Goal: Task Accomplishment & Management: Use online tool/utility

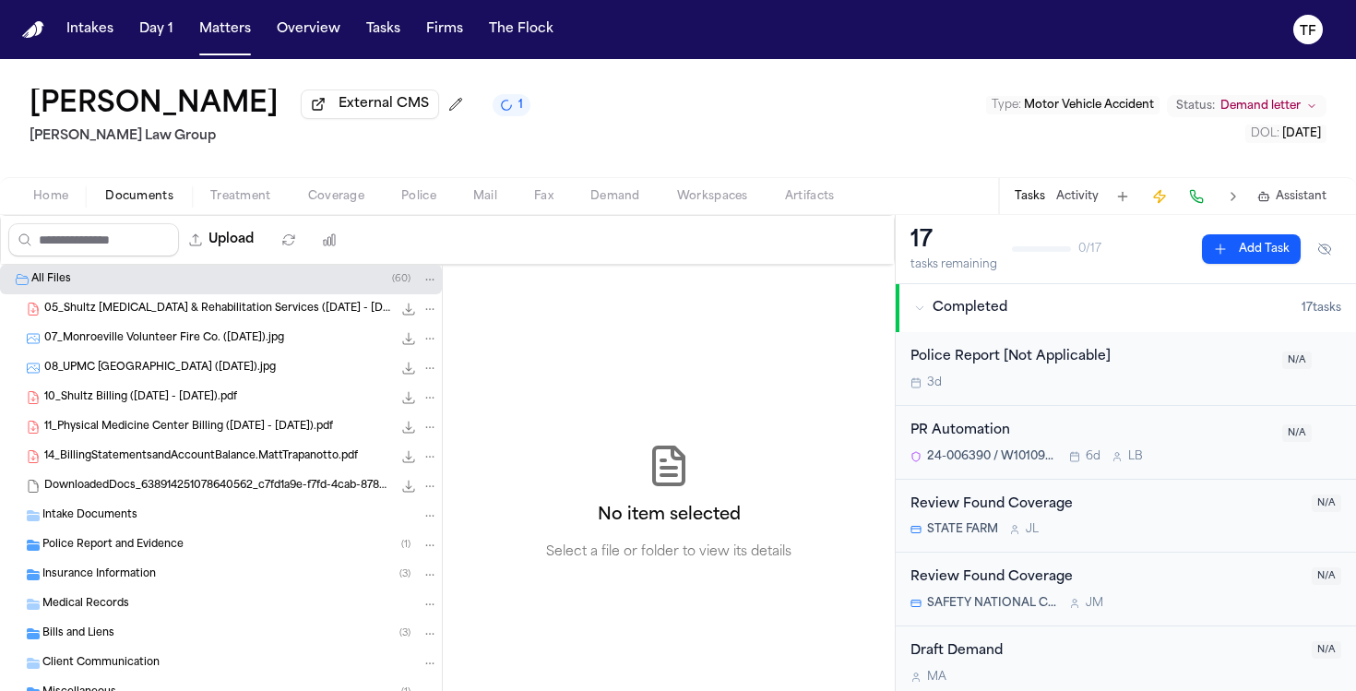
click at [116, 600] on div "Medical Records" at bounding box center [240, 604] width 396 height 17
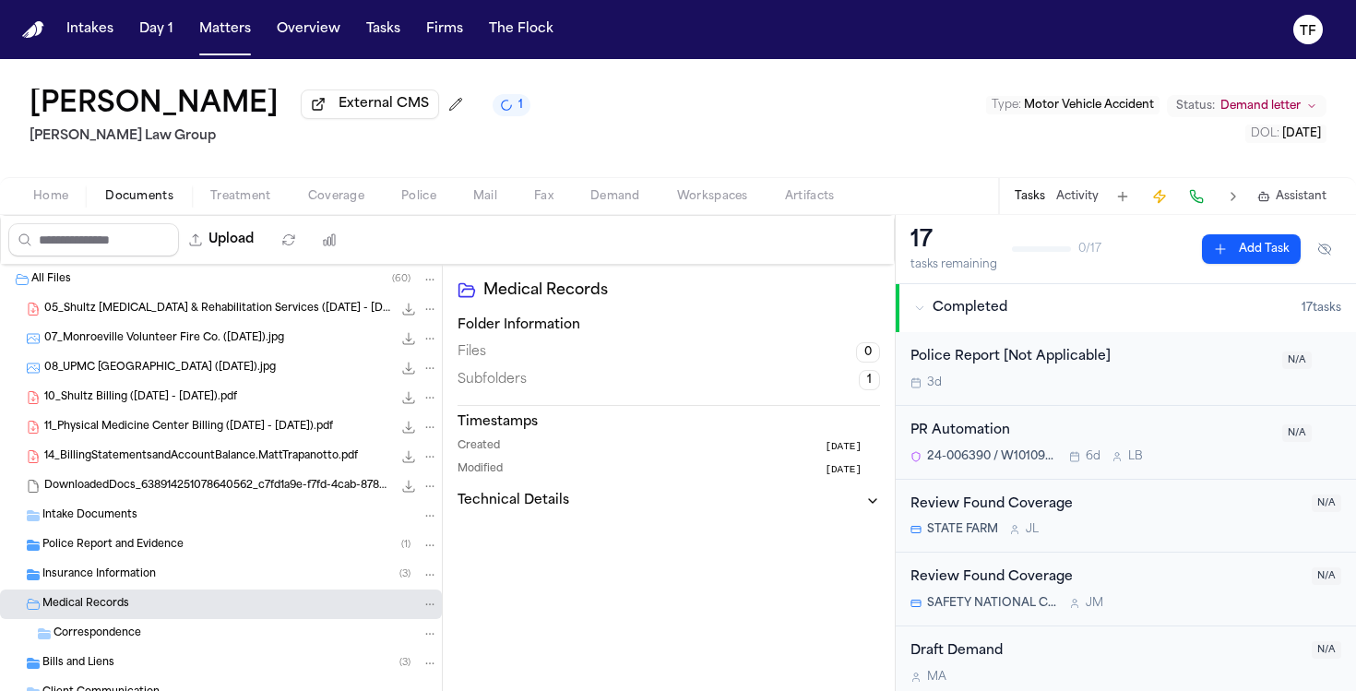
click at [101, 636] on span "Correspondence" at bounding box center [97, 634] width 88 height 16
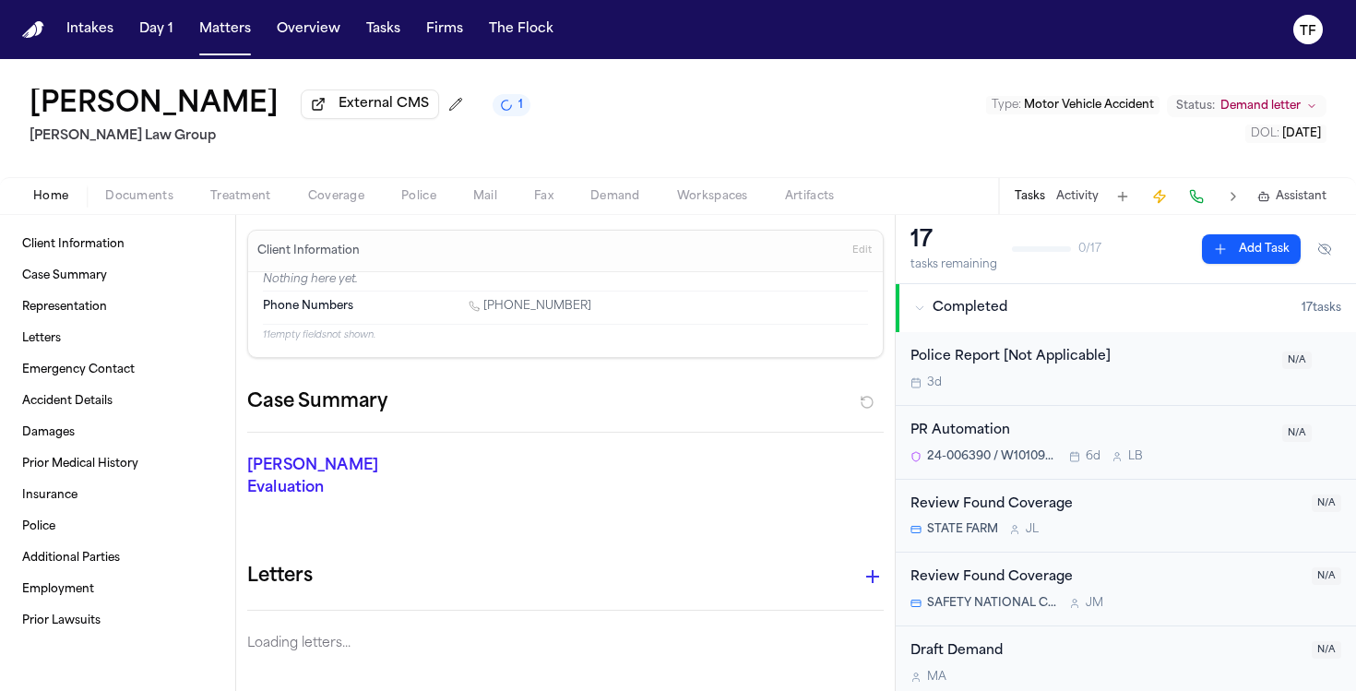
click at [56, 208] on button "Home" at bounding box center [51, 196] width 72 height 22
click at [159, 211] on div "Home Documents Treatment Coverage Police Mail Fax Demand Workspaces Artifacts T…" at bounding box center [678, 195] width 1356 height 37
click at [141, 190] on button "Documents" at bounding box center [139, 196] width 105 height 22
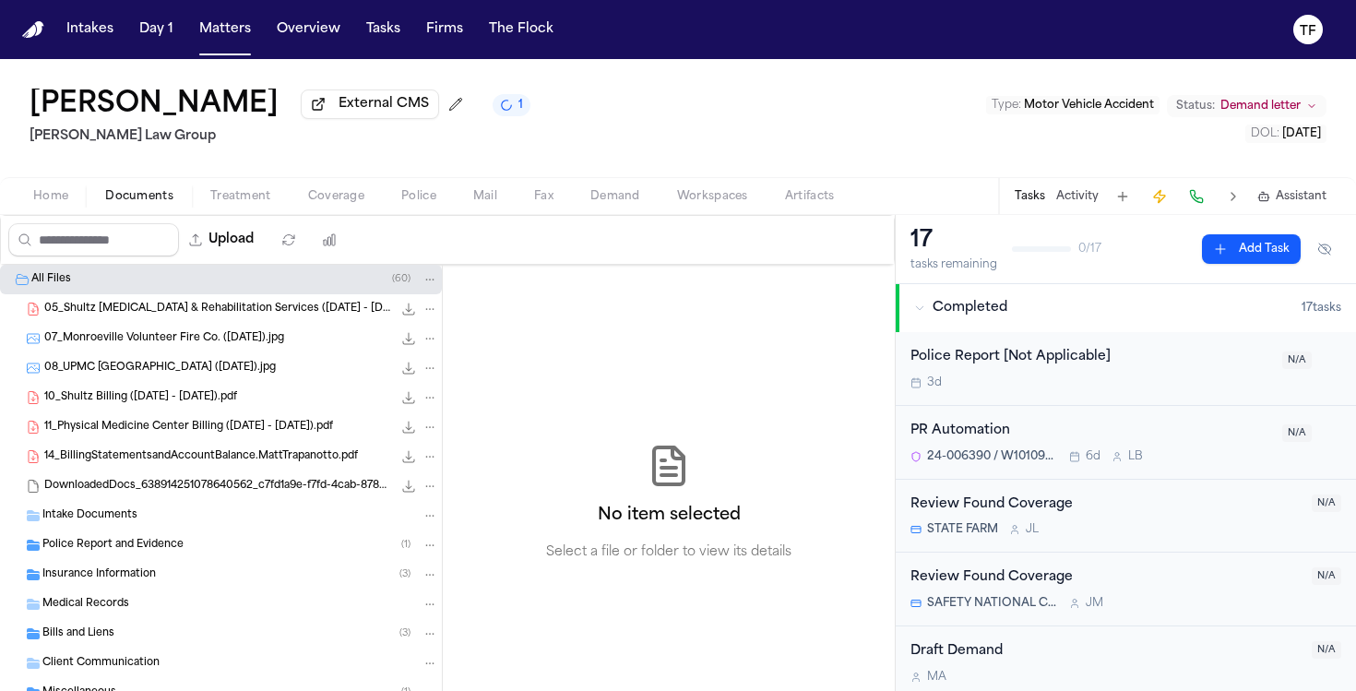
click at [624, 204] on span "Demand" at bounding box center [615, 196] width 50 height 15
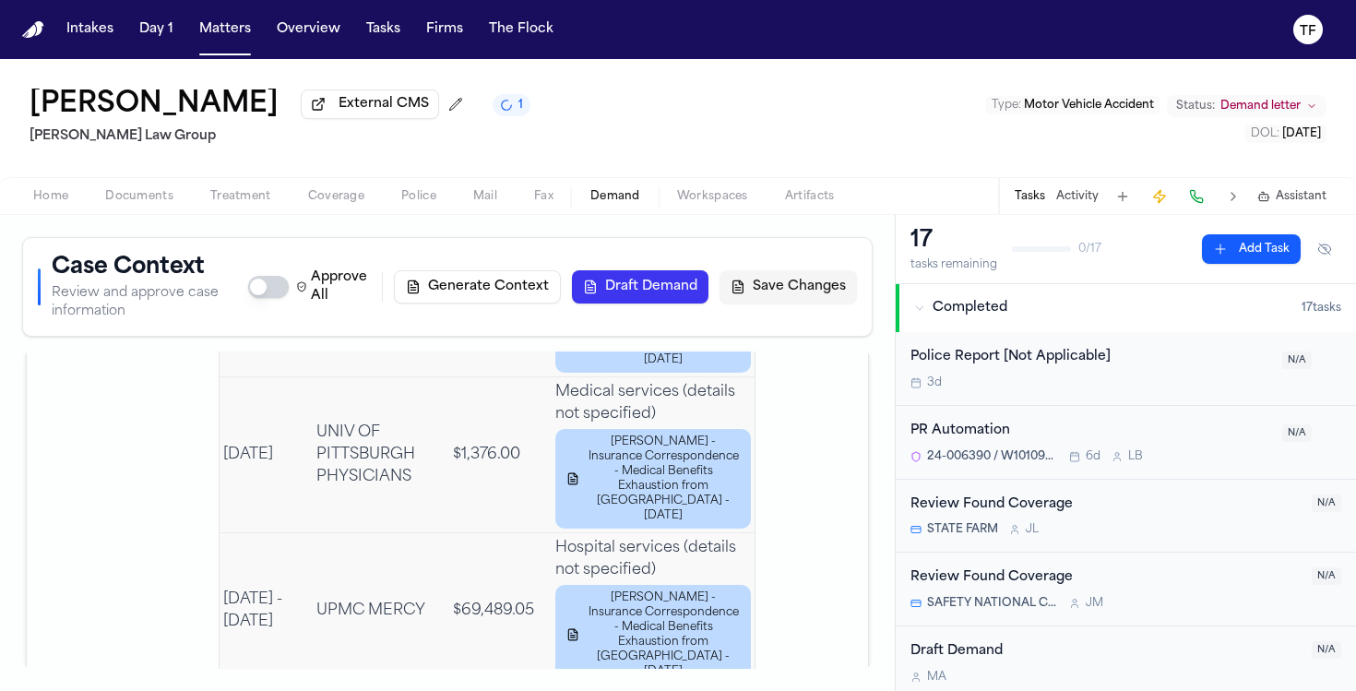
scroll to position [4889, 0]
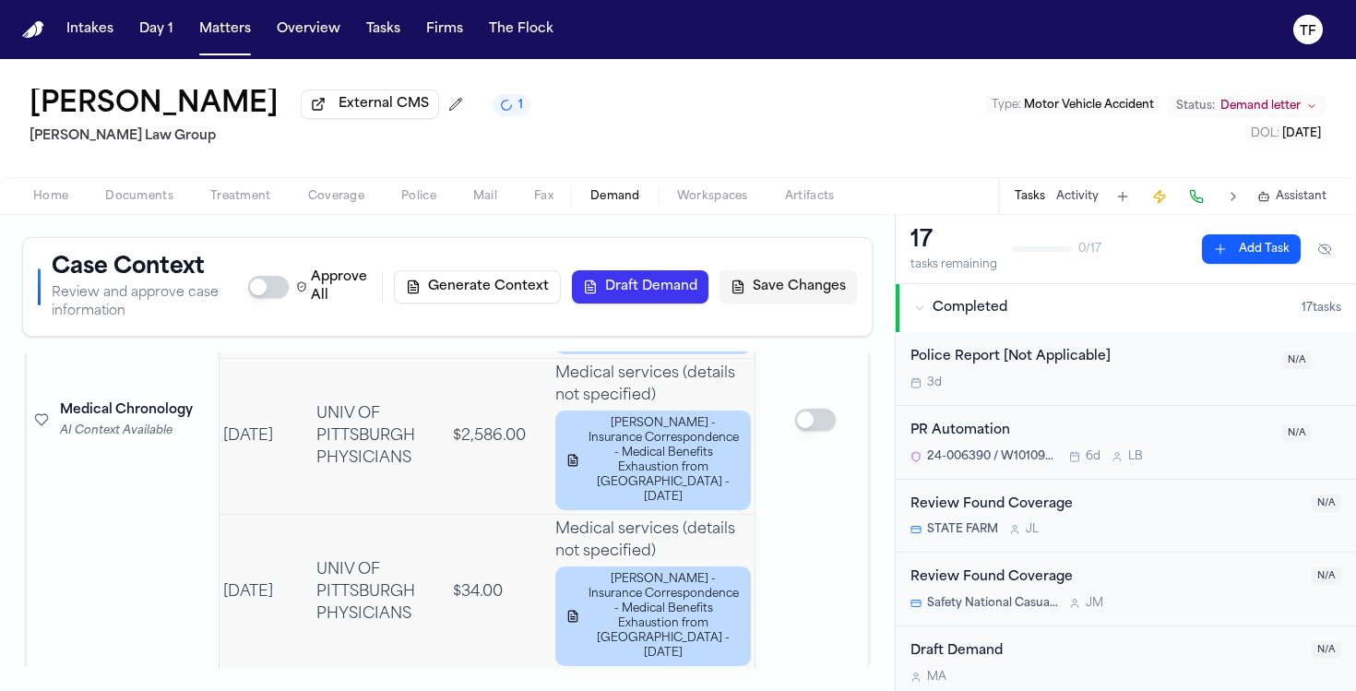
click at [169, 202] on span "Documents" at bounding box center [139, 196] width 68 height 15
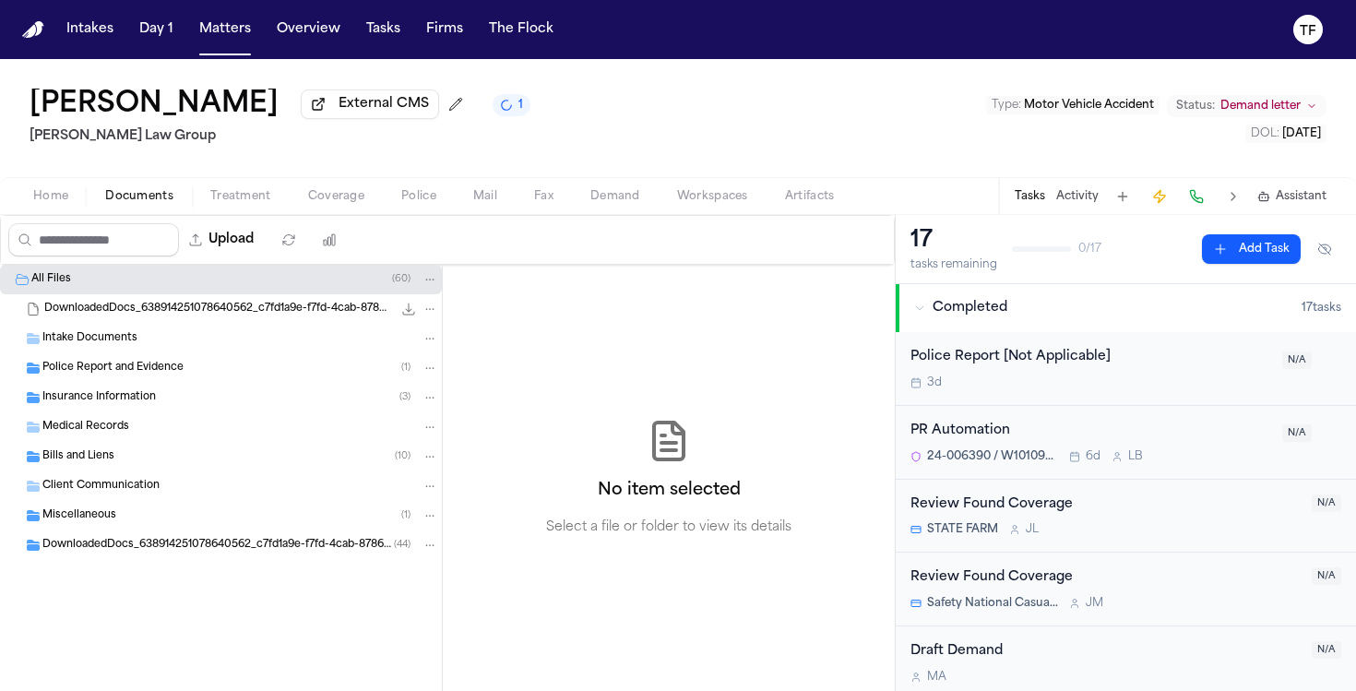
click at [156, 426] on div "Medical Records" at bounding box center [240, 427] width 396 height 17
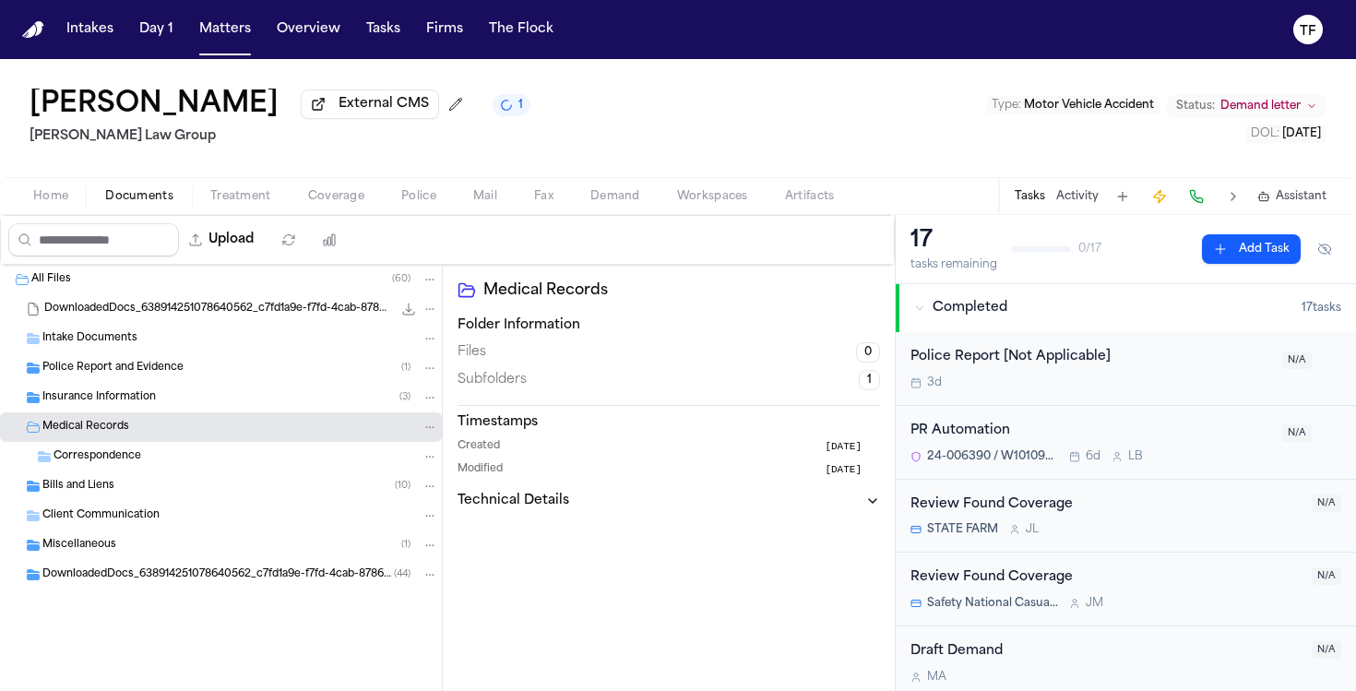
click at [154, 455] on div "Correspondence" at bounding box center [245, 456] width 385 height 17
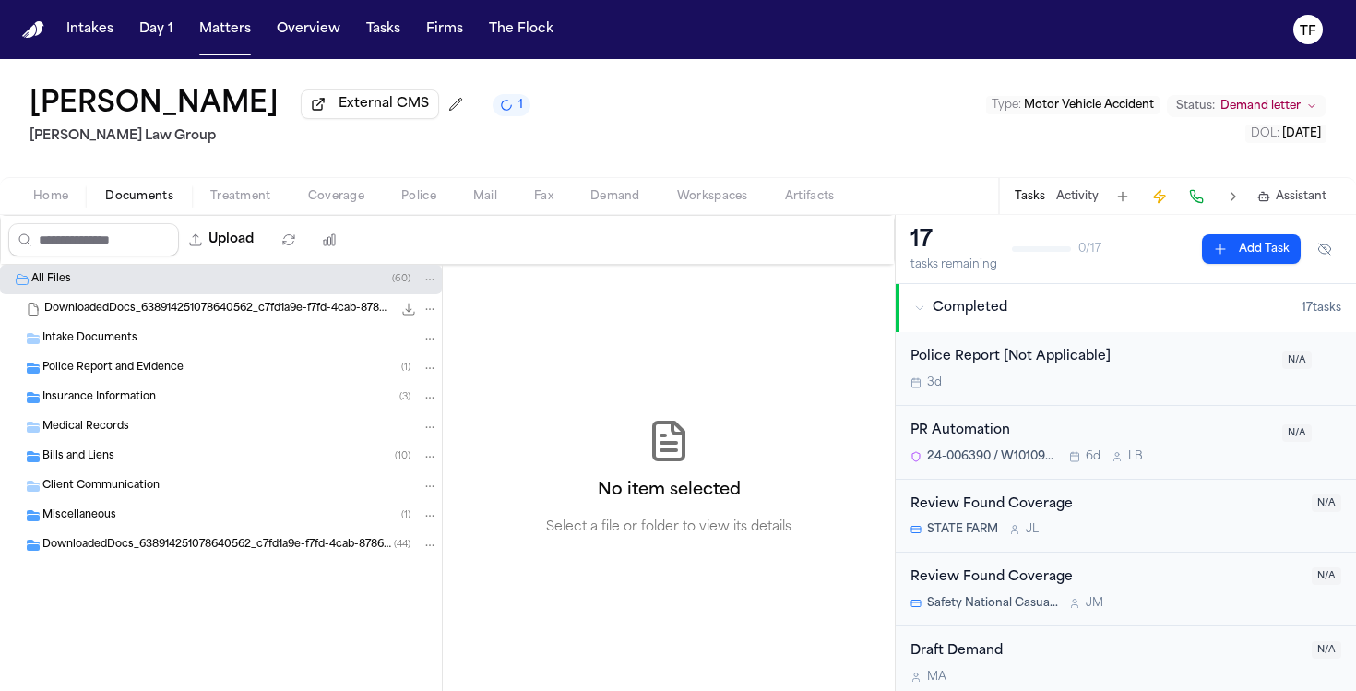
click at [89, 435] on span "Medical Records" at bounding box center [85, 428] width 87 height 16
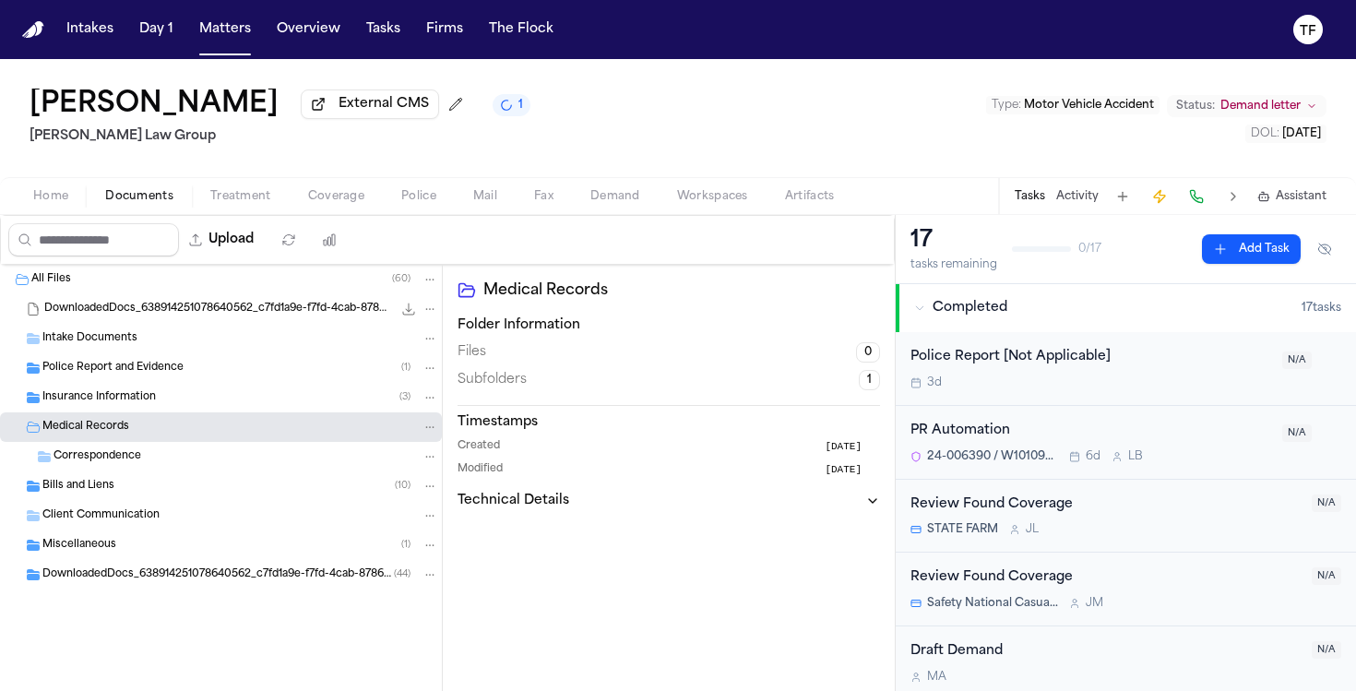
click at [120, 288] on div "All Files ( 60 )" at bounding box center [234, 279] width 407 height 17
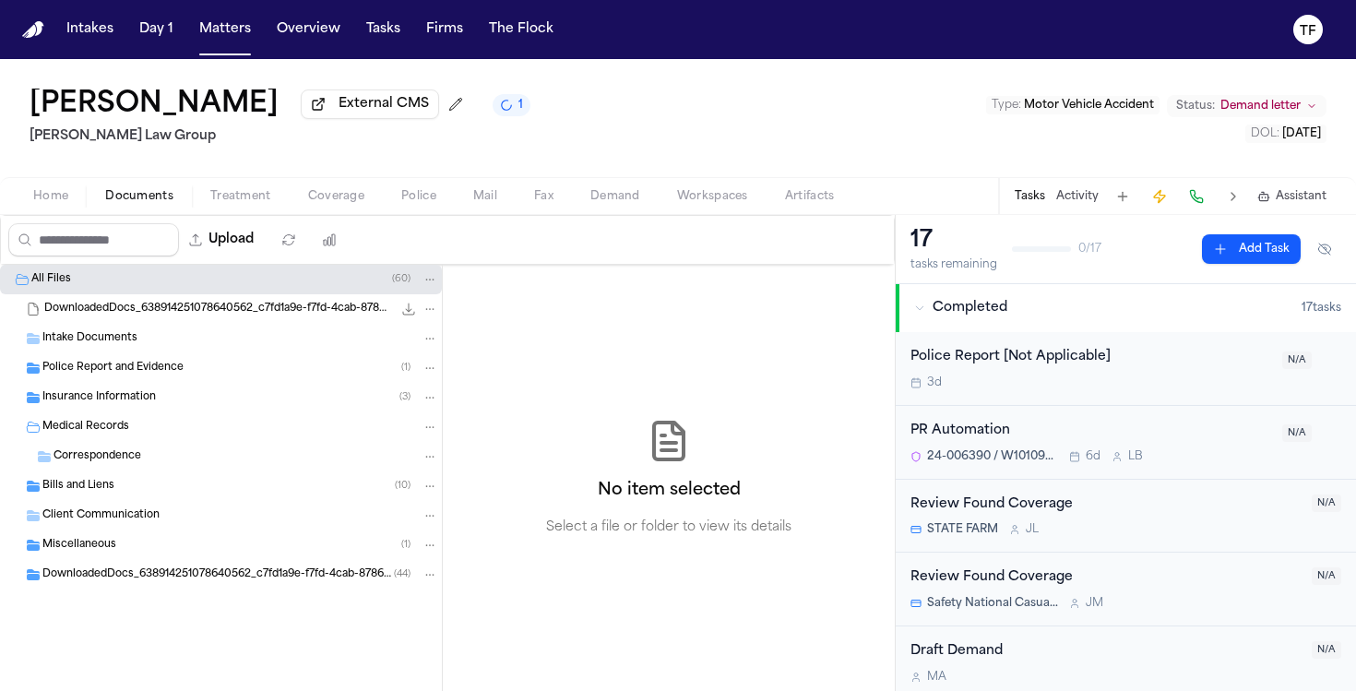
click at [82, 557] on div "Miscellaneous ( 1 )" at bounding box center [221, 545] width 442 height 30
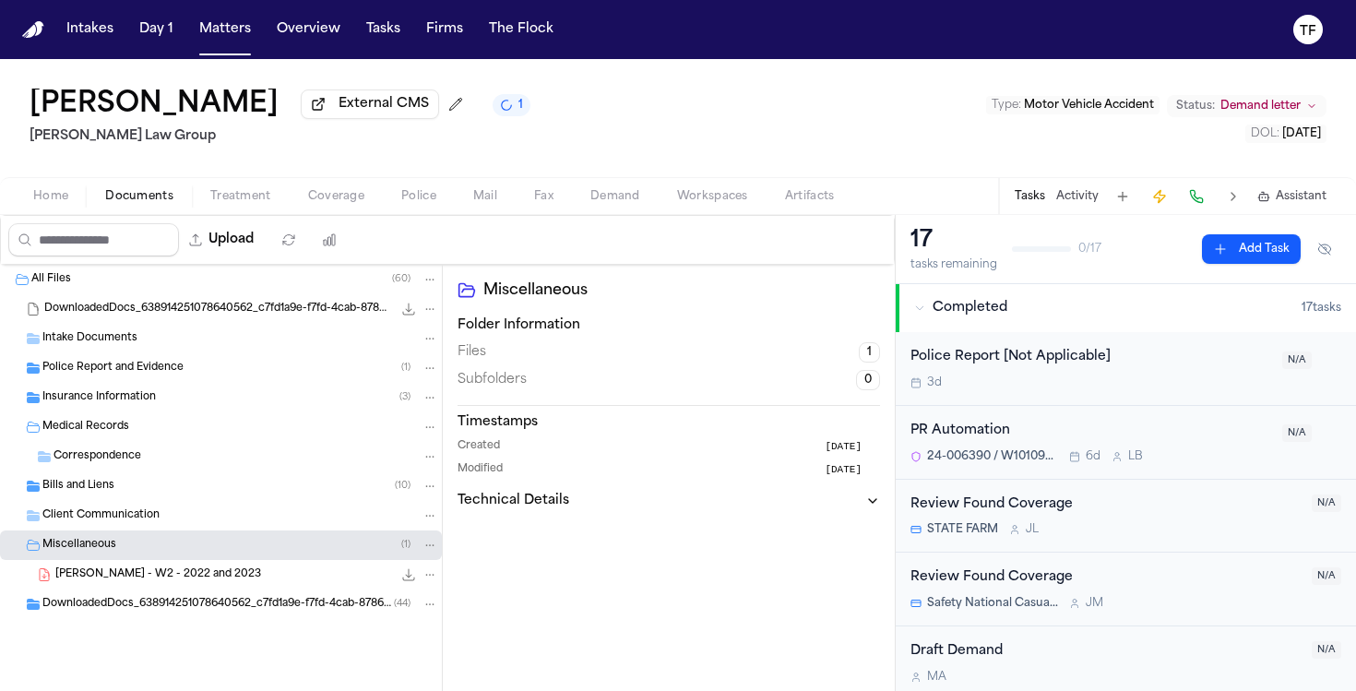
click at [90, 493] on span "Bills and Liens" at bounding box center [78, 487] width 72 height 16
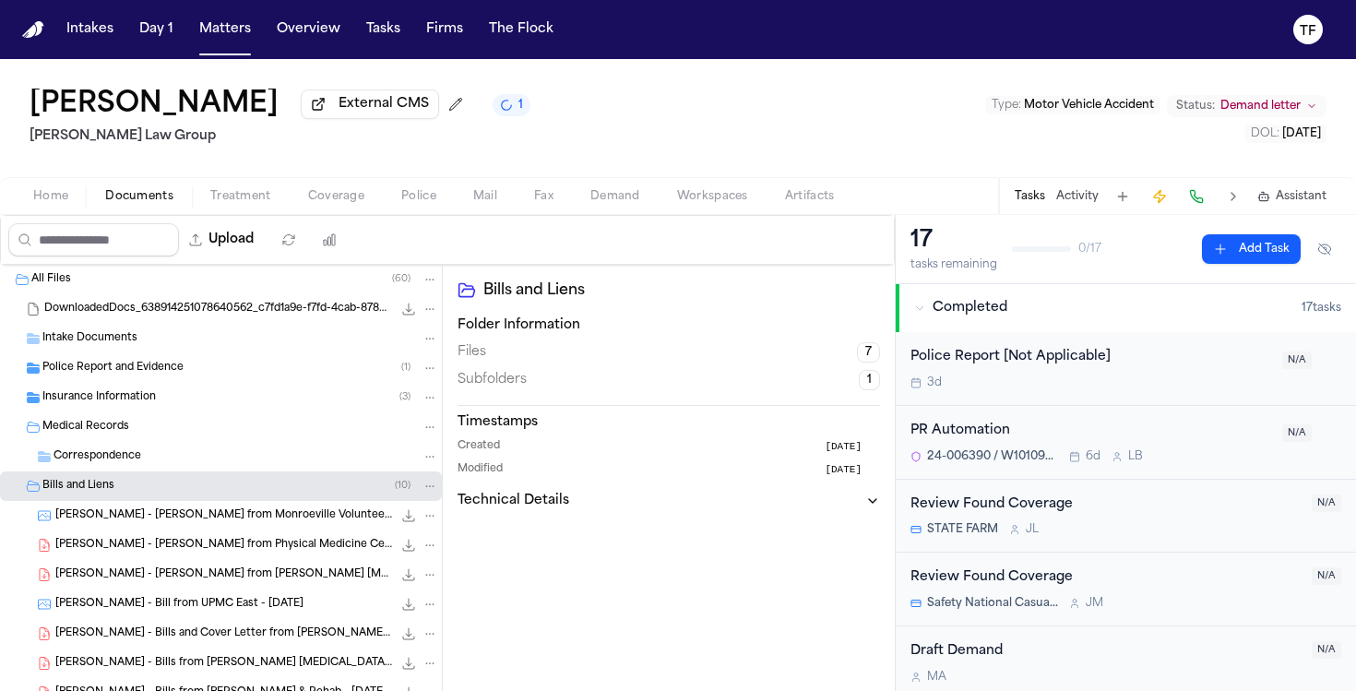
click at [223, 260] on div "Upload" at bounding box center [177, 240] width 352 height 48
click at [223, 251] on button "Upload" at bounding box center [222, 239] width 86 height 33
select select "**********"
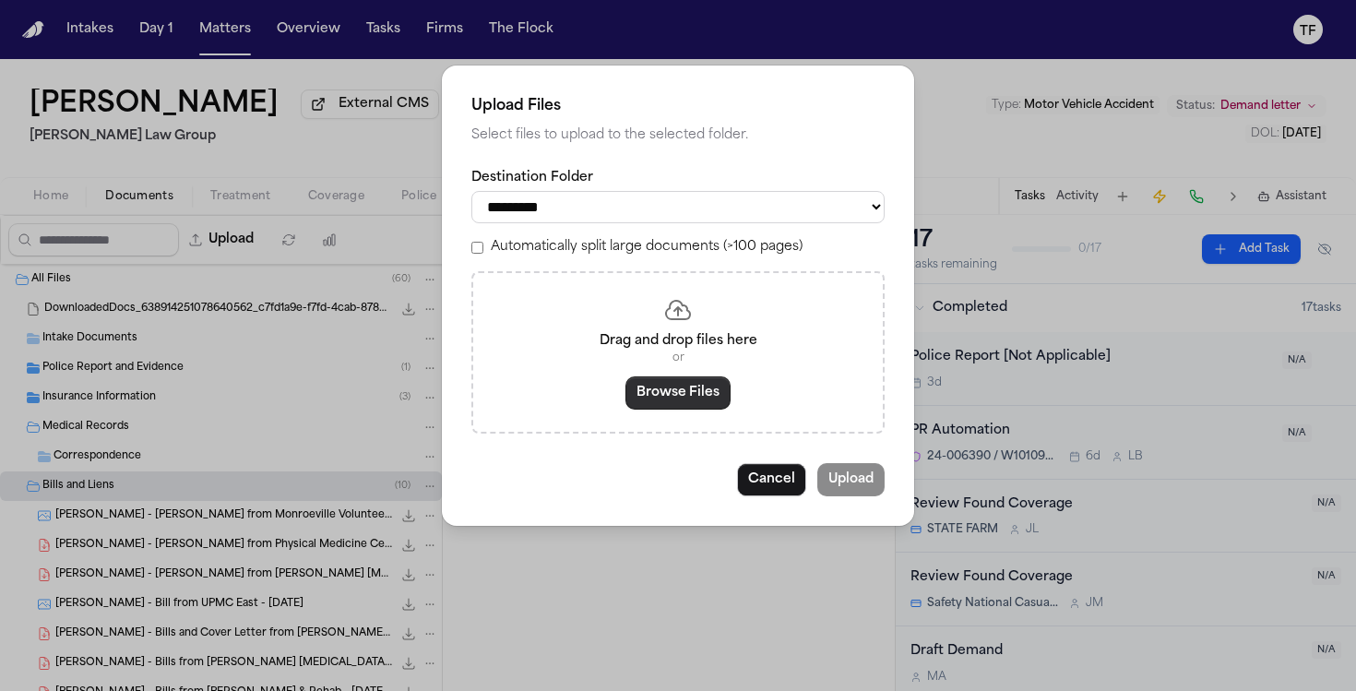
click at [683, 398] on button "Browse Files" at bounding box center [677, 392] width 105 height 33
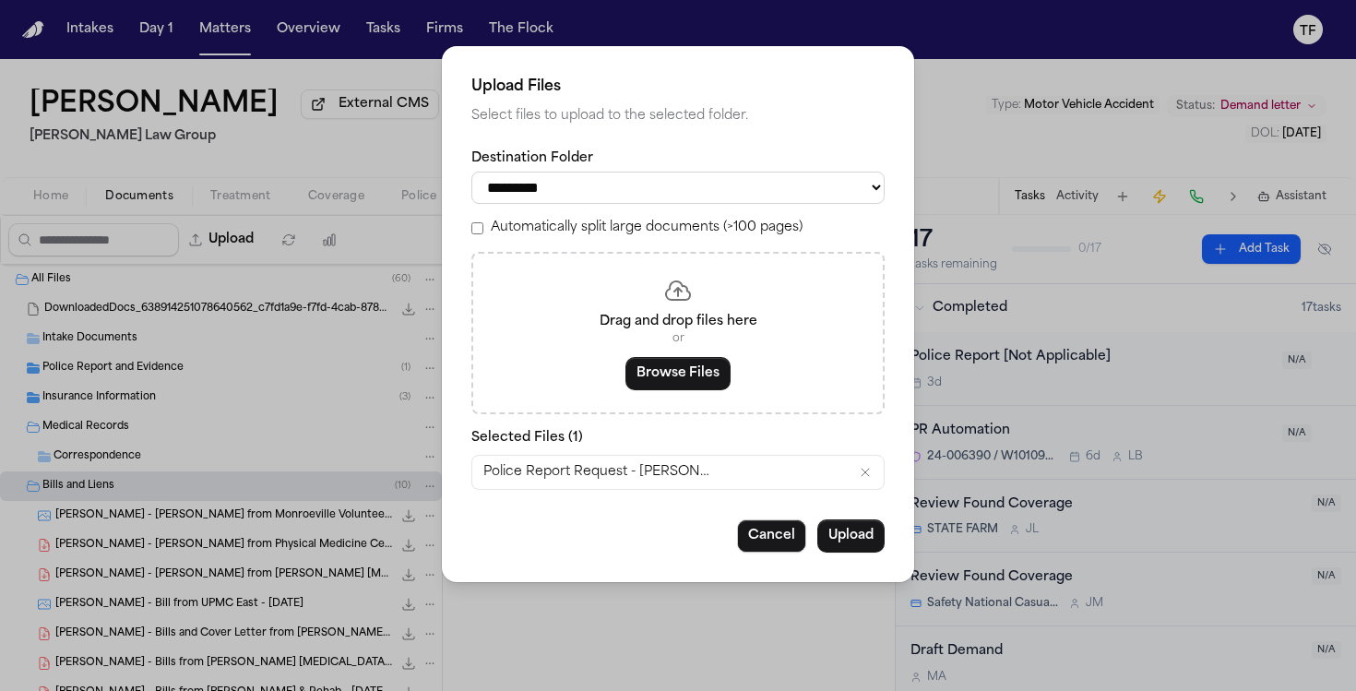
click at [867, 480] on icon "Remove Police Report Request - Breanna Pearson.pdf" at bounding box center [865, 472] width 15 height 15
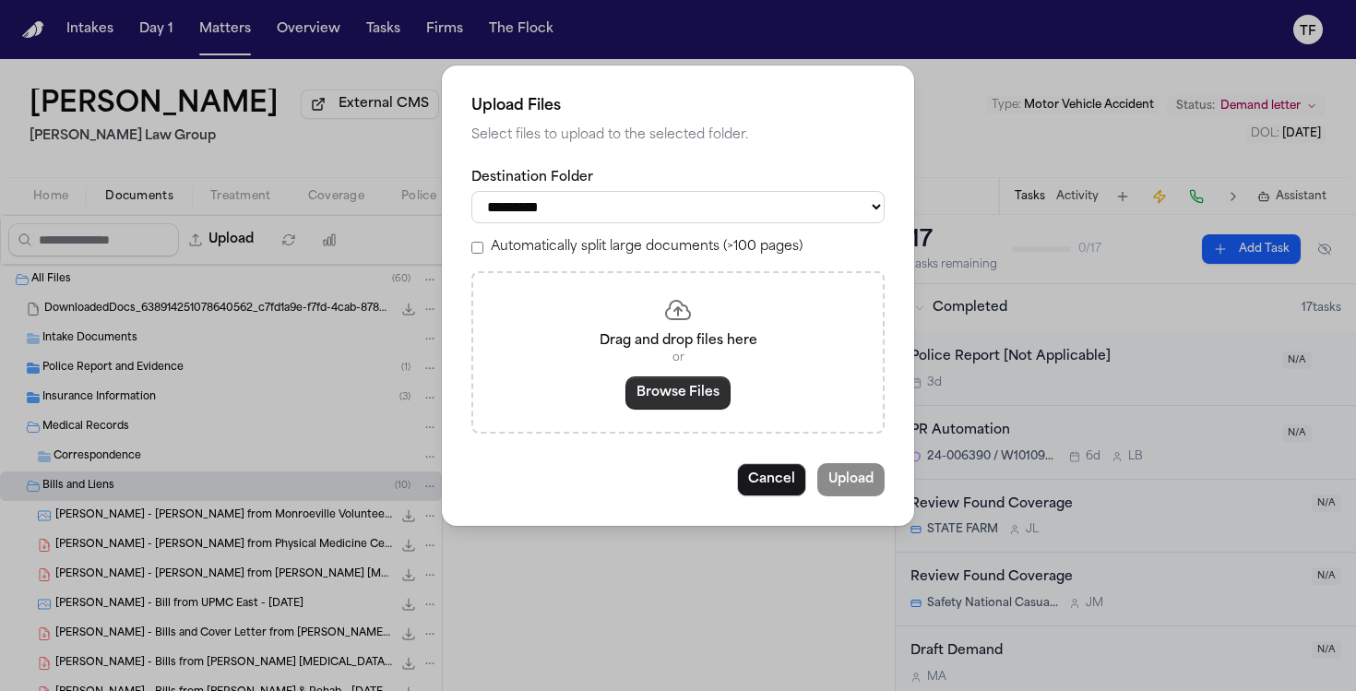
click at [719, 398] on button "Browse Files" at bounding box center [677, 392] width 105 height 33
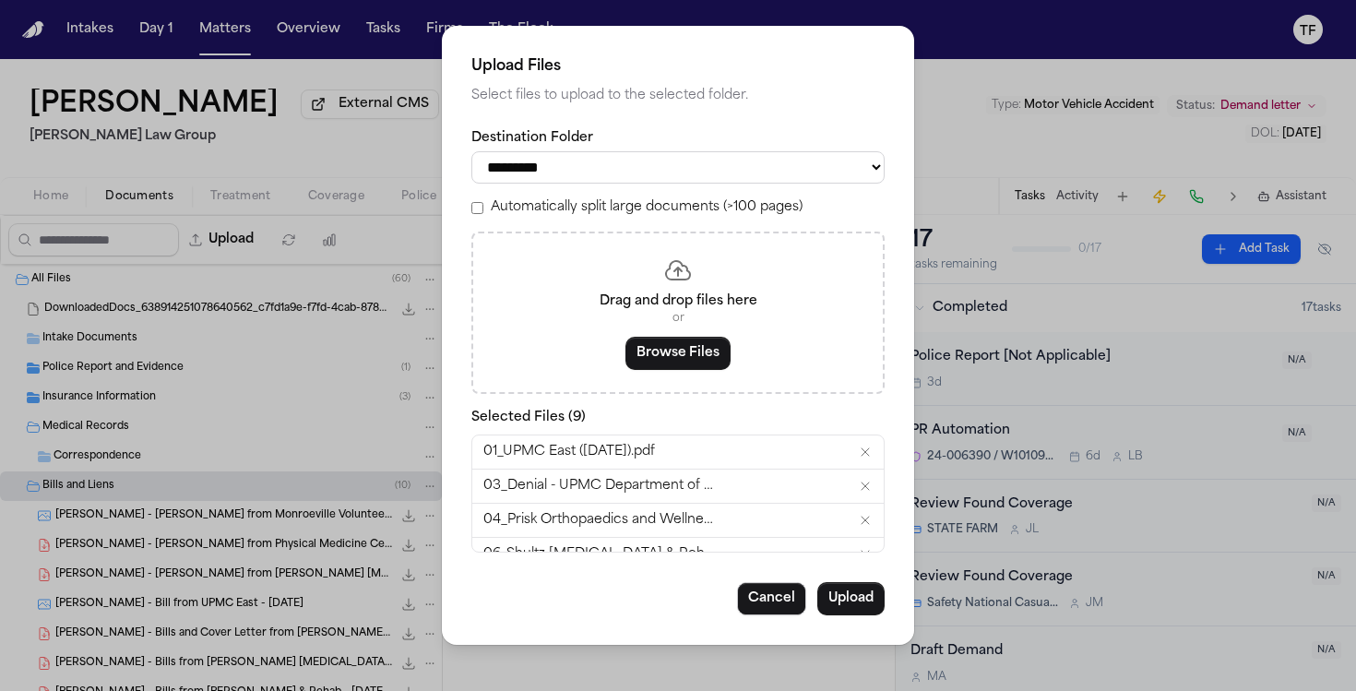
click at [869, 615] on button "Upload" at bounding box center [850, 598] width 67 height 33
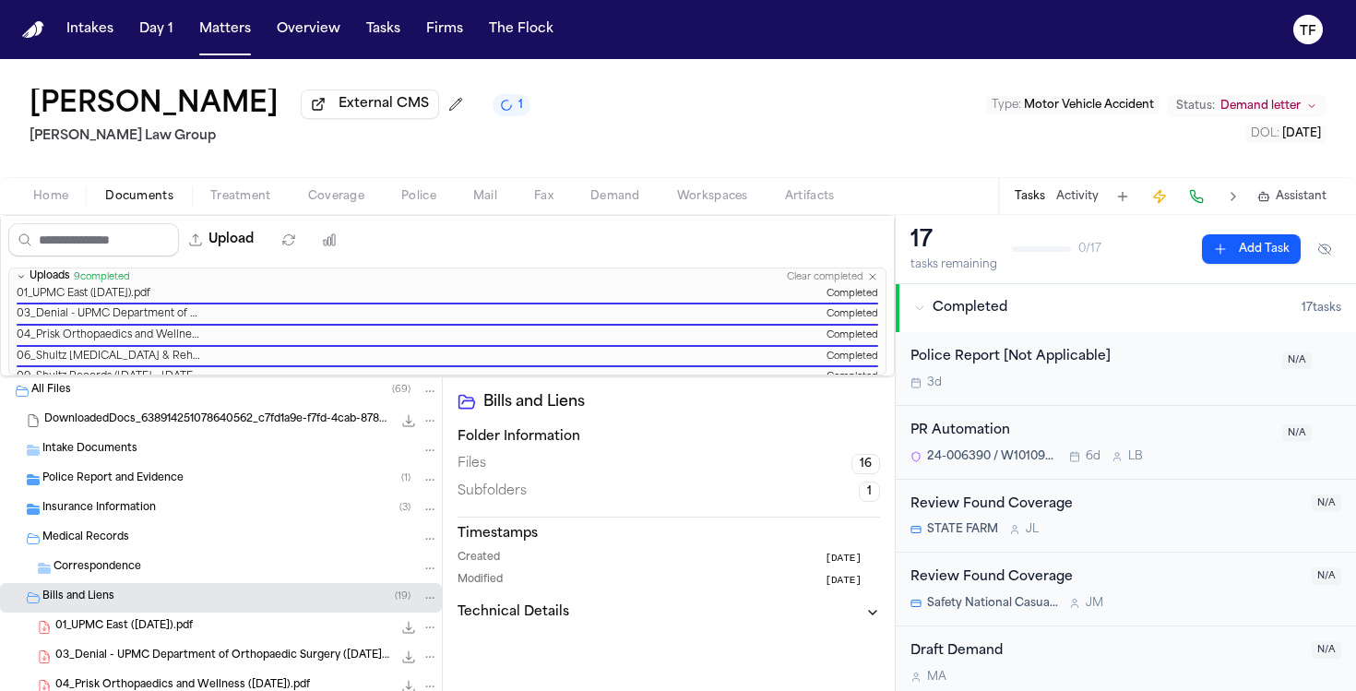
click at [67, 384] on div "All Files ( 69 )" at bounding box center [221, 391] width 442 height 30
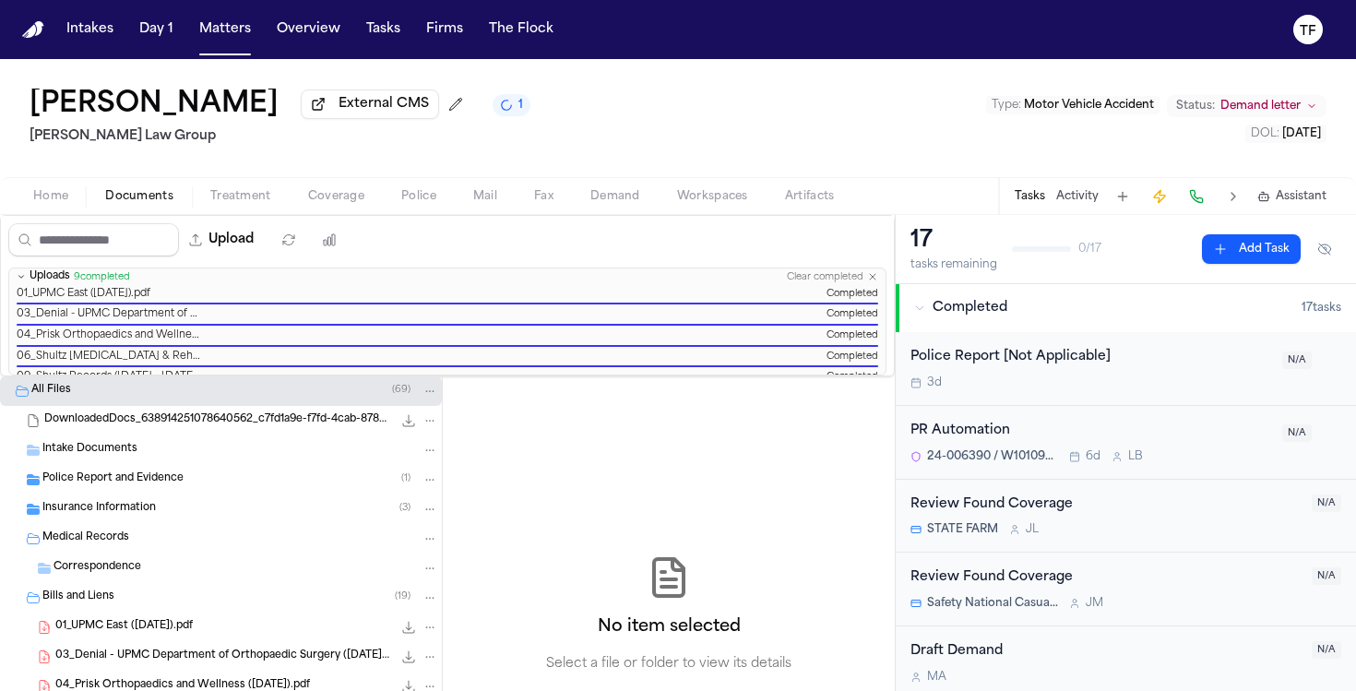
click at [65, 386] on div "All Files ( 69 )" at bounding box center [234, 391] width 407 height 17
click at [869, 274] on div "Clear completed" at bounding box center [832, 277] width 91 height 12
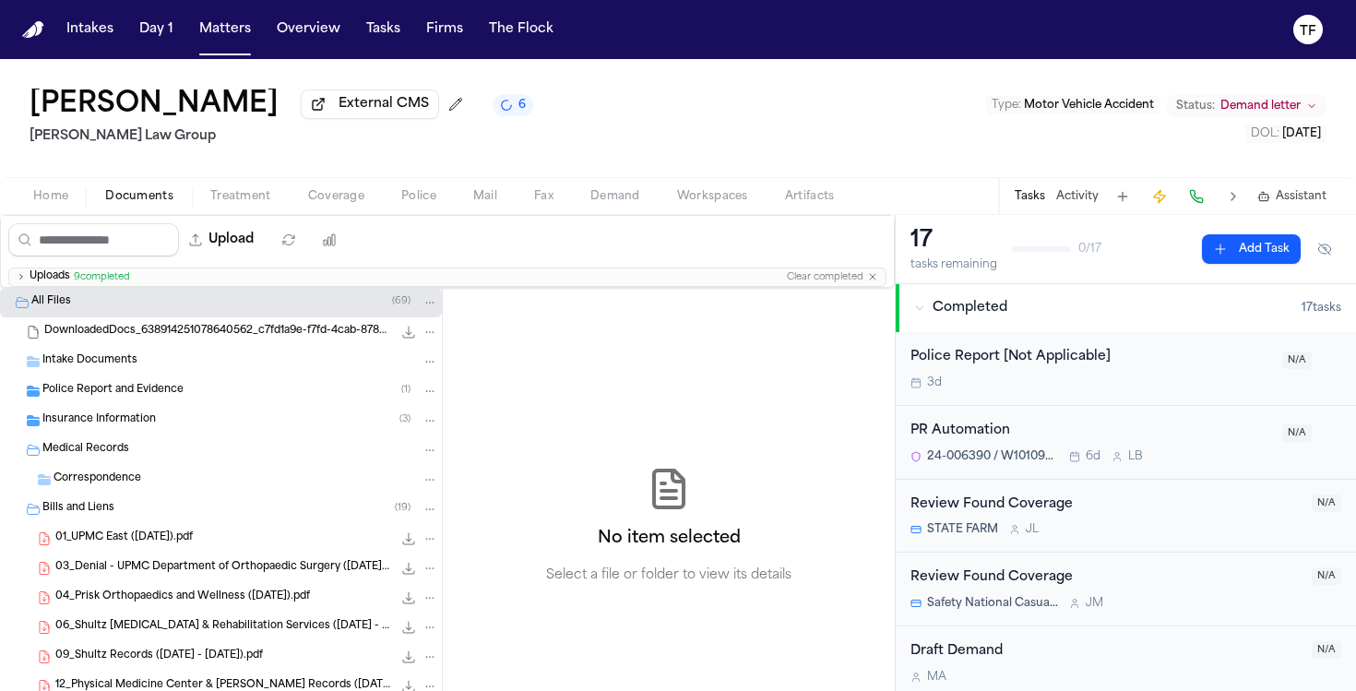
click at [216, 45] on button "Matters" at bounding box center [225, 29] width 66 height 33
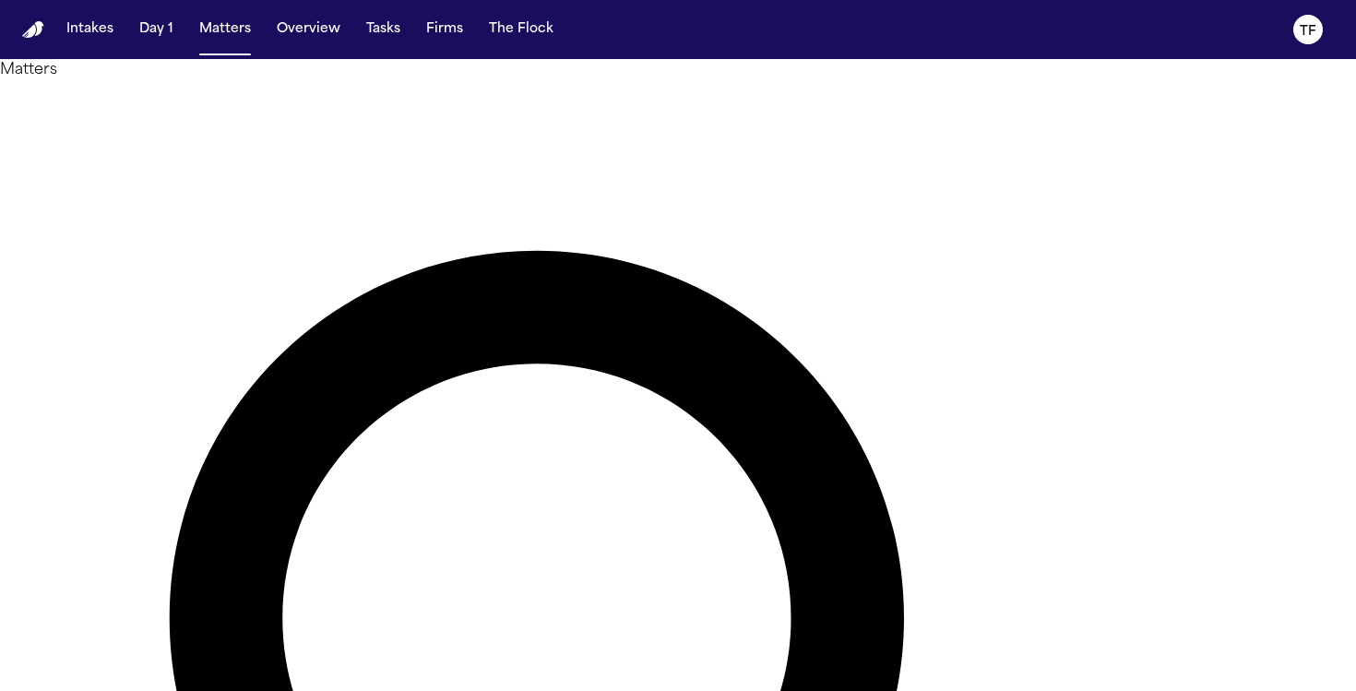
type input "*********"
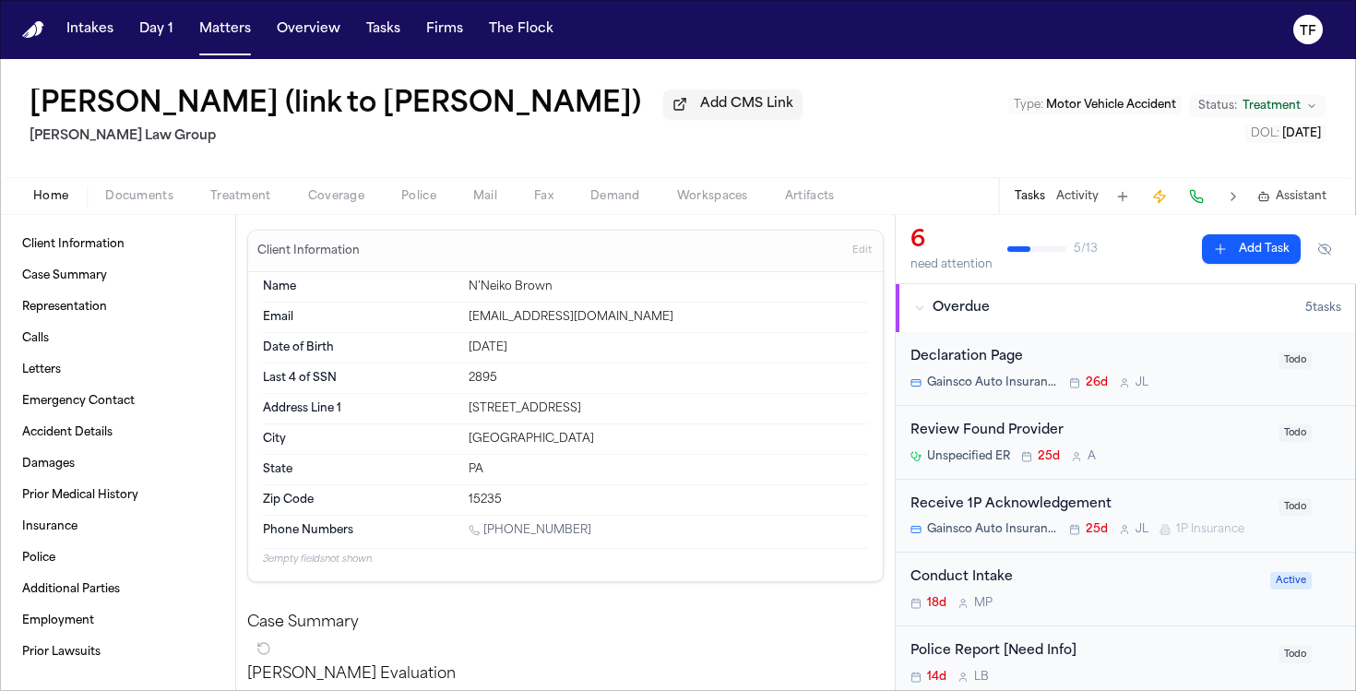
click at [210, 204] on span "Treatment" at bounding box center [240, 196] width 61 height 15
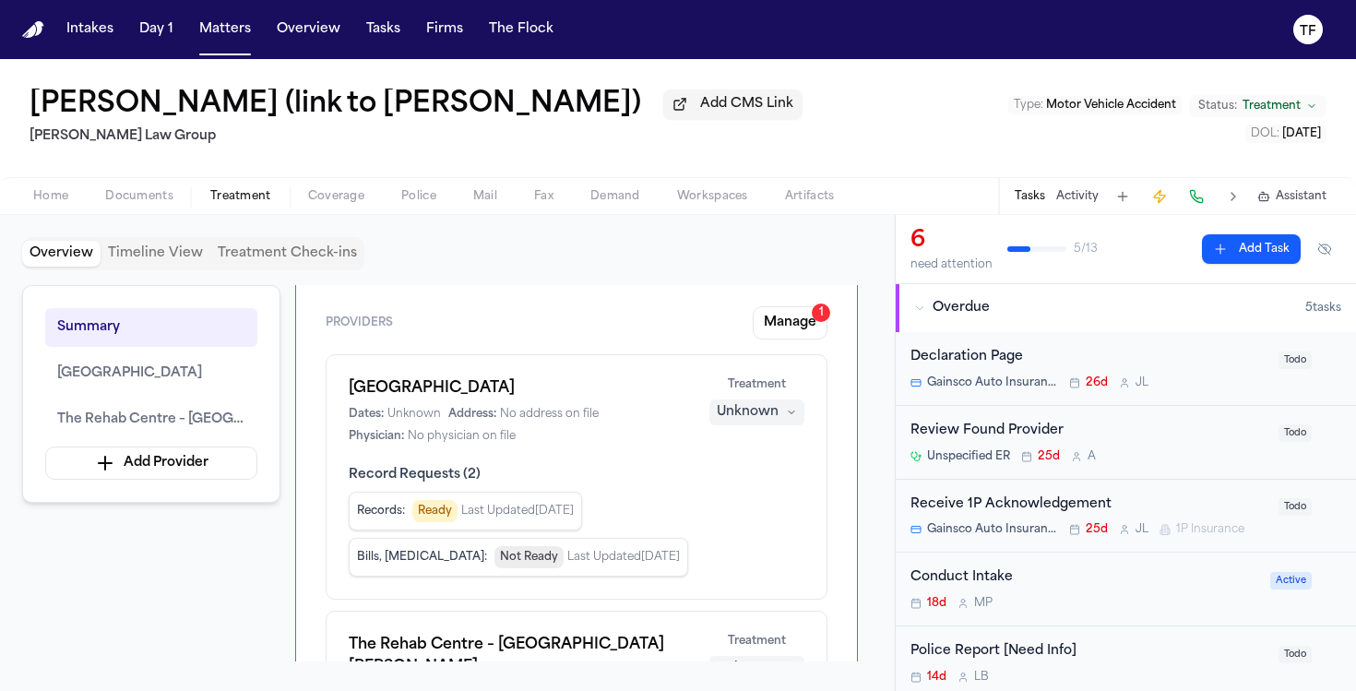
scroll to position [62, 0]
click at [437, 395] on h1 "[GEOGRAPHIC_DATA]" at bounding box center [518, 387] width 338 height 22
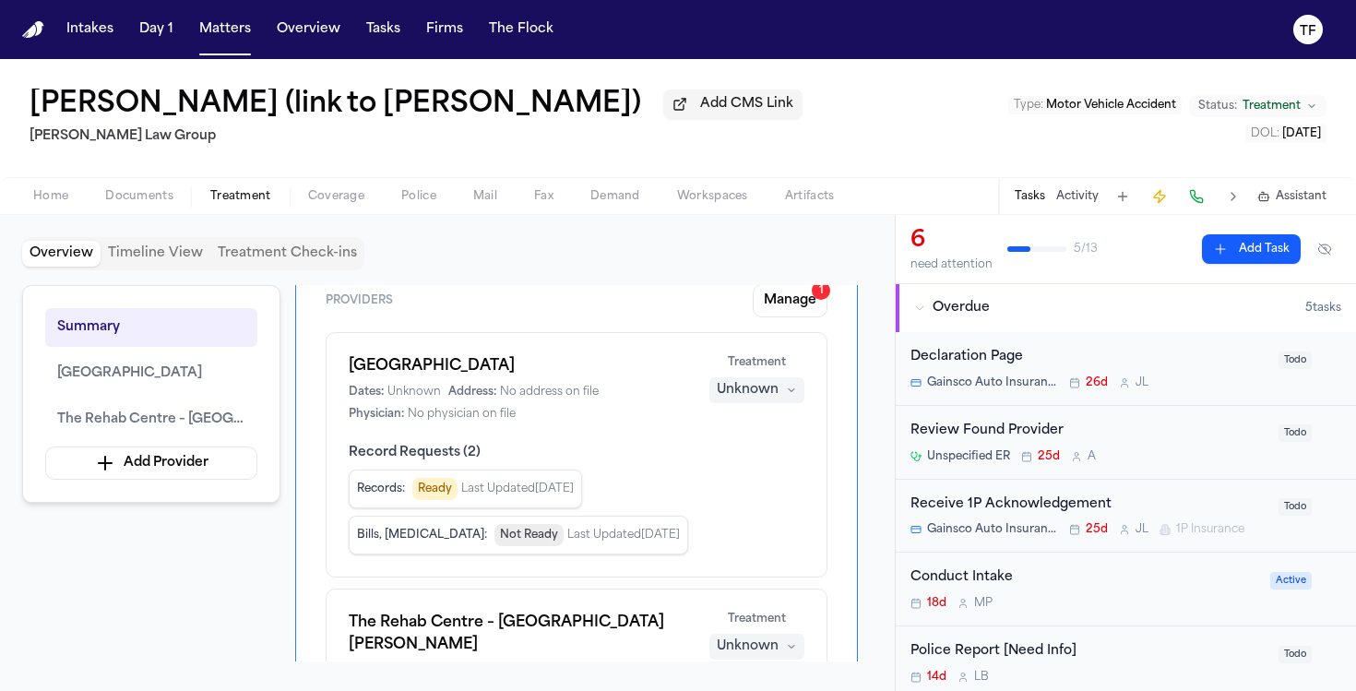
scroll to position [84, 0]
click at [742, 386] on div "Unknown" at bounding box center [748, 389] width 62 height 18
click at [752, 464] on span "Completed" at bounding box center [734, 464] width 73 height 18
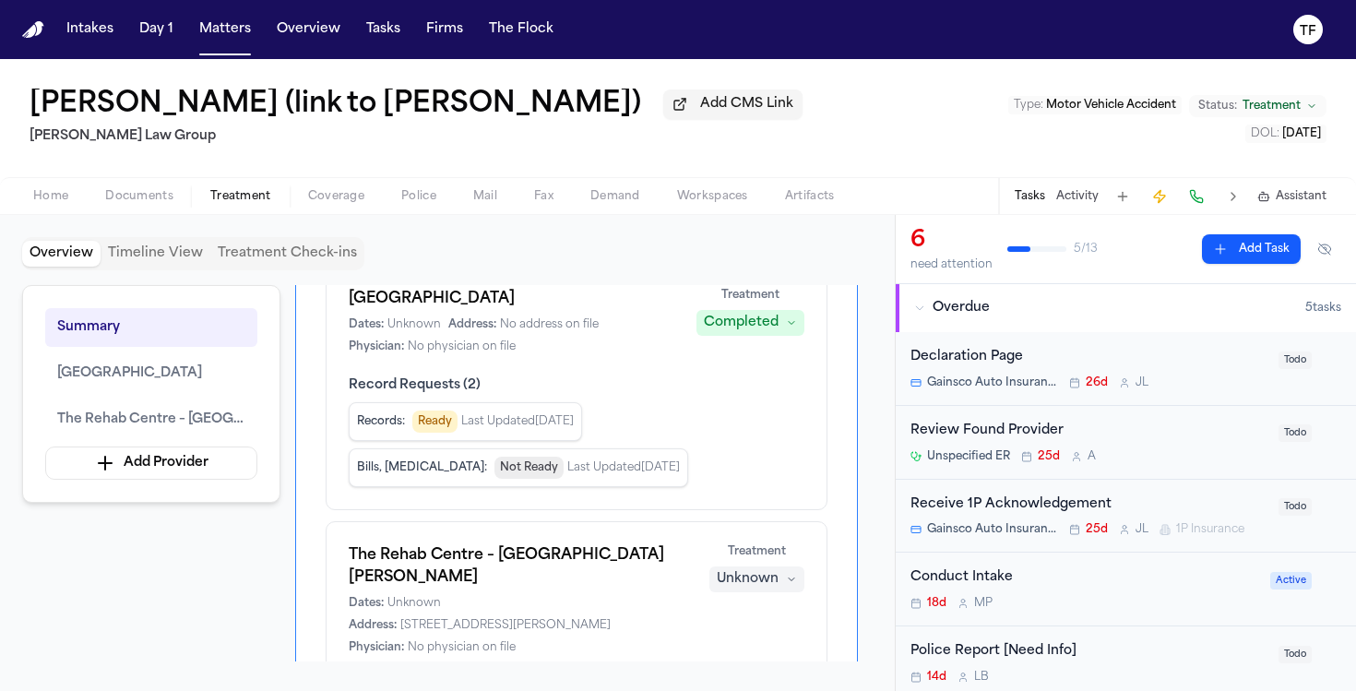
scroll to position [153, 0]
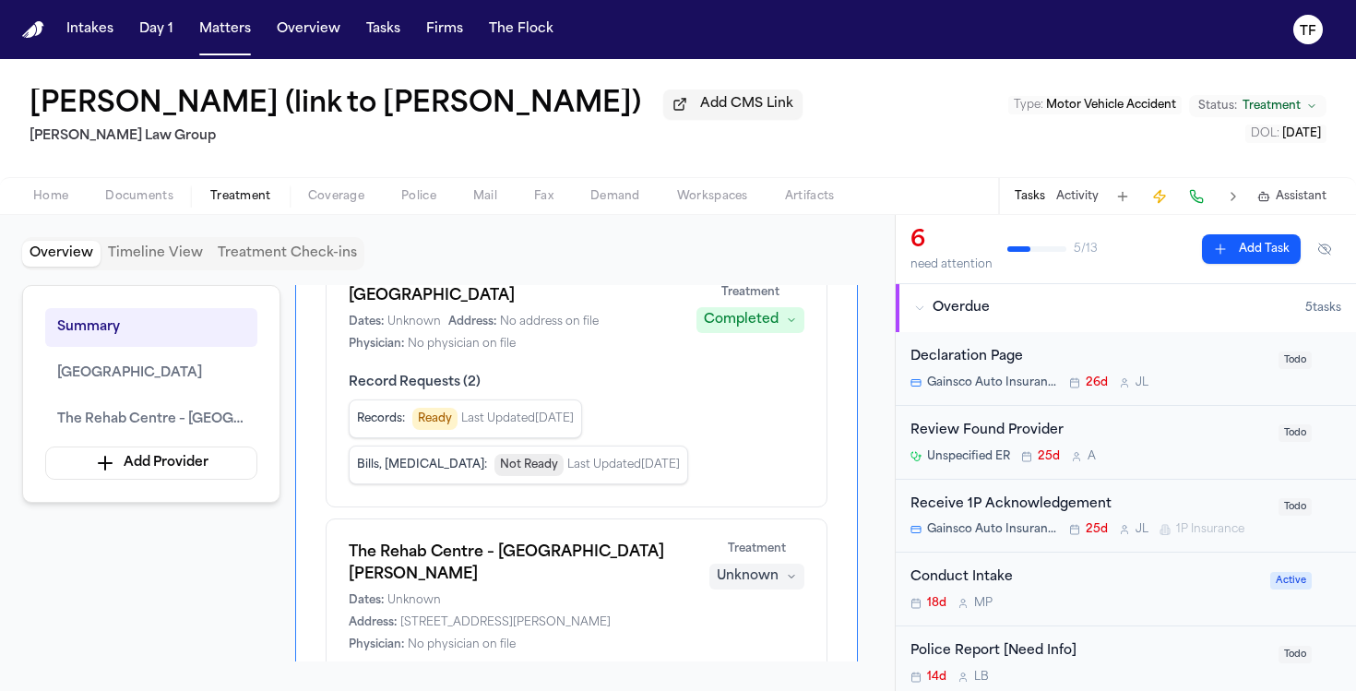
click at [498, 473] on span "Not Ready" at bounding box center [528, 465] width 69 height 22
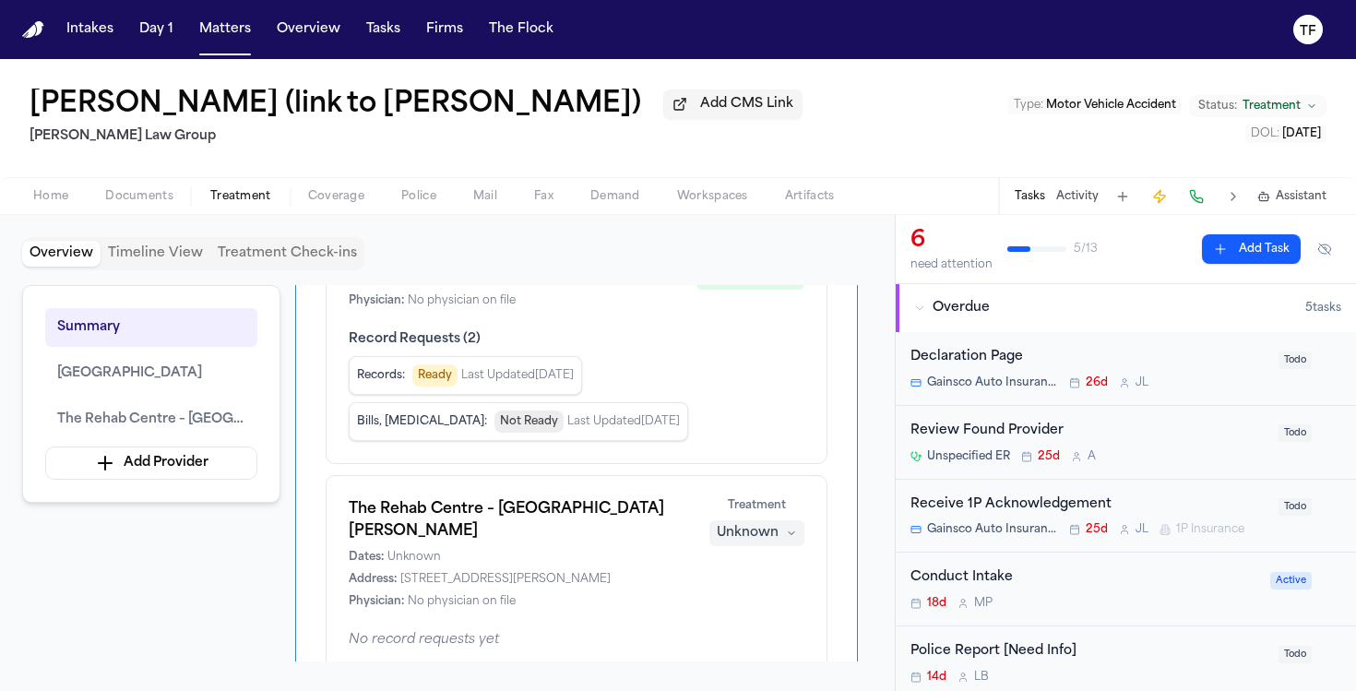
scroll to position [37, 0]
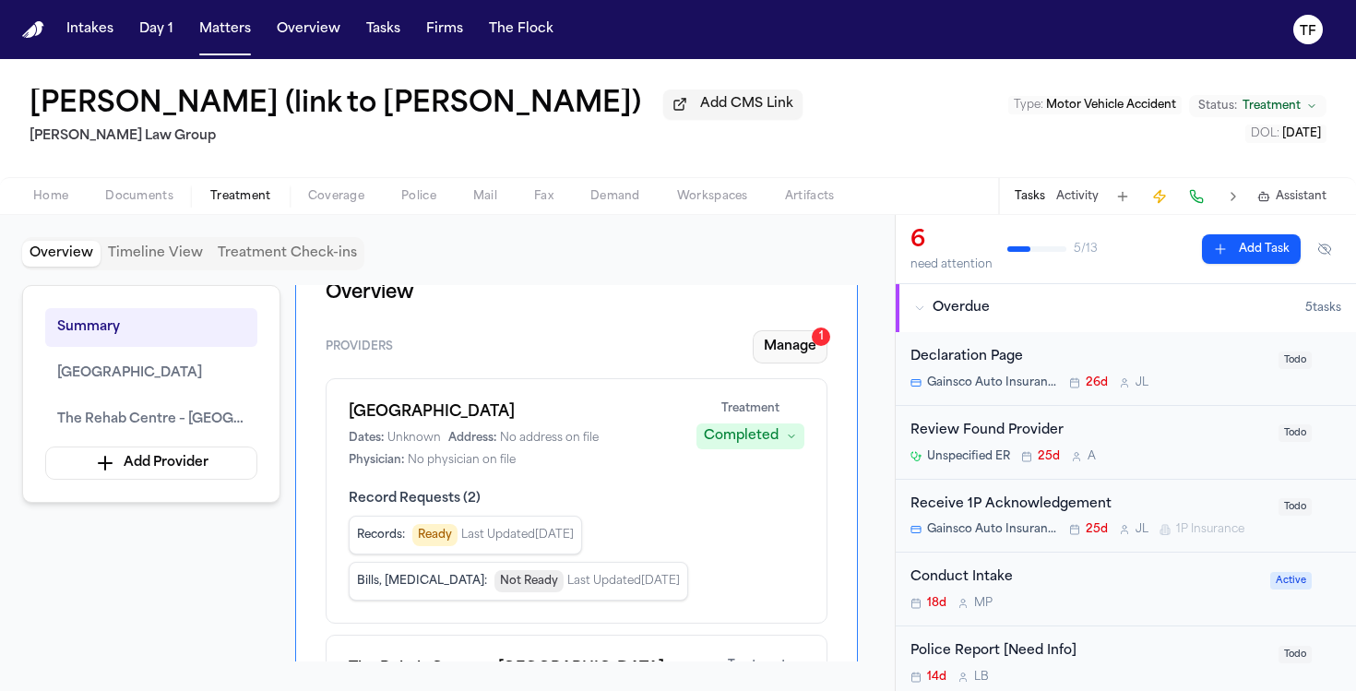
click at [786, 360] on button "Manage 1" at bounding box center [790, 346] width 75 height 33
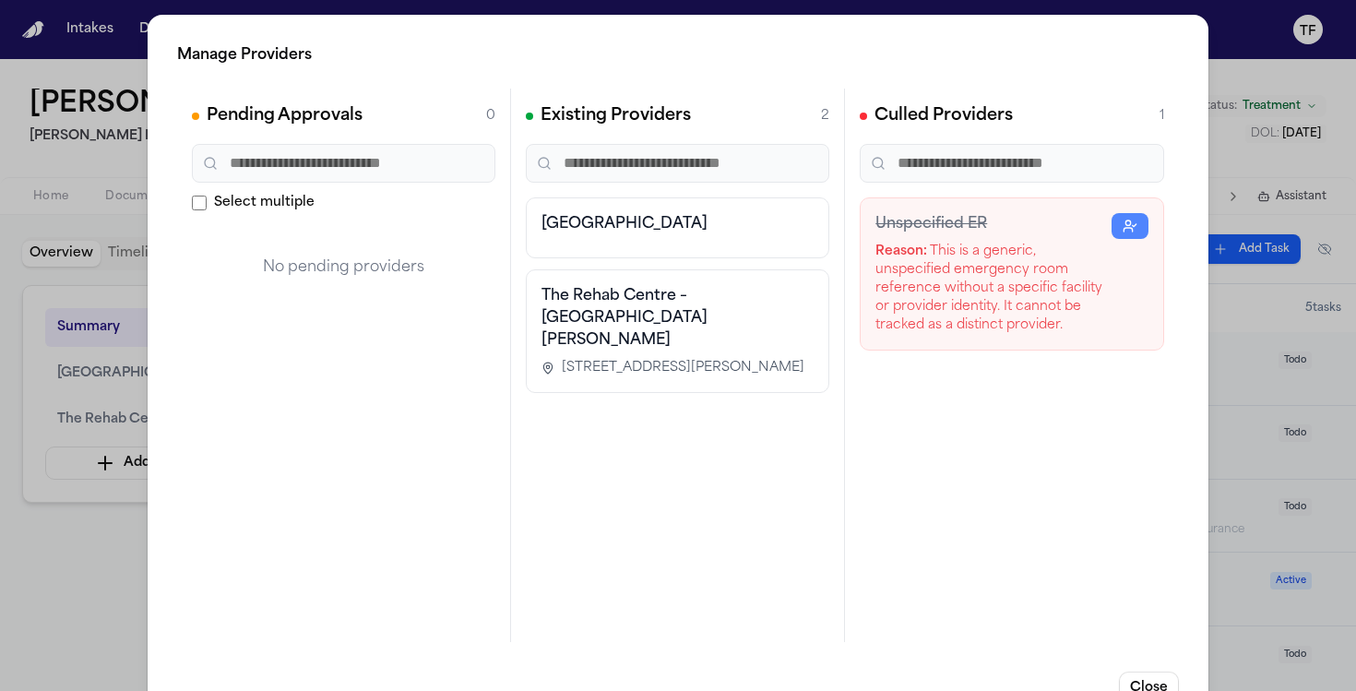
click at [652, 225] on h3 "[GEOGRAPHIC_DATA]" at bounding box center [677, 224] width 272 height 22
click at [738, 303] on h3 "The Rehab Centre – [GEOGRAPHIC_DATA][PERSON_NAME]" at bounding box center [677, 318] width 272 height 66
click at [730, 238] on div "[GEOGRAPHIC_DATA]" at bounding box center [677, 227] width 303 height 61
click at [698, 359] on span "[STREET_ADDRESS][PERSON_NAME]" at bounding box center [683, 368] width 243 height 18
click at [685, 250] on div "[GEOGRAPHIC_DATA]" at bounding box center [677, 227] width 303 height 61
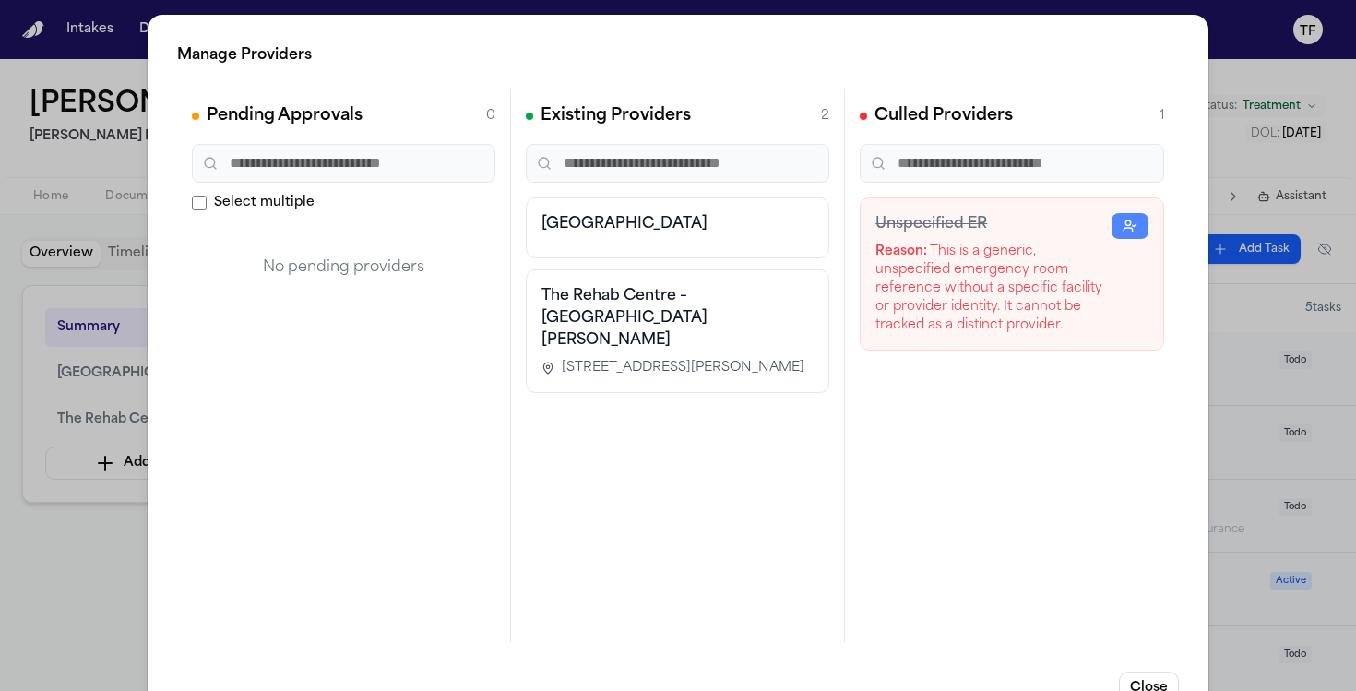
click at [256, 201] on span "Select multiple" at bounding box center [264, 203] width 101 height 18
click at [278, 162] on input "text" at bounding box center [343, 163] width 303 height 39
click at [1126, 222] on circle "button" at bounding box center [1128, 222] width 5 height 5
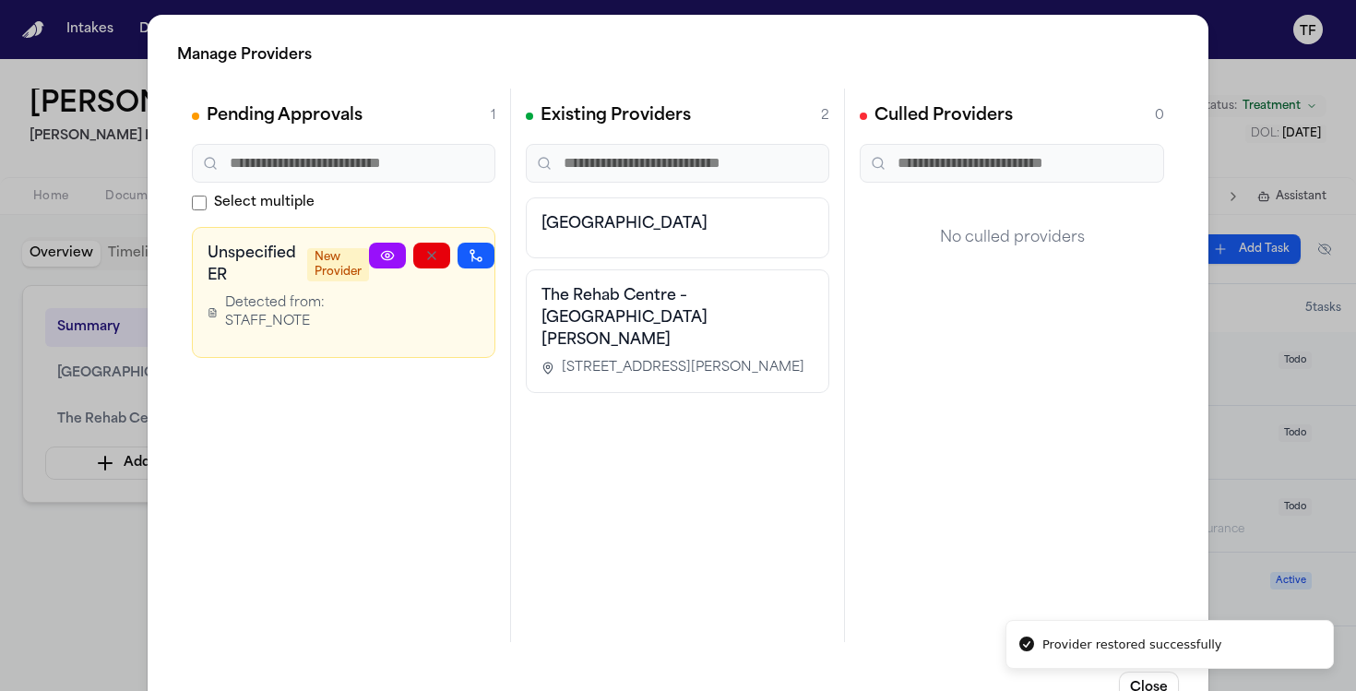
click at [1241, 334] on div "Manage Providers Pending Approvals 1 Select multiple Unspecified ER New Provide…" at bounding box center [678, 374] width 1356 height 749
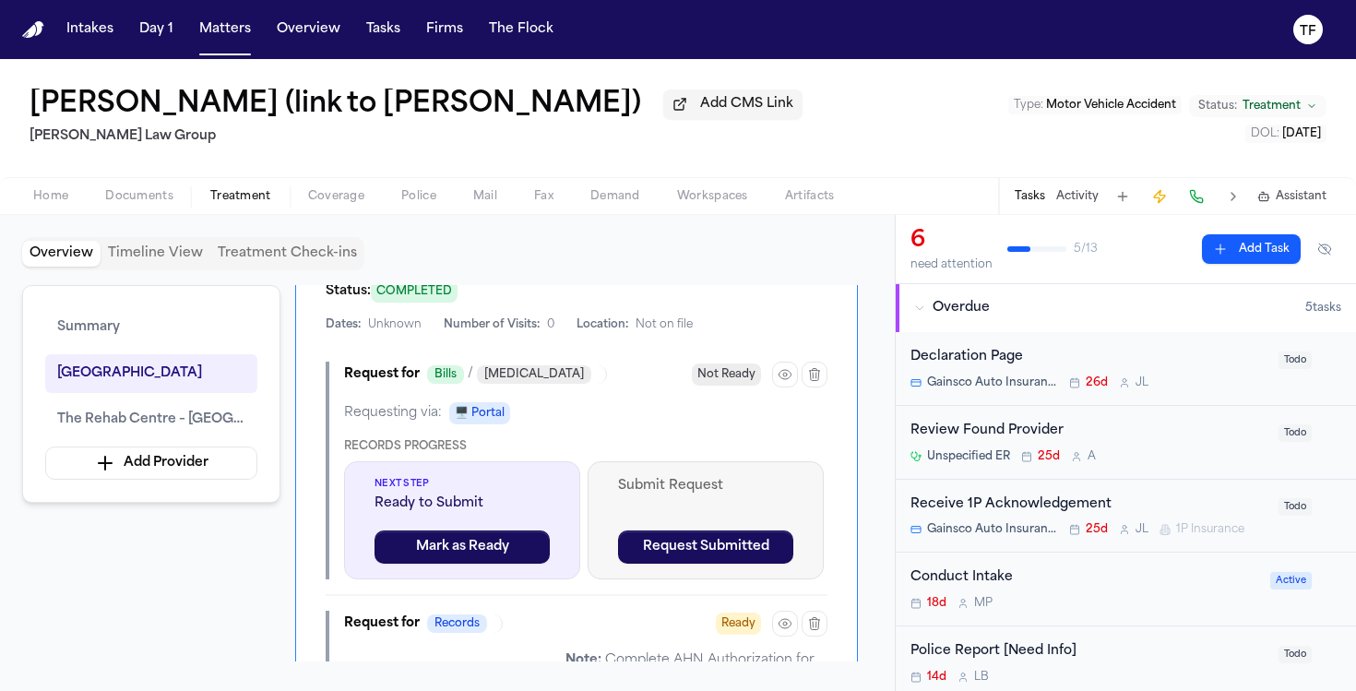
scroll to position [128, 0]
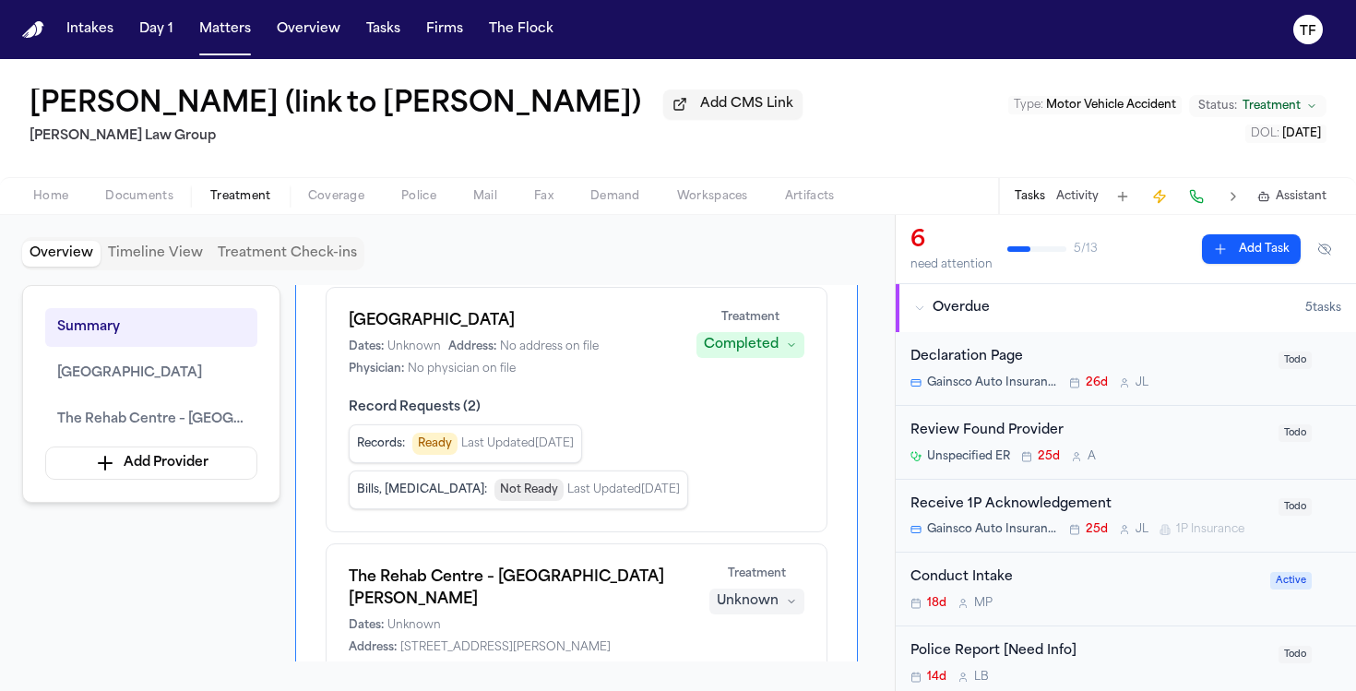
click at [757, 605] on div "Unknown" at bounding box center [748, 601] width 62 height 18
click at [751, 479] on button "Treating" at bounding box center [757, 484] width 148 height 33
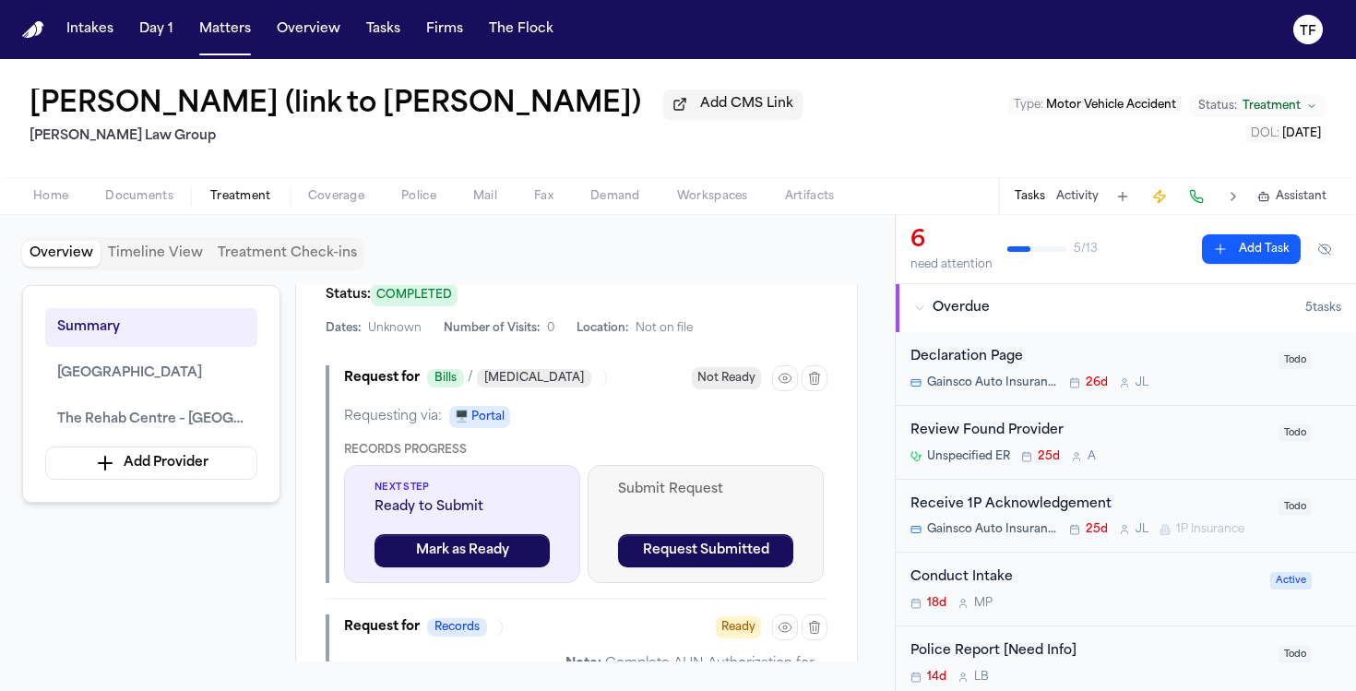
scroll to position [762, 0]
click at [691, 540] on button "Request Submitted" at bounding box center [705, 549] width 175 height 33
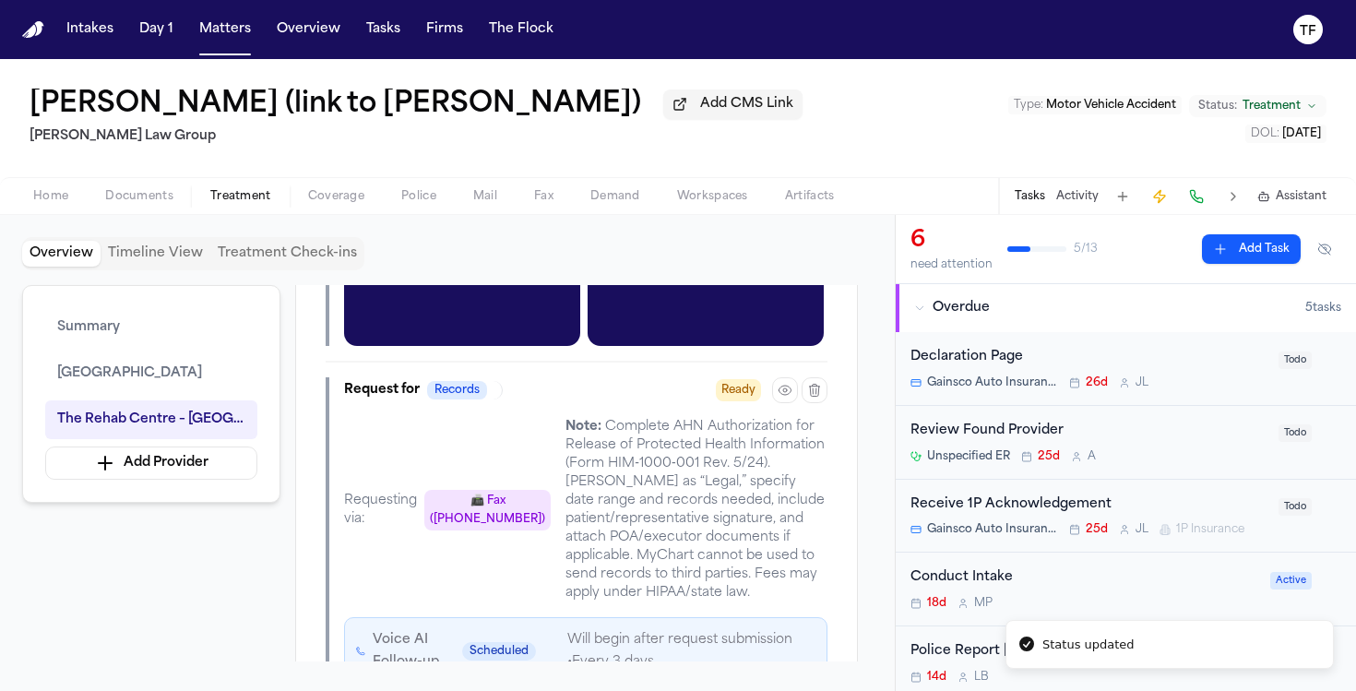
scroll to position [773, 0]
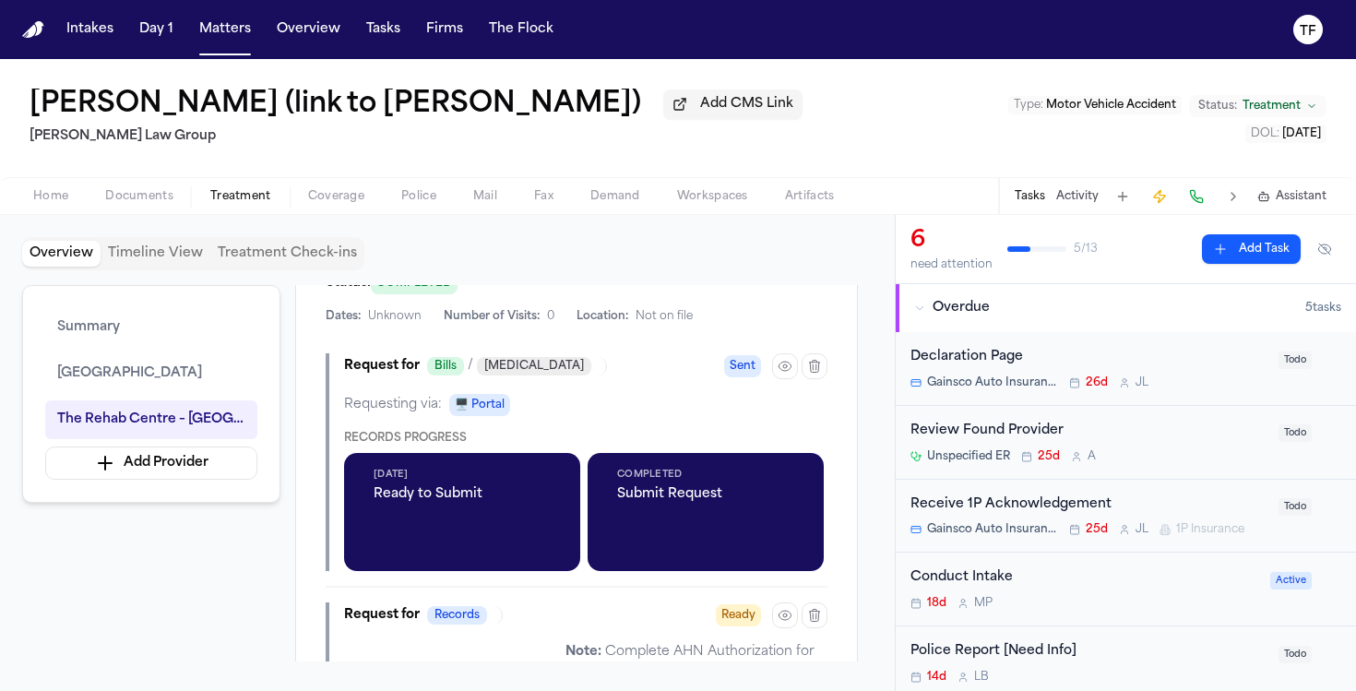
click at [694, 528] on div "Completed Submit Request" at bounding box center [706, 512] width 236 height 118
click at [784, 359] on icon "button" at bounding box center [785, 366] width 15 height 15
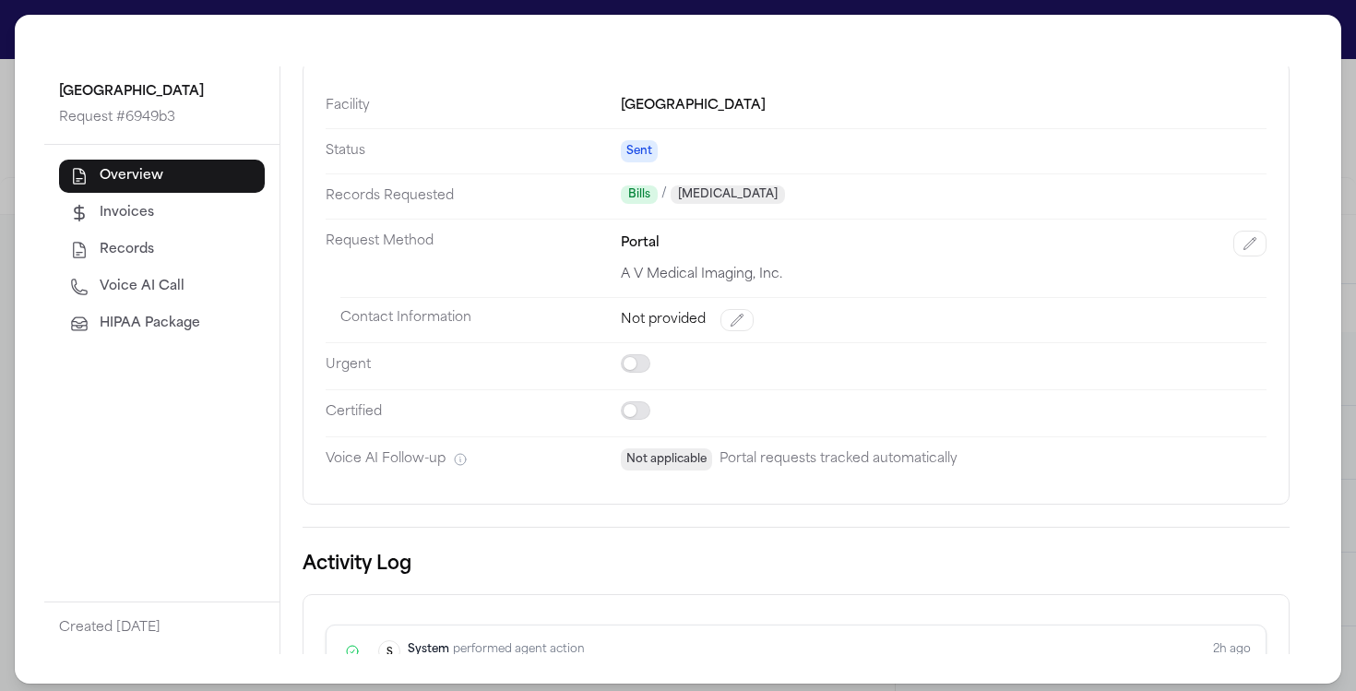
scroll to position [318, 0]
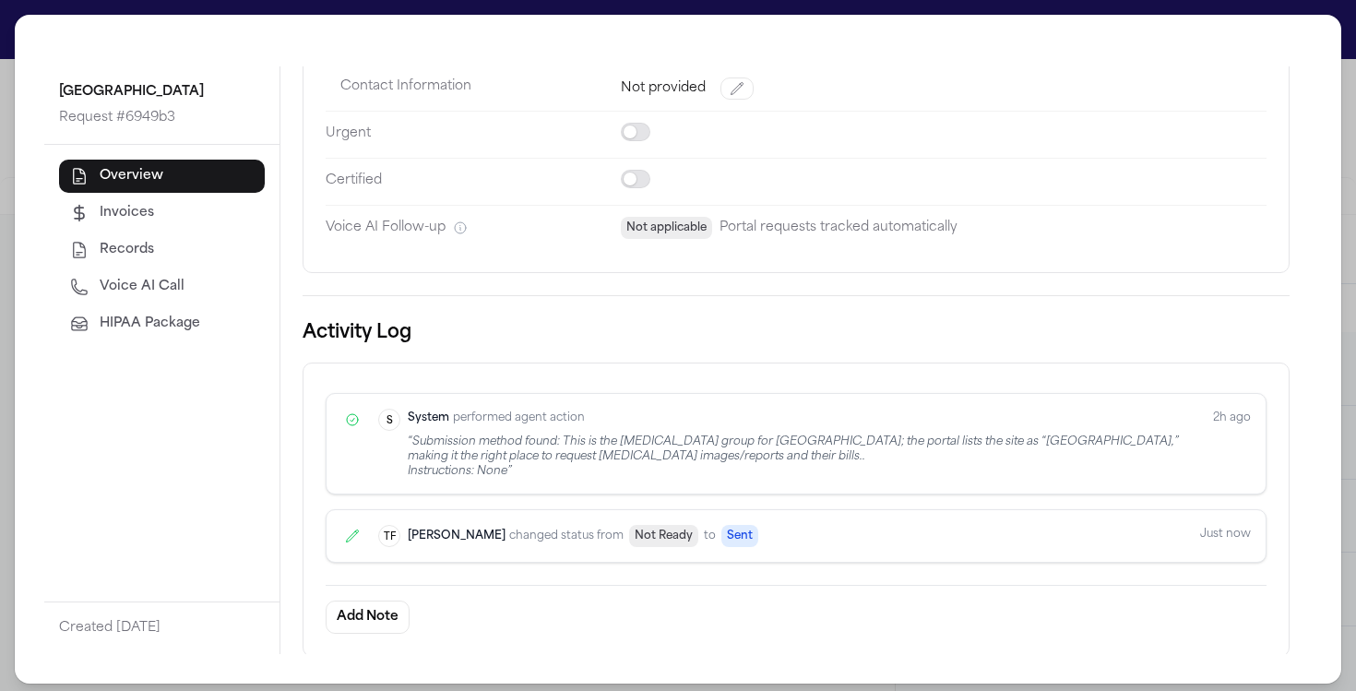
click at [1338, 370] on div "[GEOGRAPHIC_DATA] Request # 6949b3 Overview Invoices Records Voice AI Call HIPA…" at bounding box center [678, 349] width 1356 height 698
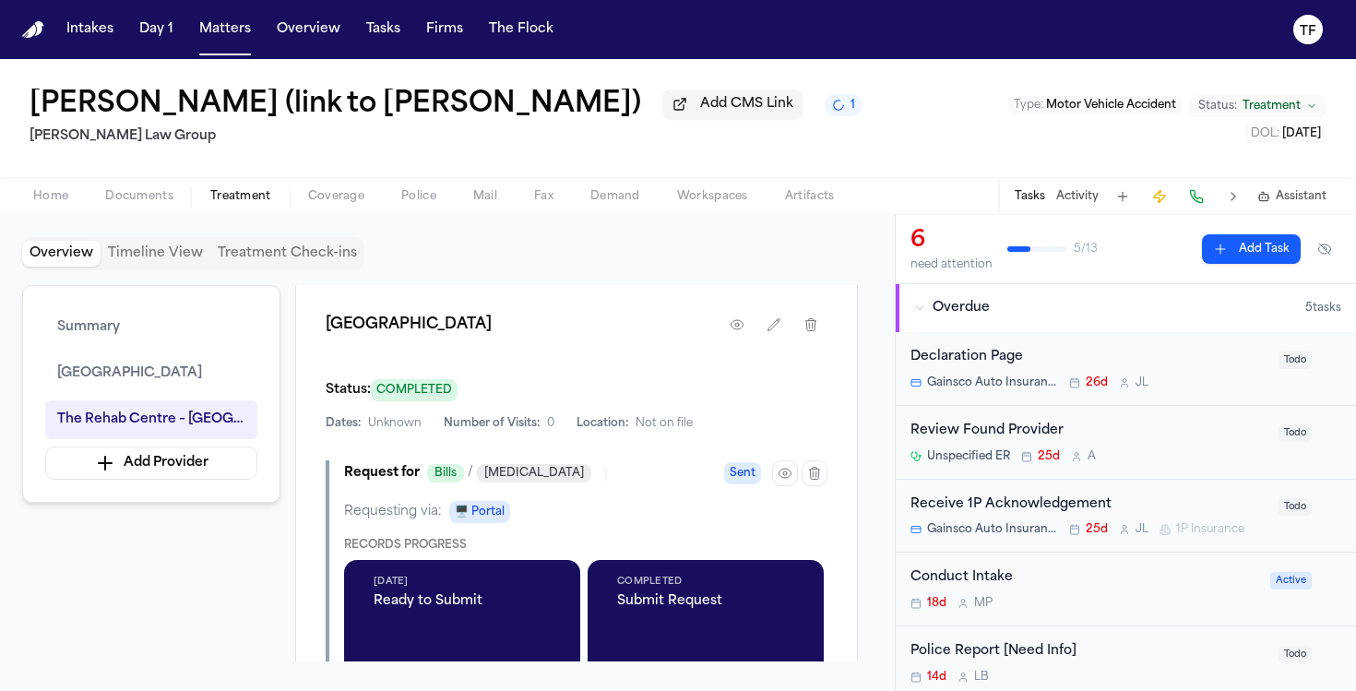
scroll to position [688, 0]
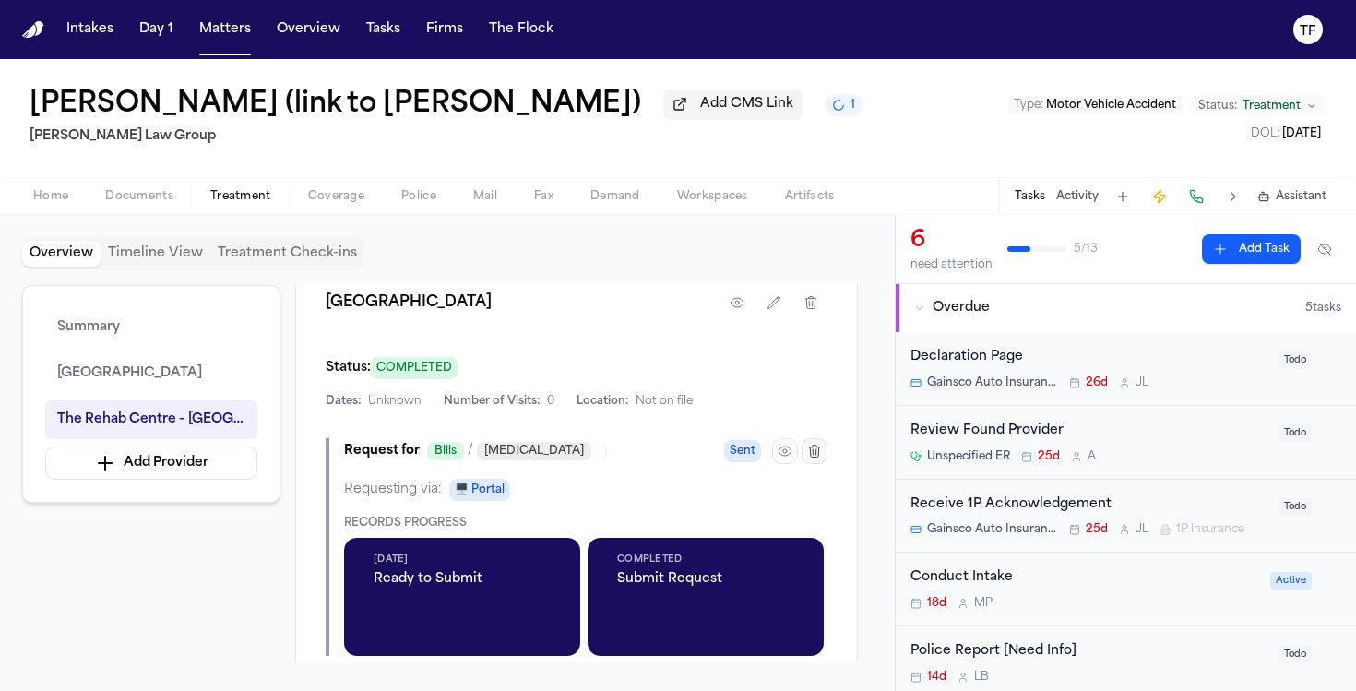
click at [813, 445] on icon "button" at bounding box center [815, 451] width 10 height 12
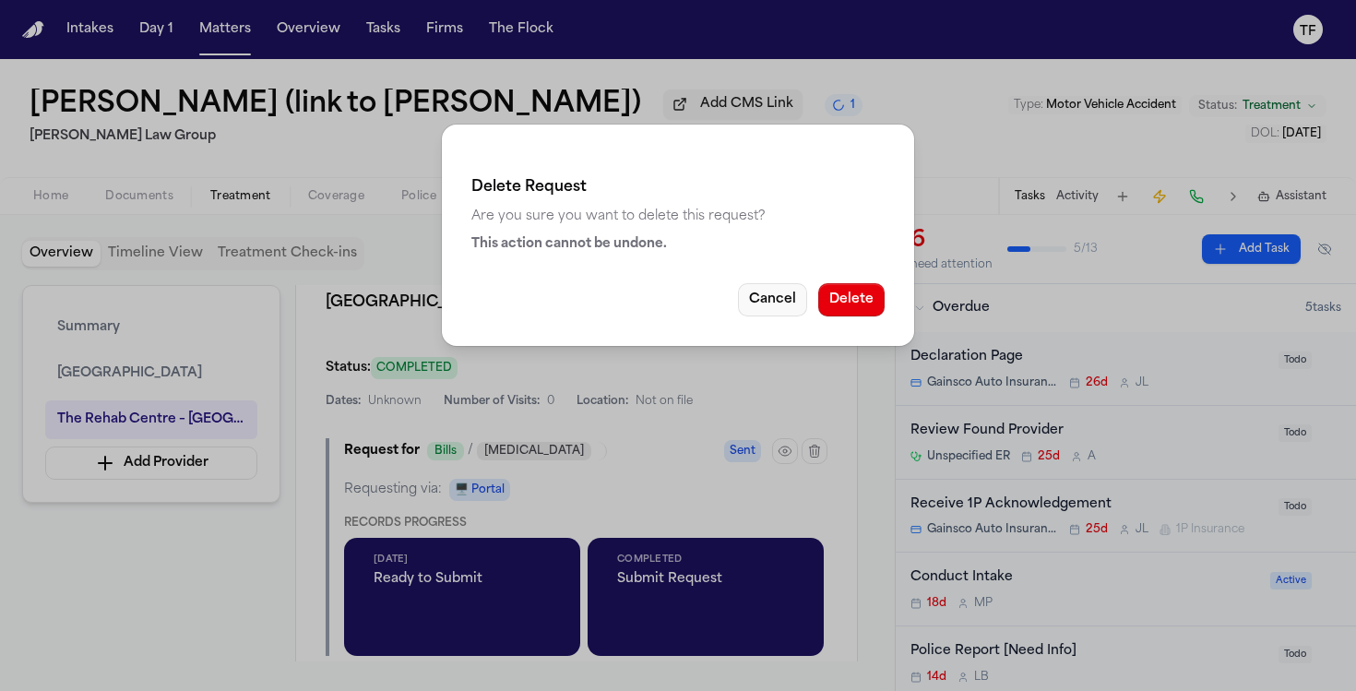
click at [766, 294] on button "Cancel" at bounding box center [772, 299] width 69 height 33
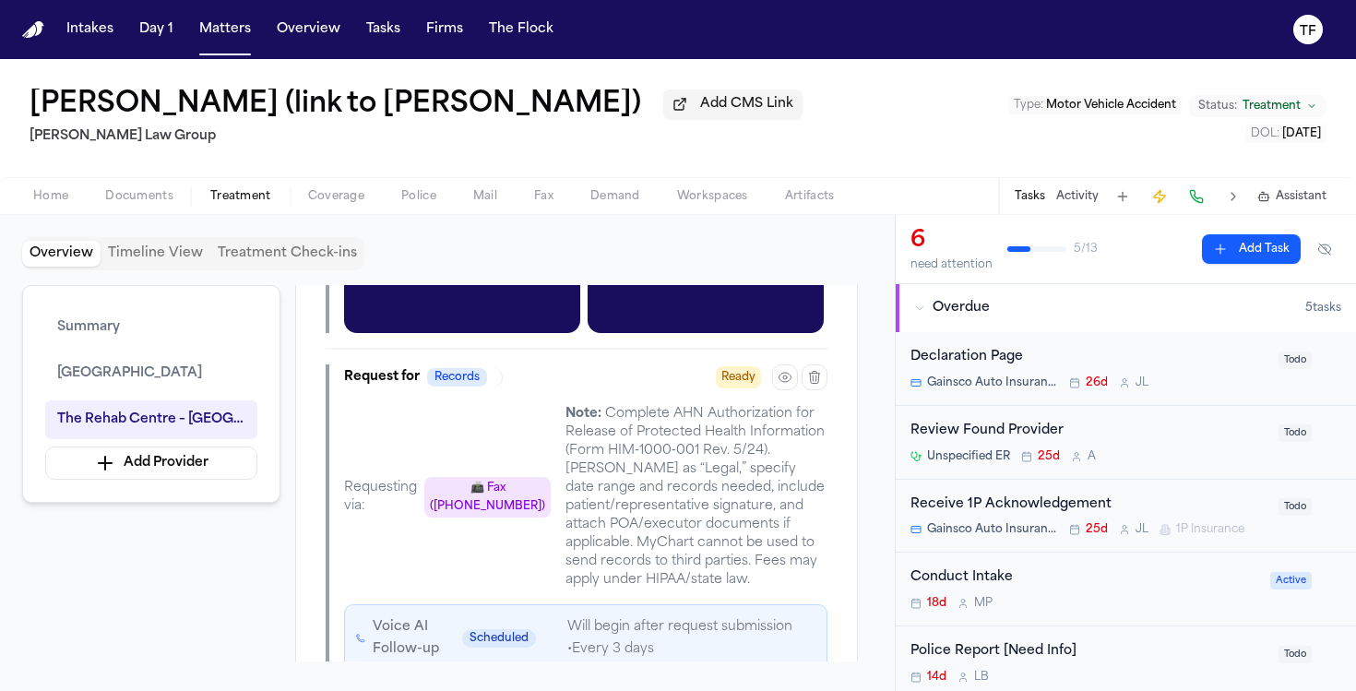
scroll to position [802, 0]
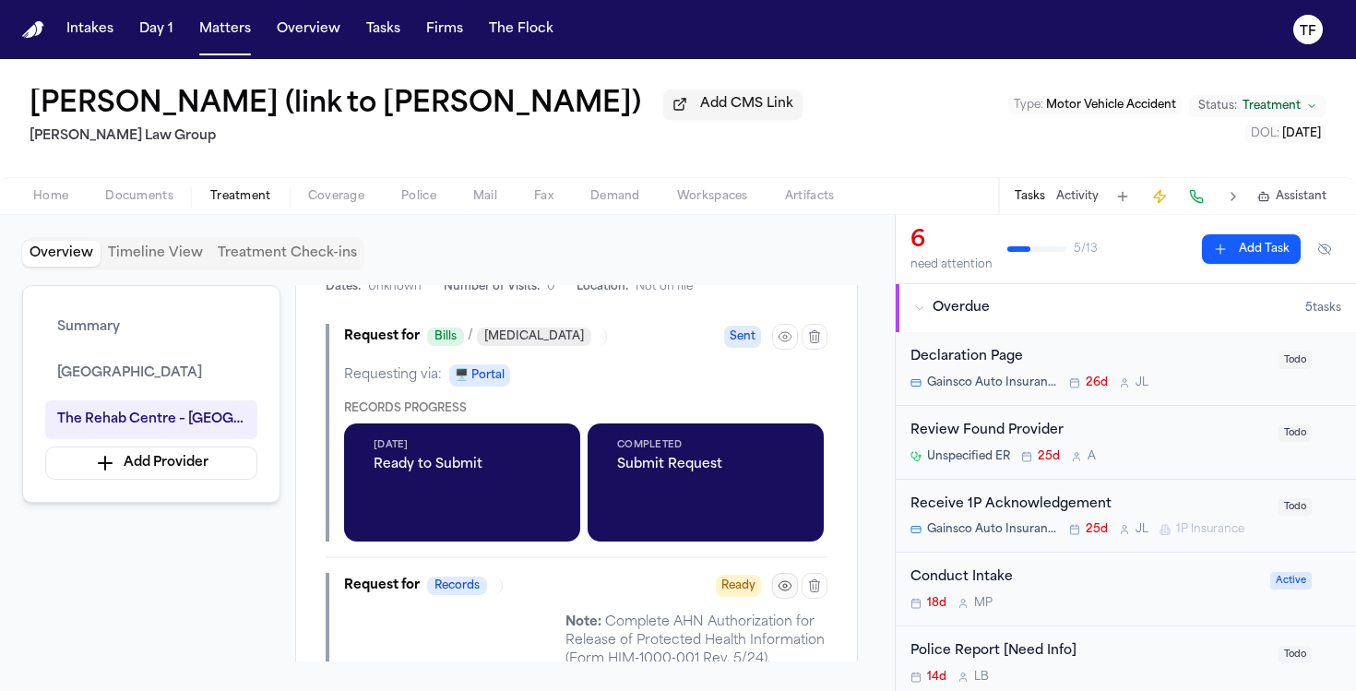
click at [788, 578] on button "button" at bounding box center [785, 586] width 26 height 26
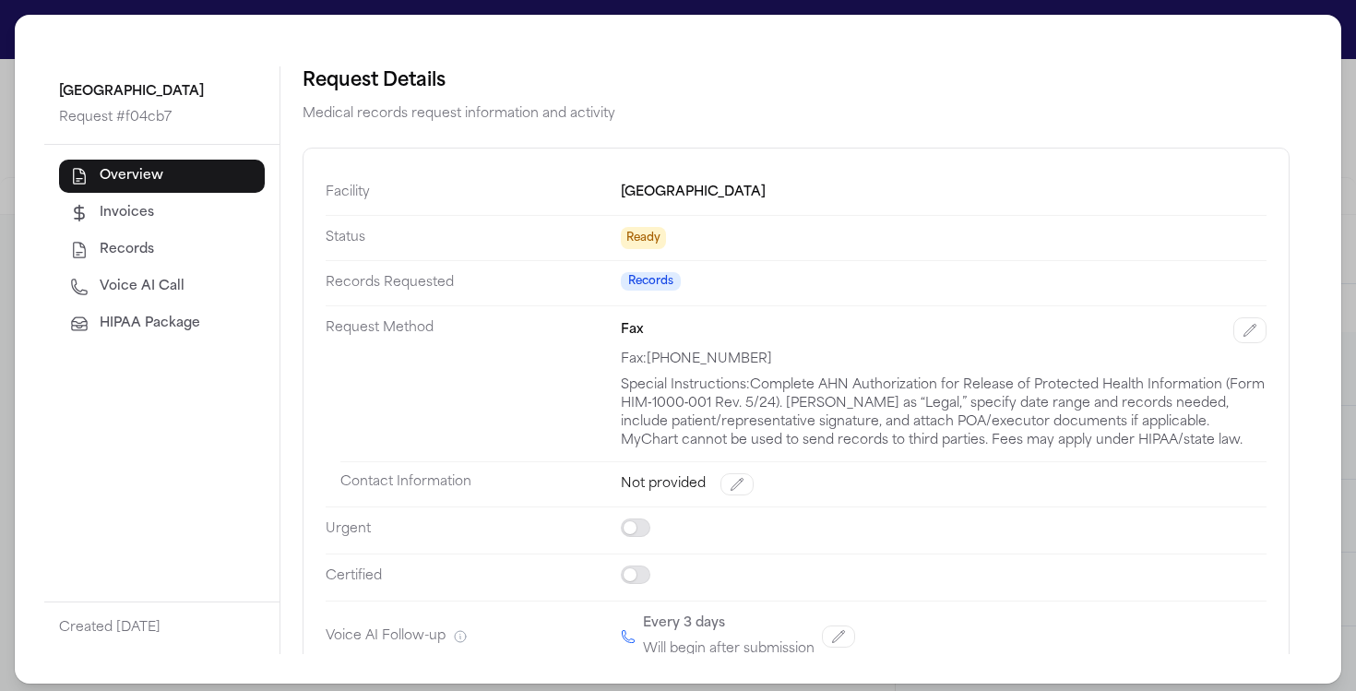
click at [135, 334] on button "HIPAA Package" at bounding box center [162, 323] width 206 height 33
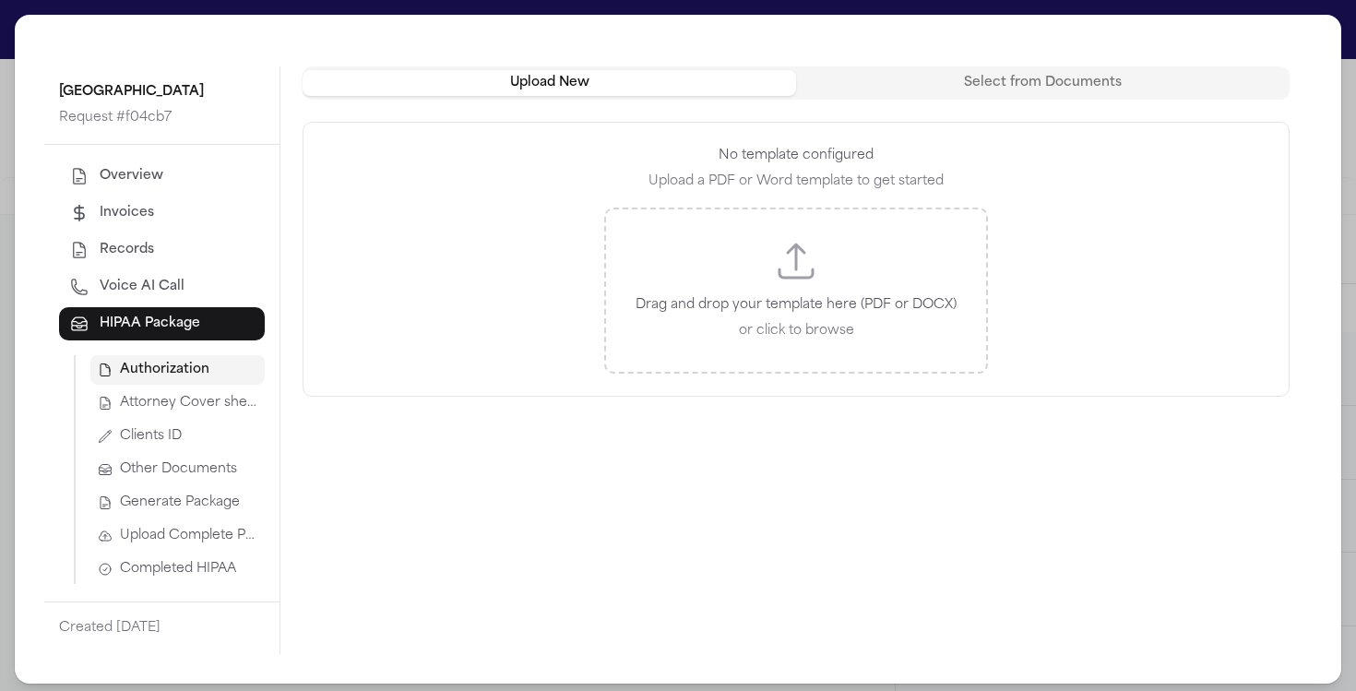
click at [1332, 170] on div "[GEOGRAPHIC_DATA] Request # f04cb7 Overview Invoices Records Voice AI Call HIPA…" at bounding box center [678, 349] width 1356 height 698
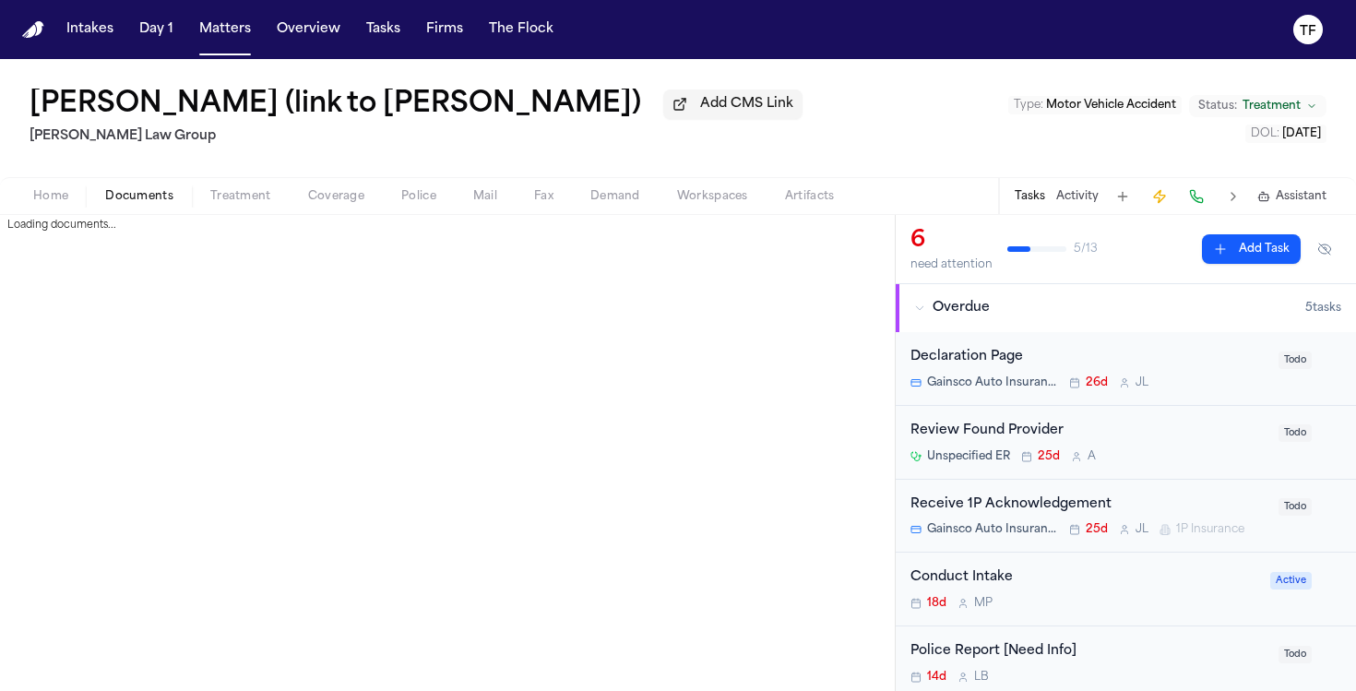
click at [117, 203] on span "Documents" at bounding box center [139, 196] width 68 height 15
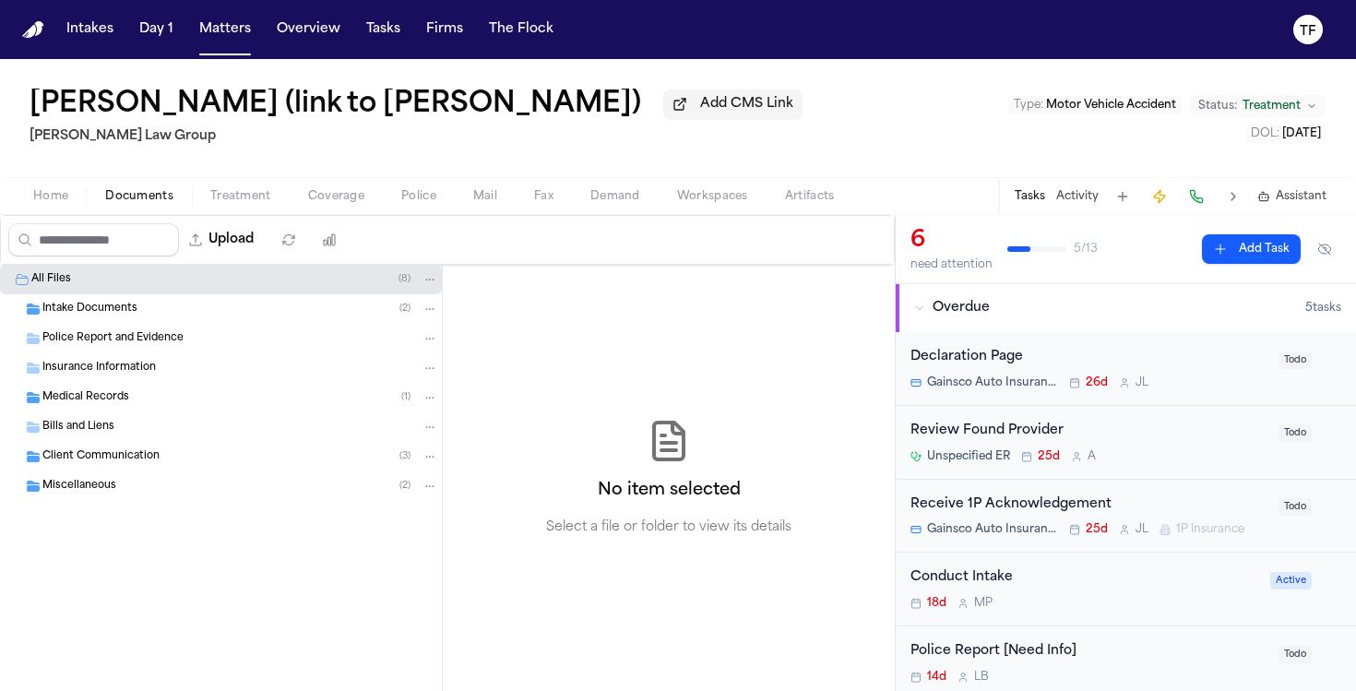
click at [174, 301] on div "Intake Documents ( 2 )" at bounding box center [221, 309] width 442 height 30
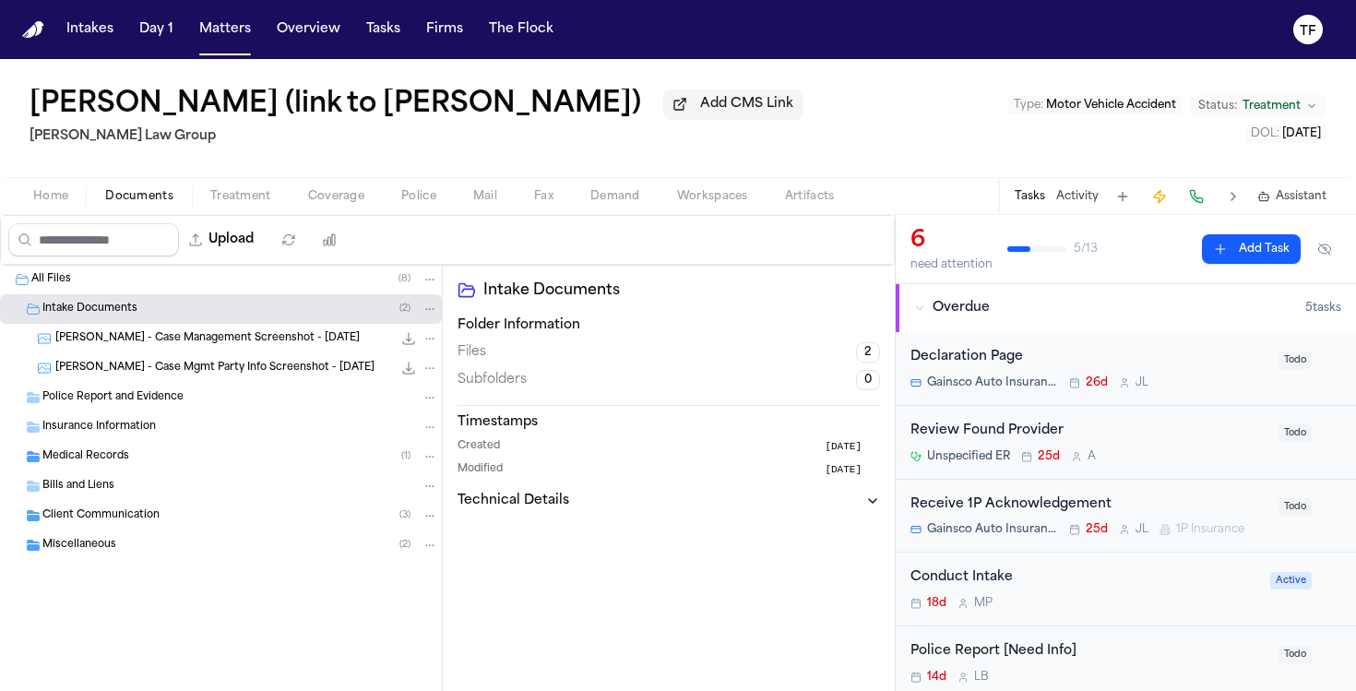
click at [146, 457] on div "Medical Records ( 1 )" at bounding box center [240, 456] width 396 height 17
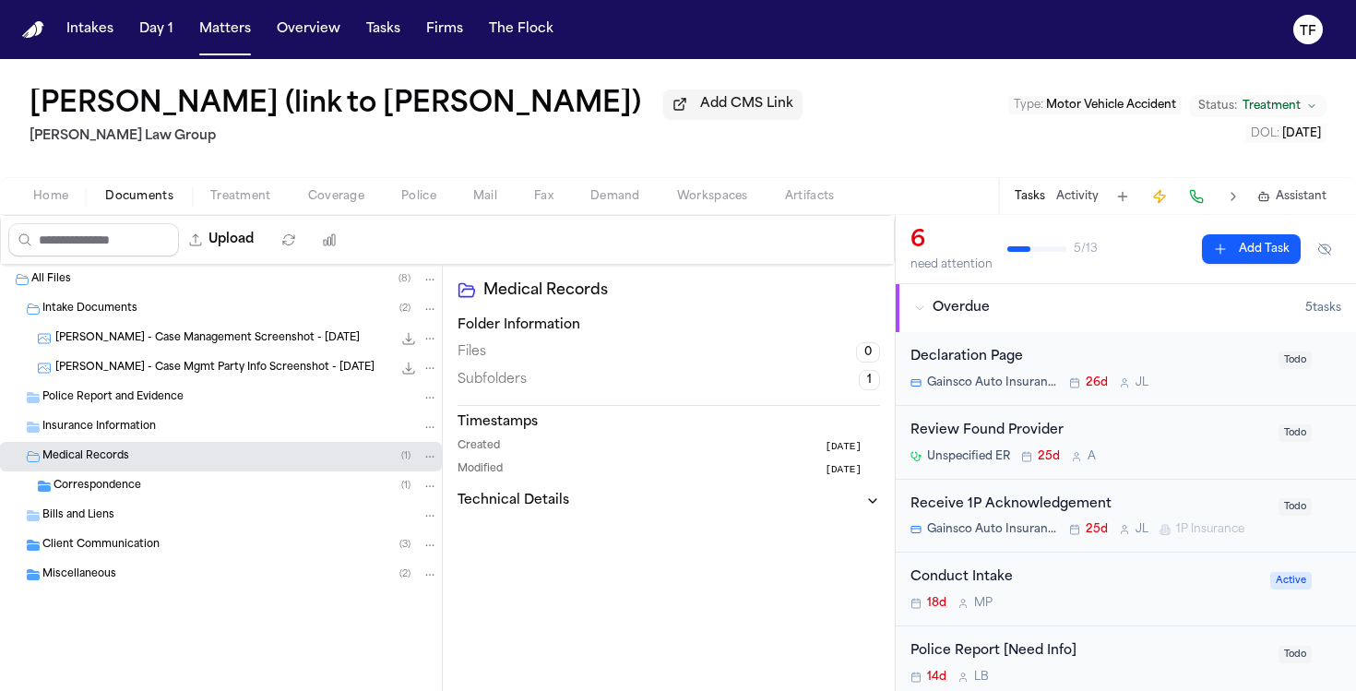
click at [108, 490] on span "Correspondence" at bounding box center [97, 487] width 88 height 16
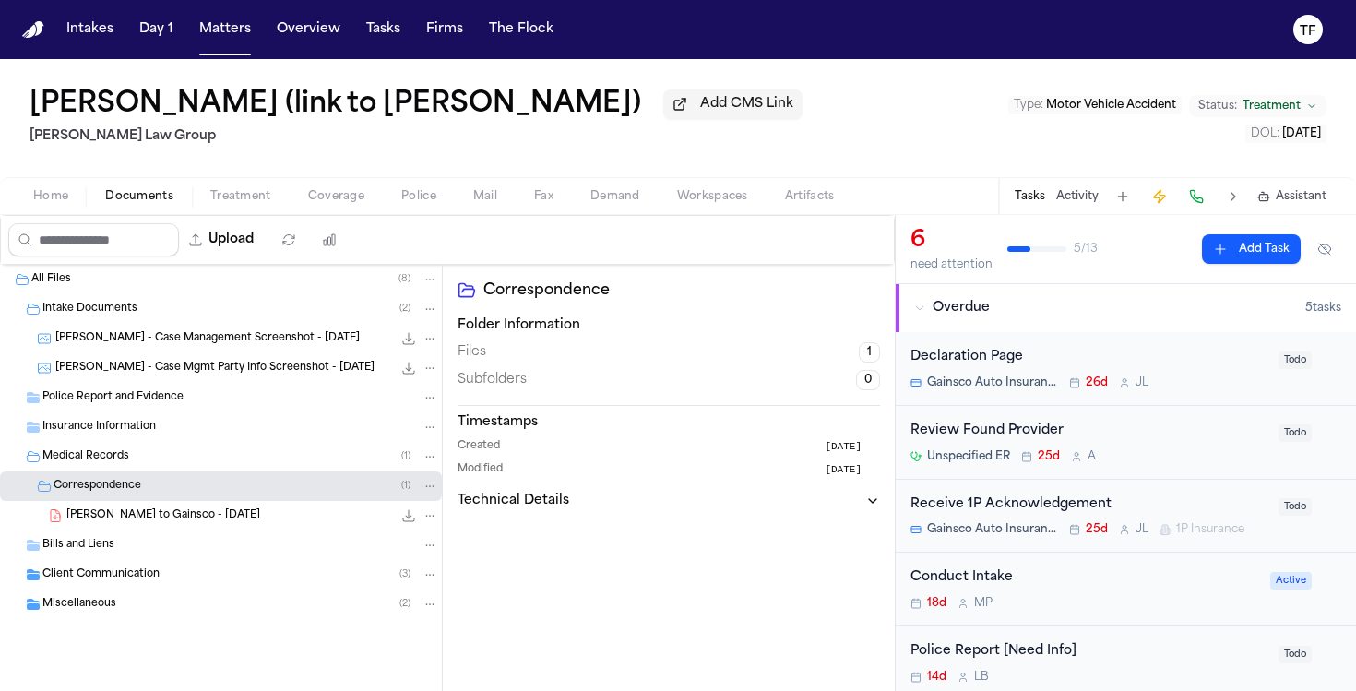
click at [132, 602] on div "Miscellaneous ( 2 )" at bounding box center [240, 604] width 396 height 17
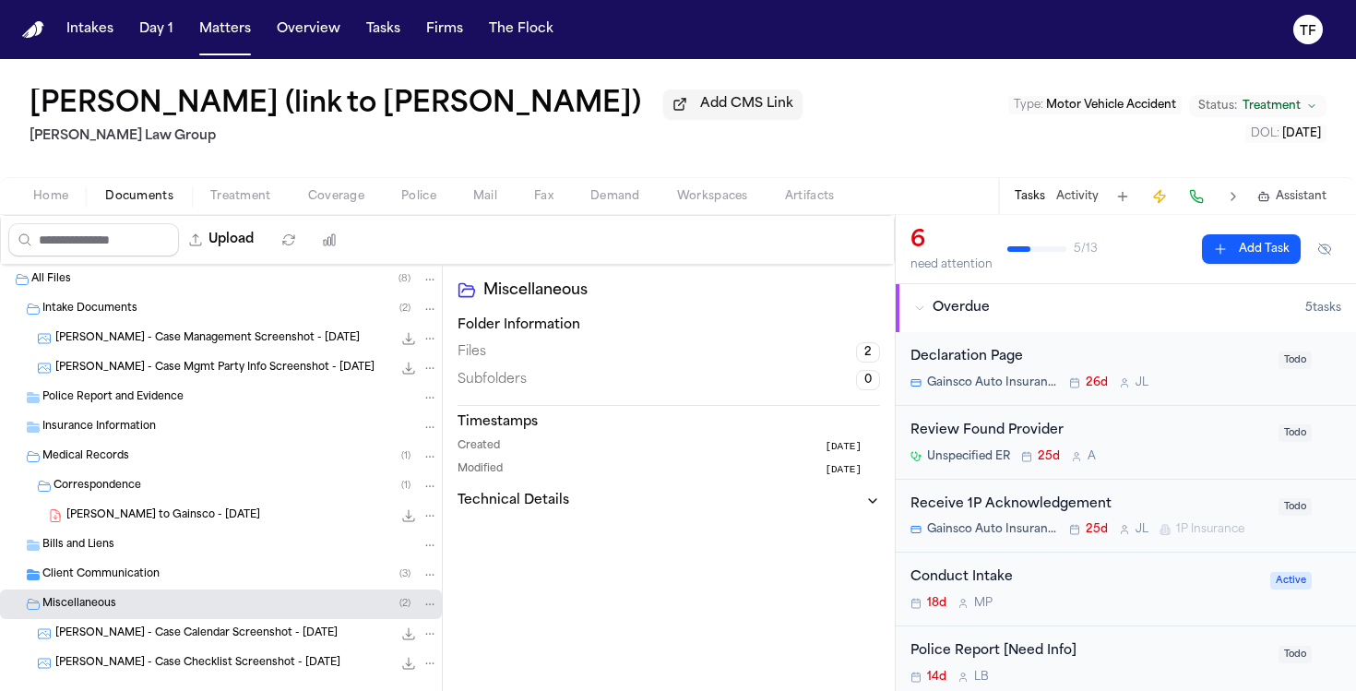
click at [121, 578] on span "Client Communication" at bounding box center [100, 575] width 117 height 16
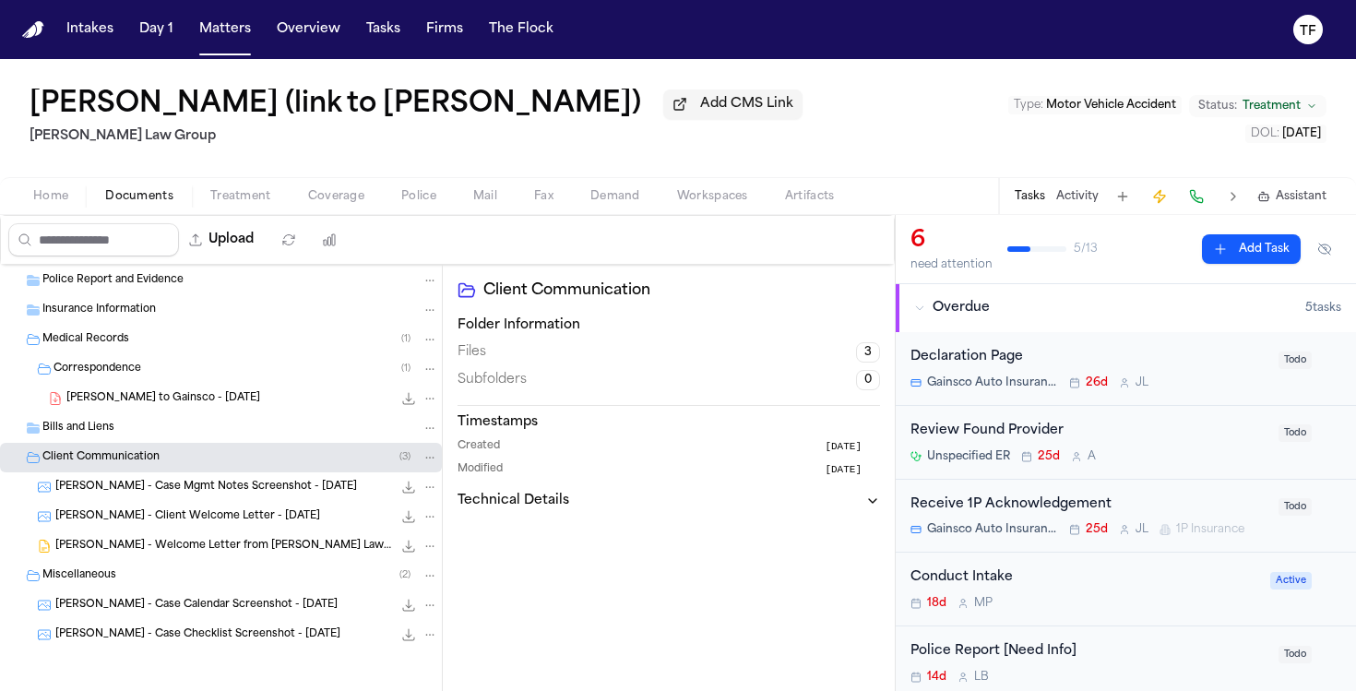
scroll to position [122, 0]
click at [229, 204] on span "Treatment" at bounding box center [240, 196] width 61 height 15
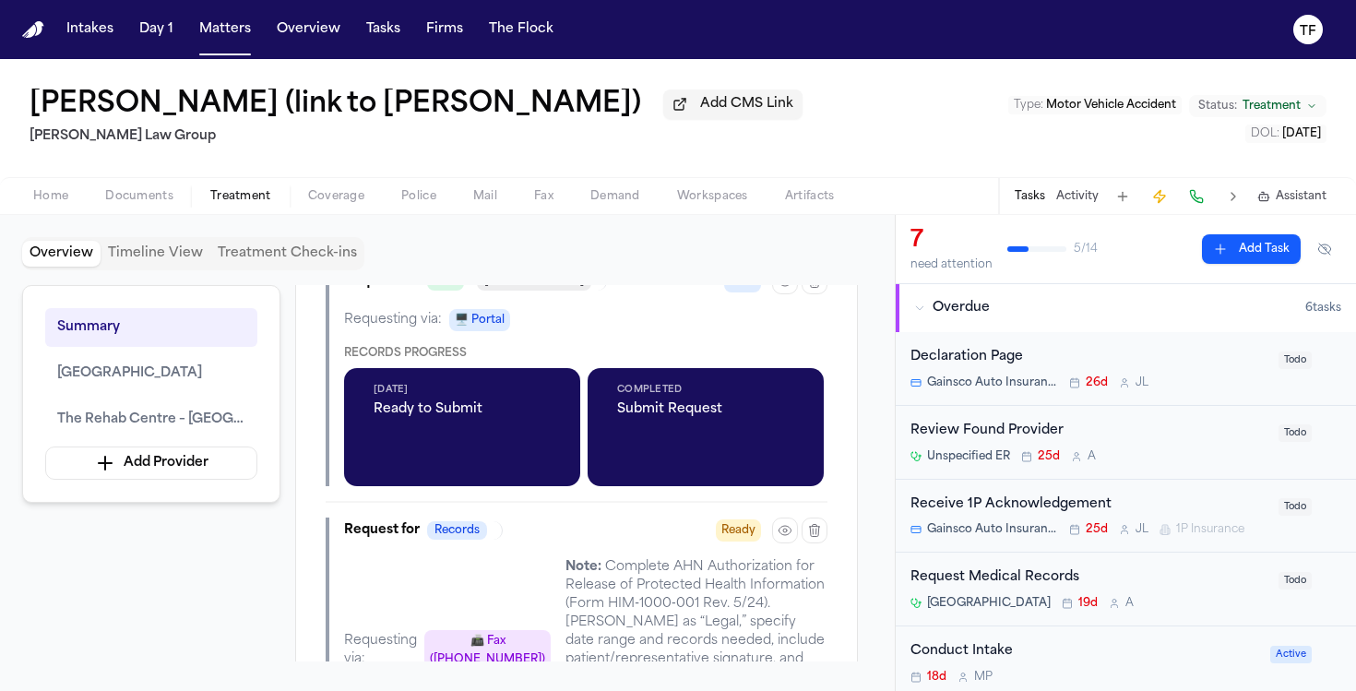
scroll to position [873, 0]
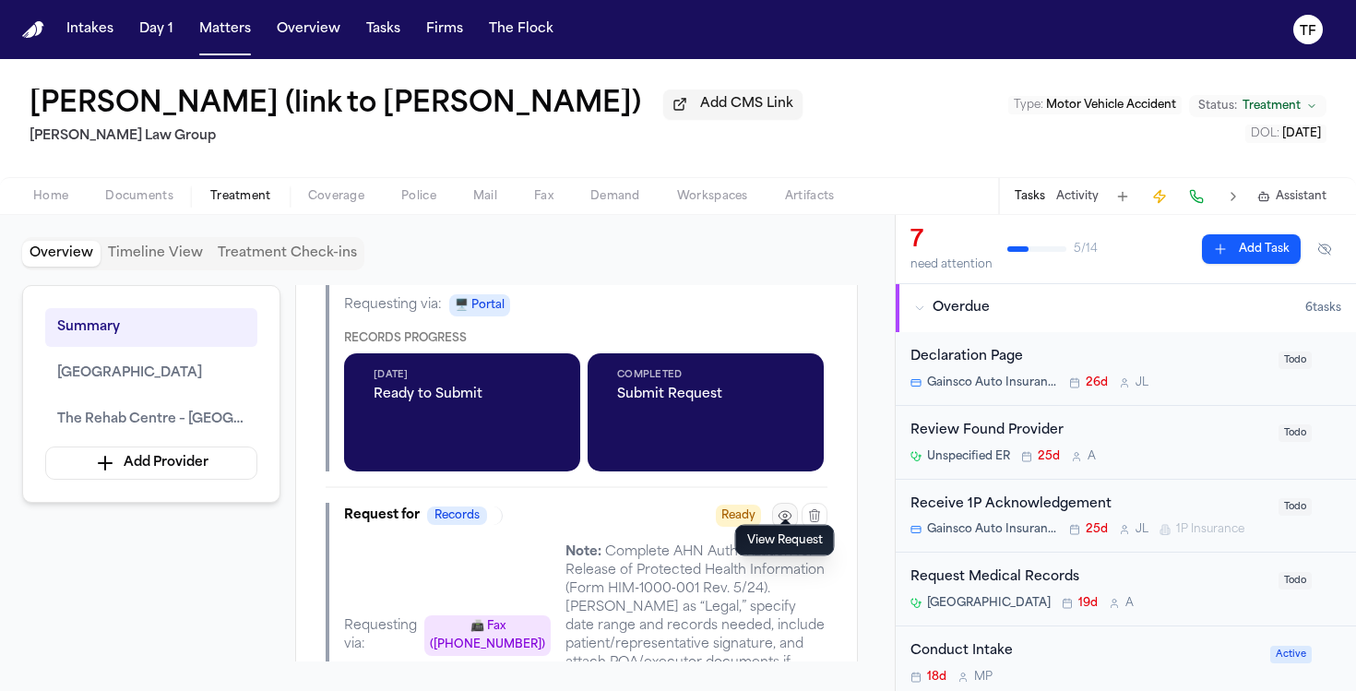
click at [784, 511] on icon "button" at bounding box center [784, 515] width 12 height 9
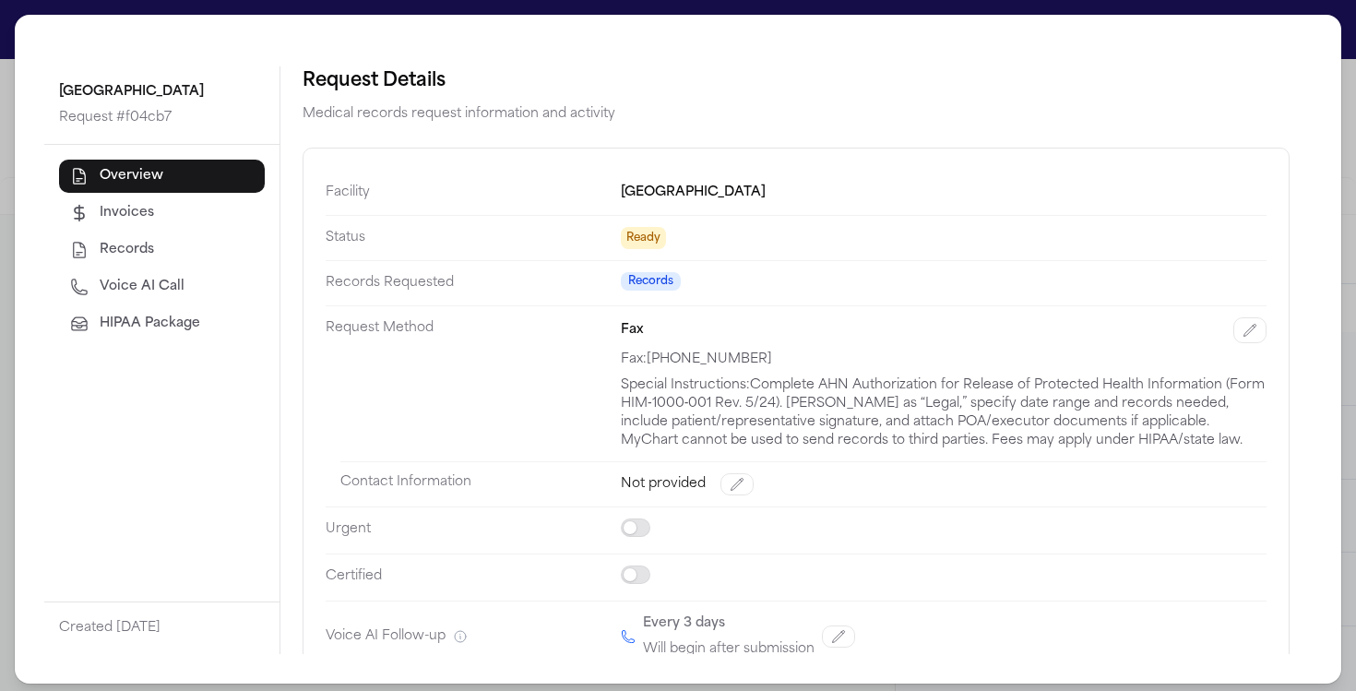
click at [147, 315] on span "HIPAA Package" at bounding box center [150, 324] width 101 height 18
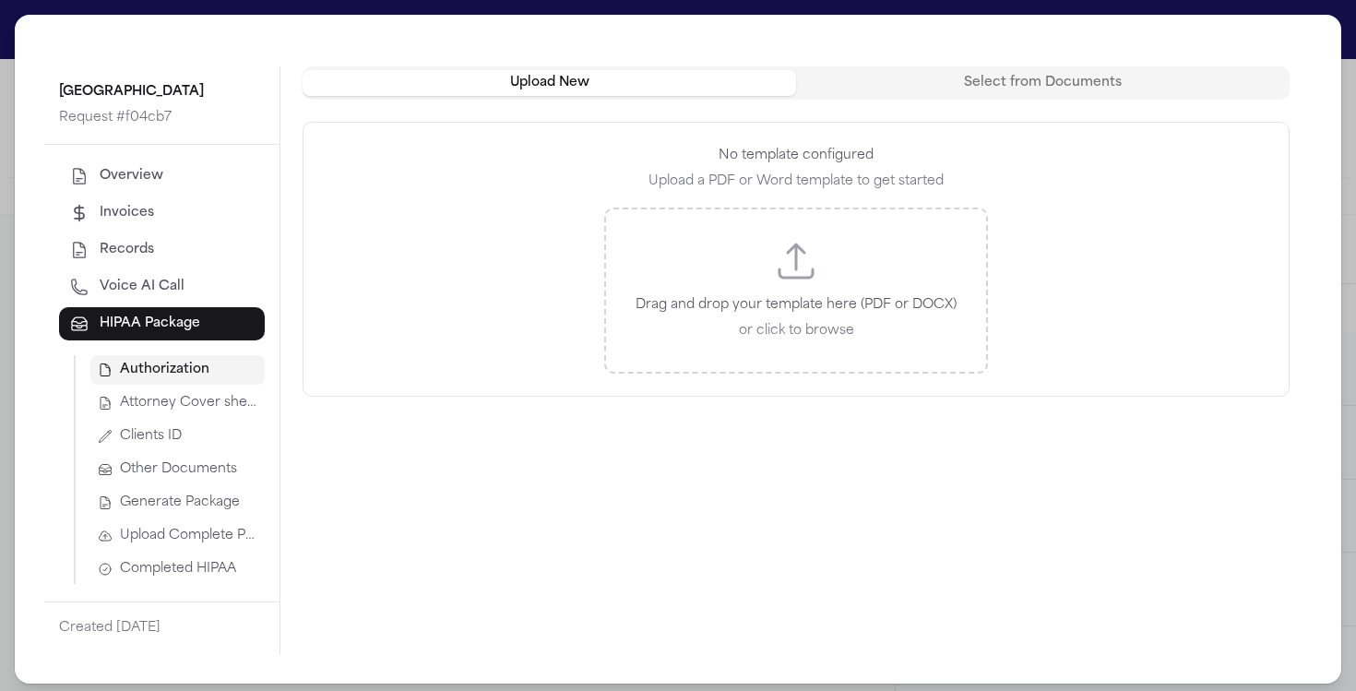
click at [708, 259] on div "Drag and drop your template here (PDF or DOCX) or click to browse" at bounding box center [796, 291] width 384 height 166
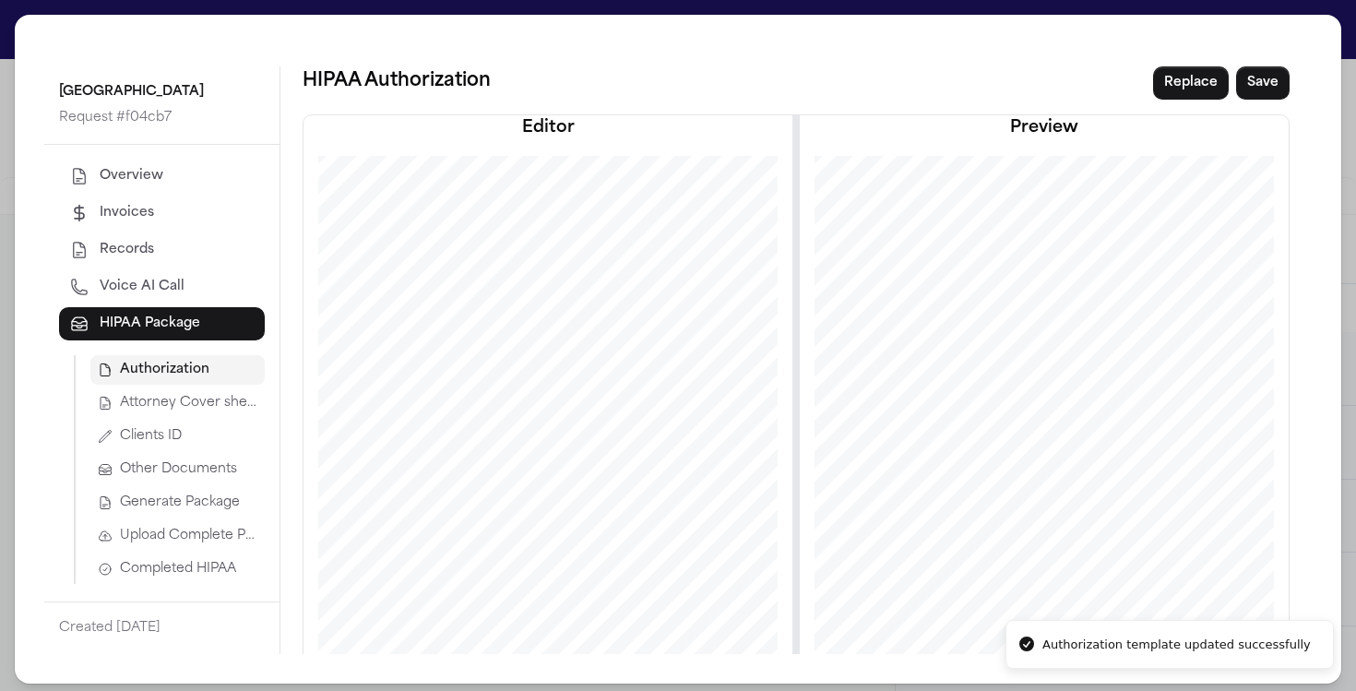
click at [191, 513] on button "Generate Package" at bounding box center [177, 503] width 174 height 30
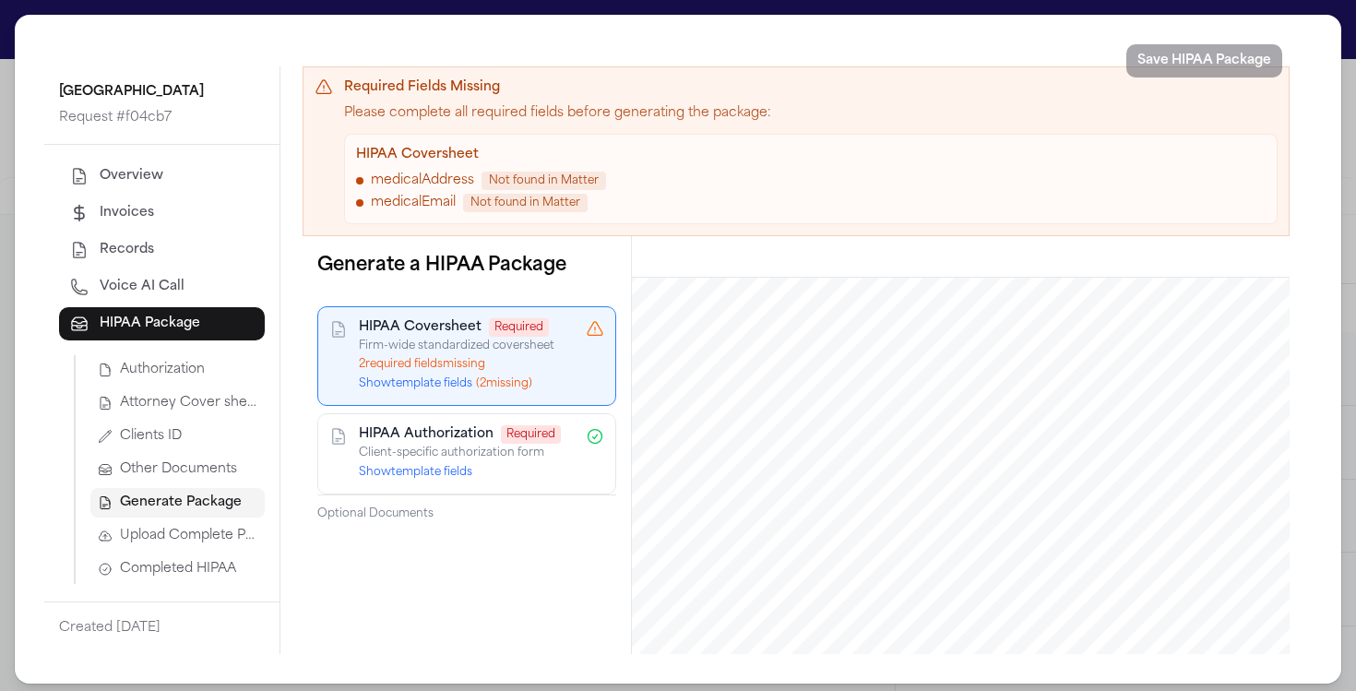
scroll to position [212, 0]
click at [389, 445] on p "Client-specific authorization form" at bounding box center [467, 452] width 216 height 15
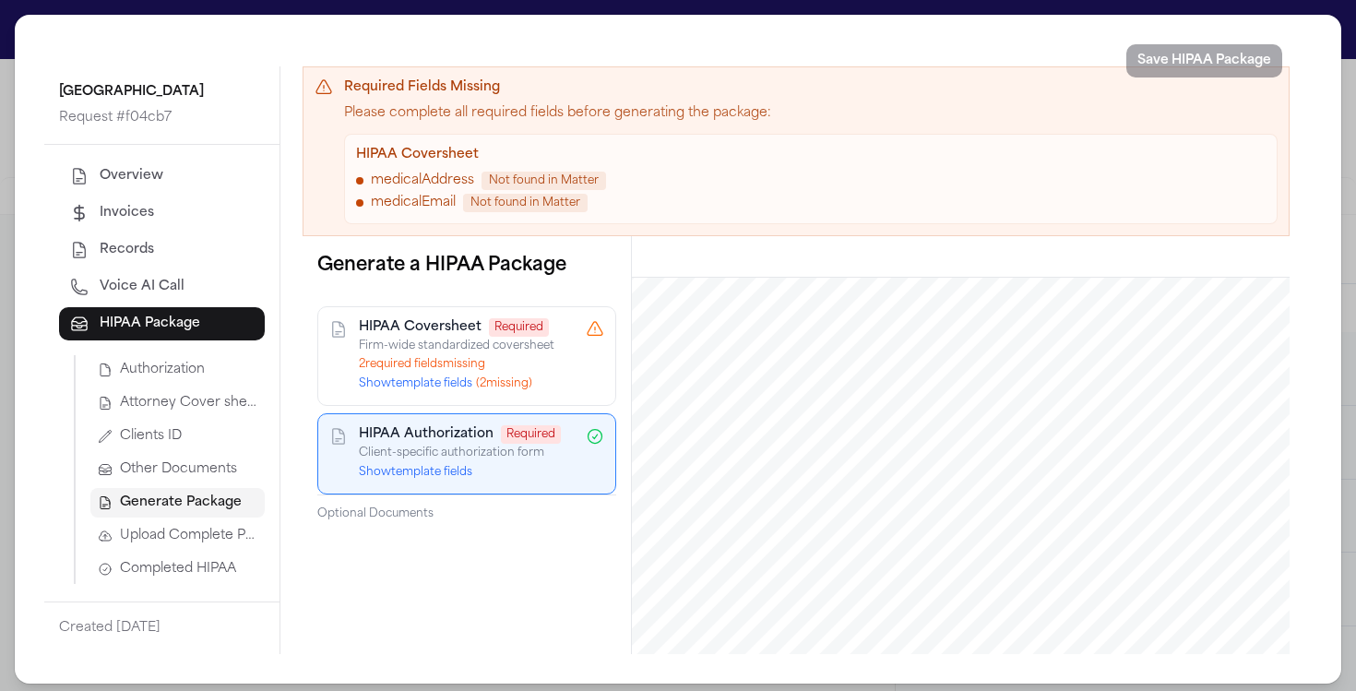
click at [400, 390] on button "Show template fields ( 2 missing)" at bounding box center [445, 383] width 173 height 15
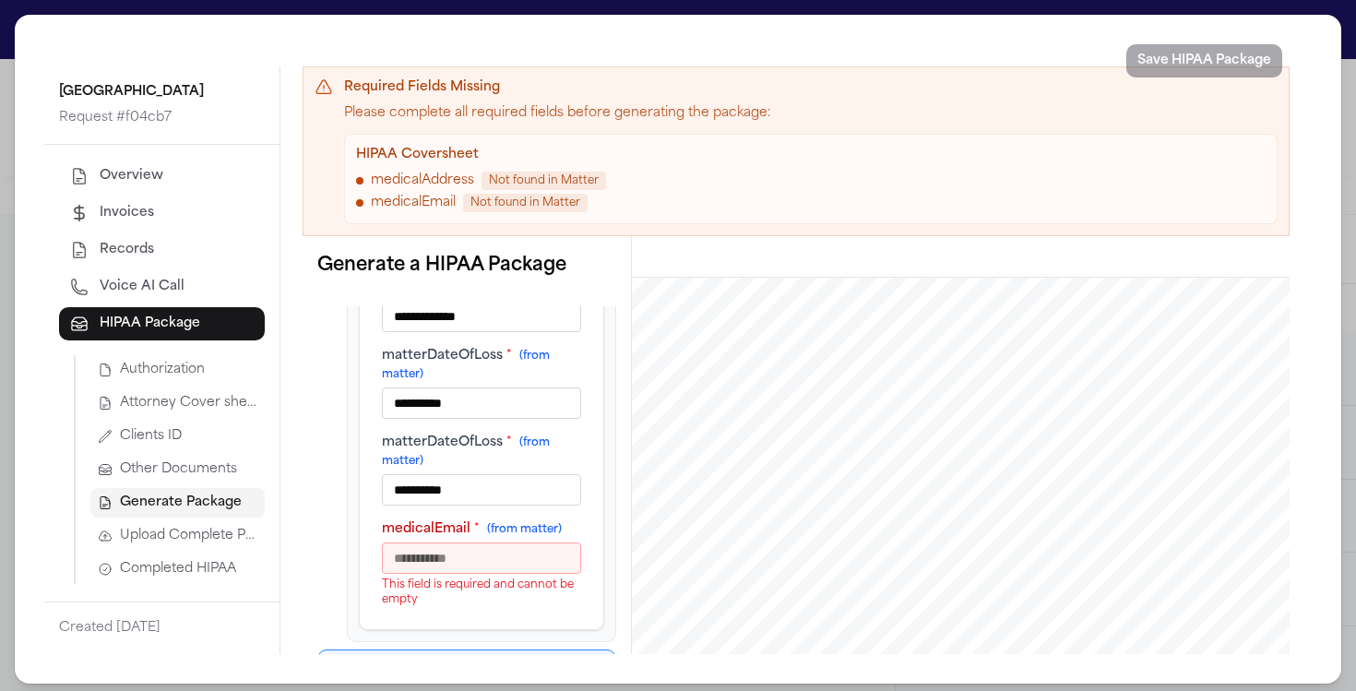
scroll to position [325, 0]
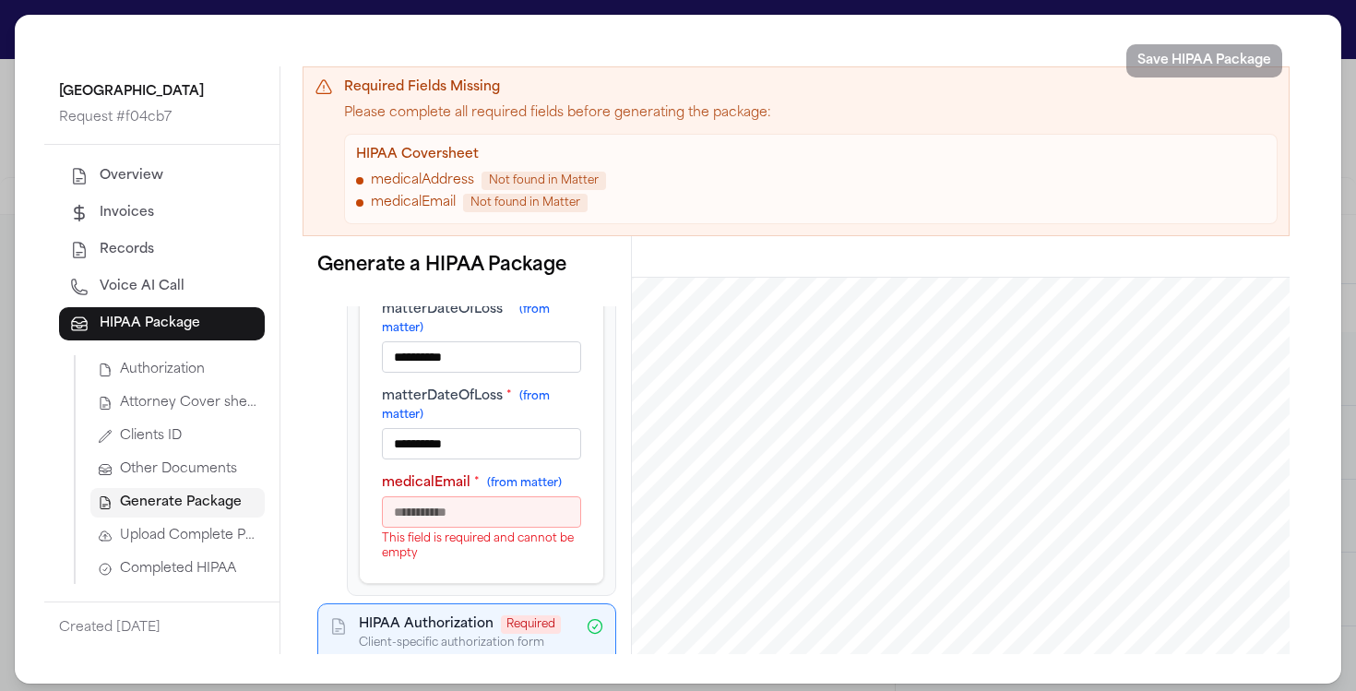
click at [487, 505] on input "medicalEmail * (from matter)" at bounding box center [481, 511] width 199 height 31
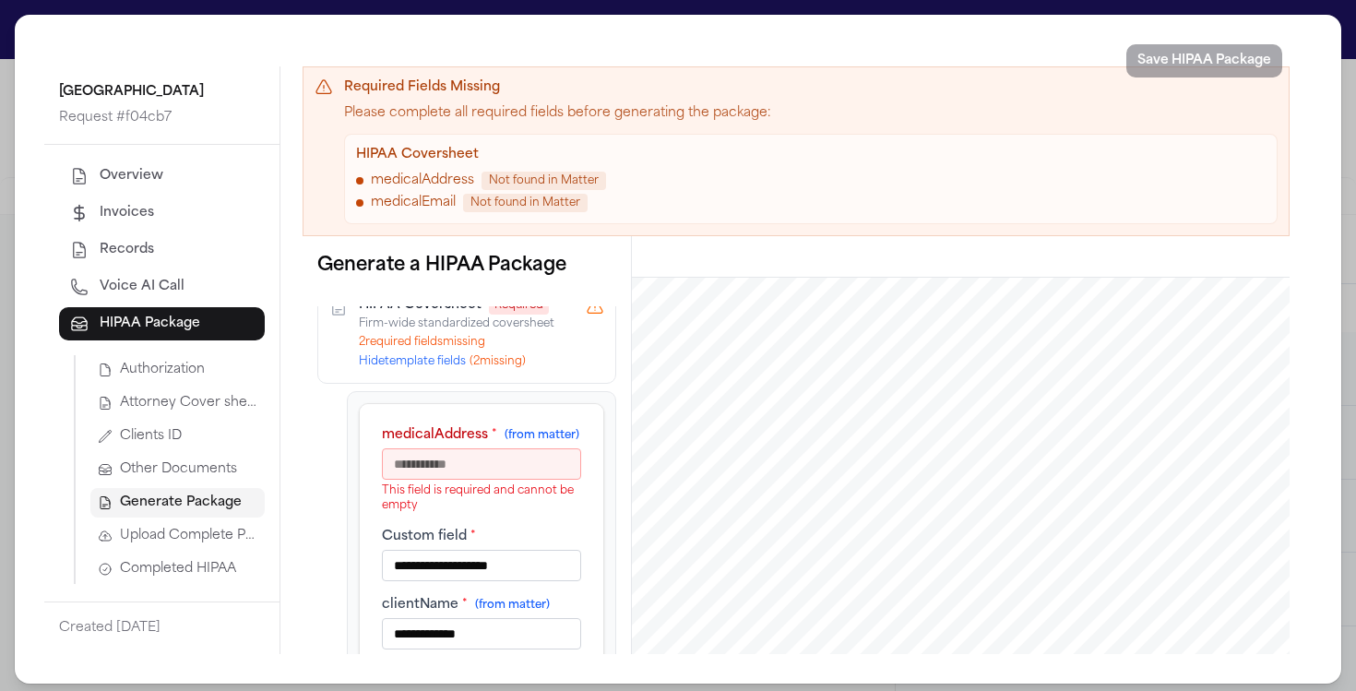
scroll to position [0, 0]
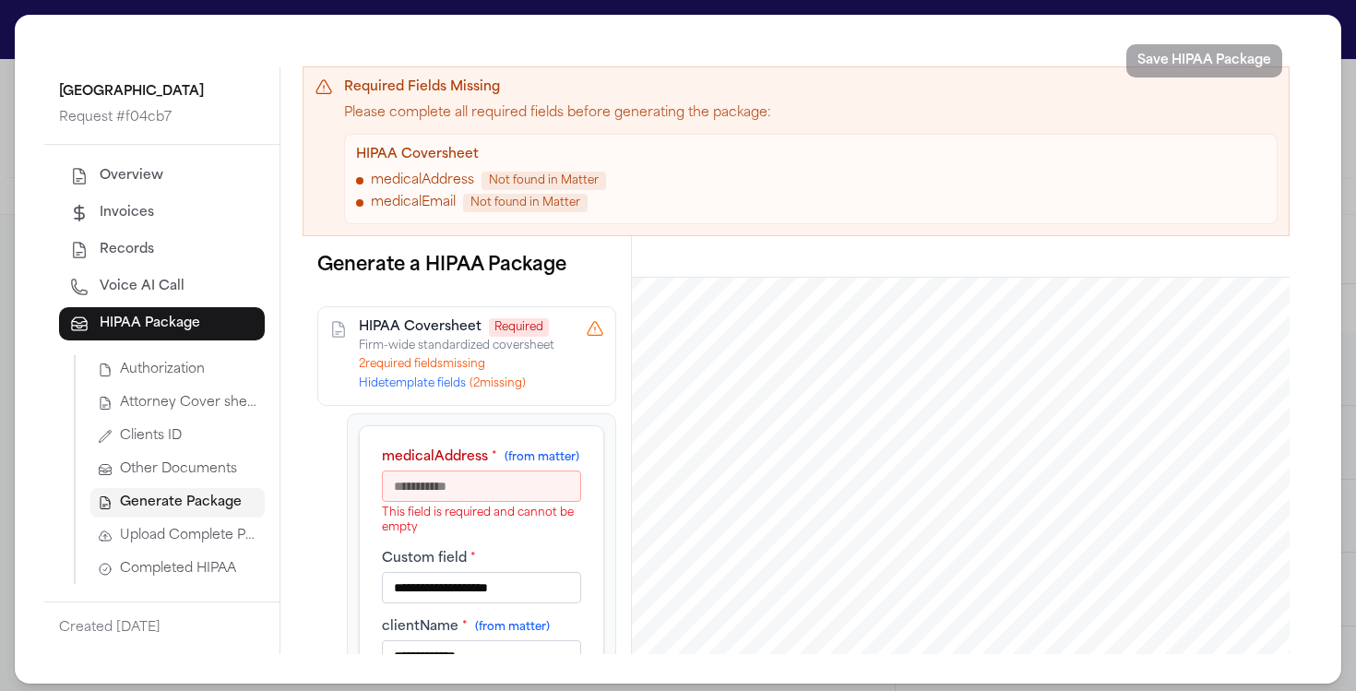
click at [469, 502] on input "medicalAddress * (from matter)" at bounding box center [481, 485] width 199 height 31
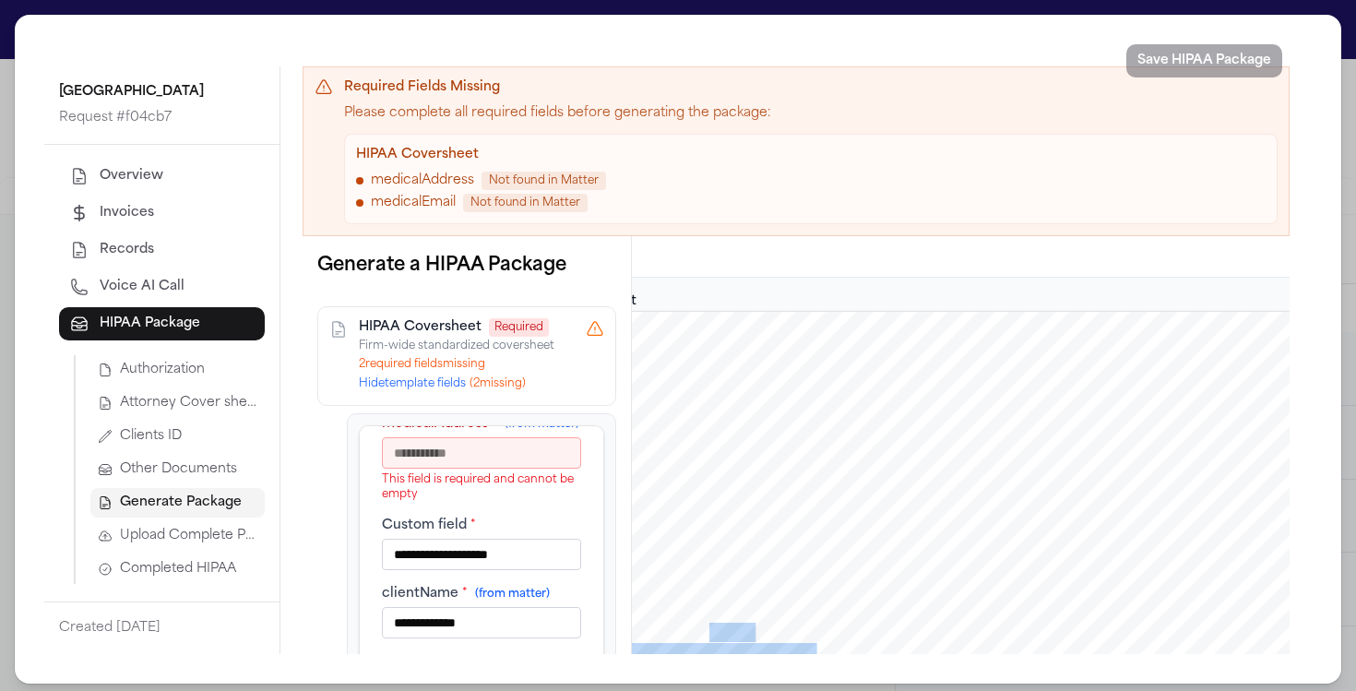
drag, startPoint x: 814, startPoint y: 647, endPoint x: 850, endPoint y: 619, distance: 46.0
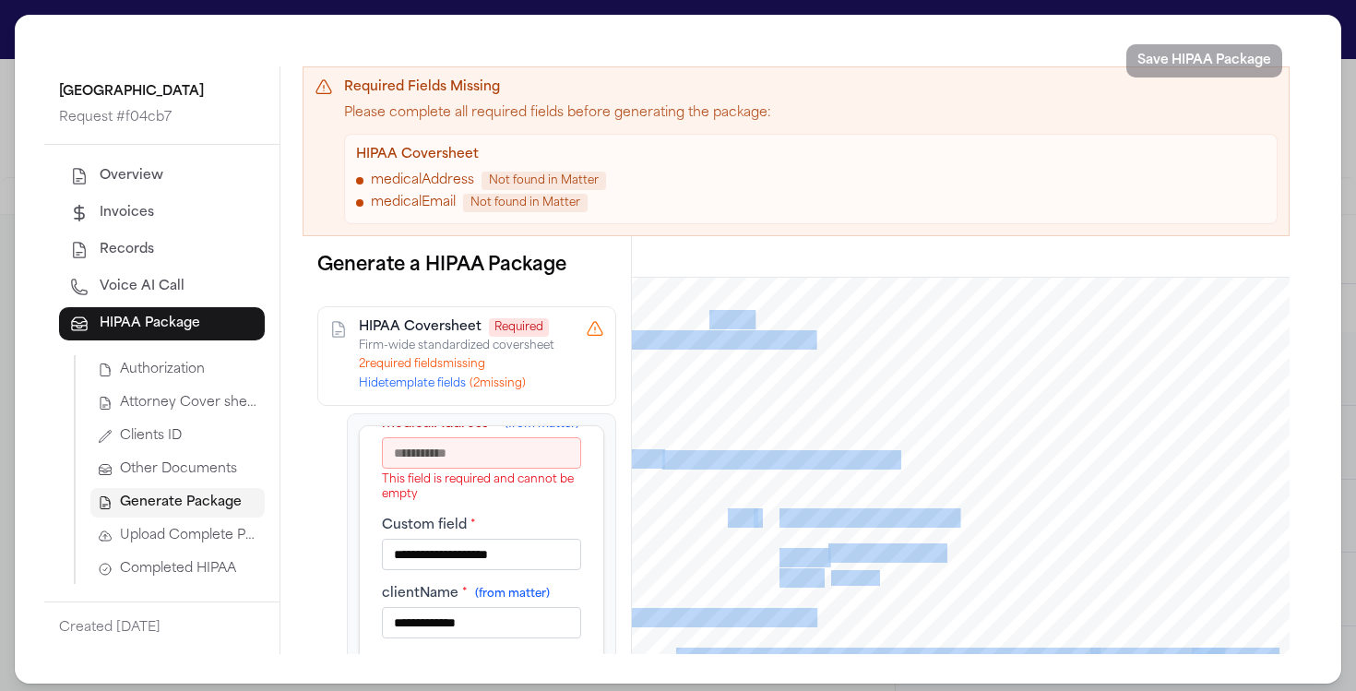
scroll to position [320, 0]
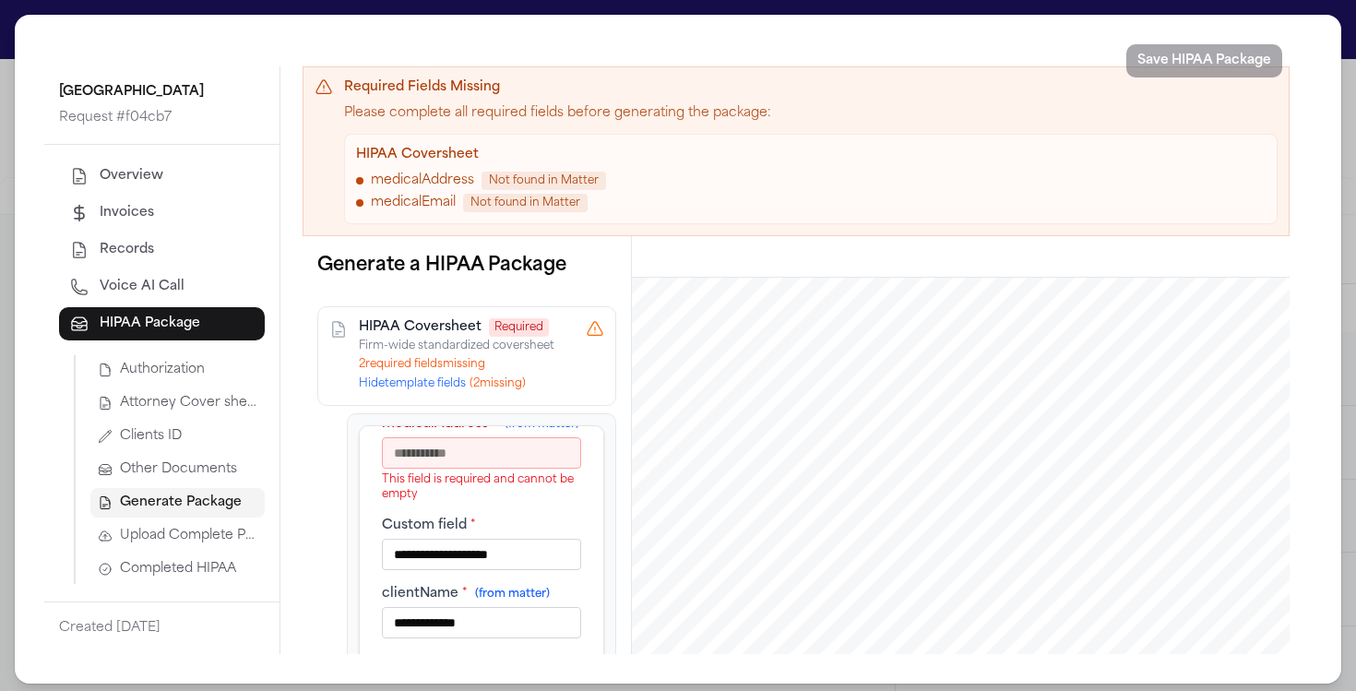
click at [1320, 18] on div "**********" at bounding box center [678, 349] width 1326 height 669
click at [1324, 13] on div "**********" at bounding box center [678, 349] width 1356 height 698
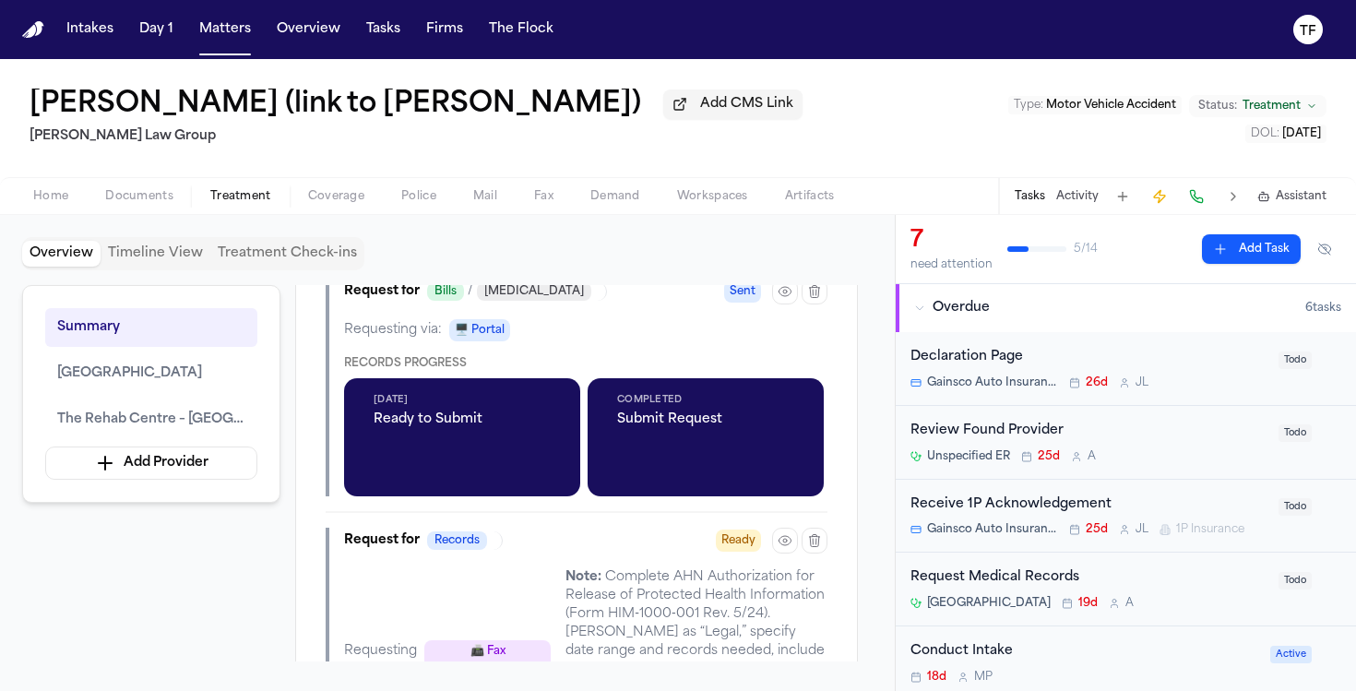
scroll to position [816, 0]
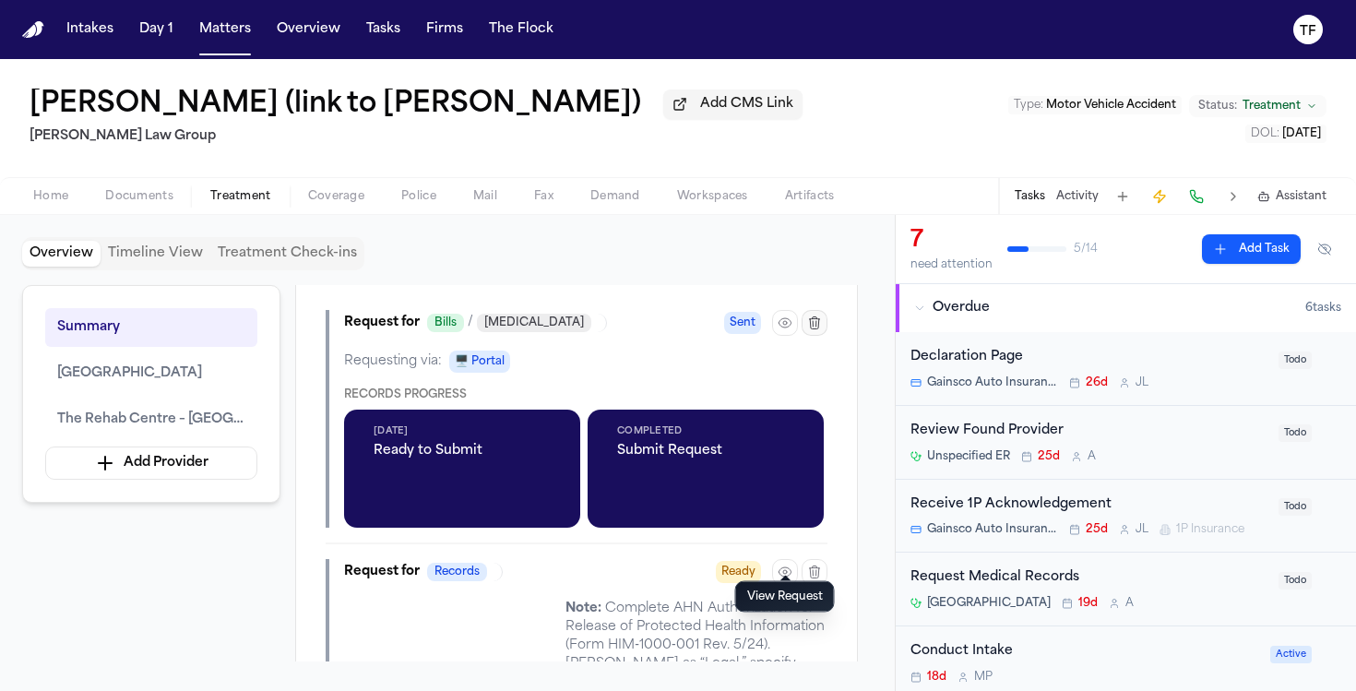
click at [816, 310] on button "button" at bounding box center [815, 323] width 26 height 26
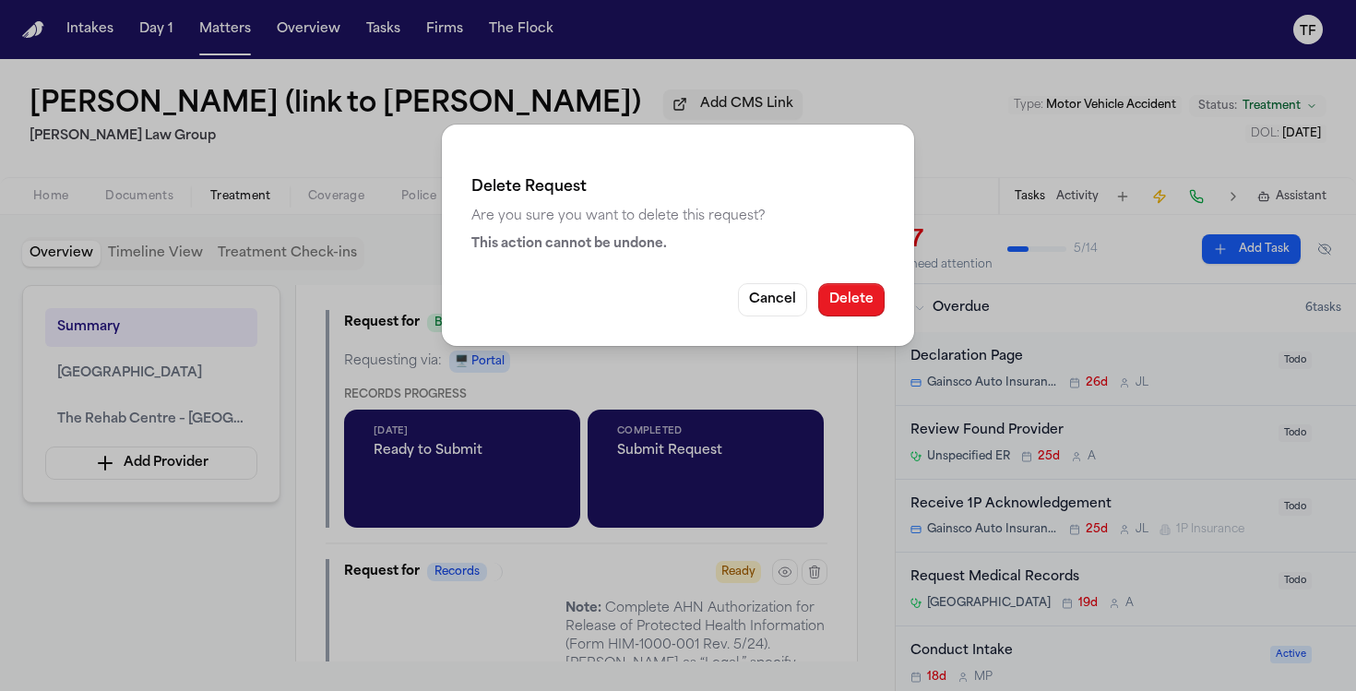
click at [842, 295] on button "Delete" at bounding box center [851, 299] width 66 height 33
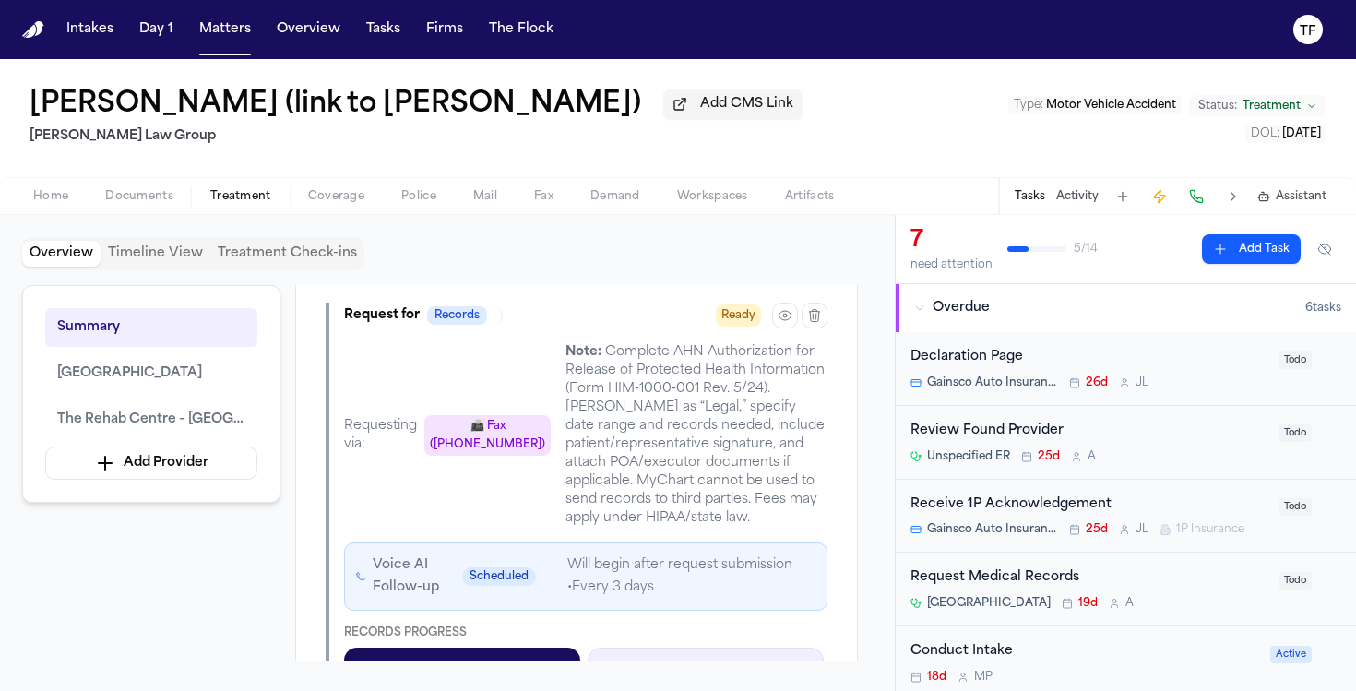
scroll to position [920, 0]
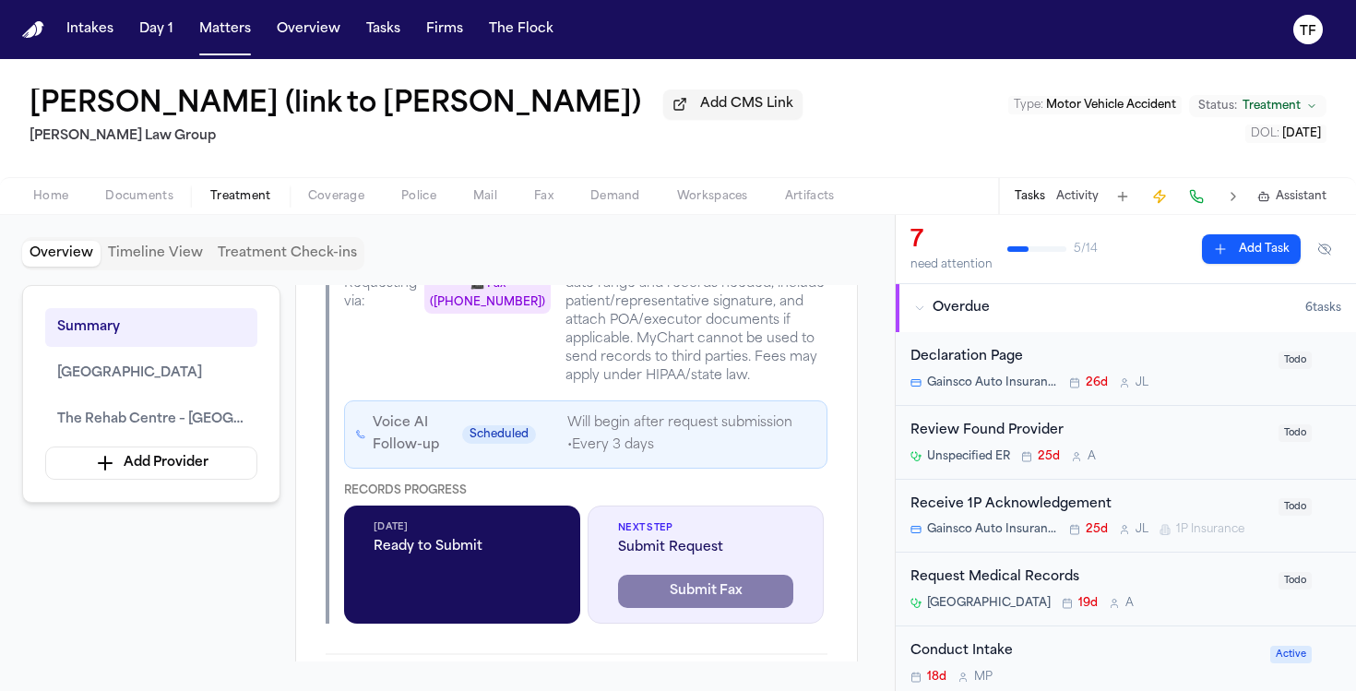
click at [549, 547] on div "[DATE] Ready to Submit" at bounding box center [462, 564] width 236 height 118
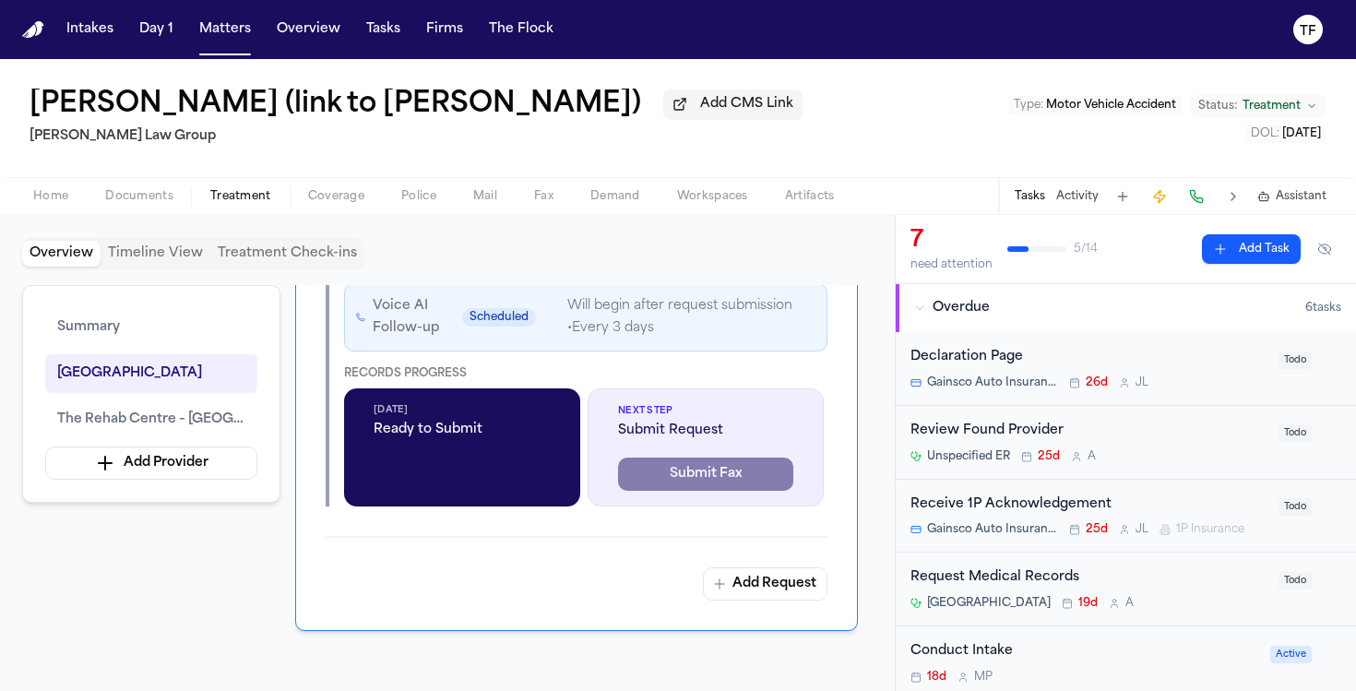
scroll to position [1025, 0]
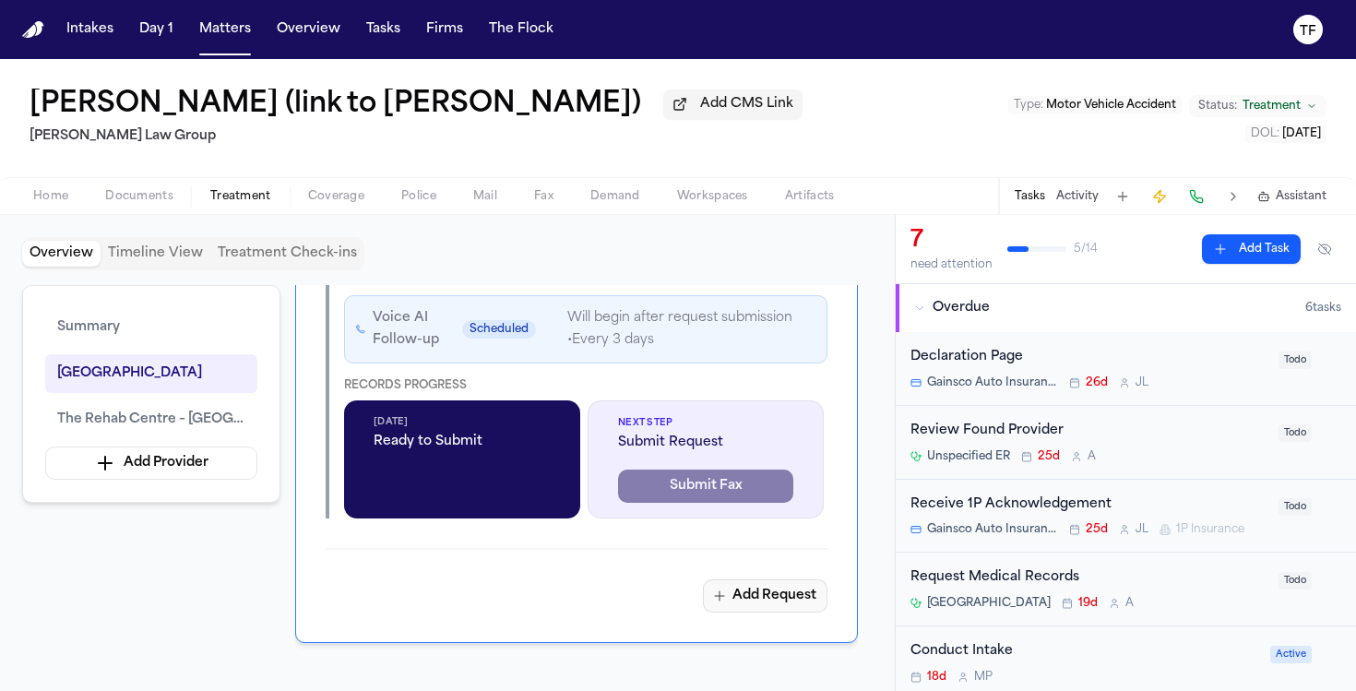
click at [750, 579] on button "Add Request" at bounding box center [765, 595] width 125 height 33
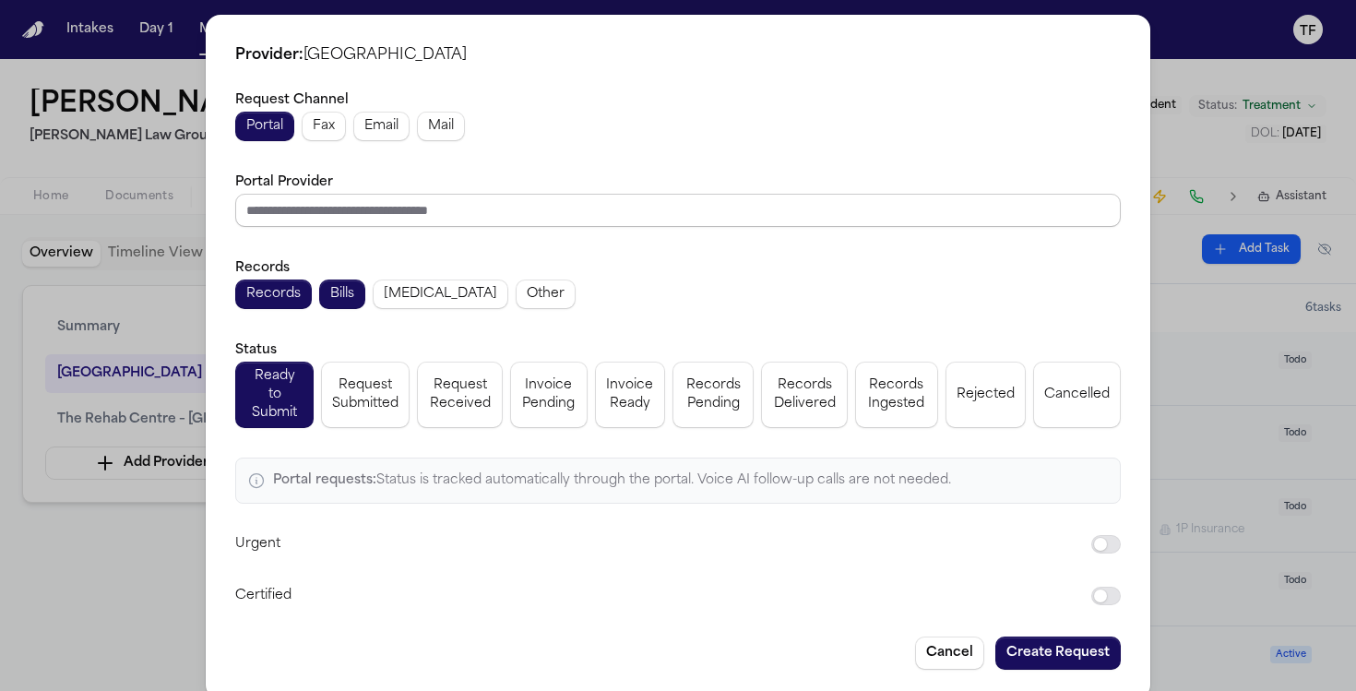
click at [380, 199] on input "Portal Provider" at bounding box center [677, 210] width 885 height 33
click at [954, 636] on button "Cancel" at bounding box center [949, 652] width 69 height 33
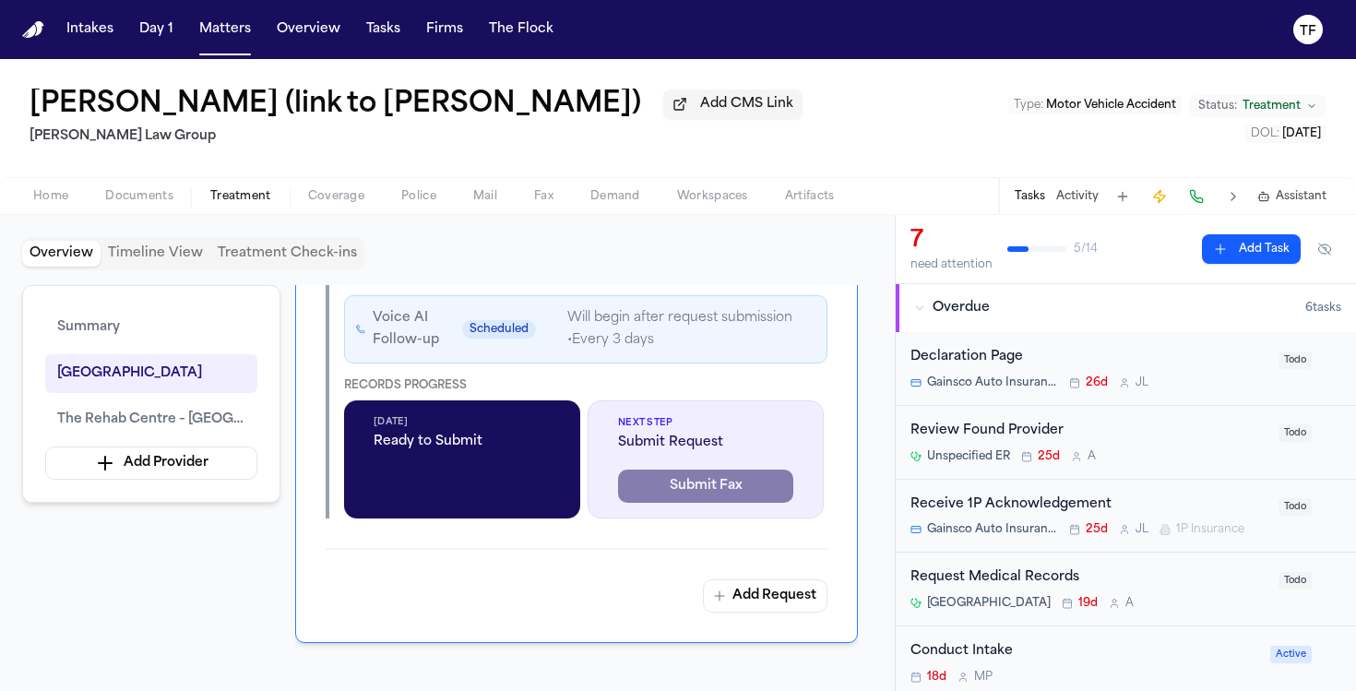
click at [950, 636] on div "Conduct Intake 18d M P Active" at bounding box center [1126, 663] width 460 height 74
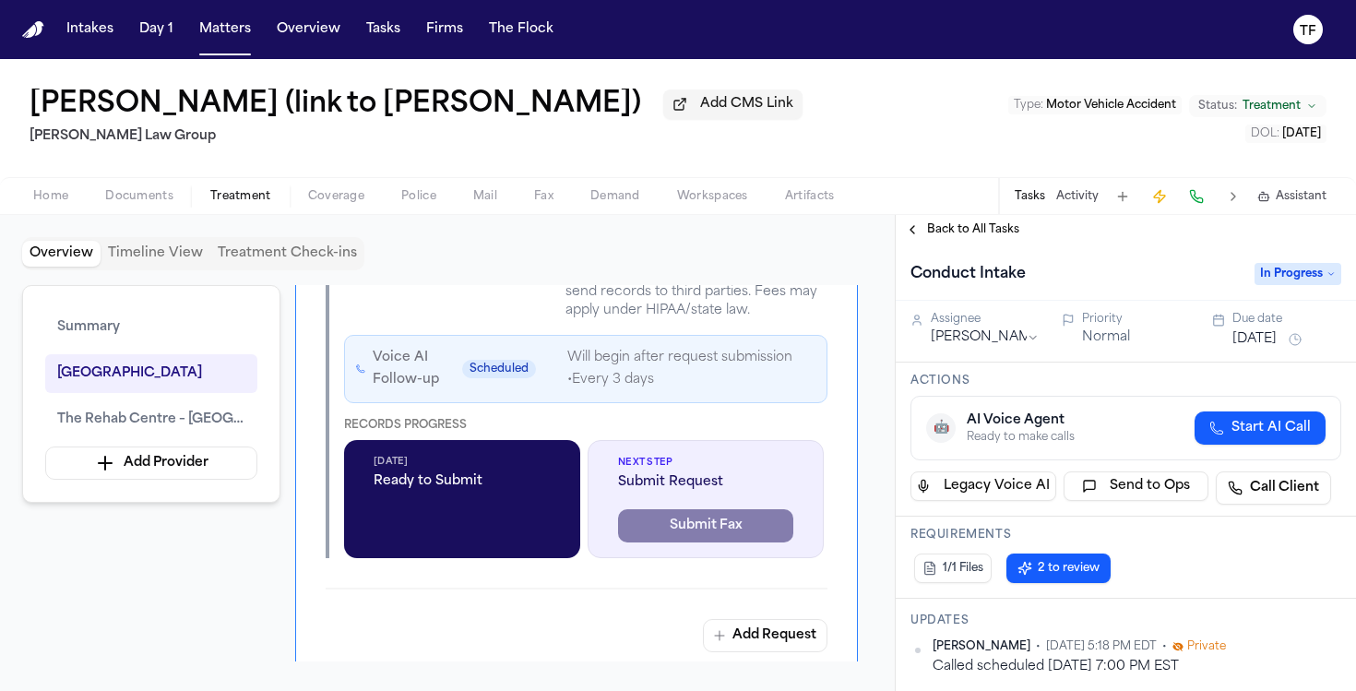
scroll to position [1018, 0]
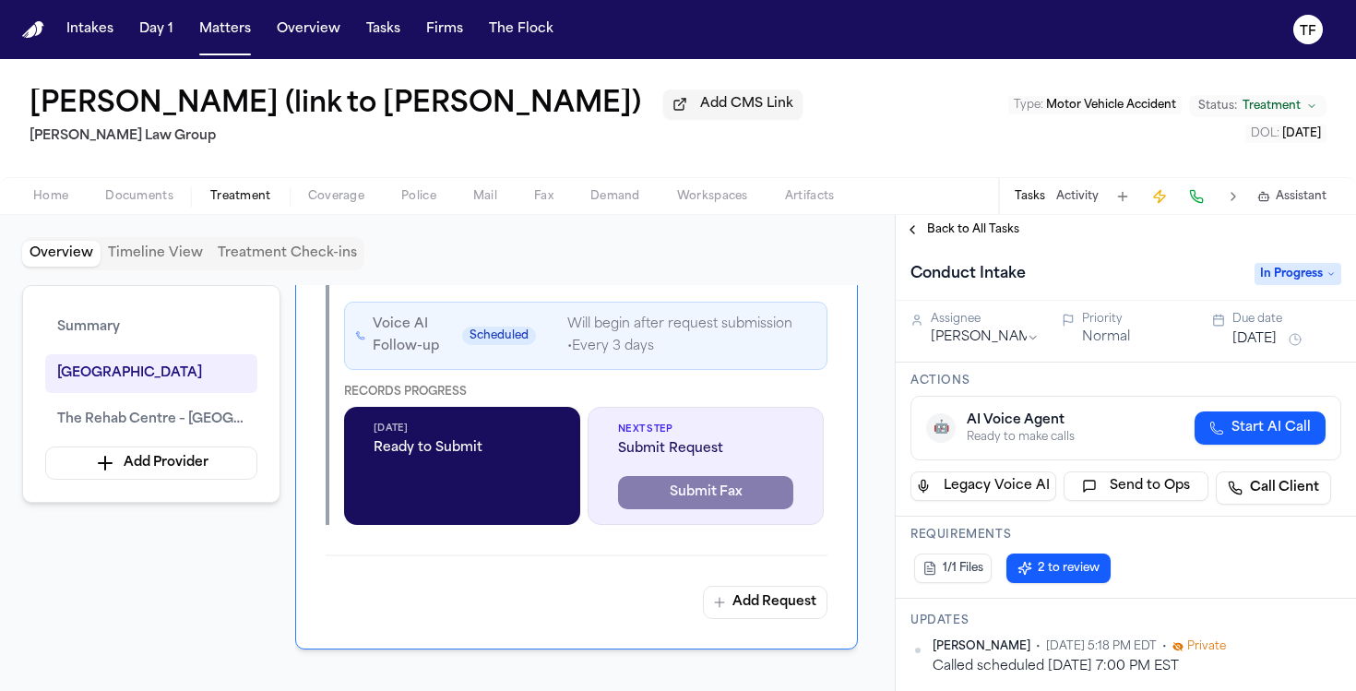
click at [903, 232] on button "Back to All Tasks" at bounding box center [962, 229] width 133 height 15
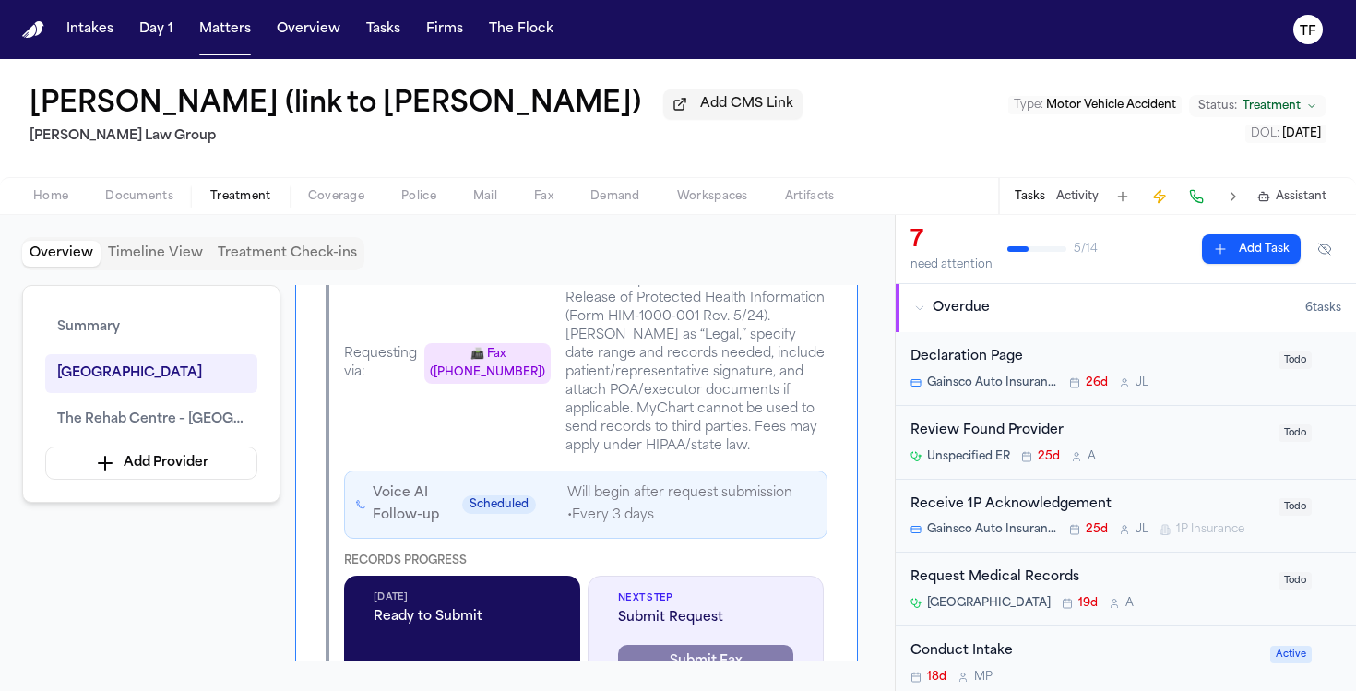
scroll to position [488, 0]
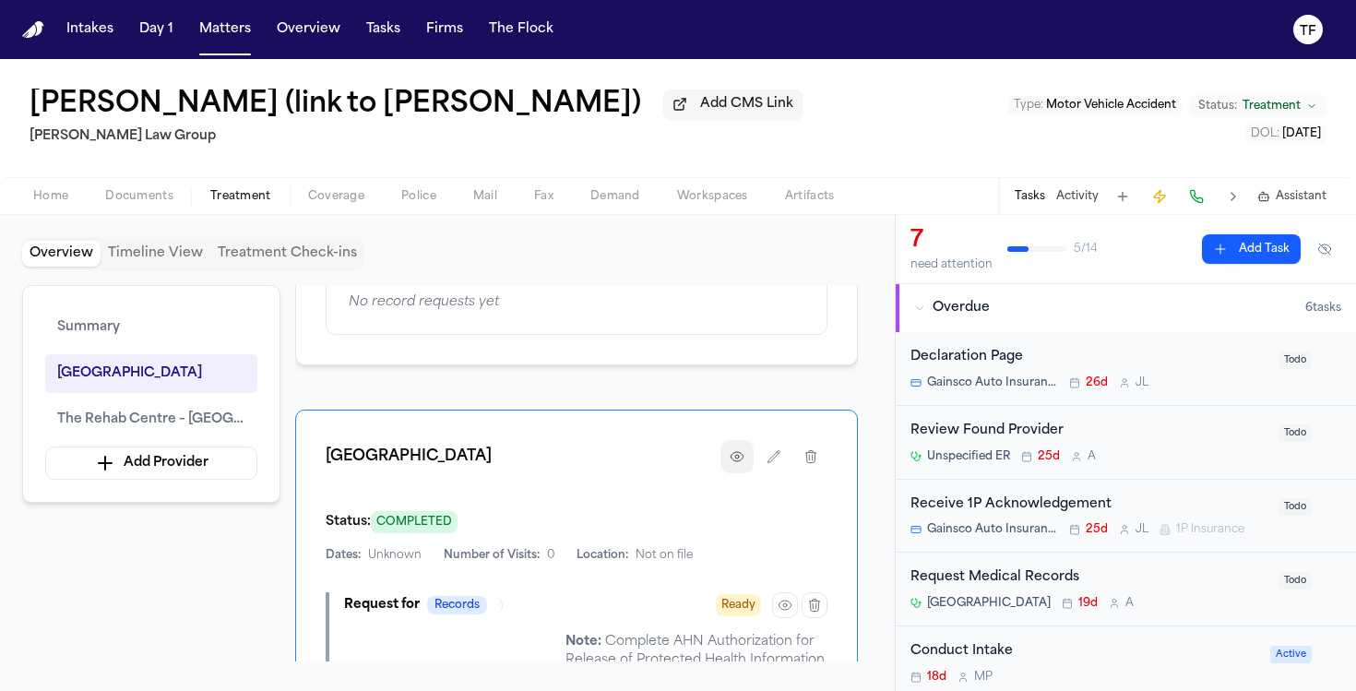
click at [733, 449] on icon "button" at bounding box center [737, 456] width 15 height 15
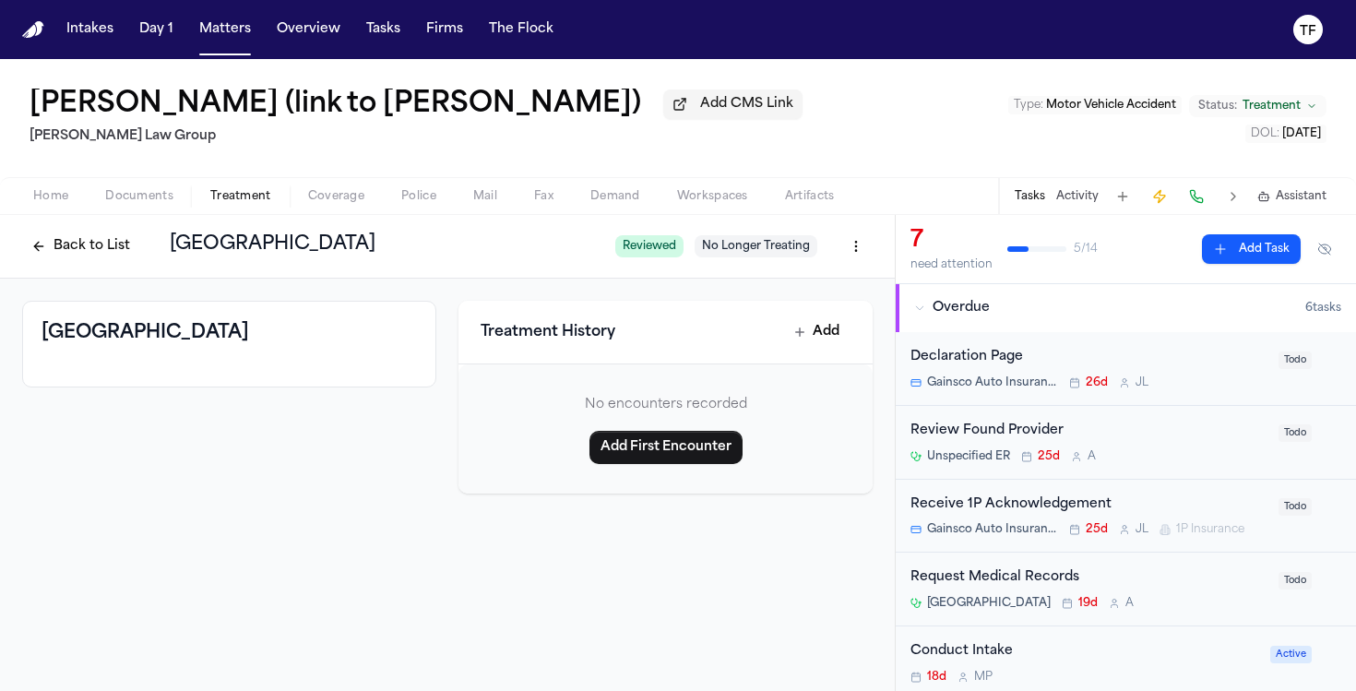
click at [29, 270] on div "Back to List [GEOGRAPHIC_DATA] Reviewed No Longer Treating" at bounding box center [447, 247] width 895 height 64
click at [43, 254] on button "Back to List" at bounding box center [80, 247] width 117 height 30
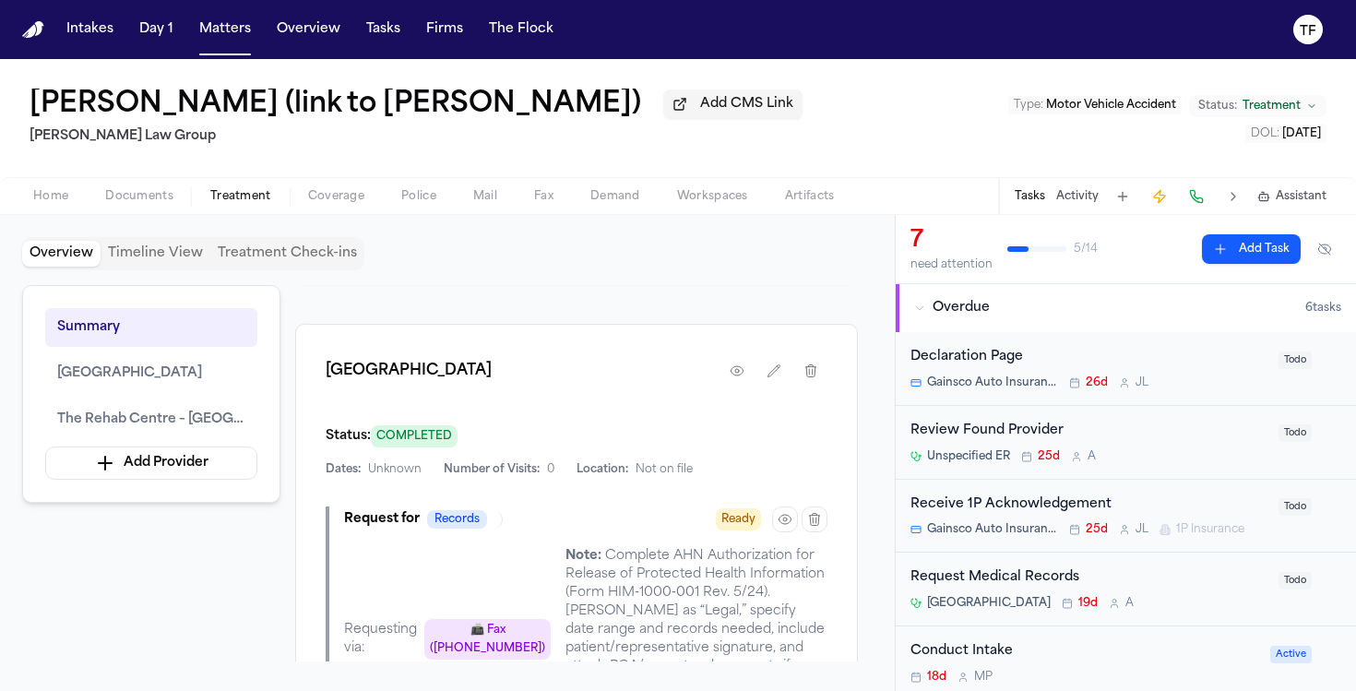
scroll to position [576, 0]
click at [782, 510] on icon "button" at bounding box center [785, 517] width 15 height 15
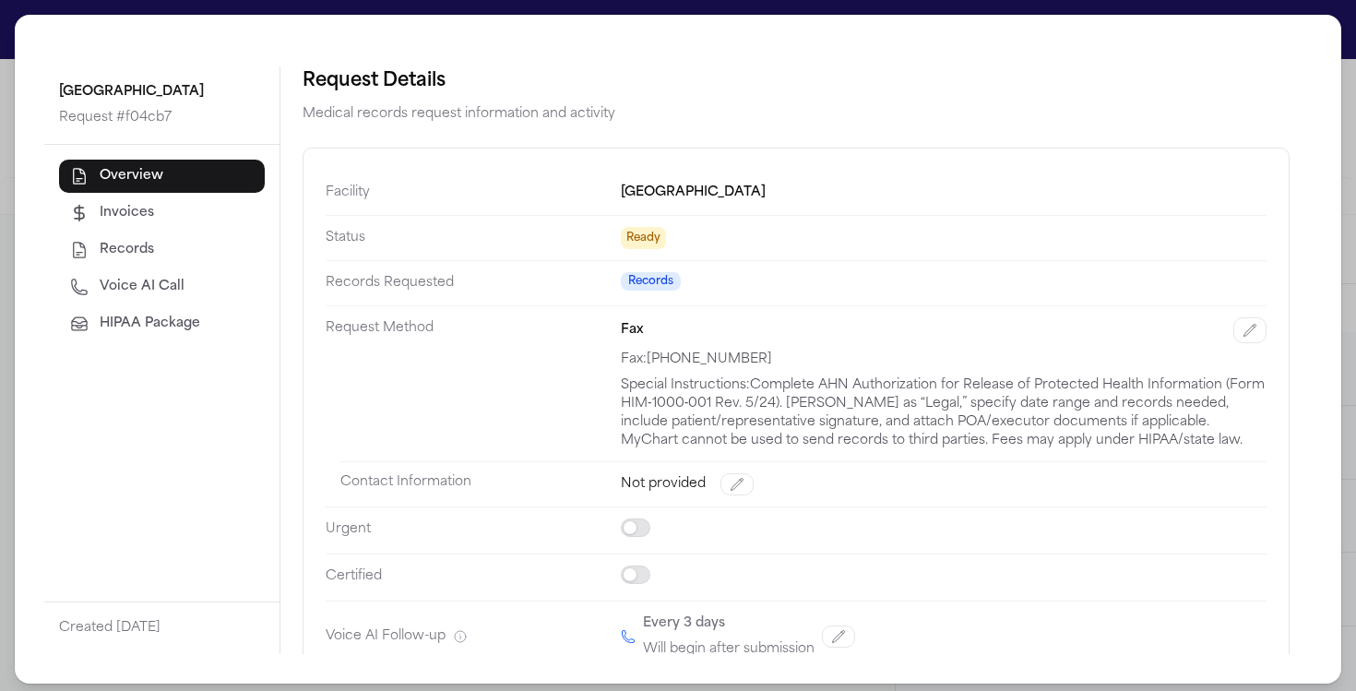
click at [142, 292] on span "Voice AI Call" at bounding box center [142, 287] width 85 height 18
select select "***"
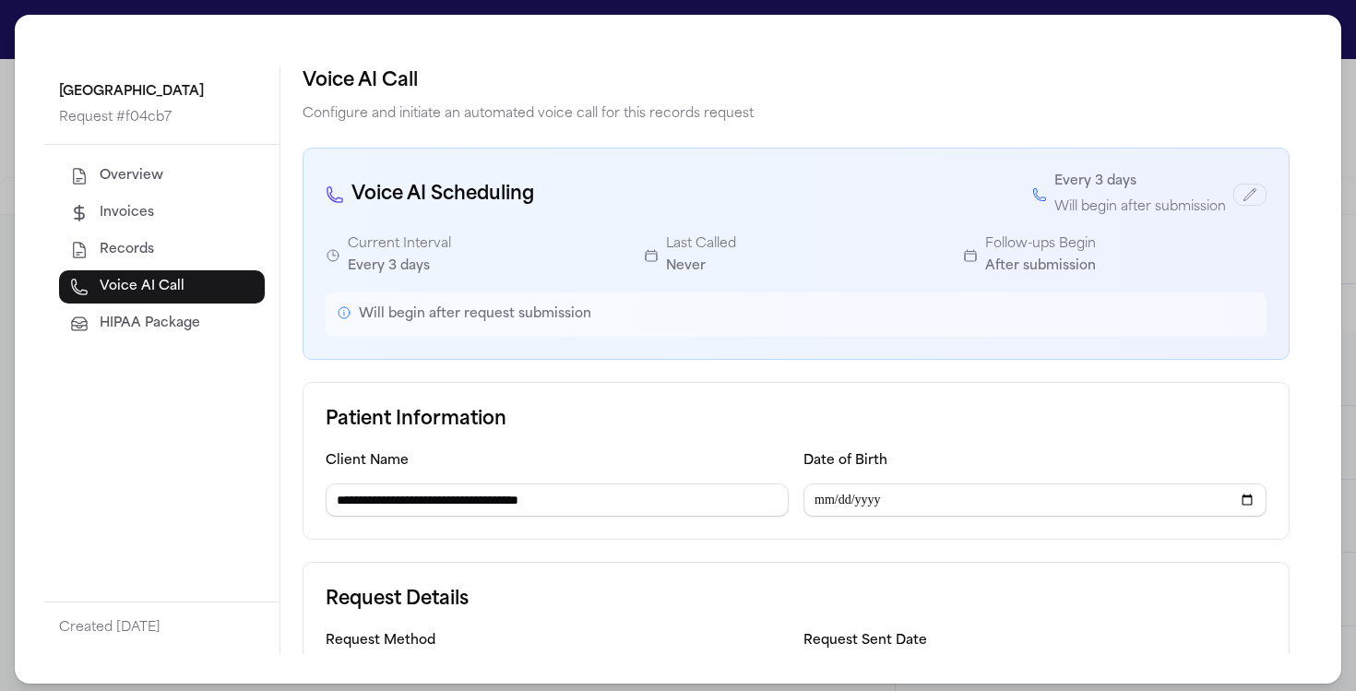
click at [139, 327] on span "HIPAA Package" at bounding box center [150, 324] width 101 height 18
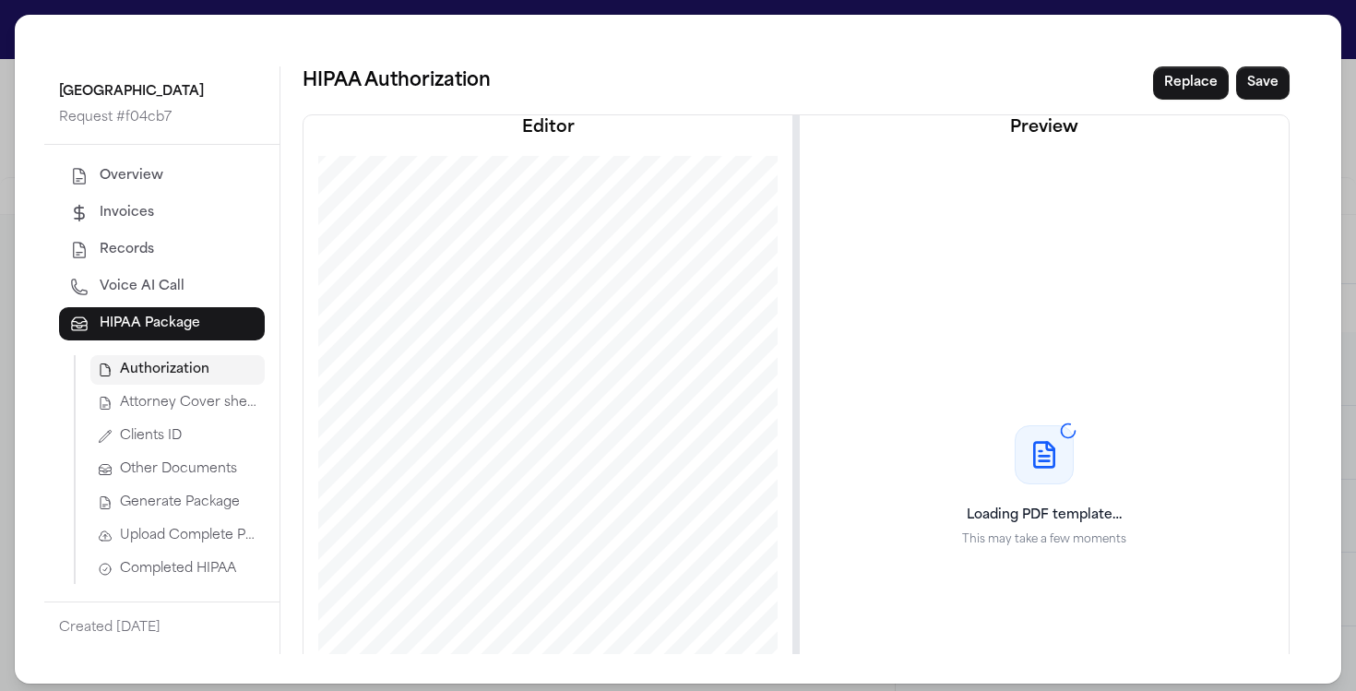
click at [167, 375] on span "Authorization" at bounding box center [164, 370] width 89 height 18
click at [1160, 100] on div "HIPAA Authorization Replace Save Editor Preview AUTHORIZATION FOR USE AND DISCL…" at bounding box center [796, 435] width 987 height 739
click at [1158, 90] on button "Replace" at bounding box center [1191, 82] width 76 height 33
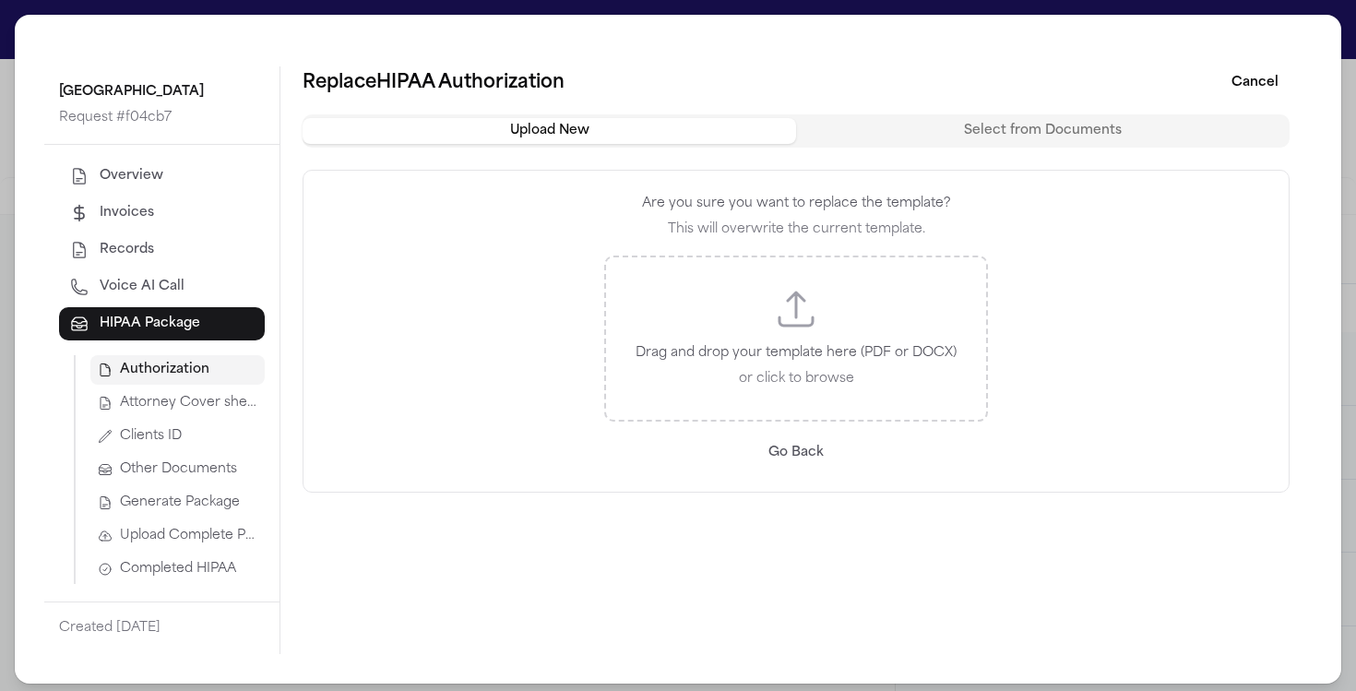
click at [762, 355] on p "Drag and drop your template here (PDF or DOCX)" at bounding box center [795, 353] width 321 height 22
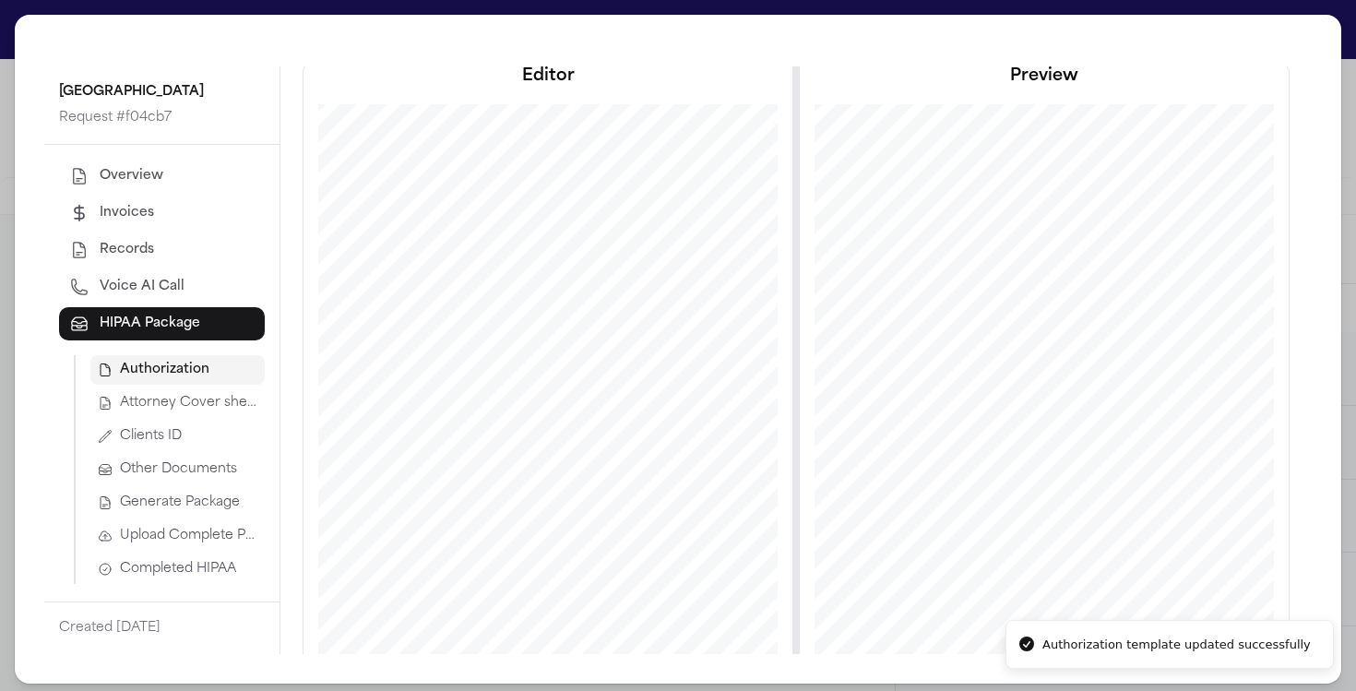
scroll to position [81, 0]
click at [216, 517] on div "Authorization Attorney Cover sheet Clients ID Other Documents Generate Package …" at bounding box center [169, 469] width 191 height 229
click at [213, 512] on button "Generate Package" at bounding box center [177, 503] width 174 height 30
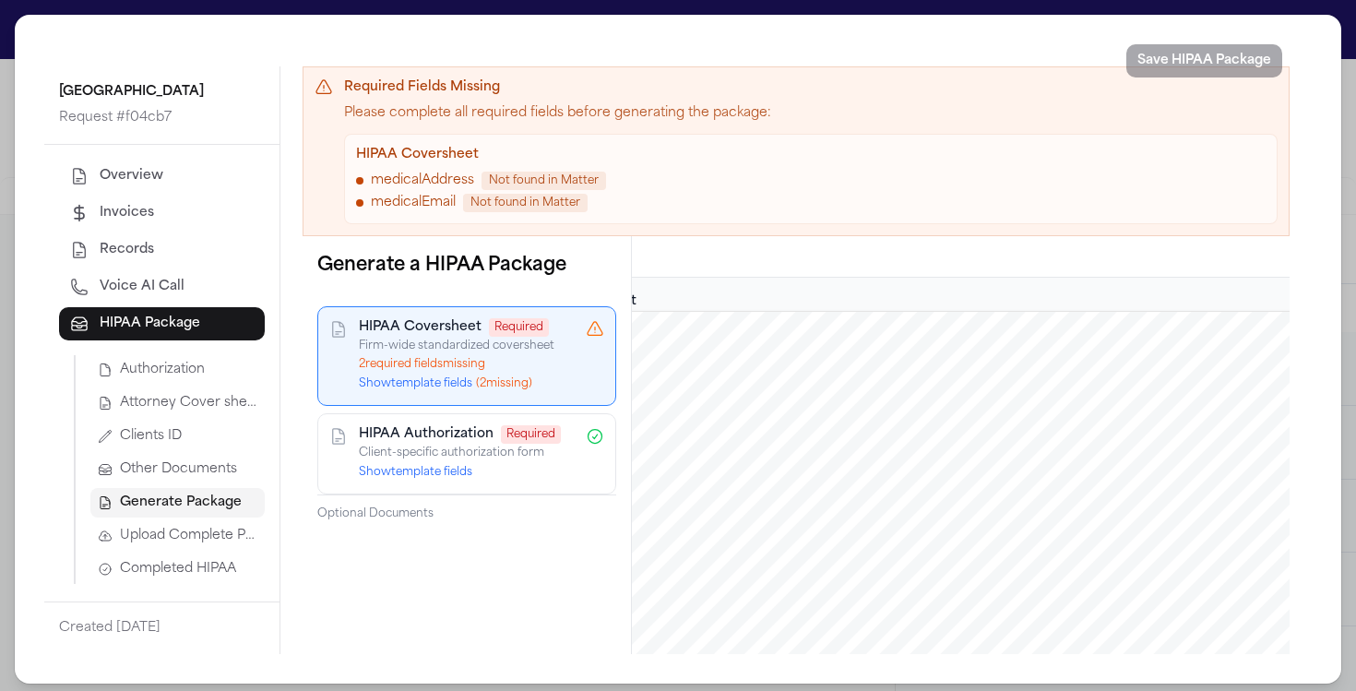
click at [439, 394] on div "HIPAA Coversheet Required Firm-wide standardized coversheet 2 required field s …" at bounding box center [466, 356] width 299 height 100
click at [438, 388] on button "Show template fields ( 2 missing)" at bounding box center [445, 383] width 173 height 15
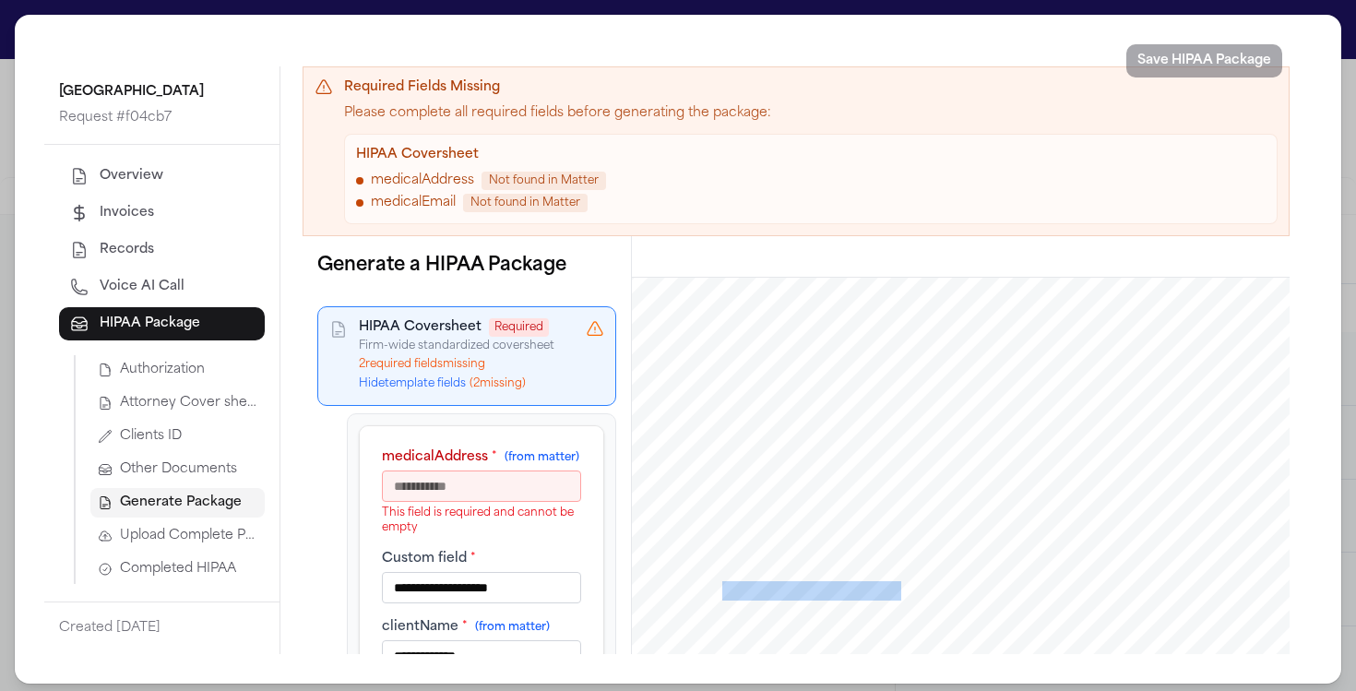
drag, startPoint x: 708, startPoint y: 586, endPoint x: 890, endPoint y: 593, distance: 181.9
click at [890, 593] on div "[PERSON_NAME] , Esq P: 412.642.9100 F: 412.642.9239 [DOMAIN_NAME] @[DOMAIN_NAME…" at bounding box center [960, 698] width 879 height 1137
click at [871, 554] on div "[PERSON_NAME] , Esq P: 412.642.9100 F: 412.642.9239 [DOMAIN_NAME] @[DOMAIN_NAME…" at bounding box center [960, 698] width 879 height 1137
click at [914, 493] on div "[PERSON_NAME] , Esq P: 412.642.9100 F: 412.642.9239 [DOMAIN_NAME] @[DOMAIN_NAME…" at bounding box center [960, 698] width 879 height 1137
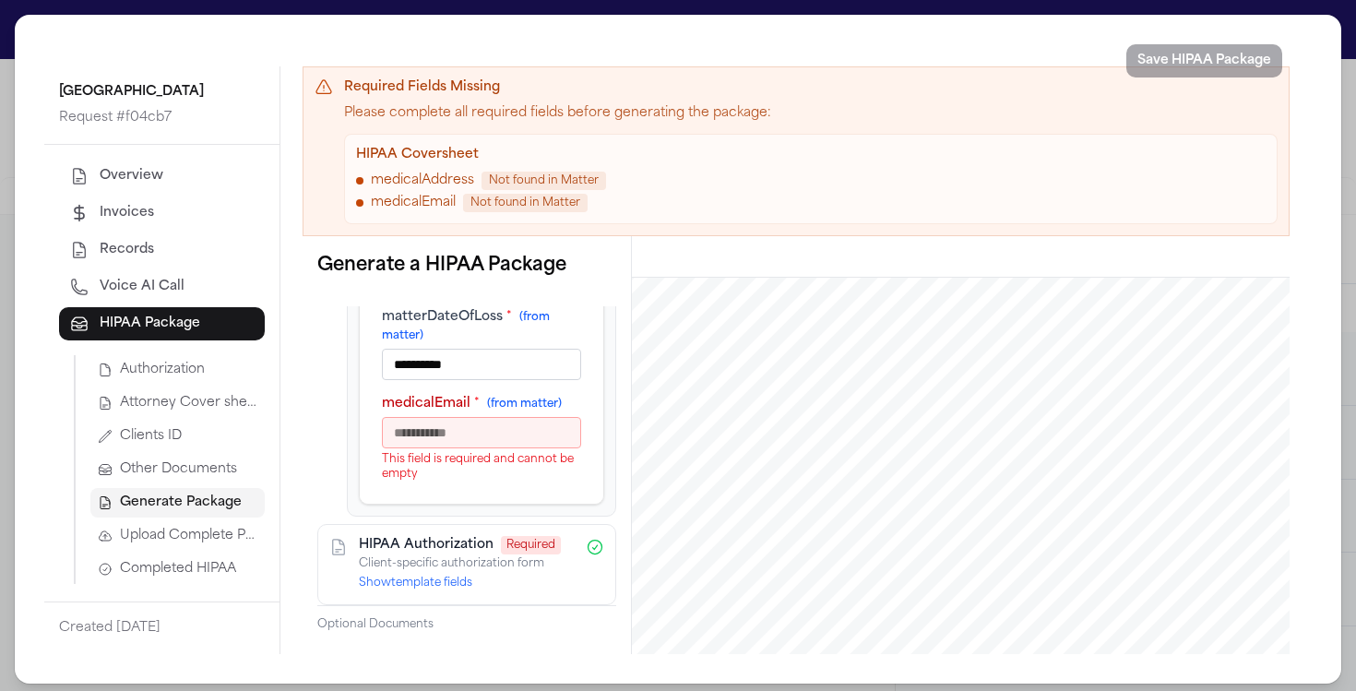
scroll to position [423, 0]
click at [424, 590] on button "Show template fields" at bounding box center [415, 583] width 113 height 15
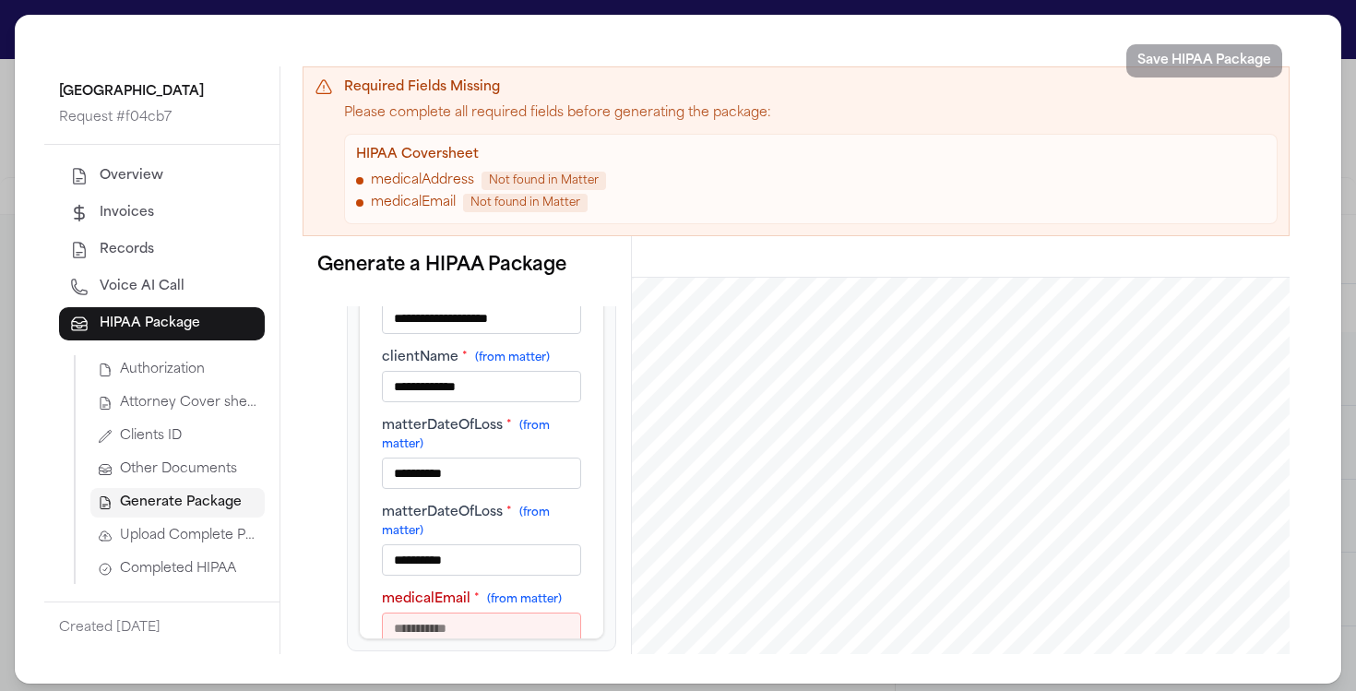
scroll to position [0, 0]
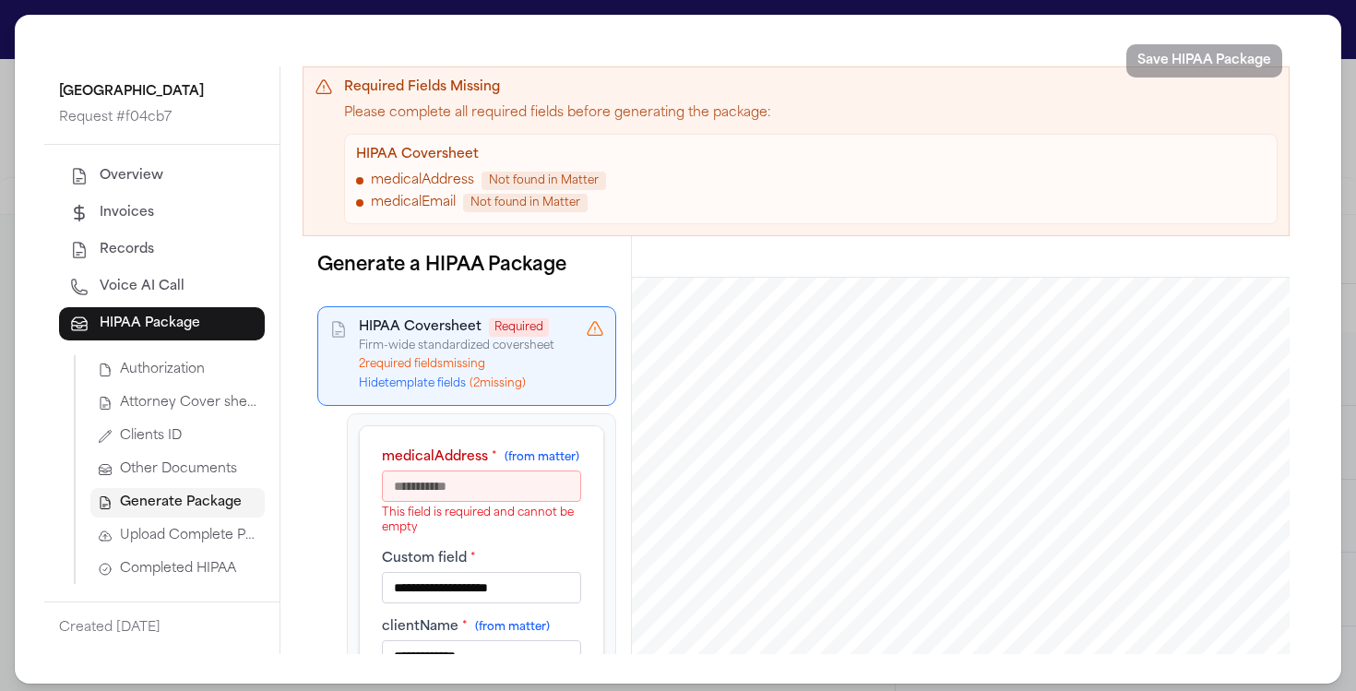
click at [446, 497] on input "medicalAddress * (from matter)" at bounding box center [481, 485] width 199 height 31
click at [102, 174] on span "Overview" at bounding box center [132, 176] width 64 height 18
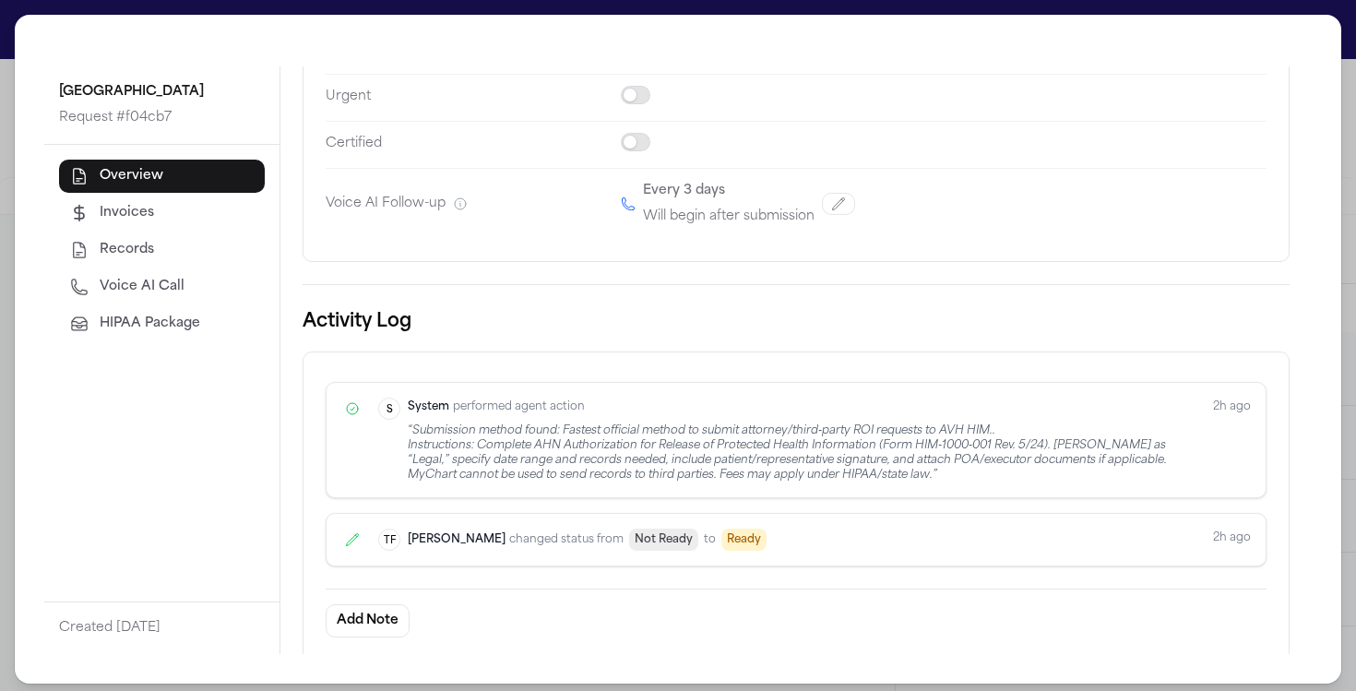
scroll to position [436, 0]
click at [1331, 379] on div "[GEOGRAPHIC_DATA] Request # f04cb7 Overview Invoices Records Voice AI Call HIPA…" at bounding box center [678, 349] width 1356 height 698
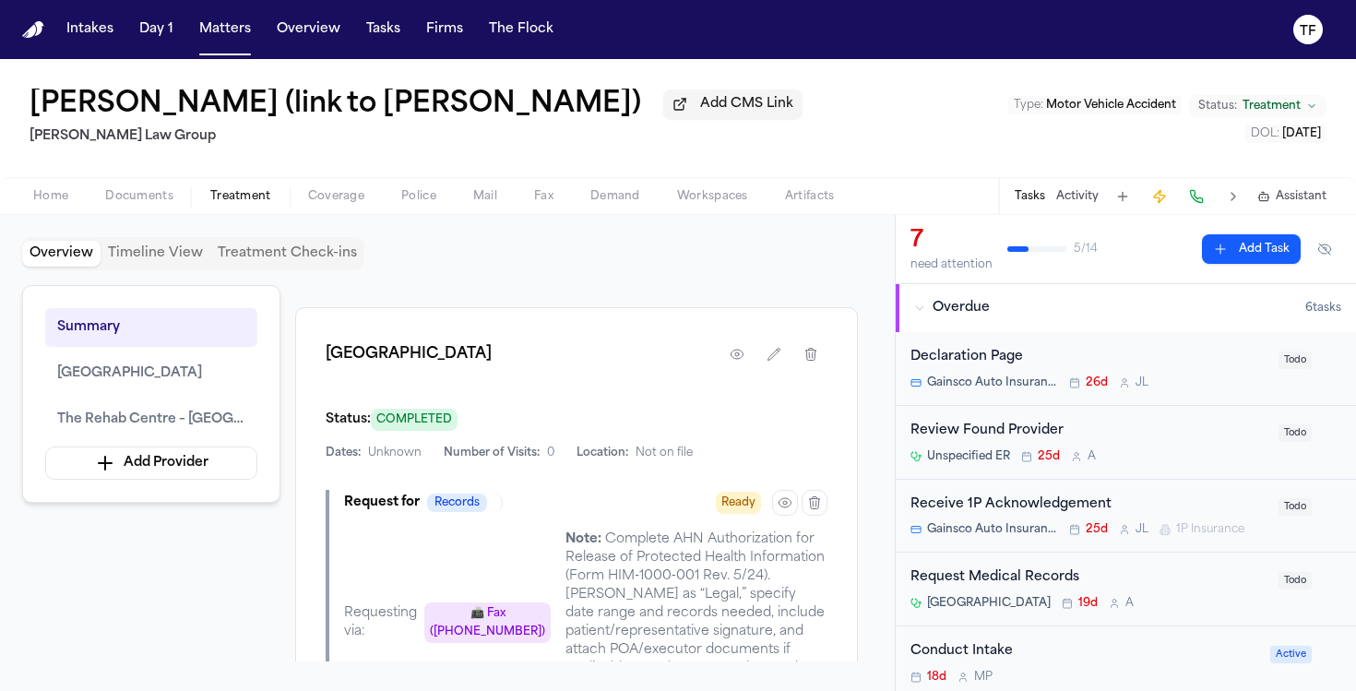
scroll to position [593, 0]
click at [787, 335] on button "button" at bounding box center [773, 351] width 33 height 33
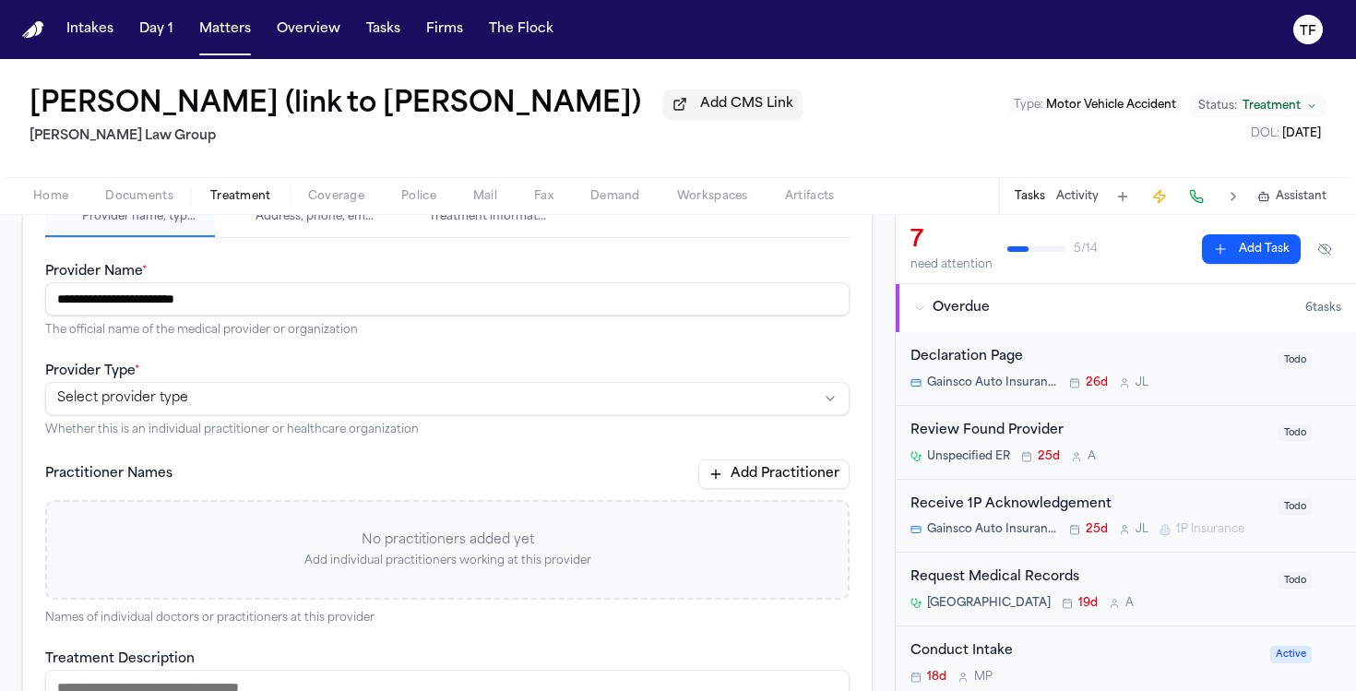
scroll to position [192, 0]
click at [461, 429] on p "Whether this is an individual practitioner or healthcare organization" at bounding box center [447, 429] width 804 height 15
click at [452, 400] on html "**********" at bounding box center [678, 345] width 1356 height 691
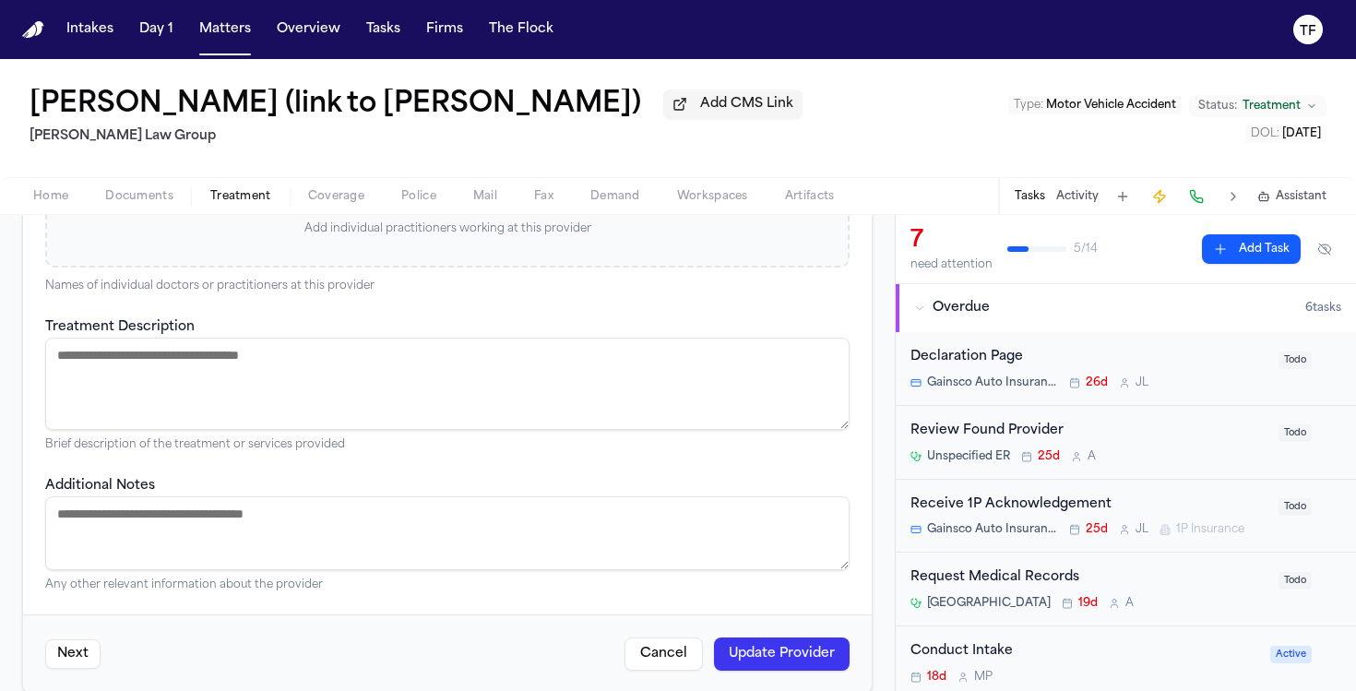
scroll to position [552, 0]
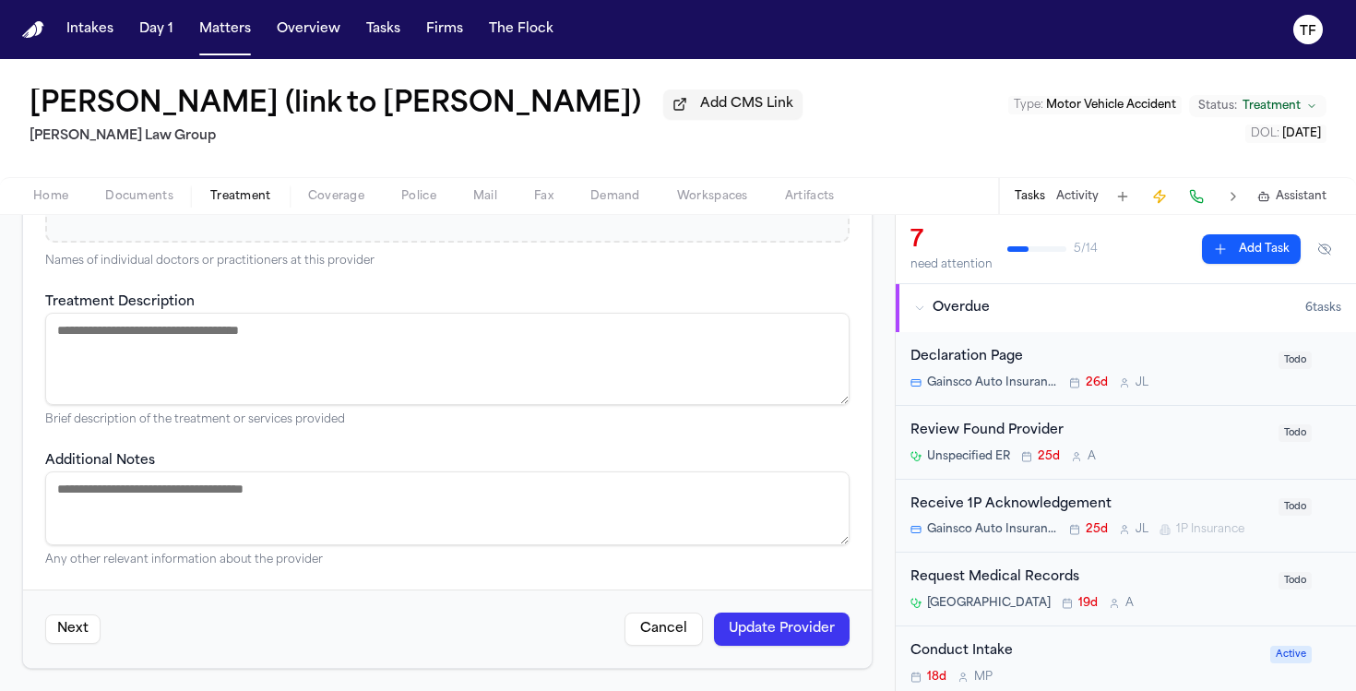
click at [272, 378] on textarea "Treatment Description" at bounding box center [447, 359] width 804 height 92
type textarea "**********"
click at [754, 639] on button "Update Provider" at bounding box center [782, 628] width 136 height 33
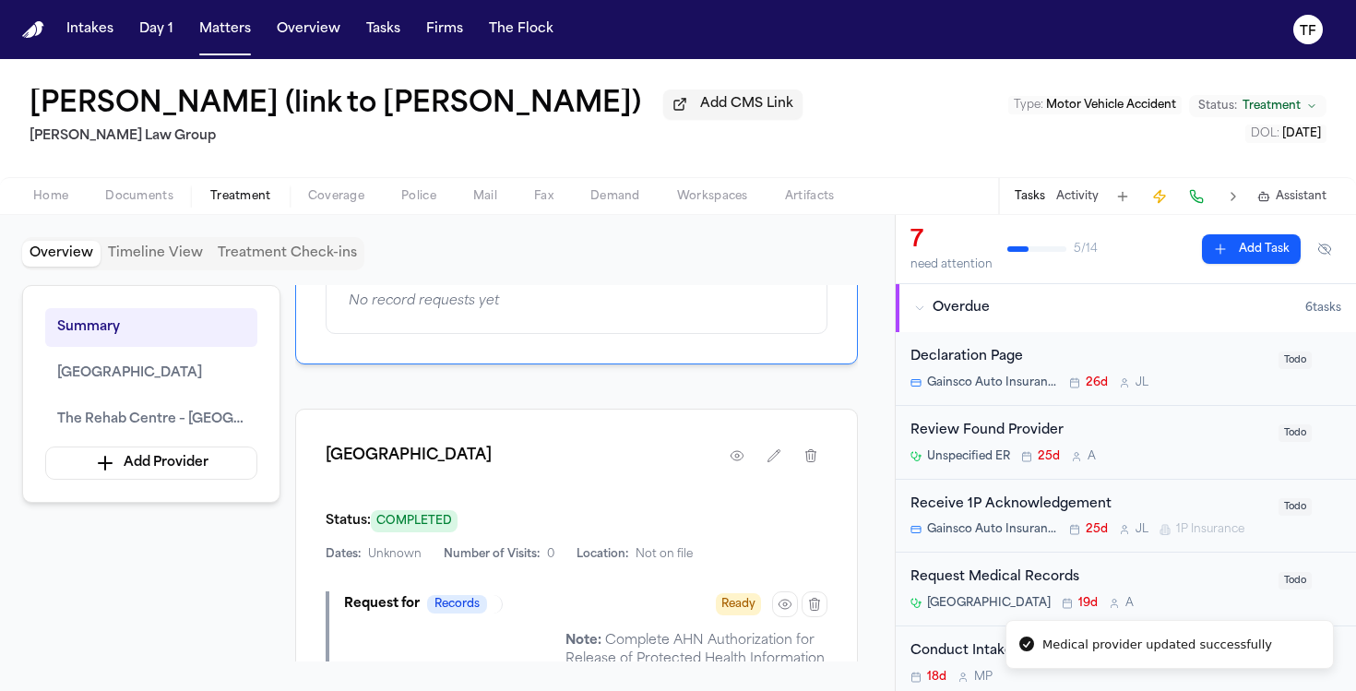
scroll to position [493, 0]
click at [770, 445] on icon "button" at bounding box center [773, 452] width 15 height 15
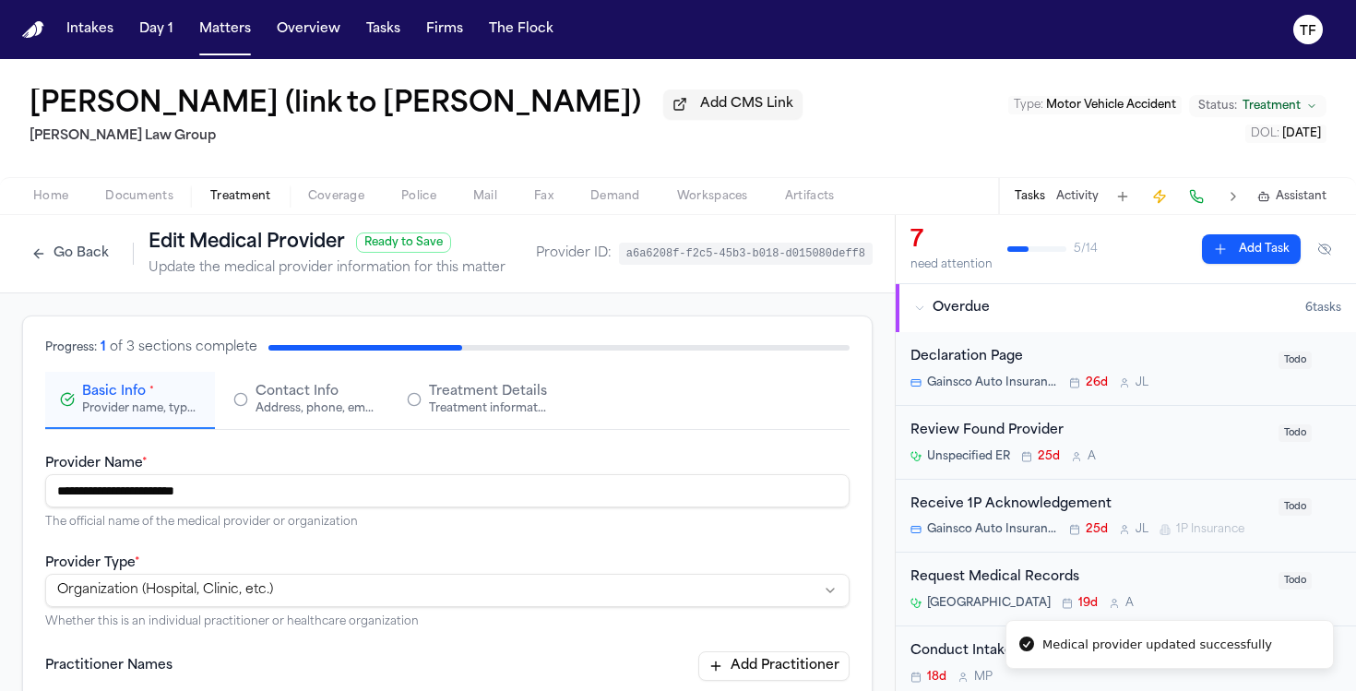
click at [301, 390] on span "Contact Info" at bounding box center [296, 392] width 83 height 18
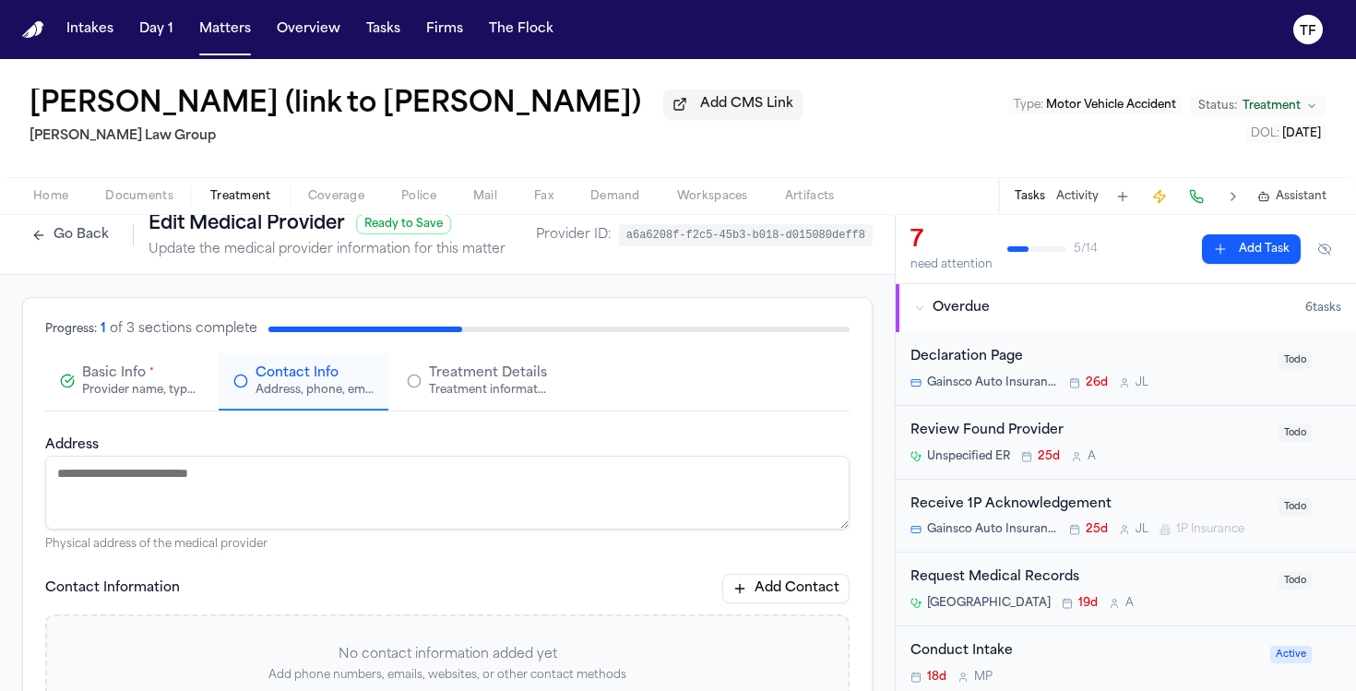
scroll to position [19, 0]
click at [303, 484] on textarea "Address" at bounding box center [447, 492] width 804 height 74
paste textarea "**********"
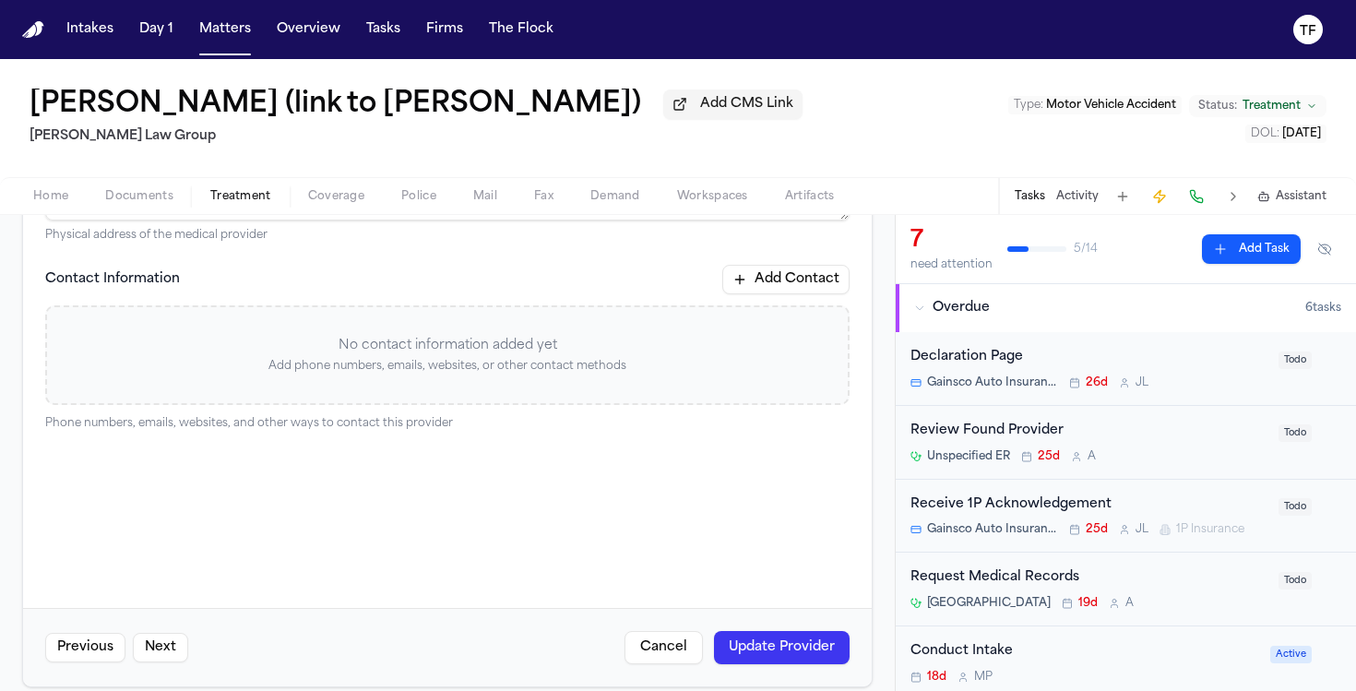
scroll to position [350, 0]
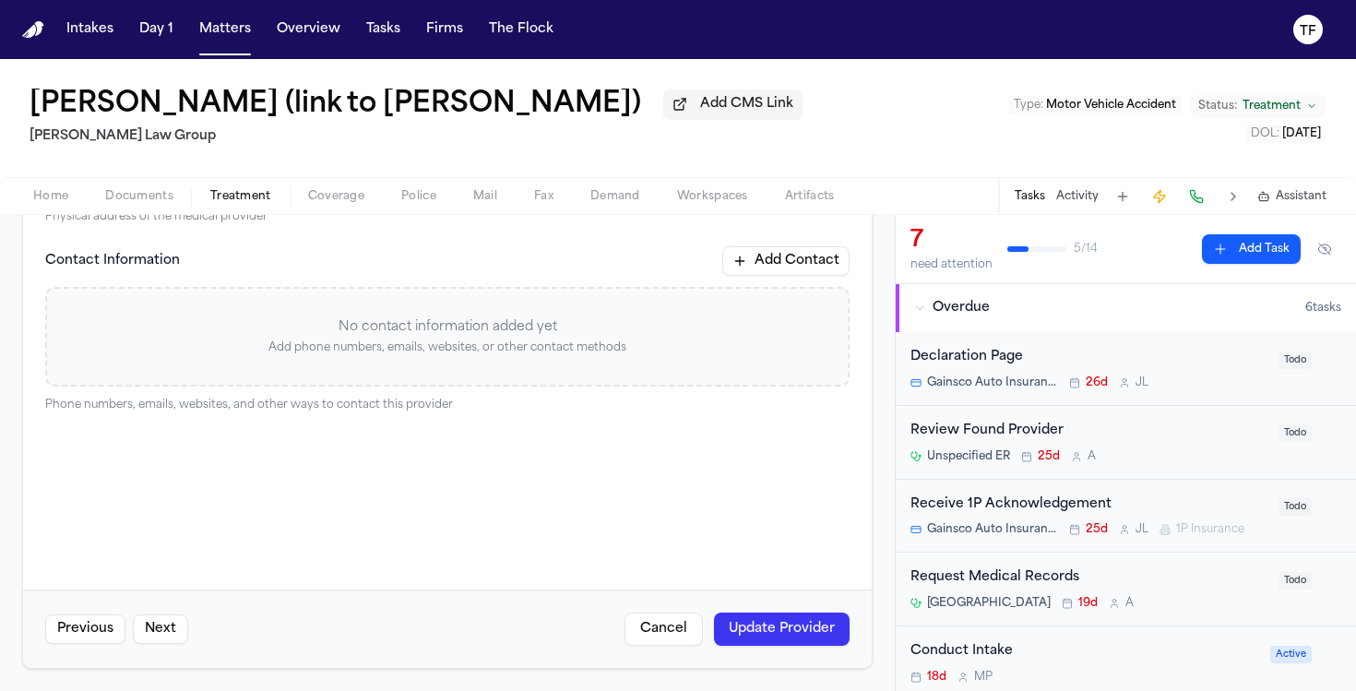
type textarea "**********"
click at [752, 626] on button "Update Provider" at bounding box center [782, 628] width 136 height 33
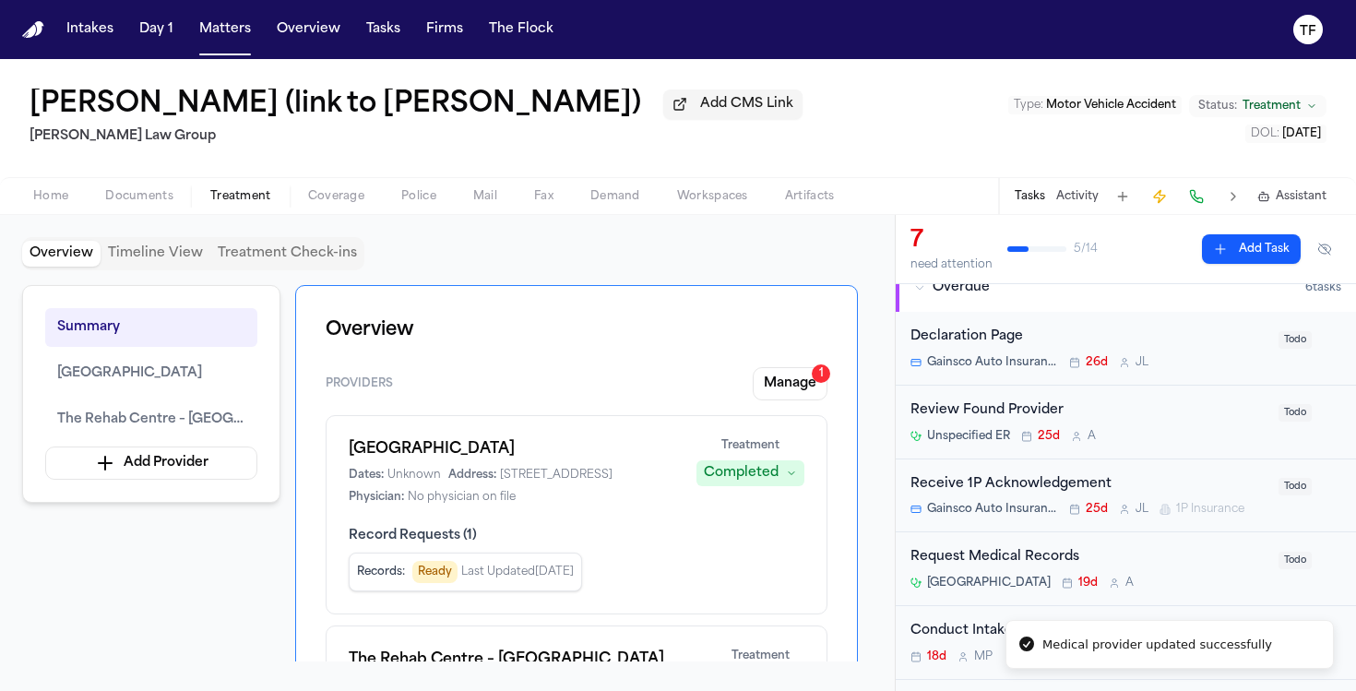
scroll to position [240, 0]
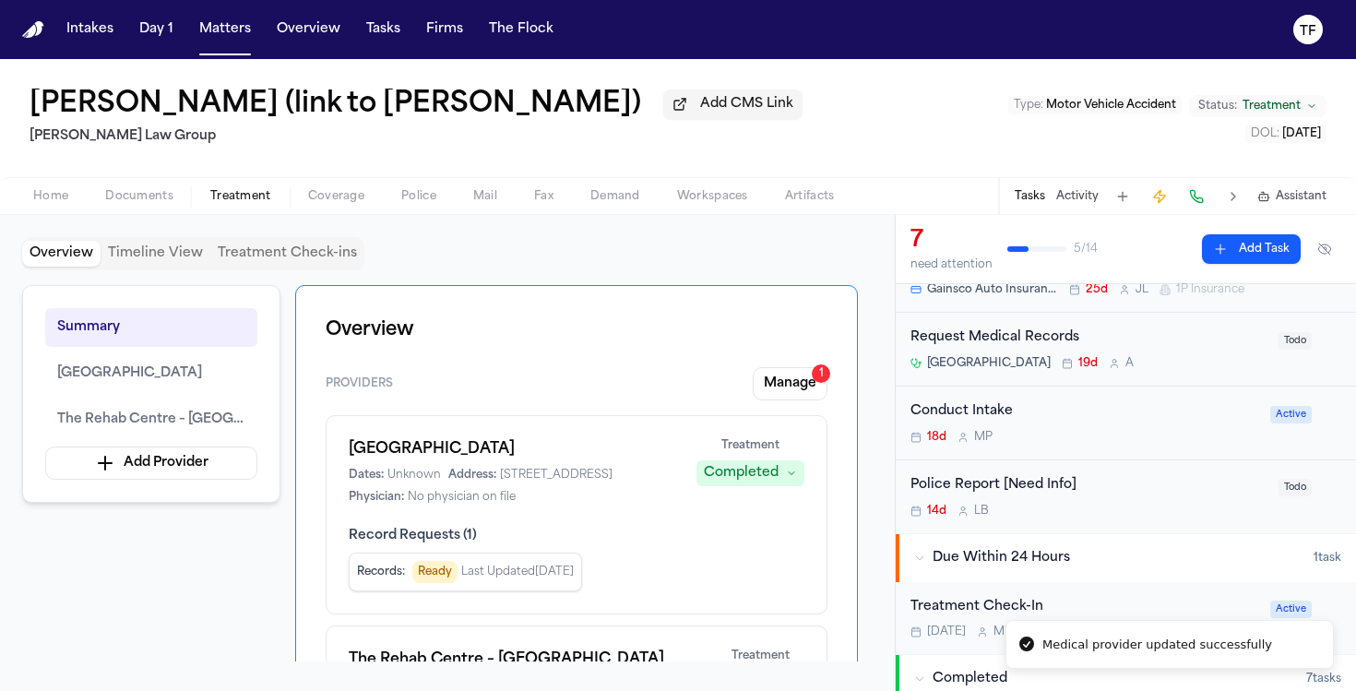
click at [867, 566] on div "Summary [GEOGRAPHIC_DATA] [GEOGRAPHIC_DATA] – [GEOGRAPHIC_DATA][PERSON_NAME] Ad…" at bounding box center [447, 473] width 850 height 376
click at [805, 576] on div "[GEOGRAPHIC_DATA] Dates: Unknown Address: [STREET_ADDRESS] Physician: No physic…" at bounding box center [577, 514] width 502 height 199
click at [874, 503] on div "Overview Timeline View Treatment Check-ins Summary [GEOGRAPHIC_DATA] [GEOGRAPHI…" at bounding box center [447, 453] width 895 height 476
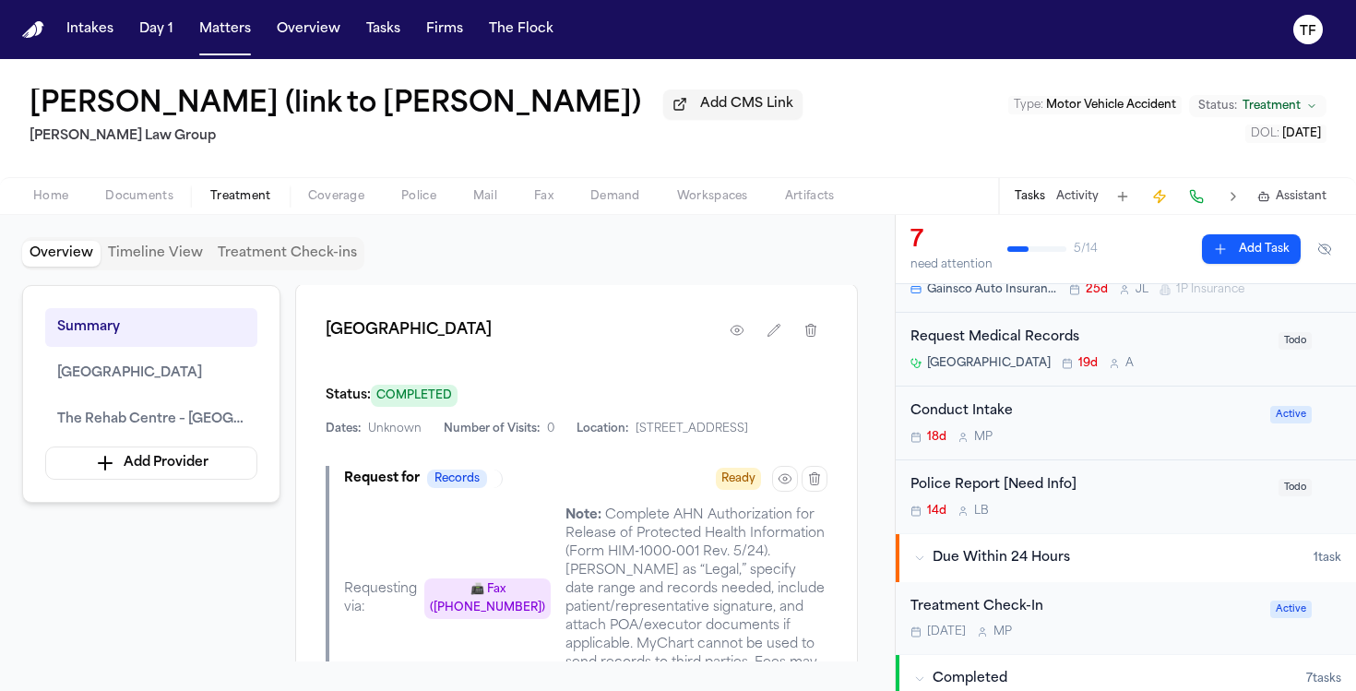
scroll to position [499, 0]
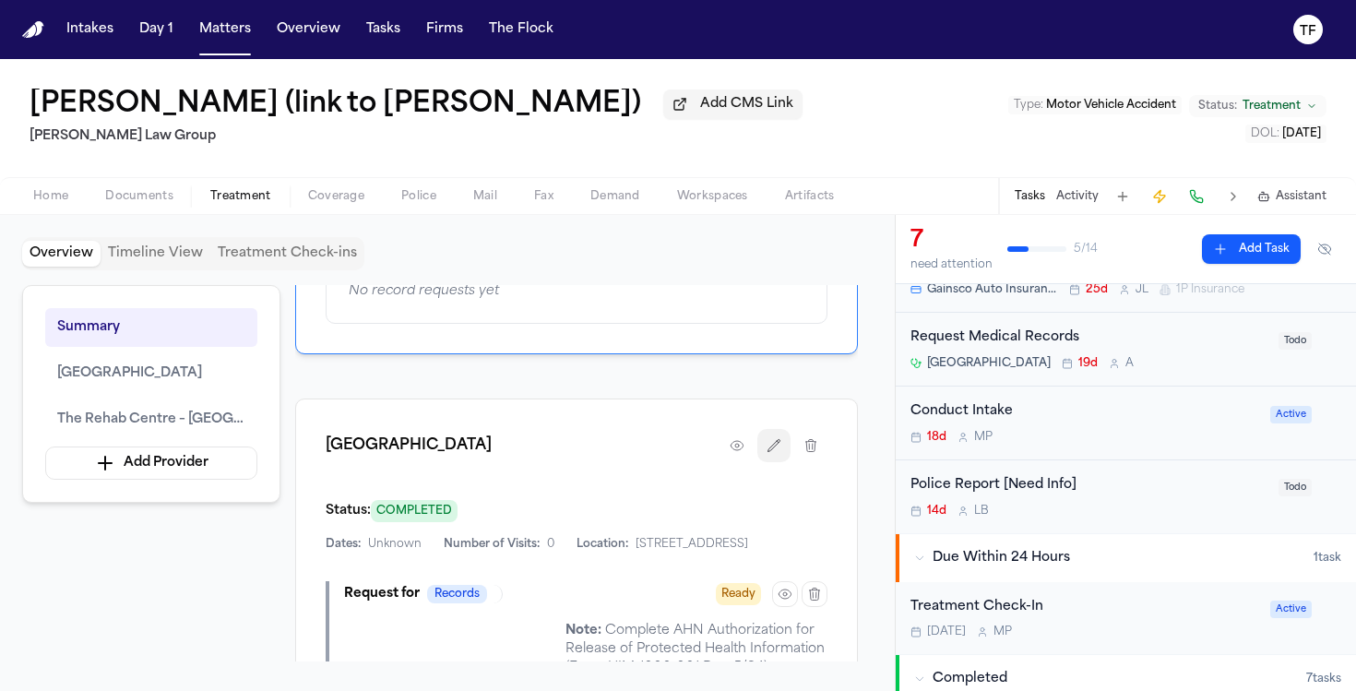
click at [771, 460] on button "button" at bounding box center [773, 445] width 33 height 33
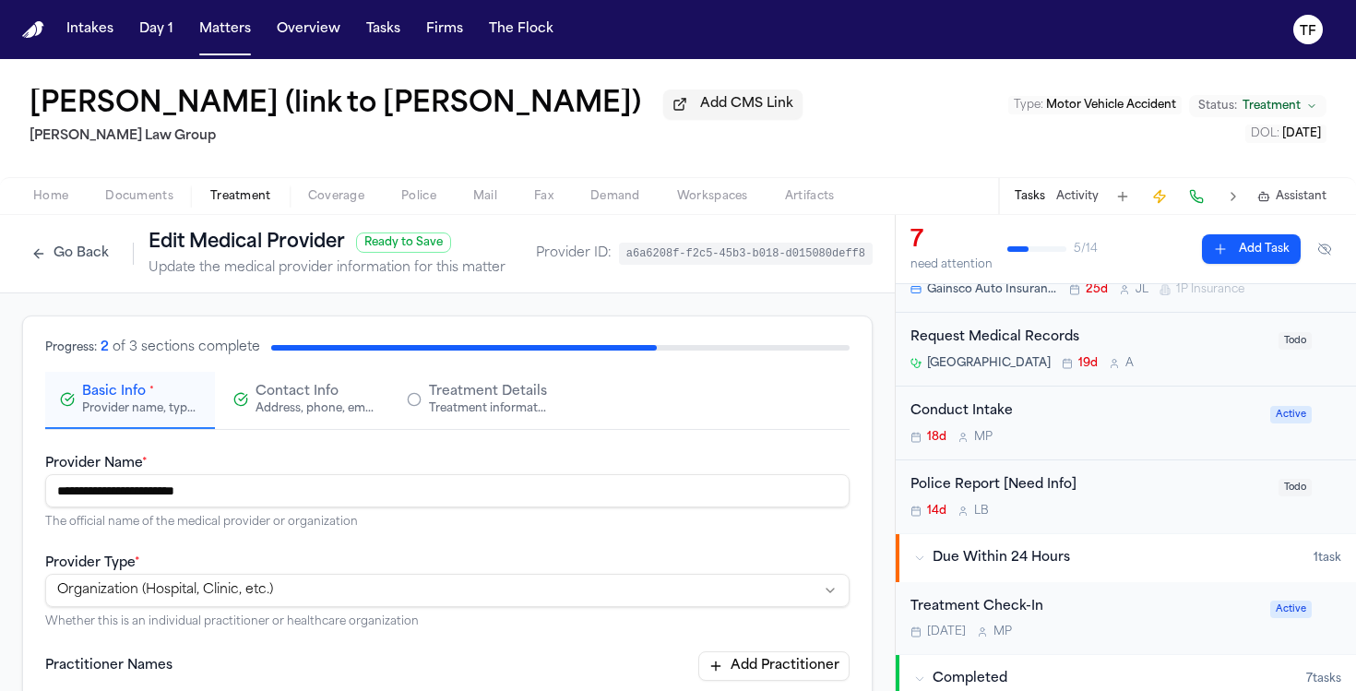
click at [521, 422] on button "Treatment Details Treatment information, practitioners, and dates" at bounding box center [477, 400] width 170 height 57
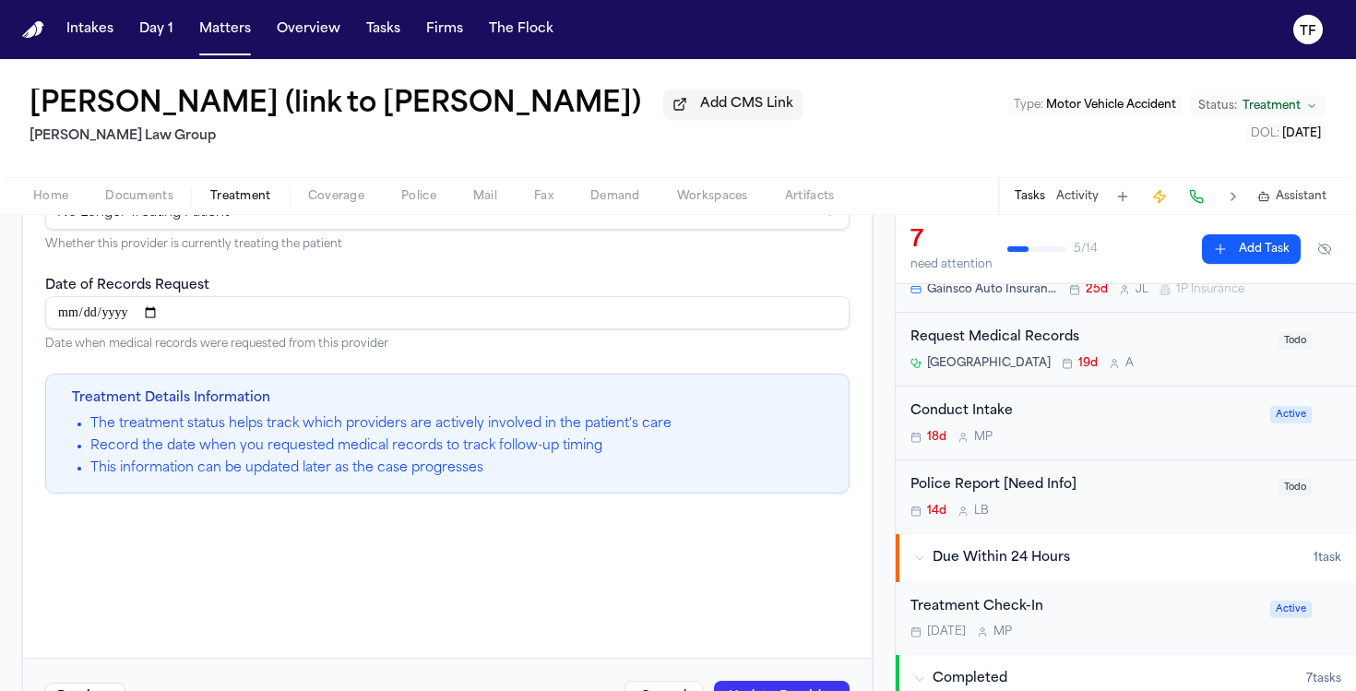
scroll to position [326, 0]
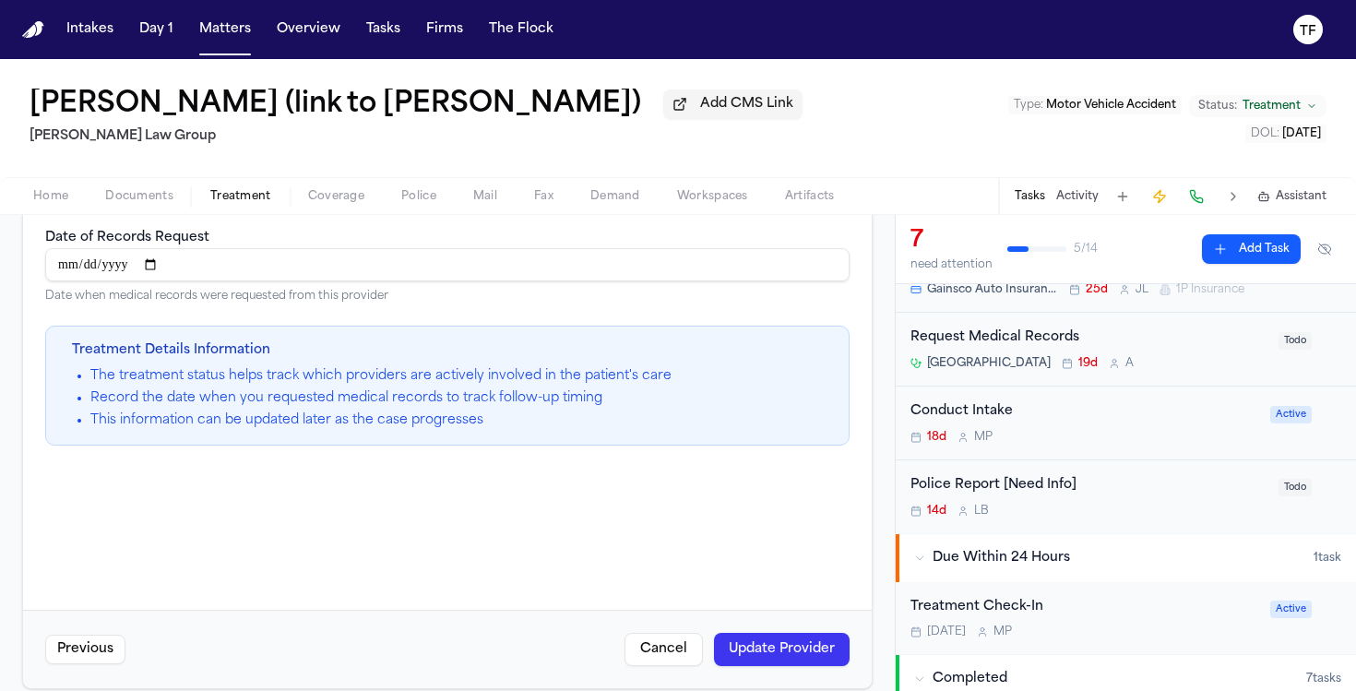
click at [647, 649] on button "Cancel" at bounding box center [663, 649] width 78 height 33
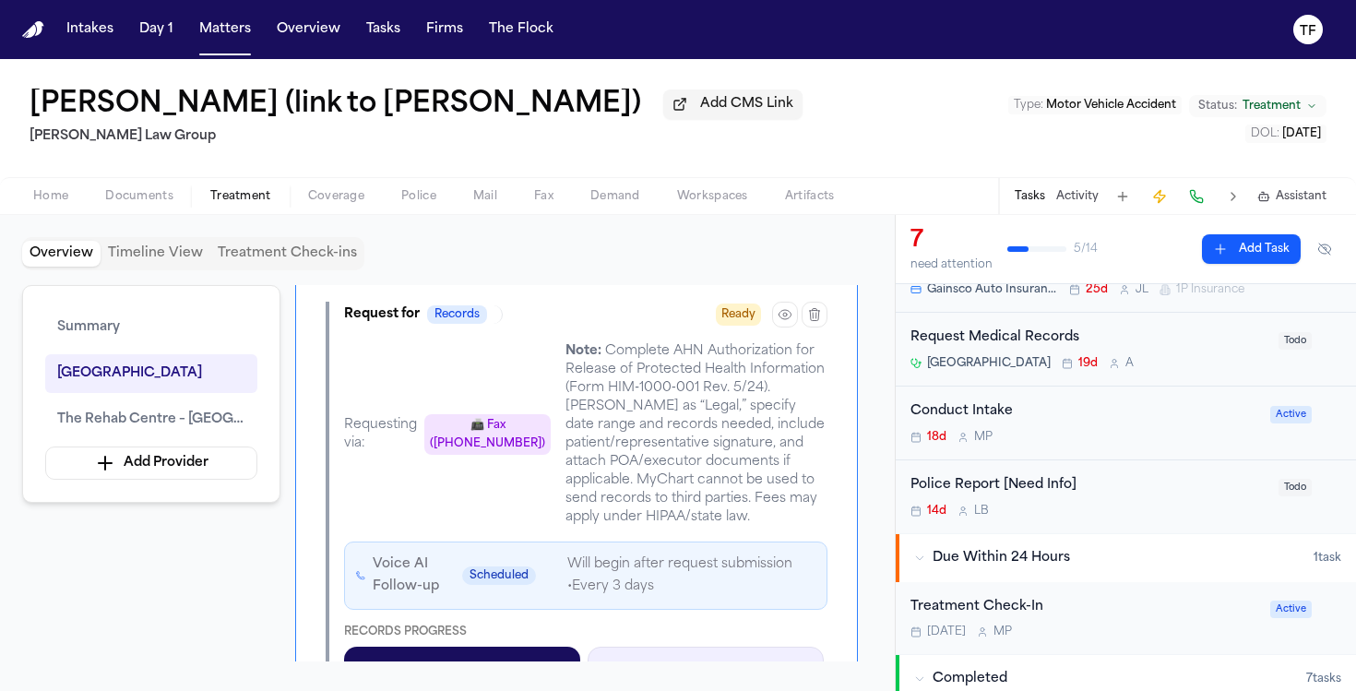
scroll to position [767, 0]
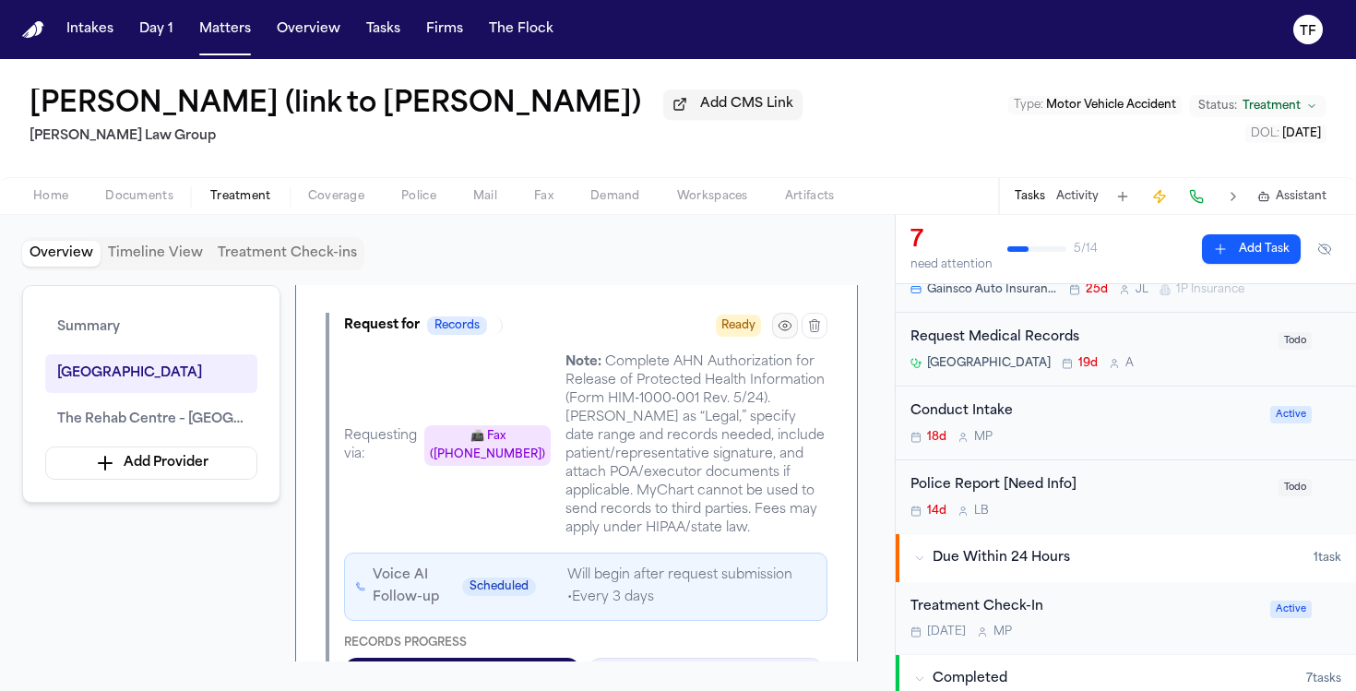
click at [783, 333] on icon "button" at bounding box center [785, 325] width 15 height 15
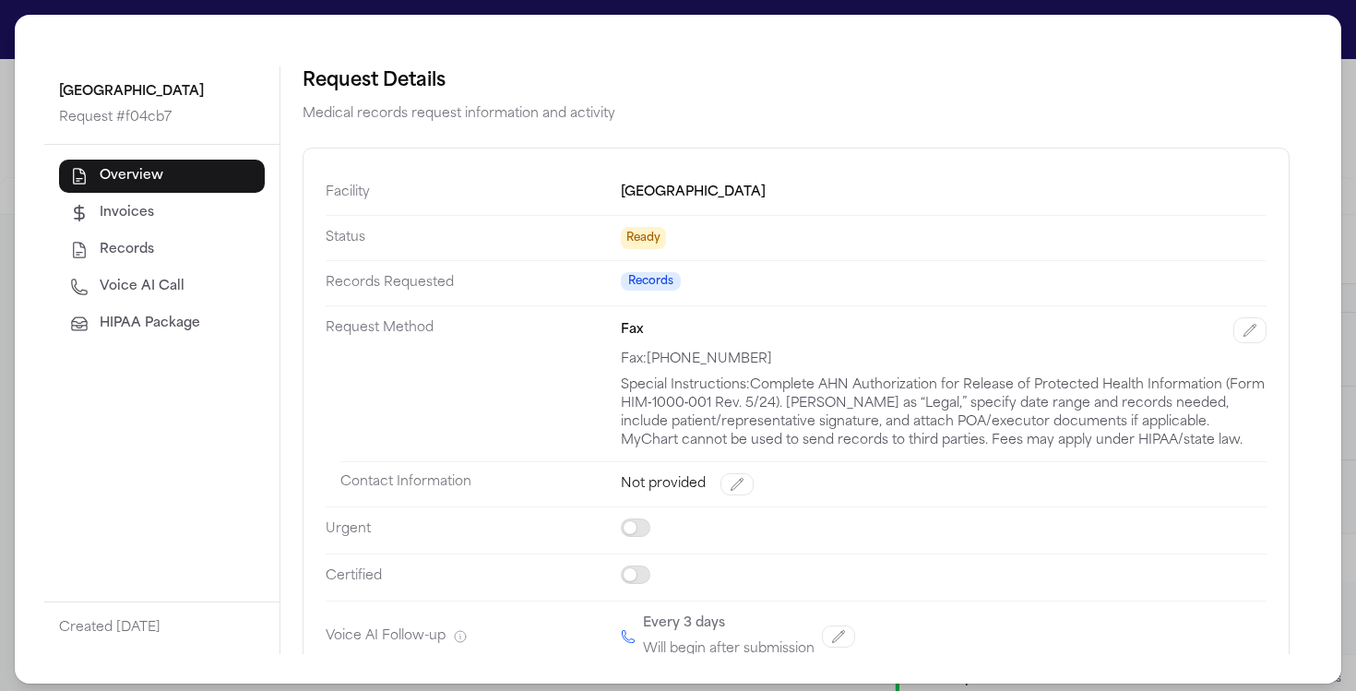
click at [121, 315] on span "HIPAA Package" at bounding box center [150, 324] width 101 height 18
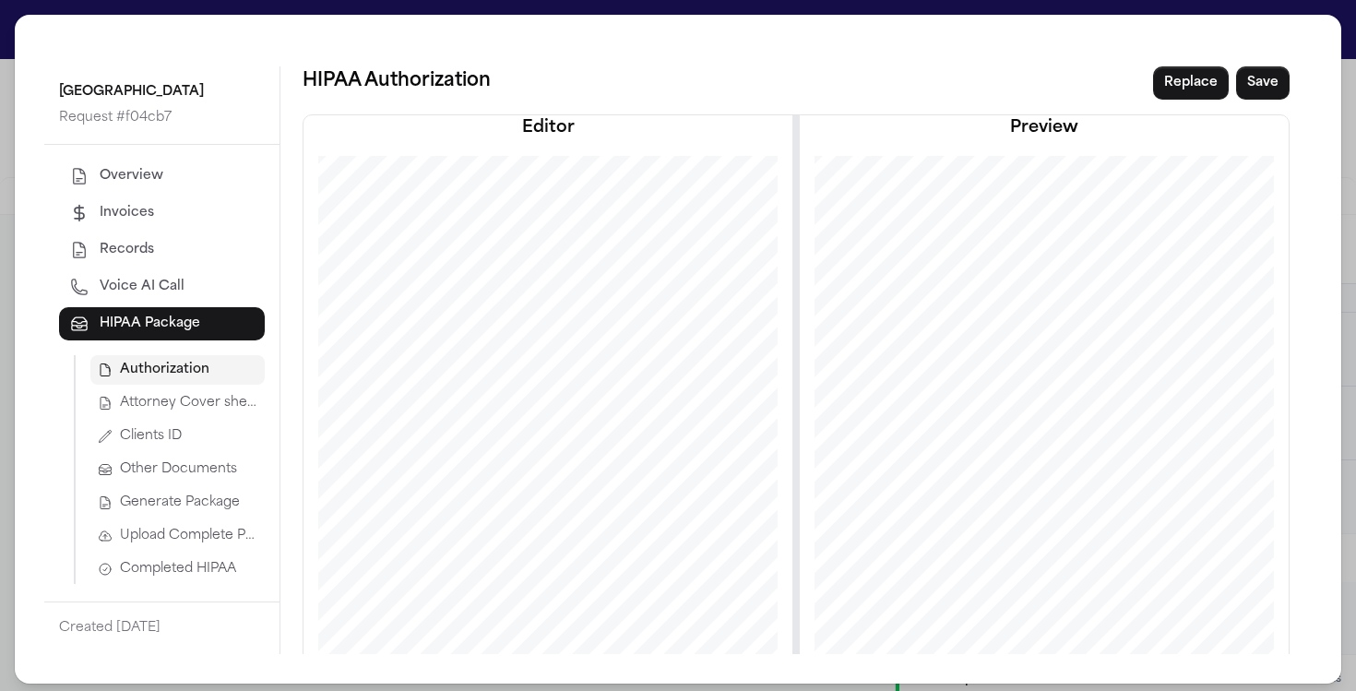
click at [169, 506] on span "Generate Package" at bounding box center [180, 502] width 120 height 18
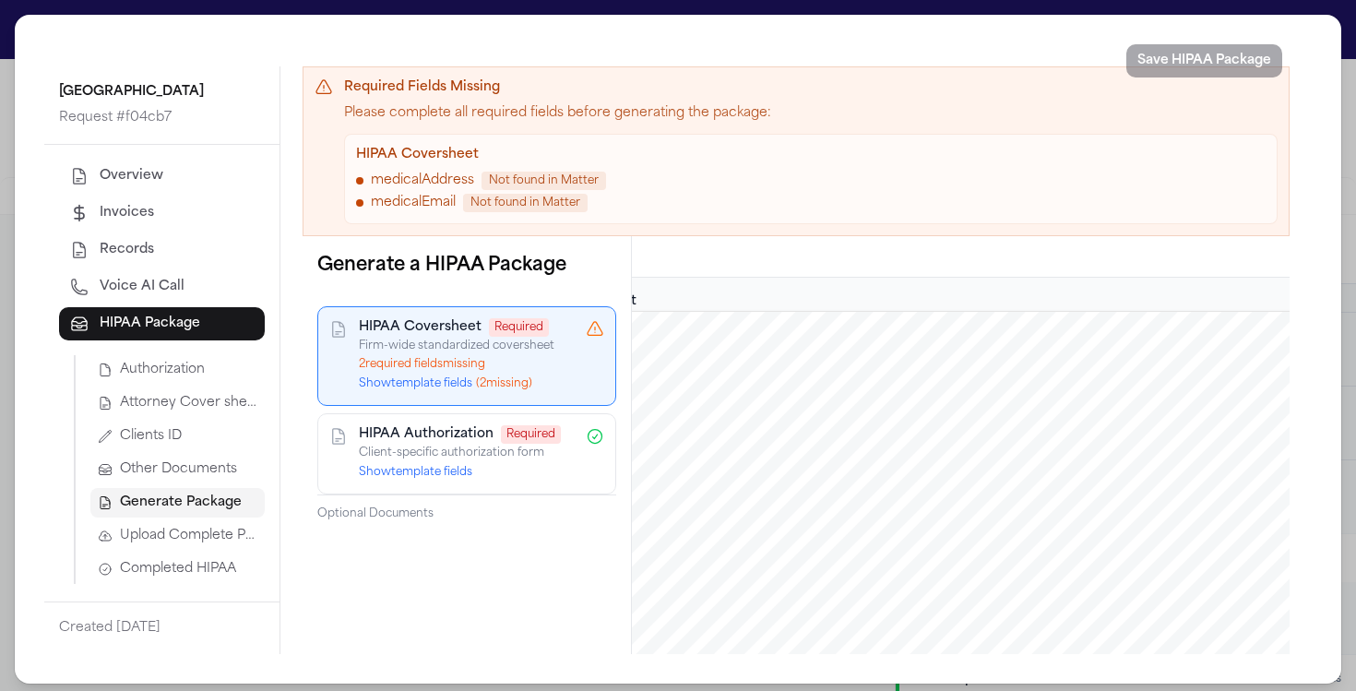
click at [425, 388] on button "Show template fields ( 2 missing)" at bounding box center [445, 383] width 173 height 15
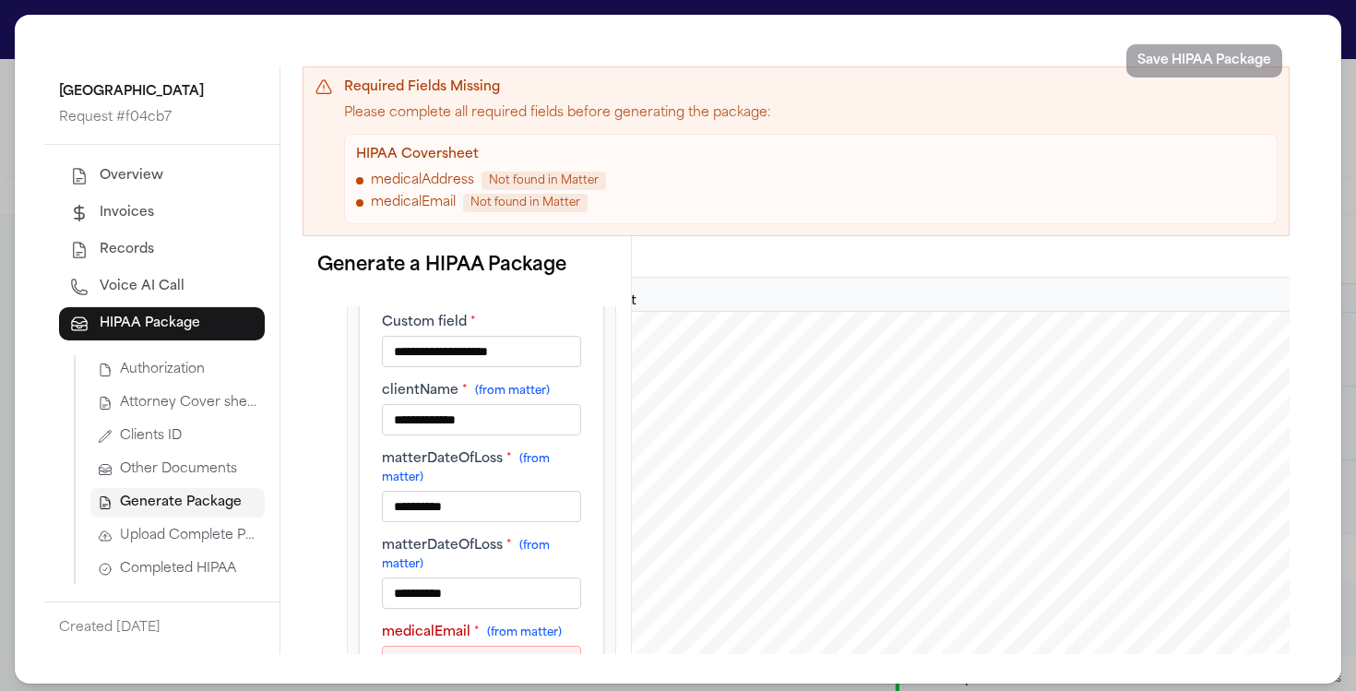
scroll to position [98, 0]
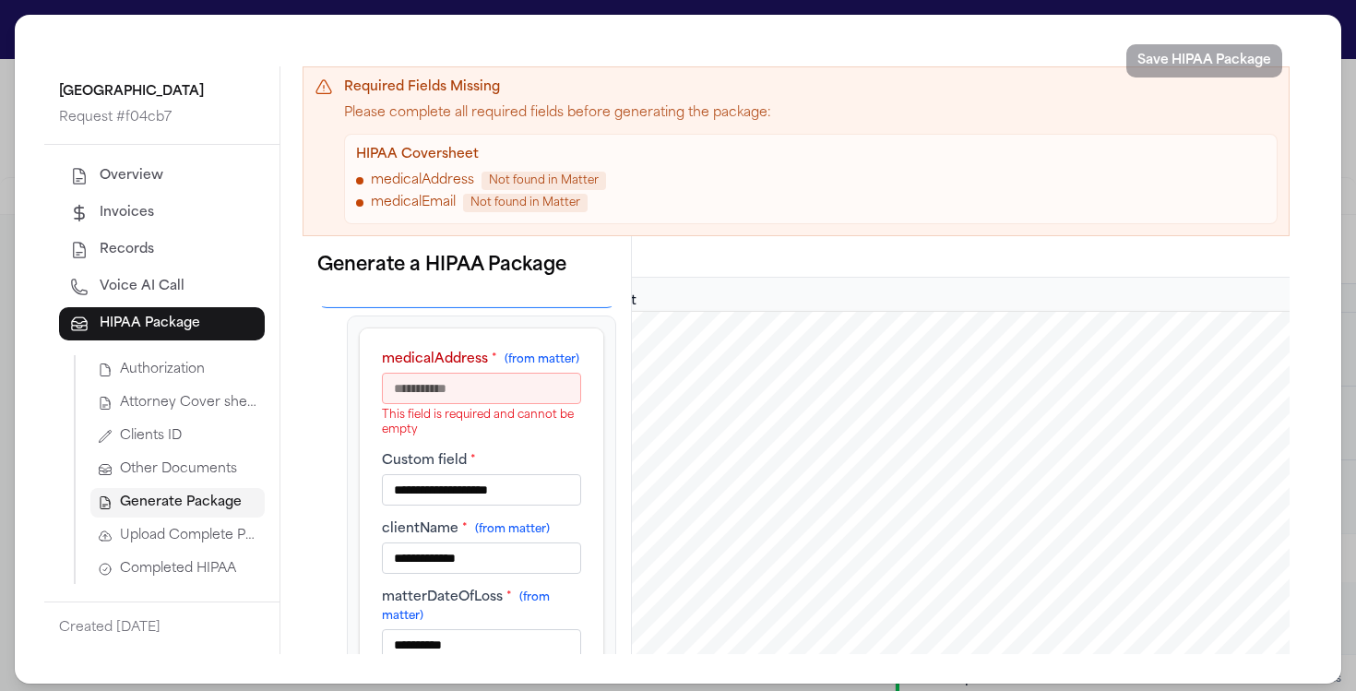
click at [417, 404] on input "medicalAddress * (from matter)" at bounding box center [481, 388] width 199 height 31
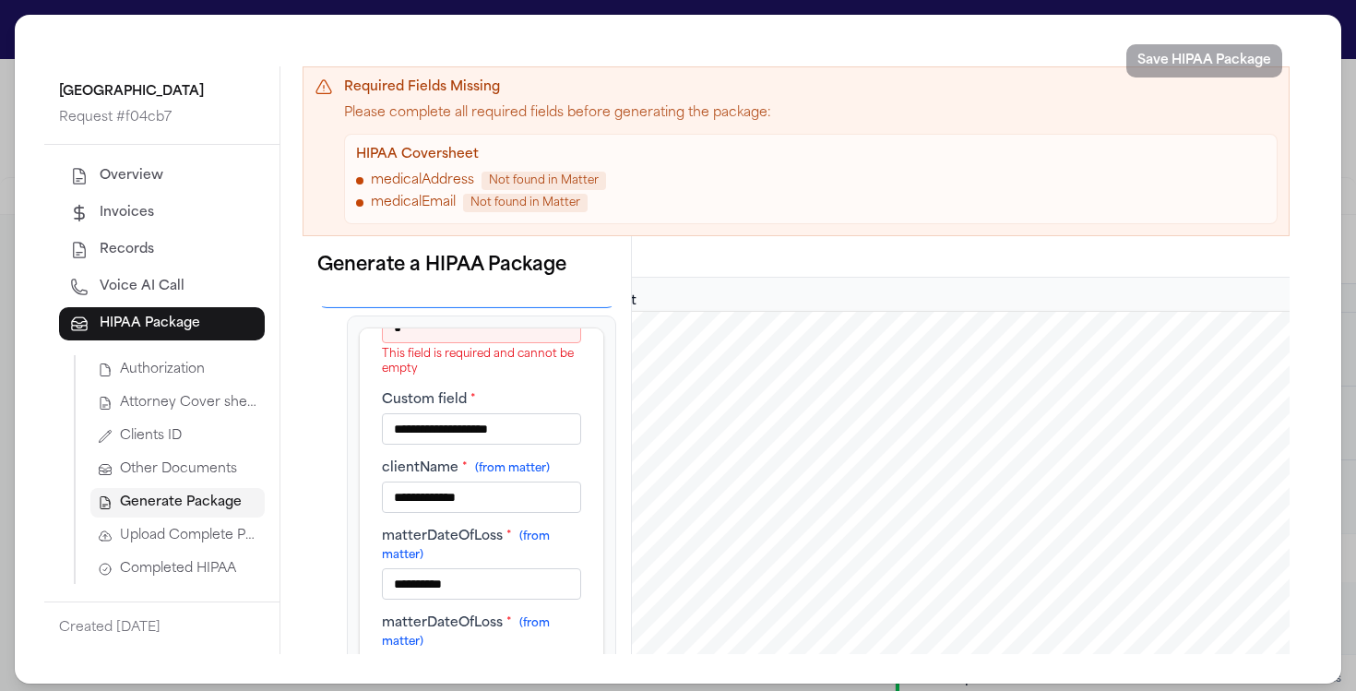
scroll to position [0, 0]
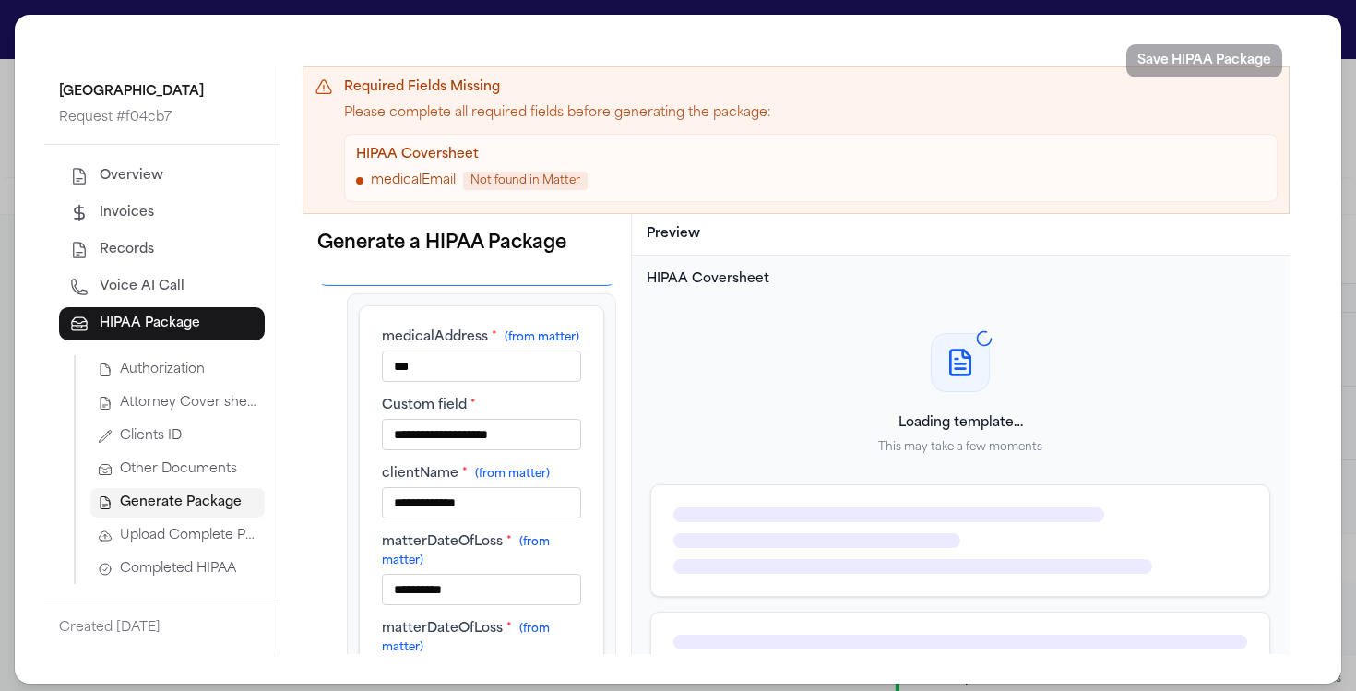
type input "*"
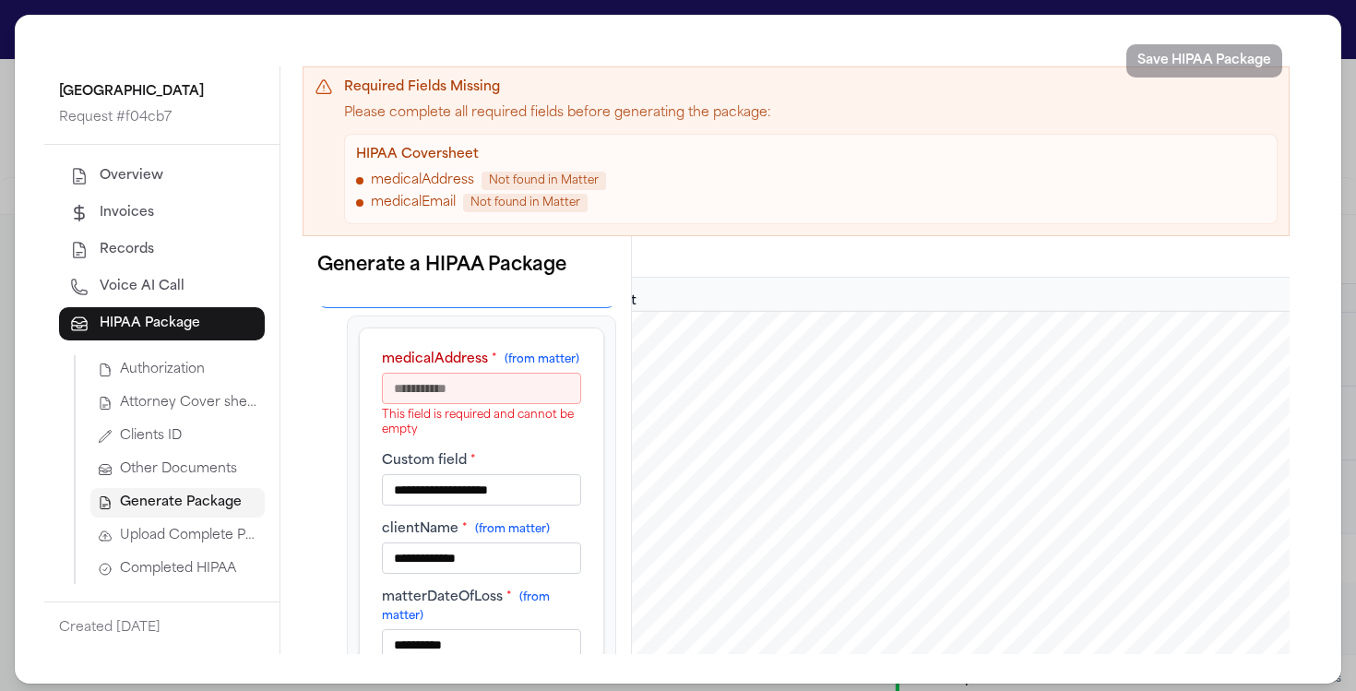
drag, startPoint x: 1108, startPoint y: 537, endPoint x: 960, endPoint y: 516, distance: 149.1
drag, startPoint x: 961, startPoint y: 516, endPoint x: 1056, endPoint y: 532, distance: 96.4
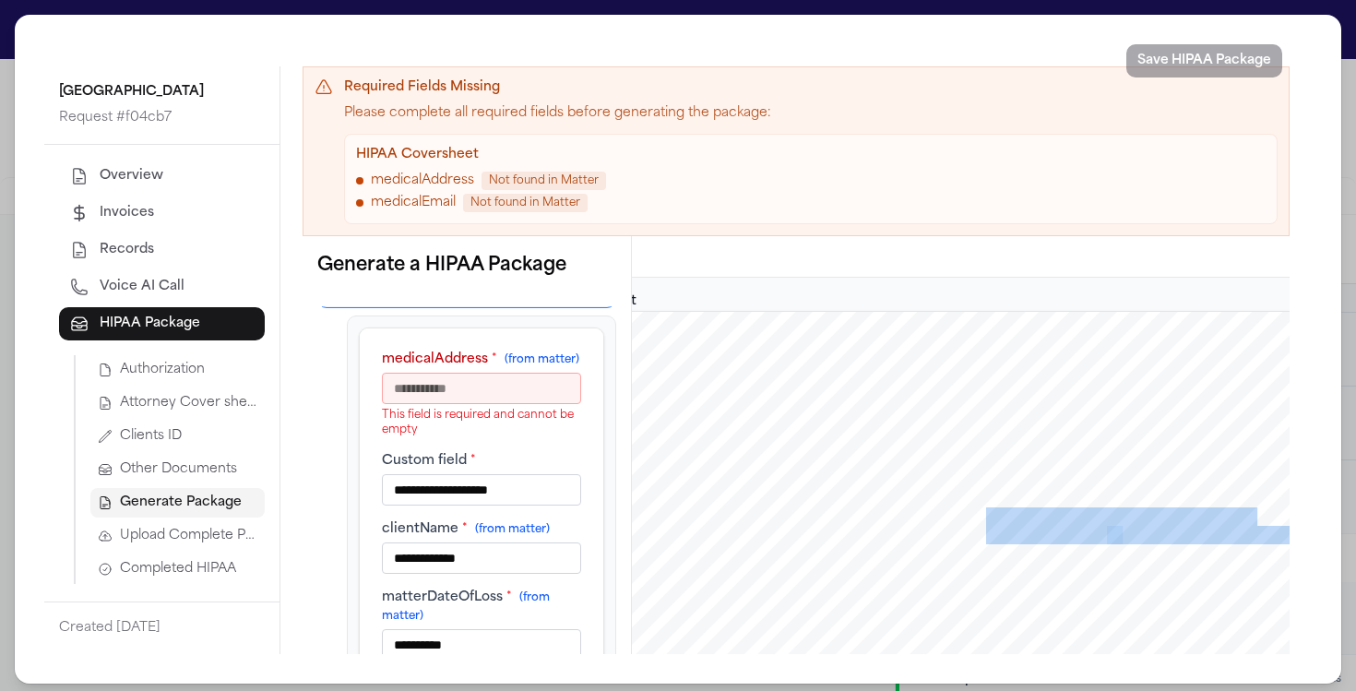
drag, startPoint x: 1098, startPoint y: 537, endPoint x: 967, endPoint y: 514, distance: 133.0
copy div "[STREET_ADDRESS][PERSON_NAME]"
drag, startPoint x: 992, startPoint y: 531, endPoint x: 484, endPoint y: 405, distance: 522.8
click at [484, 405] on div "**********" at bounding box center [796, 445] width 987 height 418
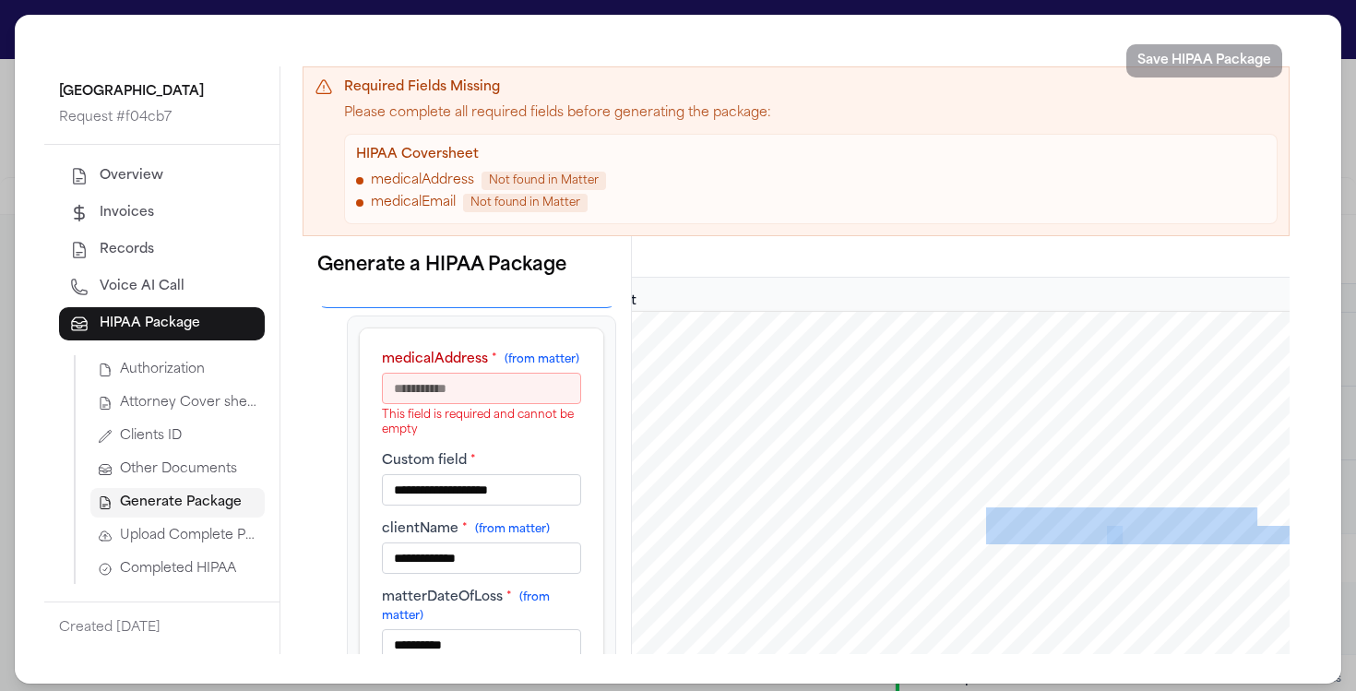
click at [484, 404] on input "medicalAddress * (from matter)" at bounding box center [481, 388] width 199 height 31
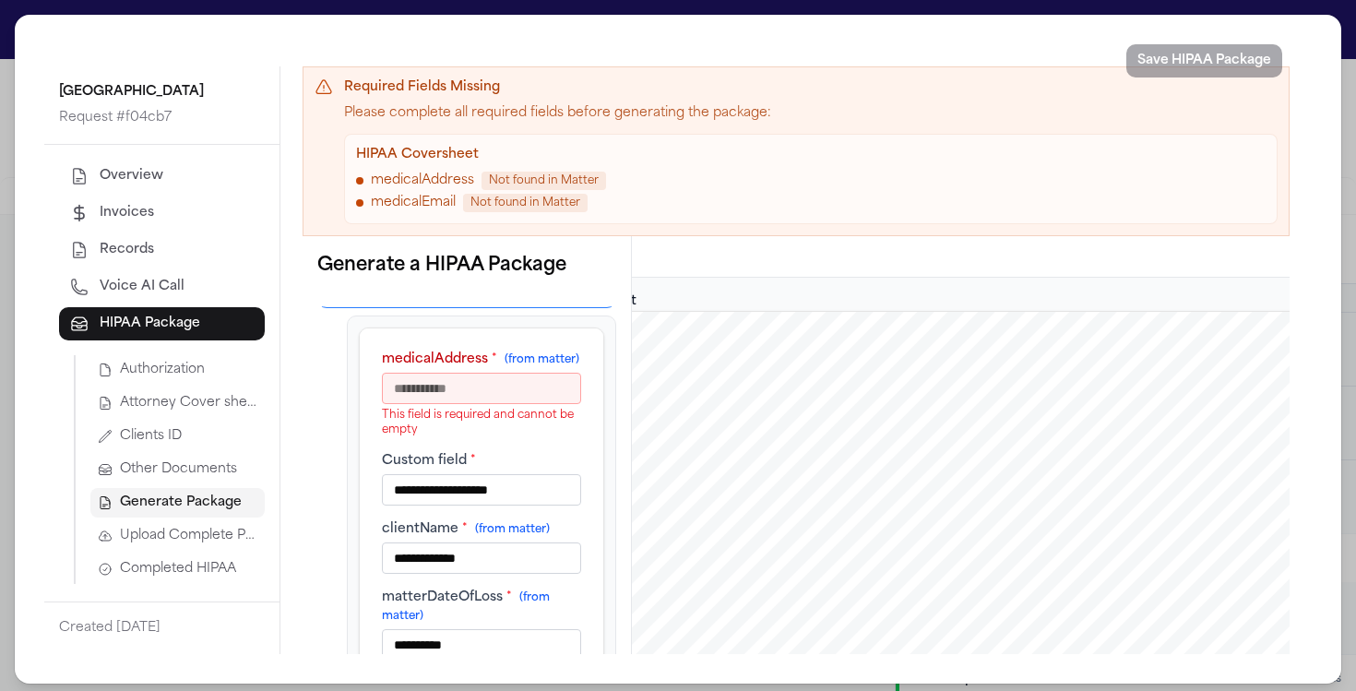
click at [423, 404] on input "medicalAddress * (from matter)" at bounding box center [481, 388] width 199 height 31
paste input "**********"
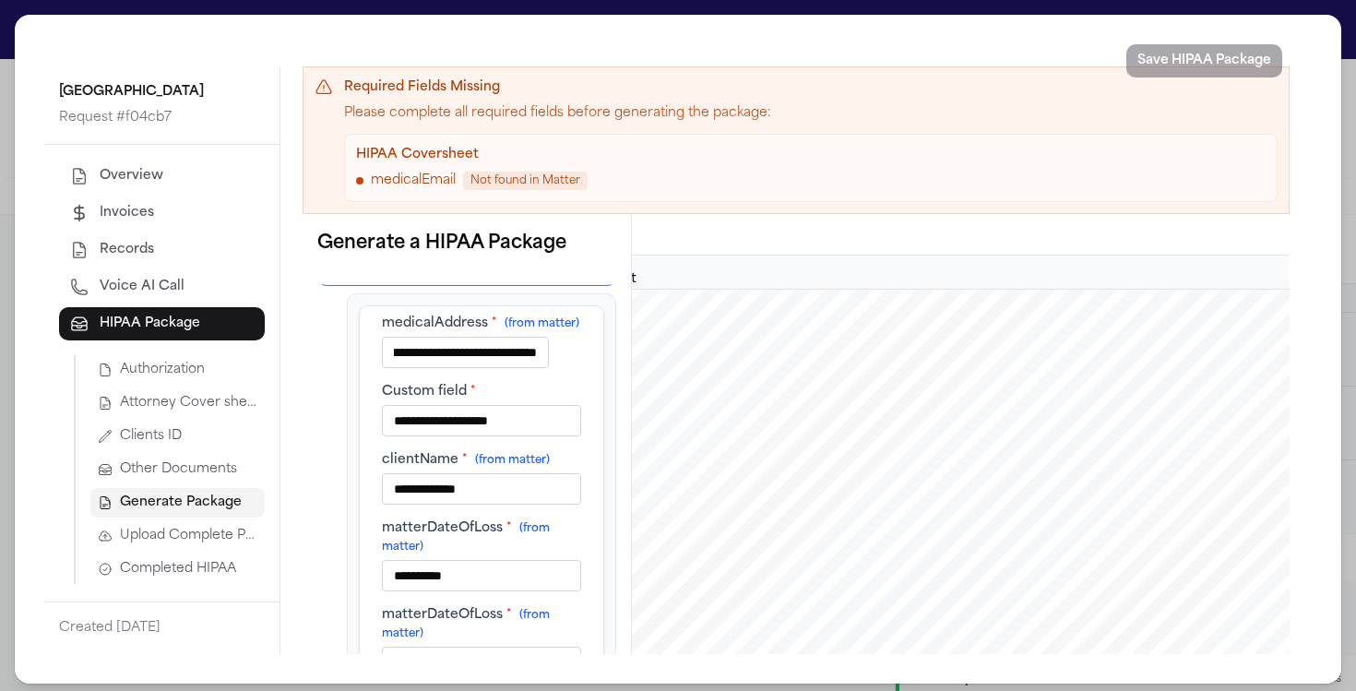
scroll to position [64, 0]
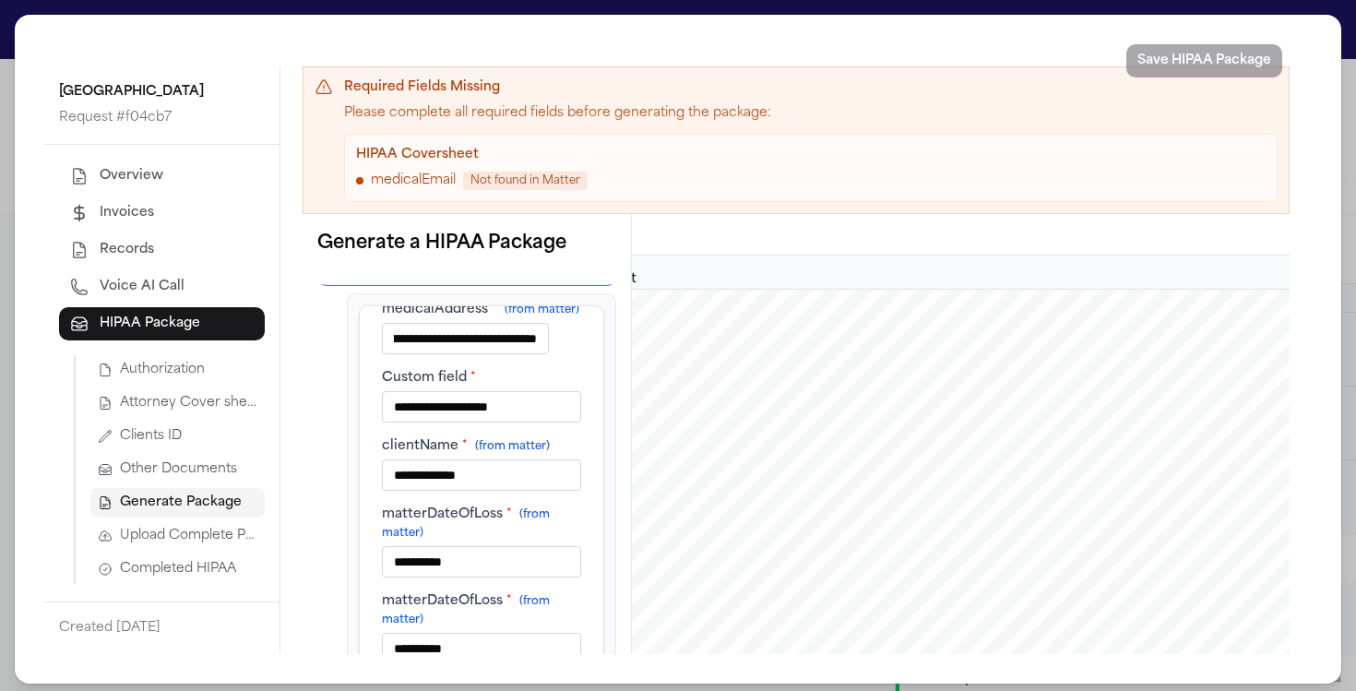
type input "**********"
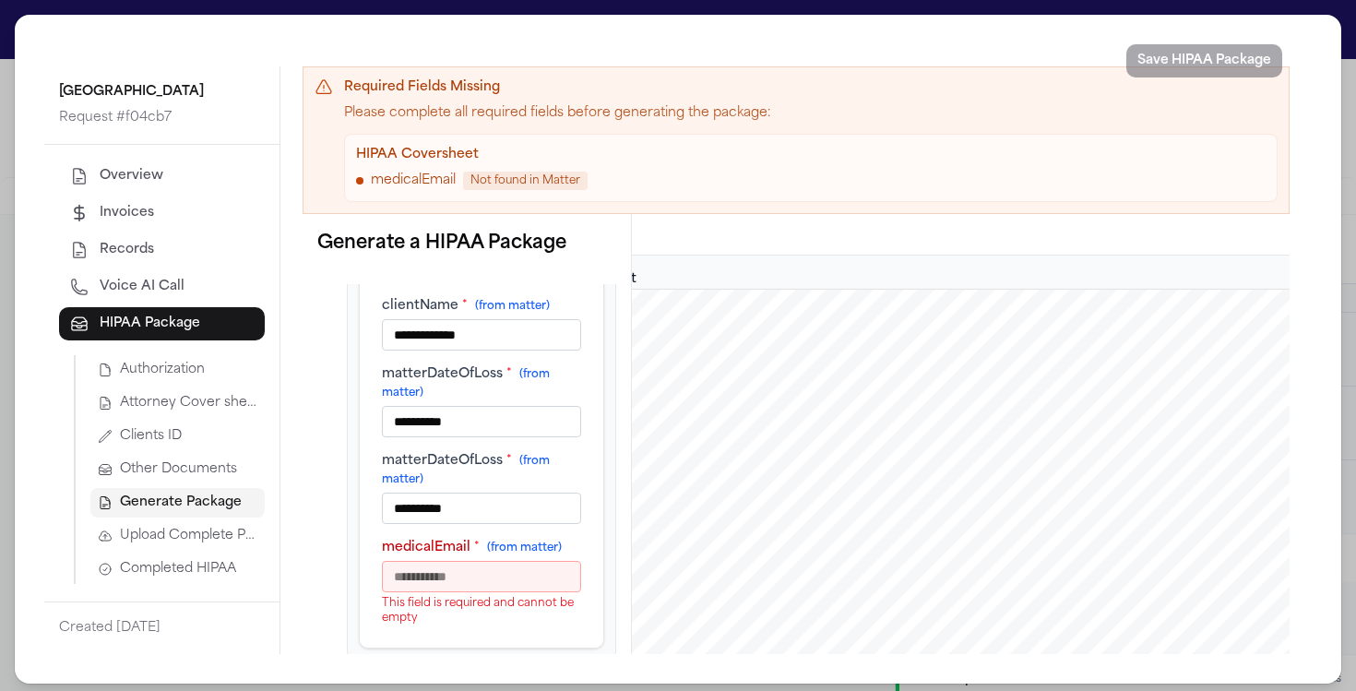
scroll to position [279, 0]
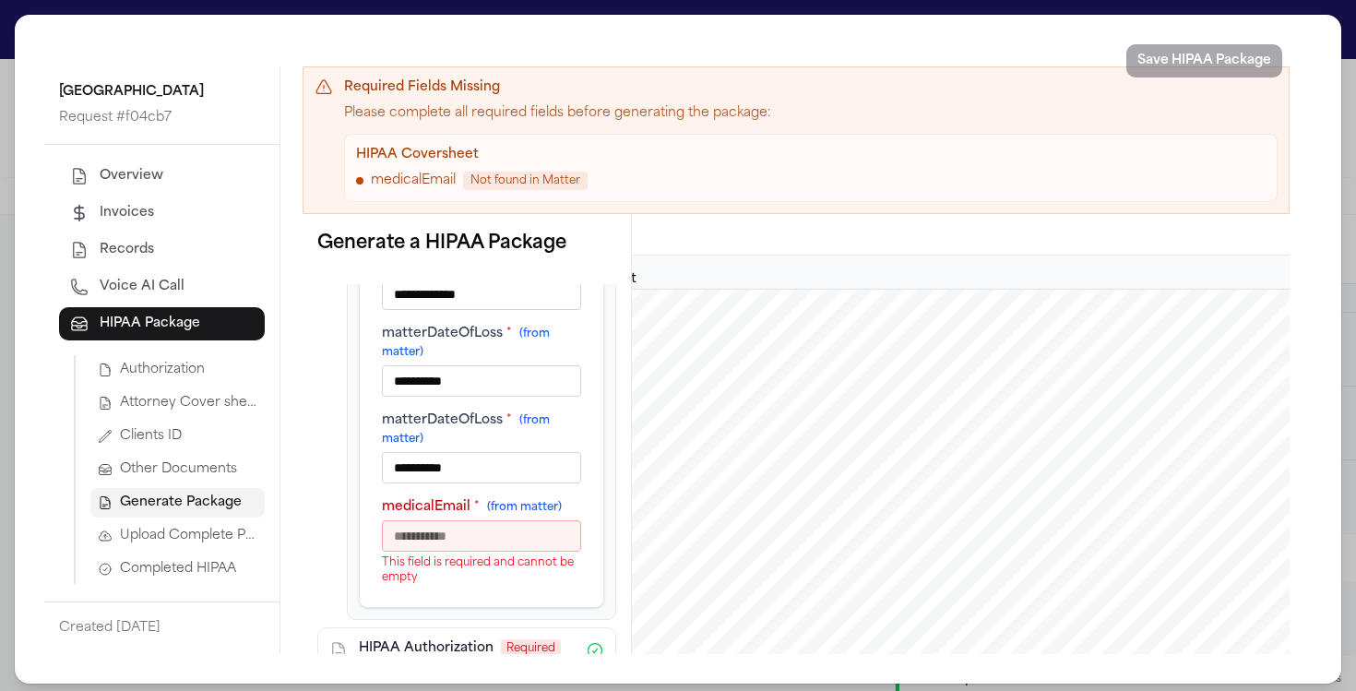
click at [433, 534] on input "medicalEmail * (from matter)" at bounding box center [481, 535] width 199 height 31
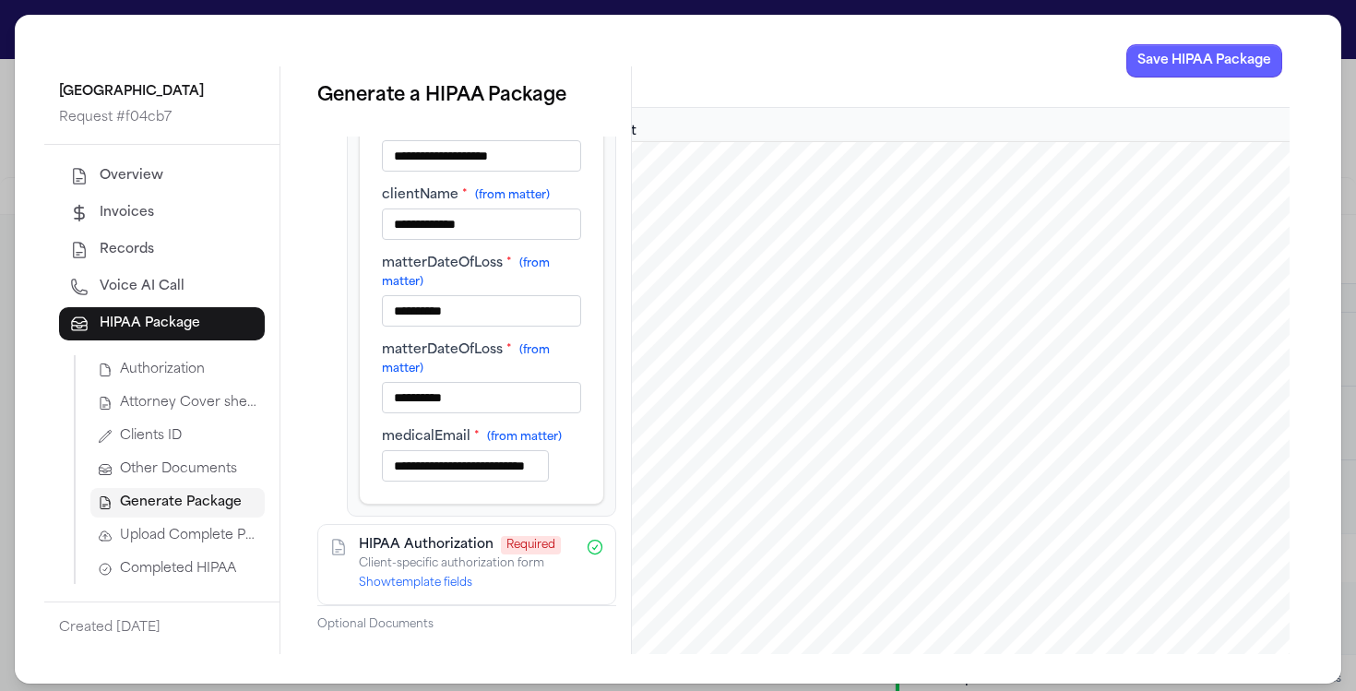
scroll to position [0, 78]
type input "**********"
click at [434, 576] on button "Show template fields" at bounding box center [415, 583] width 113 height 15
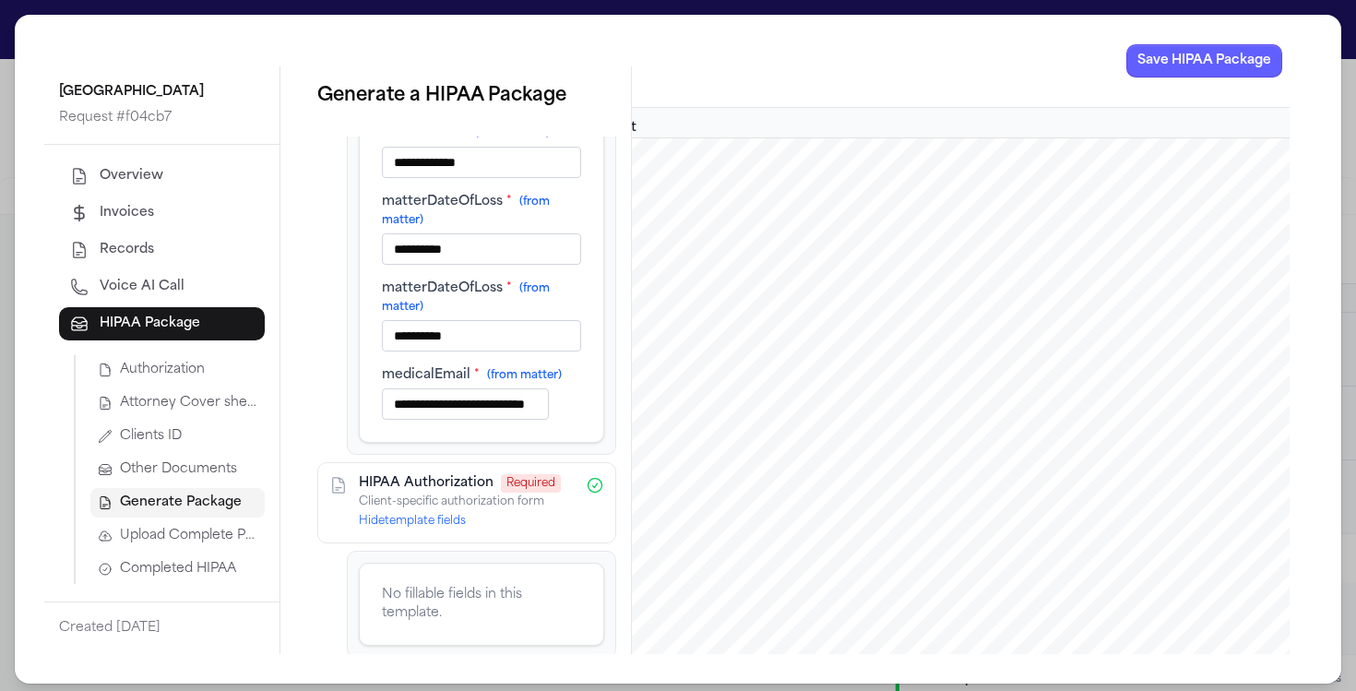
scroll to position [350, 0]
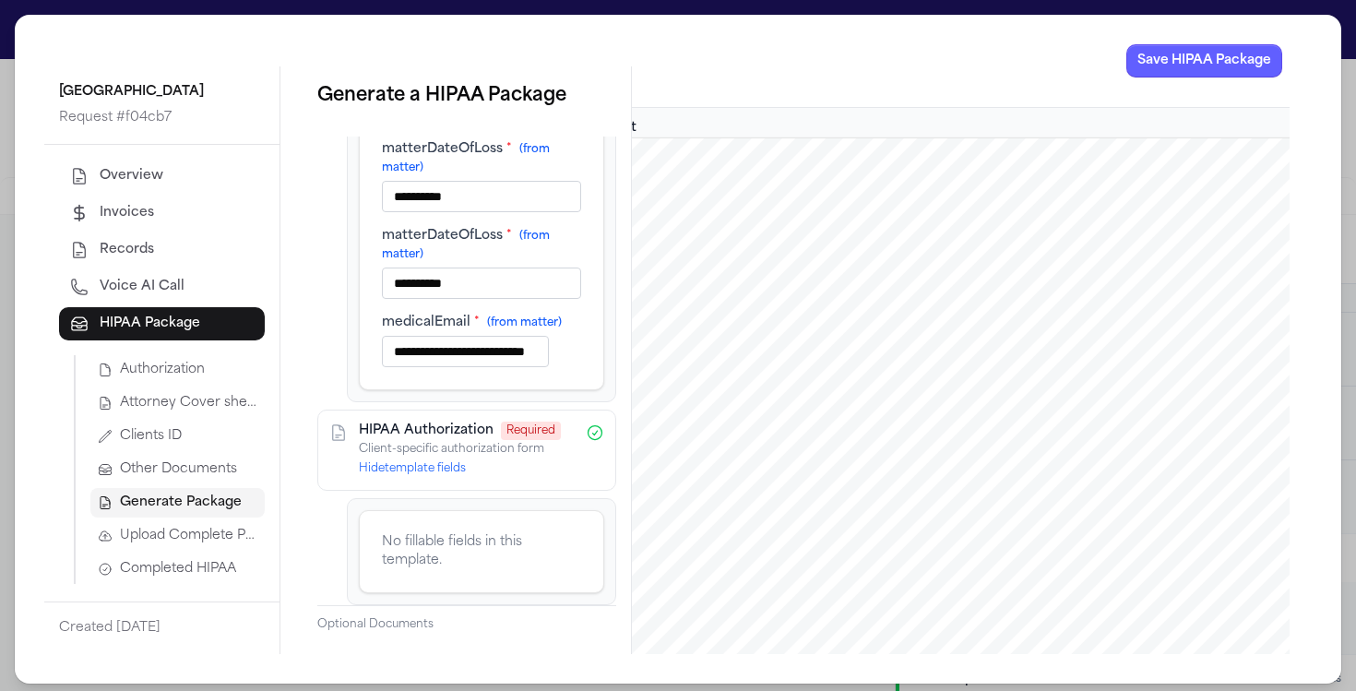
click at [461, 571] on div "No fillable fields in this template." at bounding box center [481, 551] width 245 height 83
click at [588, 426] on icon at bounding box center [595, 433] width 14 height 14
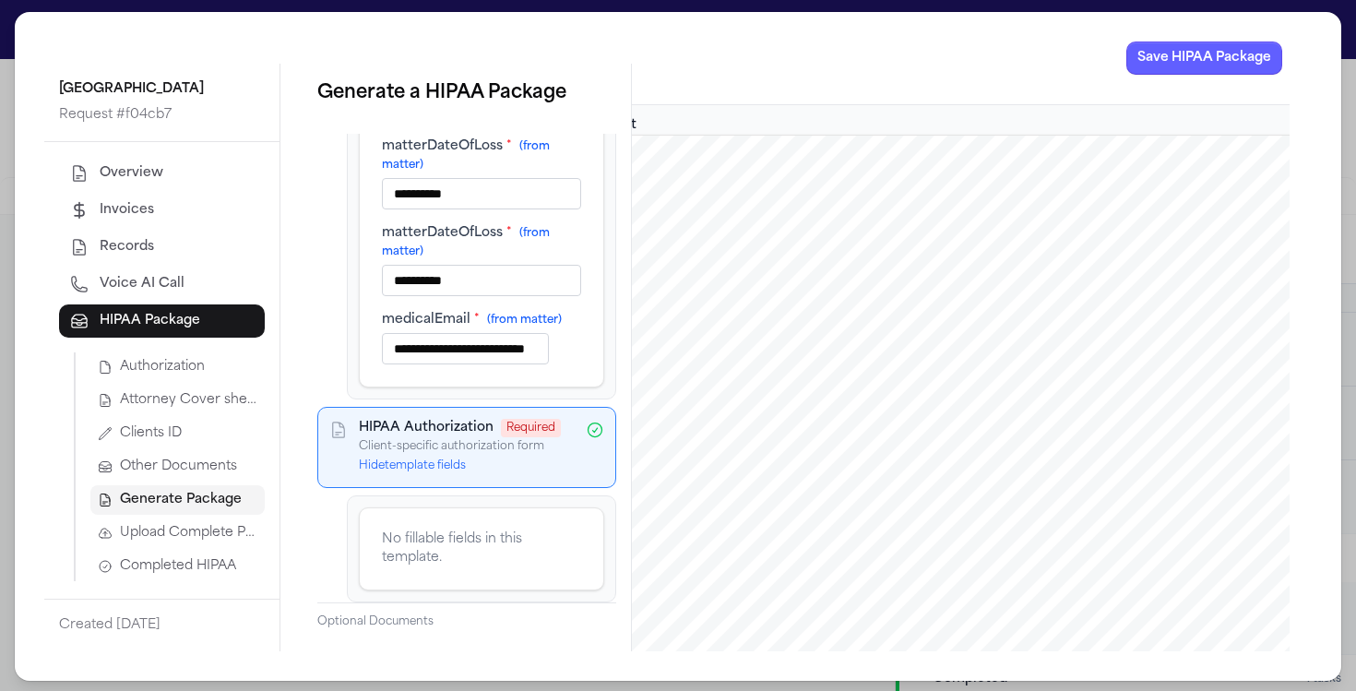
scroll to position [0, 0]
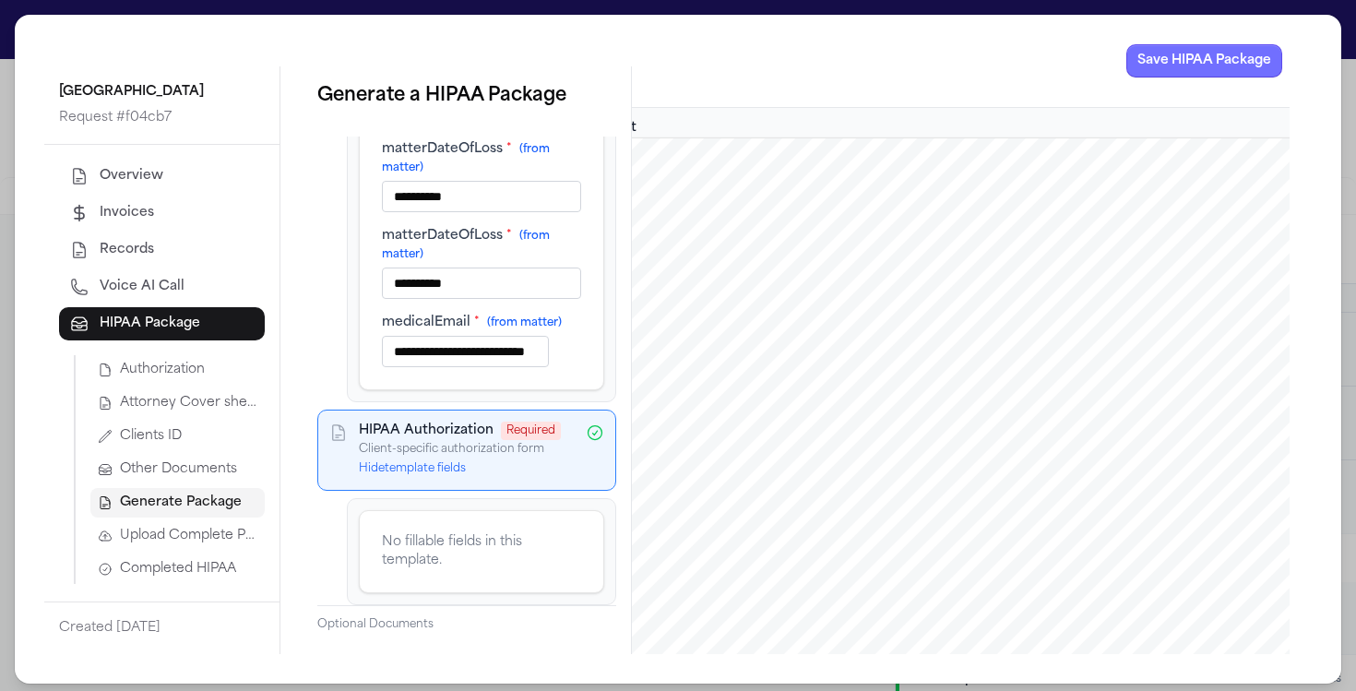
click at [1146, 54] on button "Save HIPAA Package" at bounding box center [1204, 60] width 156 height 33
click at [160, 565] on span "Completed HIPAA" at bounding box center [178, 569] width 116 height 18
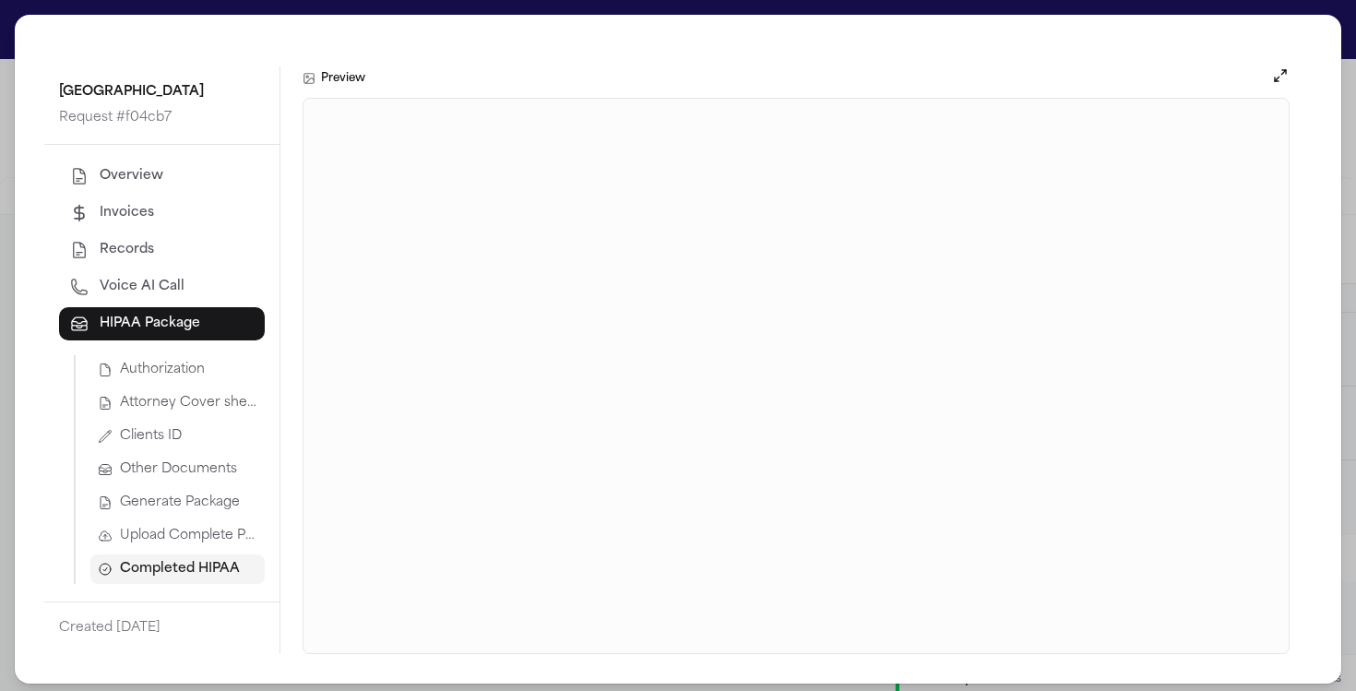
click at [168, 536] on span "Upload Complete Package" at bounding box center [188, 536] width 137 height 18
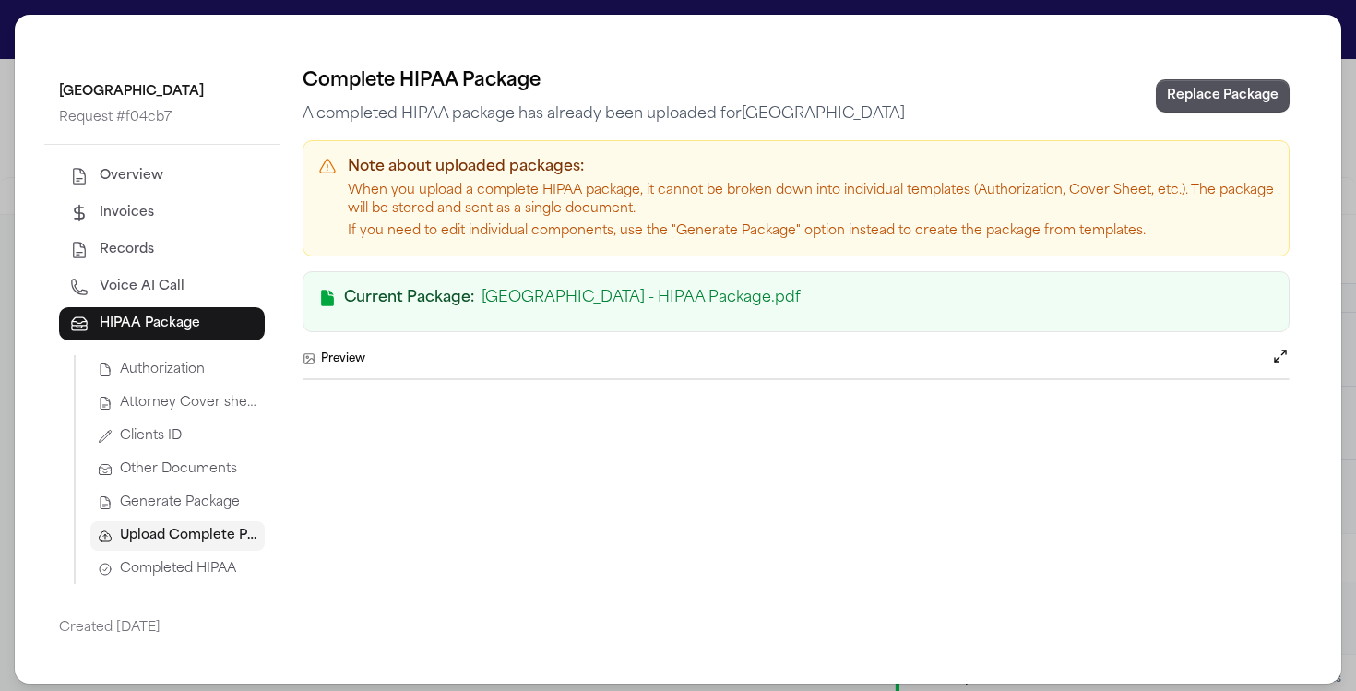
click at [162, 552] on div "Authorization Attorney Cover sheet Clients ID Other Documents Generate Package …" at bounding box center [169, 469] width 191 height 229
click at [162, 558] on button "Completed HIPAA" at bounding box center [177, 569] width 174 height 30
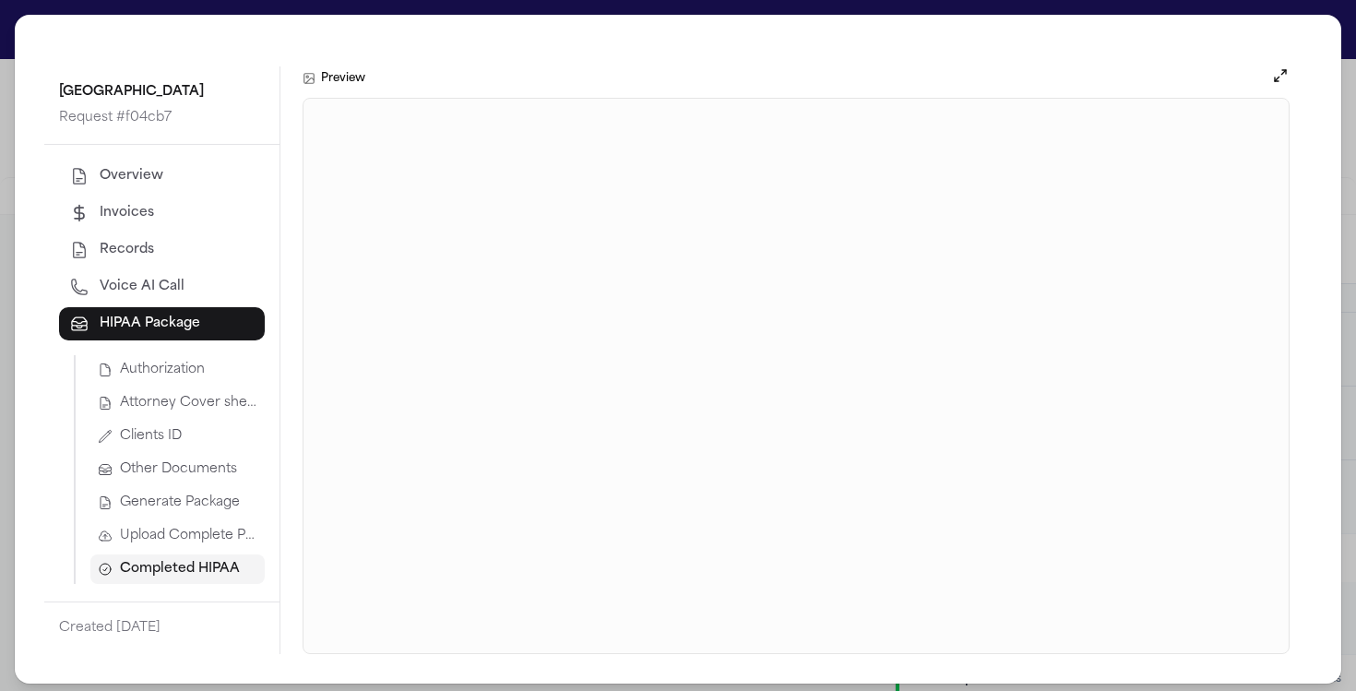
scroll to position [6, 0]
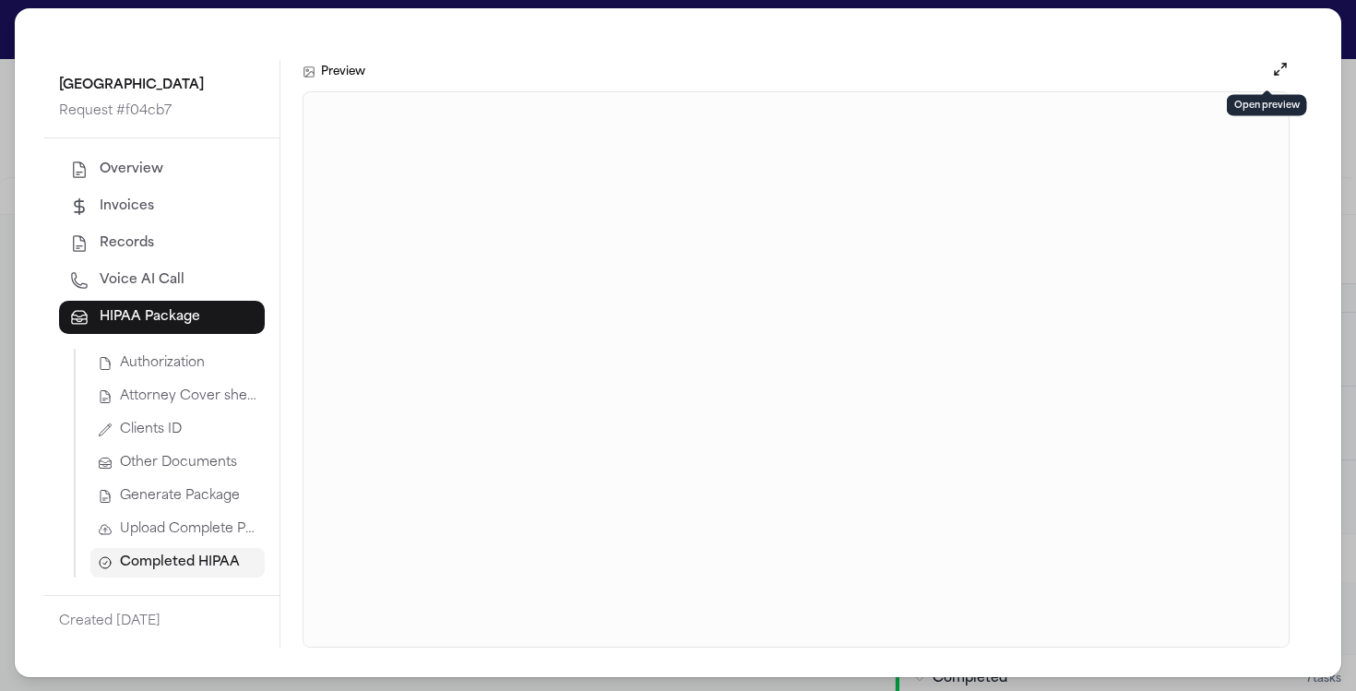
click at [1271, 69] on button "Open preview" at bounding box center [1280, 69] width 18 height 18
click at [1327, 140] on div "[GEOGRAPHIC_DATA] Request # f04cb7 Overview Invoices Records Voice AI Call HIPA…" at bounding box center [678, 343] width 1356 height 698
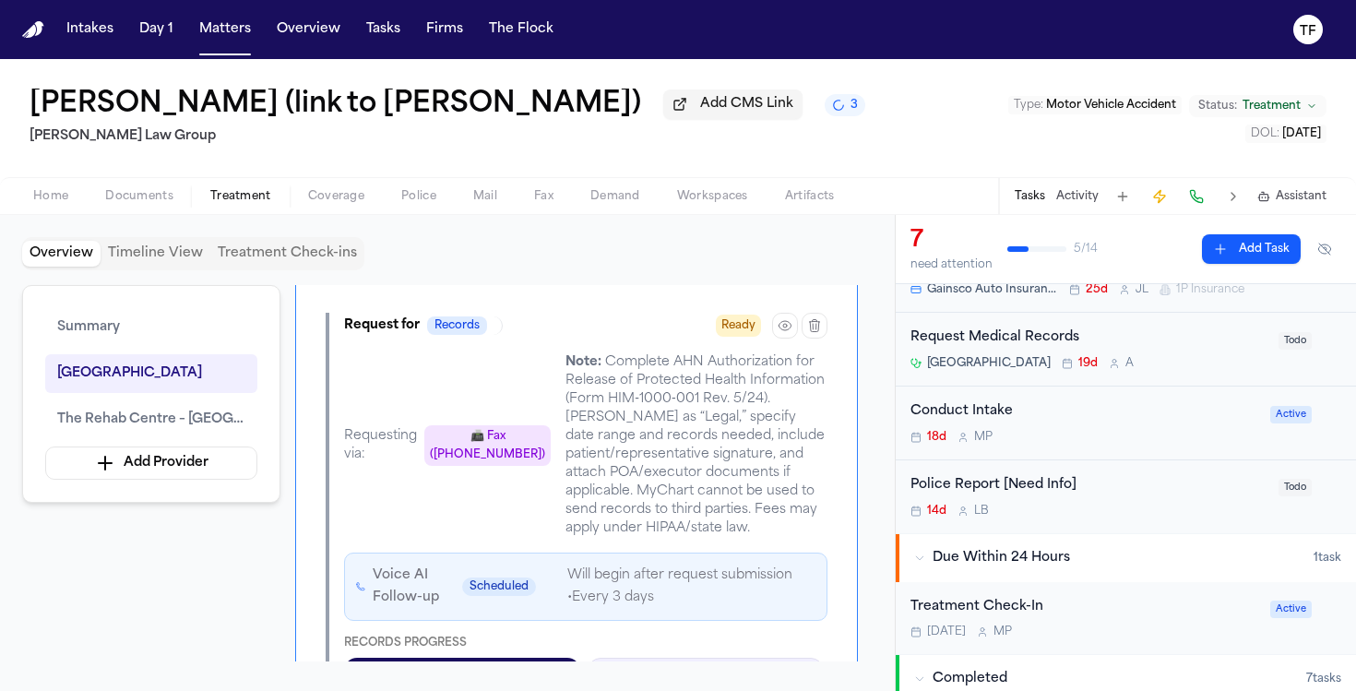
click at [1330, 140] on div "[PERSON_NAME] (link to [PERSON_NAME]) Add CMS Link 3 [PERSON_NAME] Law Group Ty…" at bounding box center [678, 118] width 1356 height 118
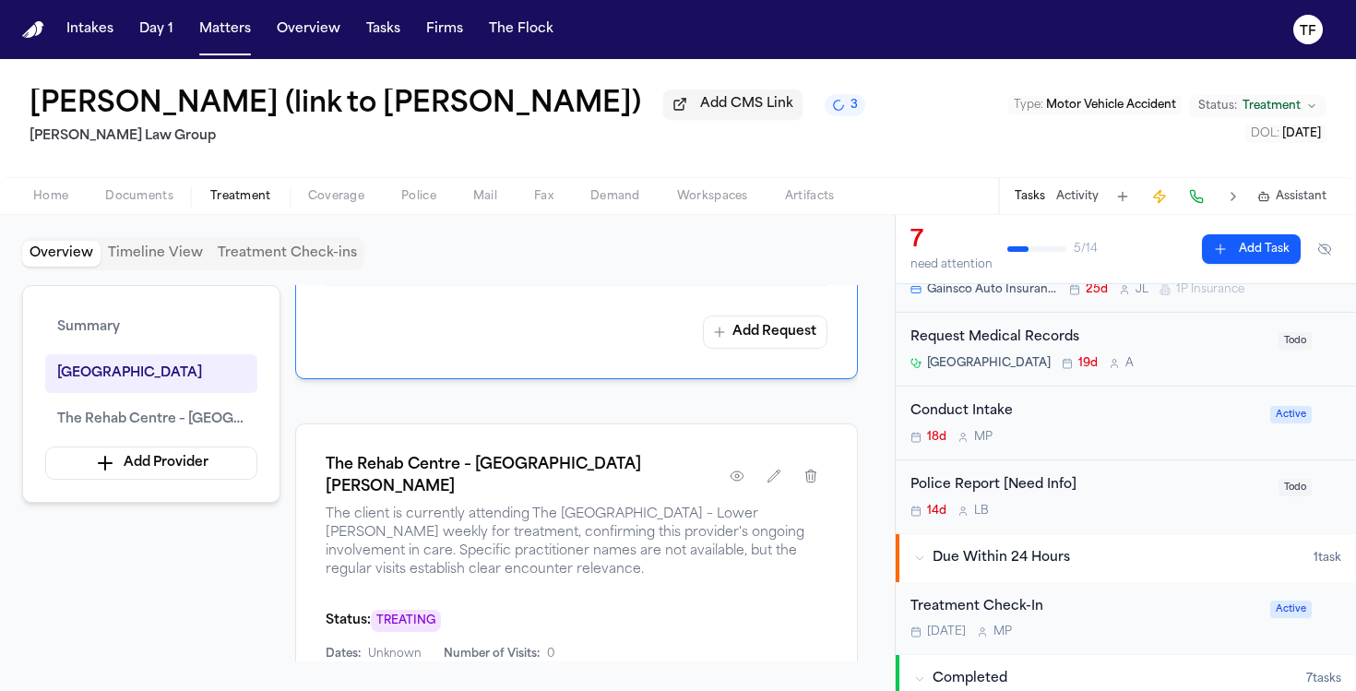
scroll to position [1016, 0]
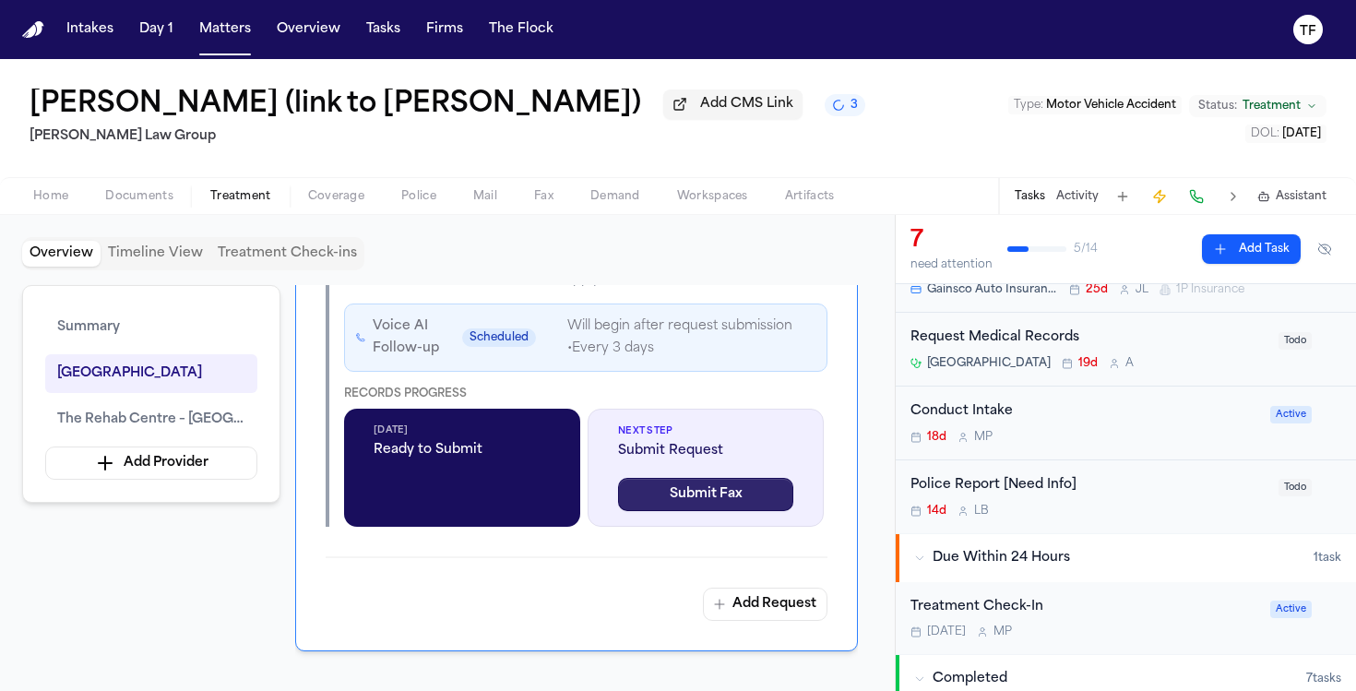
click at [719, 511] on button "Submit Fax" at bounding box center [705, 494] width 175 height 33
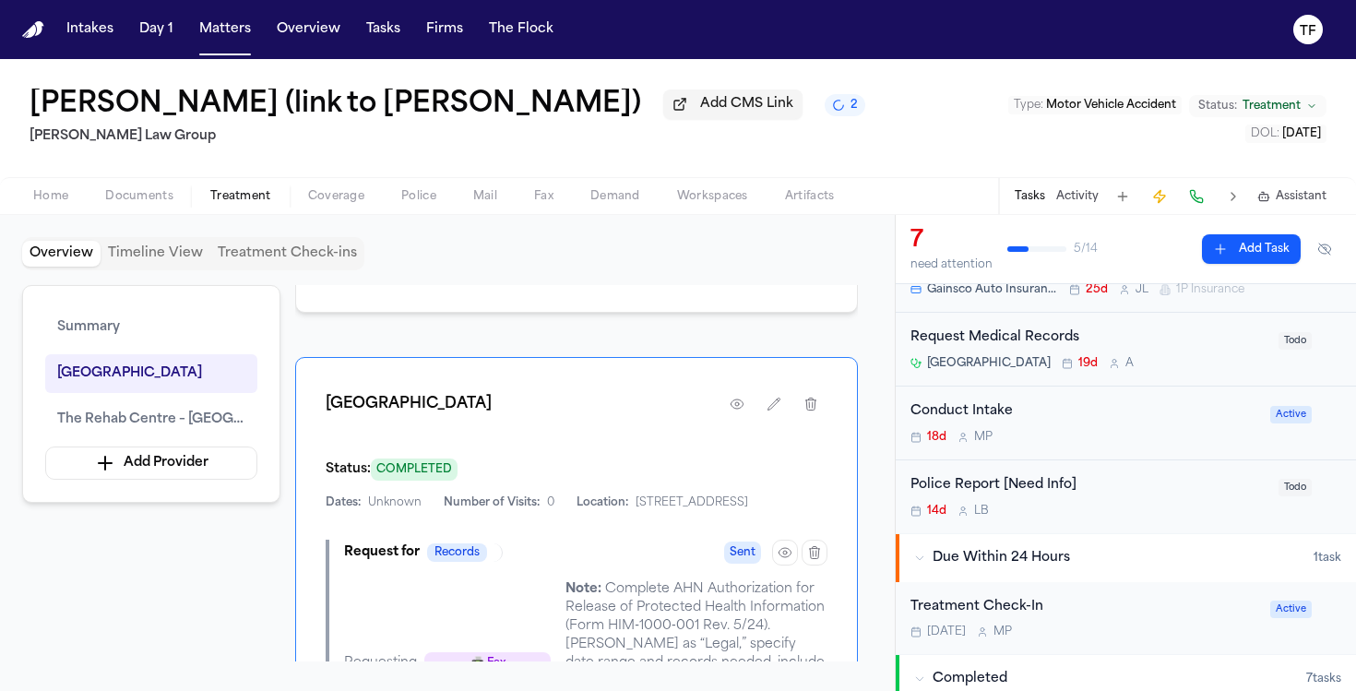
scroll to position [540, 0]
click at [760, 413] on button "button" at bounding box center [773, 404] width 33 height 33
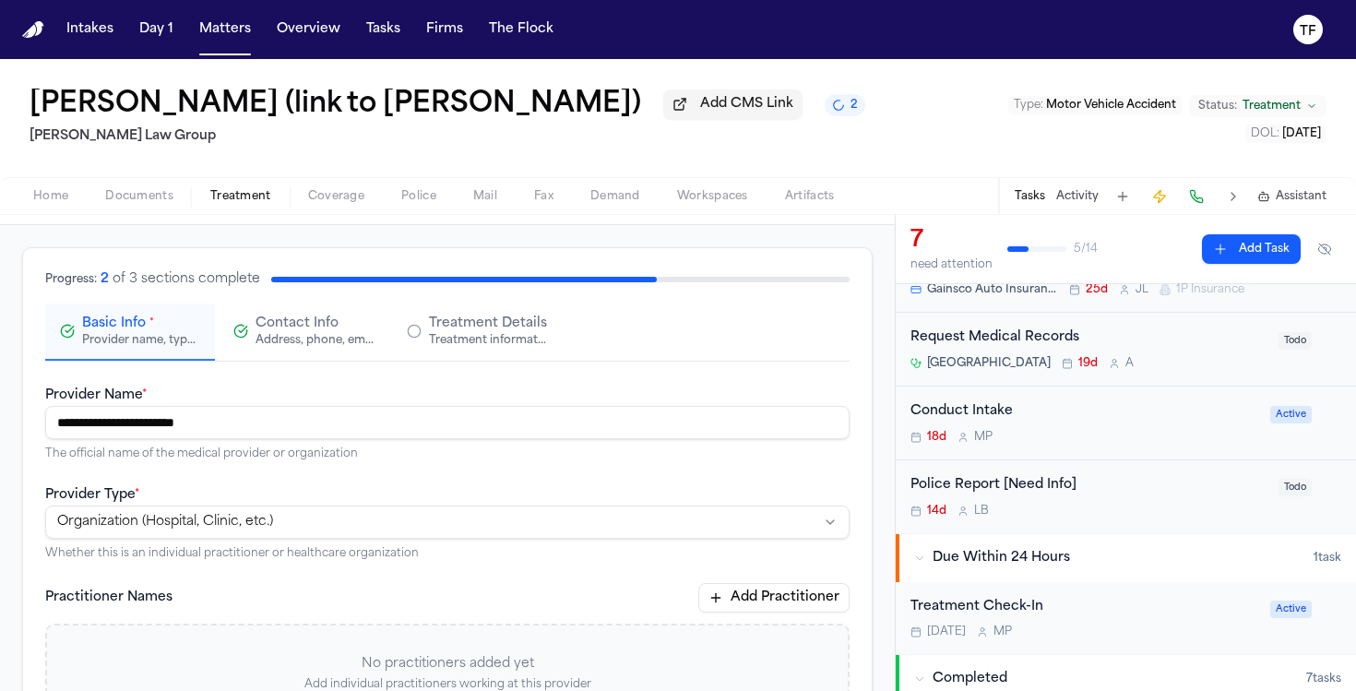
scroll to position [70, 0]
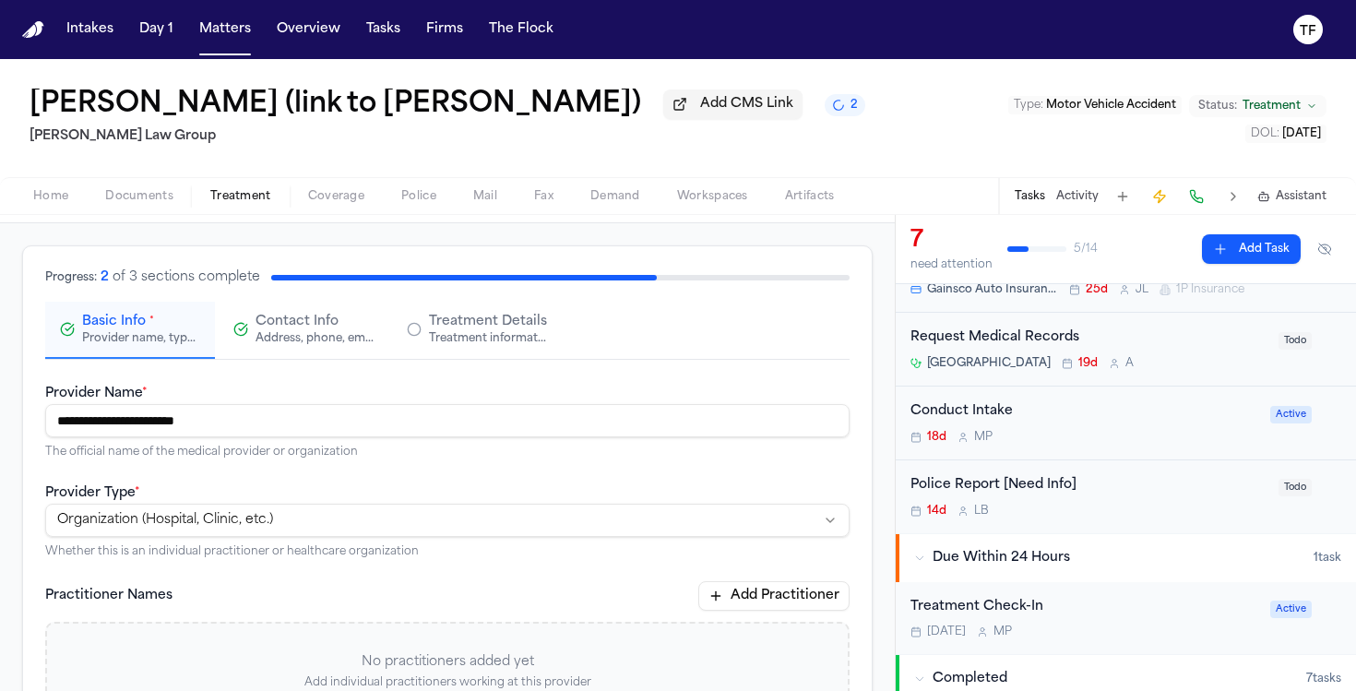
click at [334, 342] on div "Address, phone, email, and other contact details" at bounding box center [314, 338] width 118 height 15
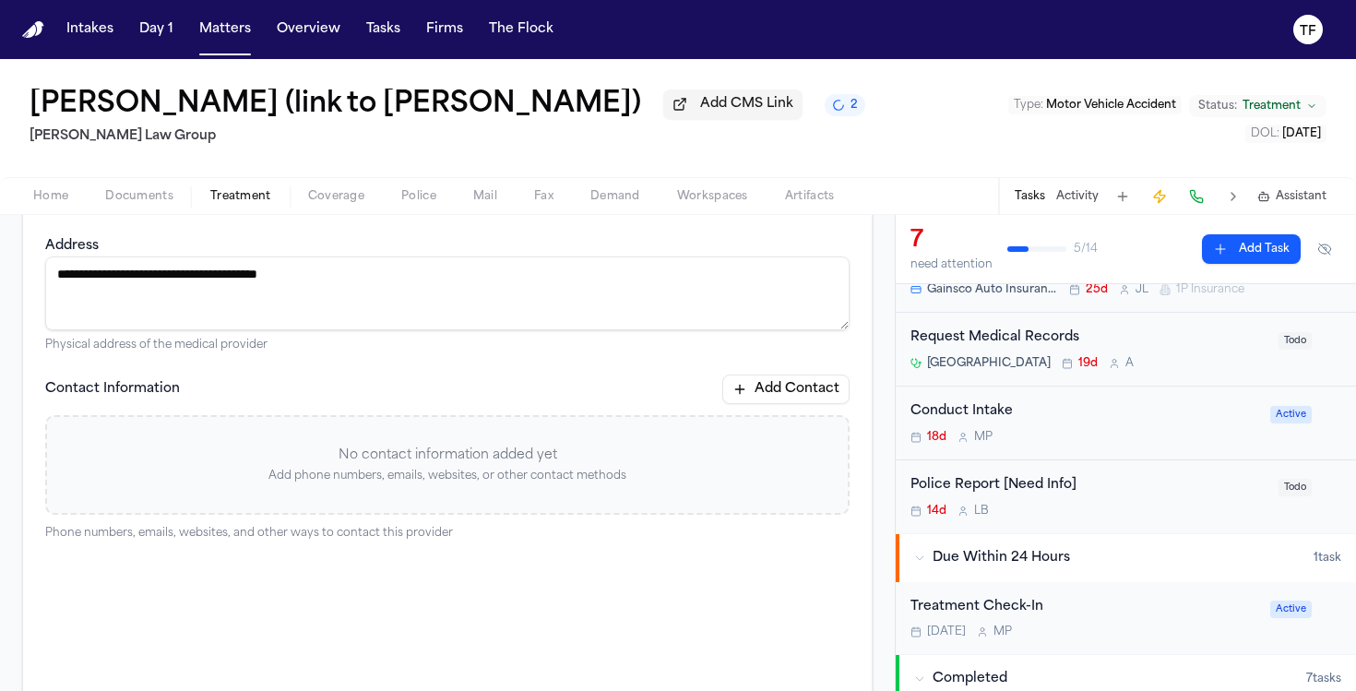
scroll to position [350, 0]
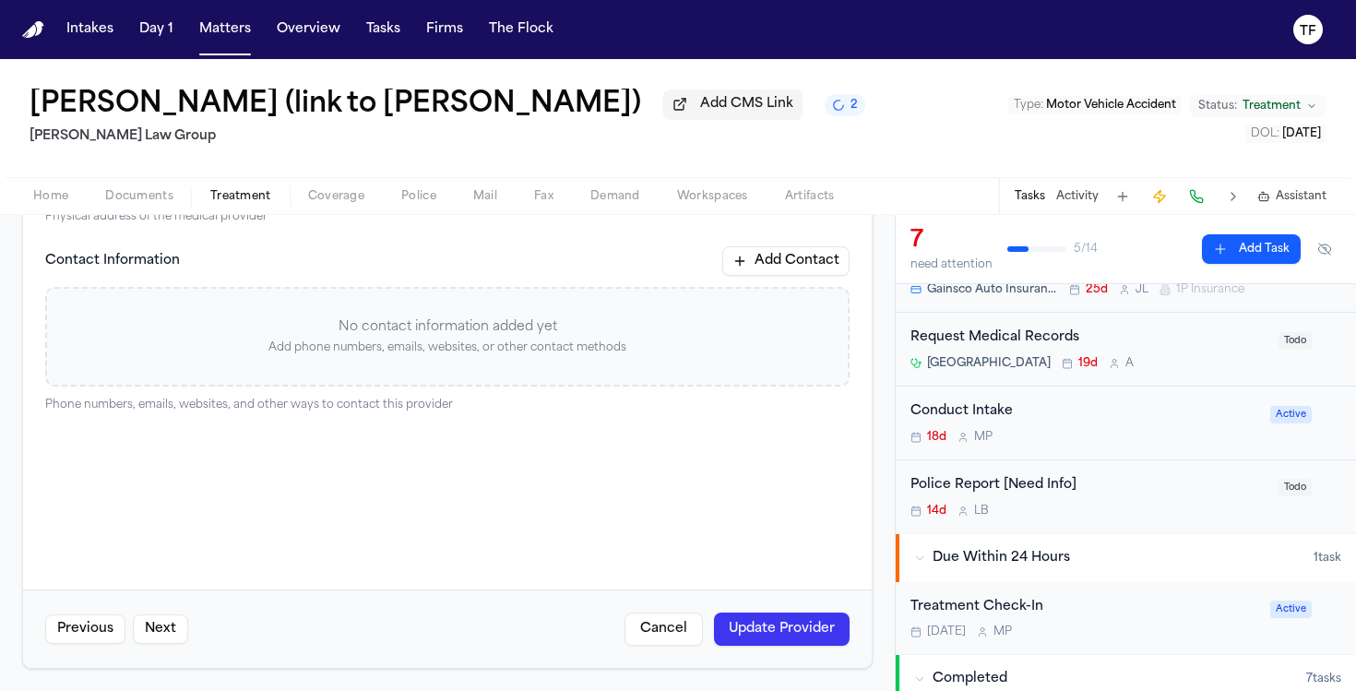
click at [648, 621] on button "Cancel" at bounding box center [663, 628] width 78 height 33
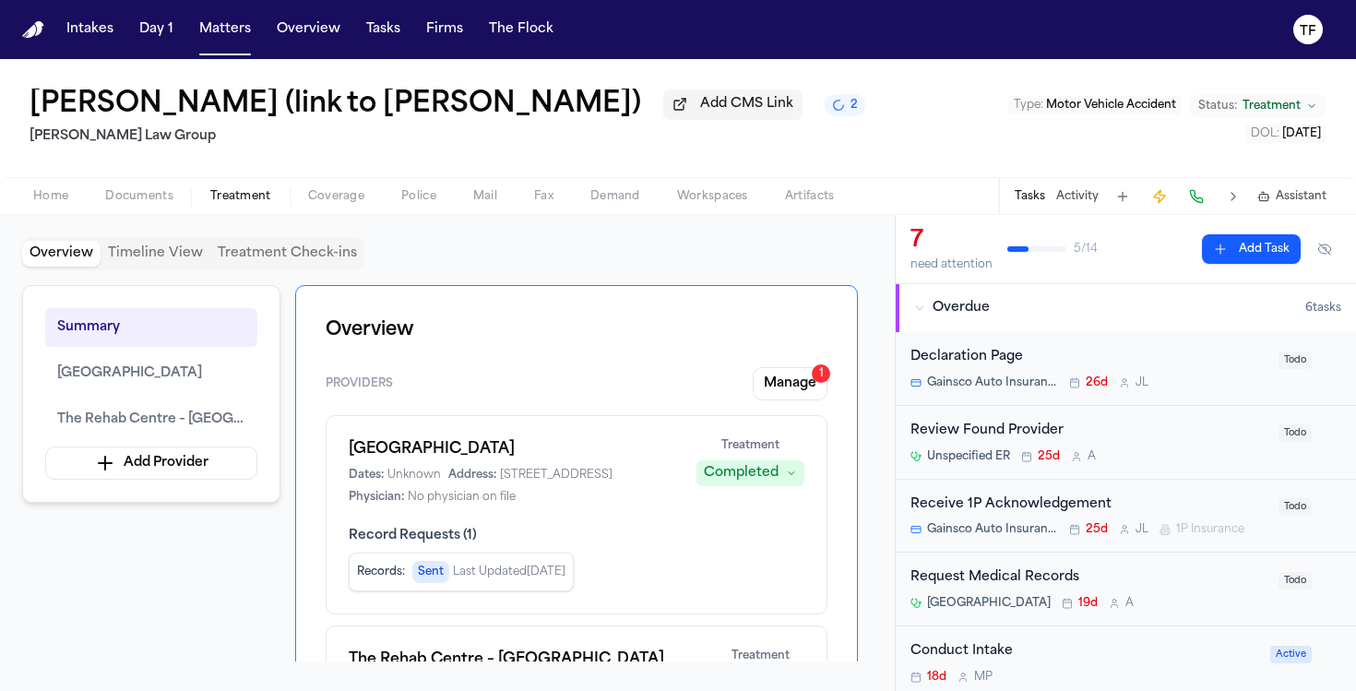
click at [1048, 208] on div "Tasks Activity Assistant" at bounding box center [1169, 196] width 343 height 36
click at [1070, 203] on button "Activity" at bounding box center [1077, 196] width 42 height 15
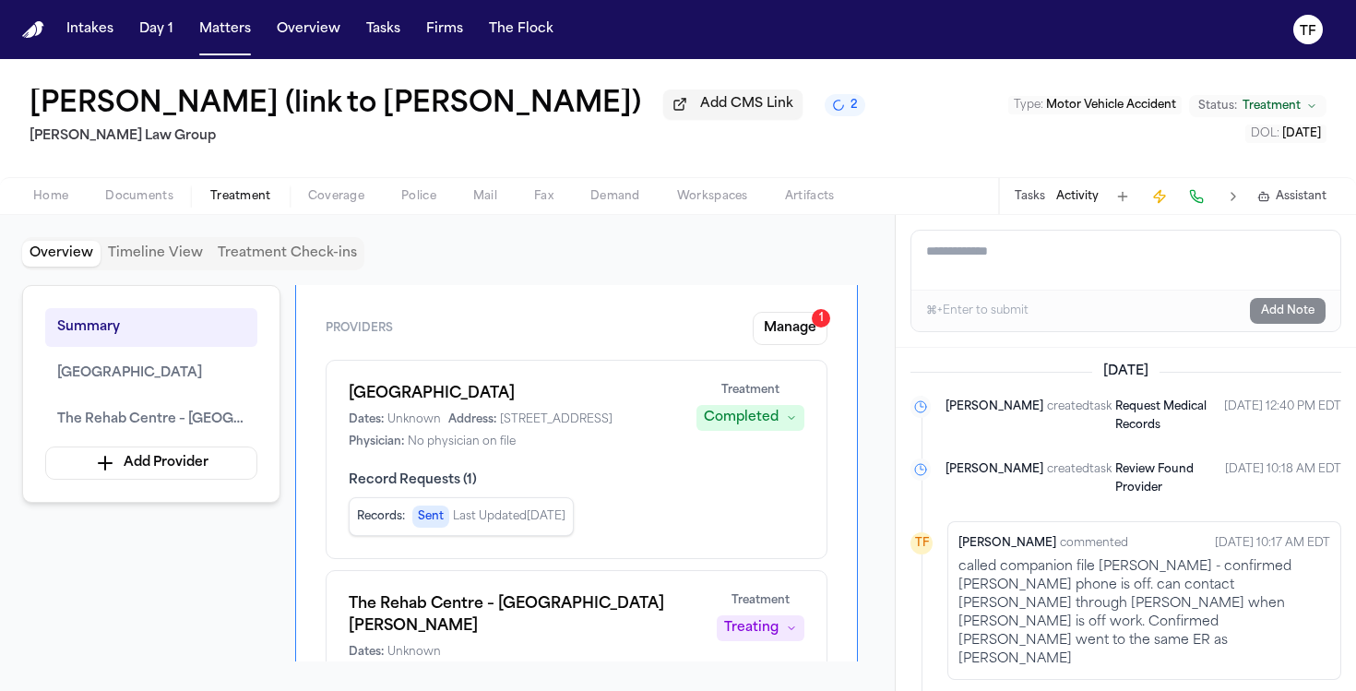
scroll to position [57, 0]
click at [532, 447] on div "Dates: Unknown Address: [STREET_ADDRESS] Physician: No physician on file" at bounding box center [512, 428] width 326 height 37
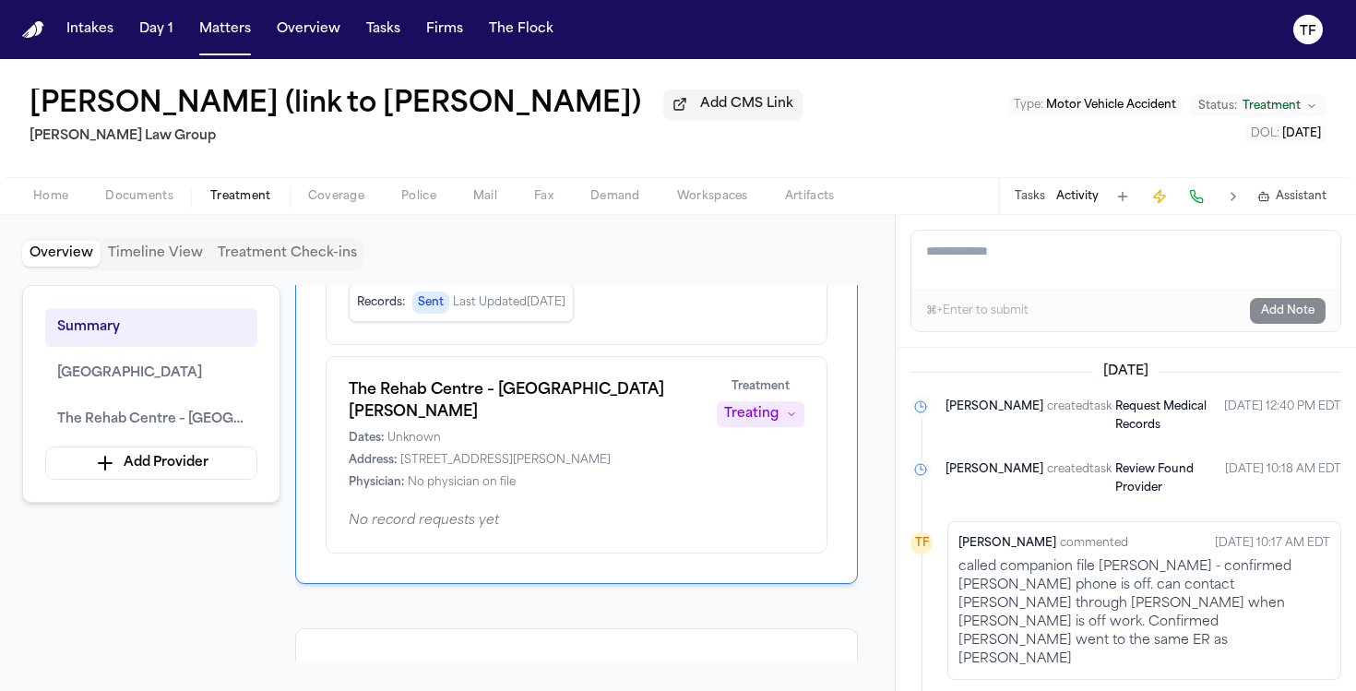
scroll to position [0, 0]
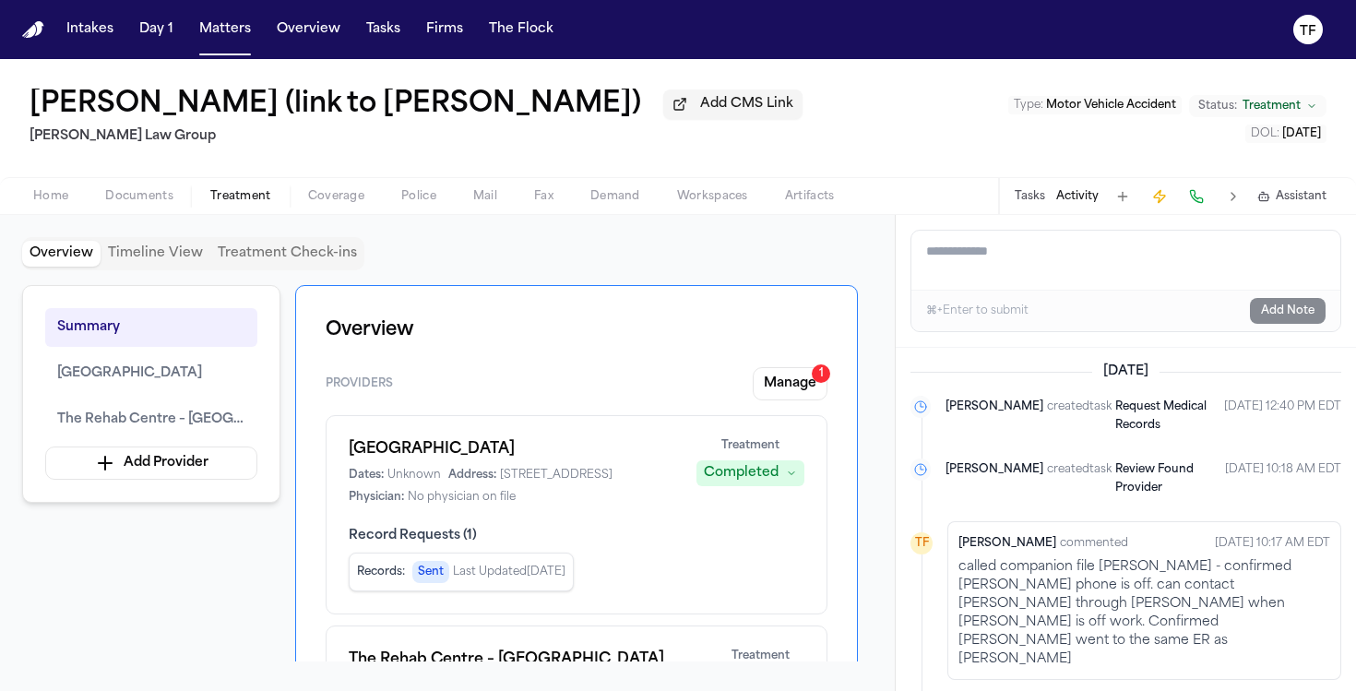
click at [416, 457] on h1 "[GEOGRAPHIC_DATA]" at bounding box center [512, 449] width 326 height 22
click at [207, 391] on button "[GEOGRAPHIC_DATA]" at bounding box center [151, 373] width 212 height 39
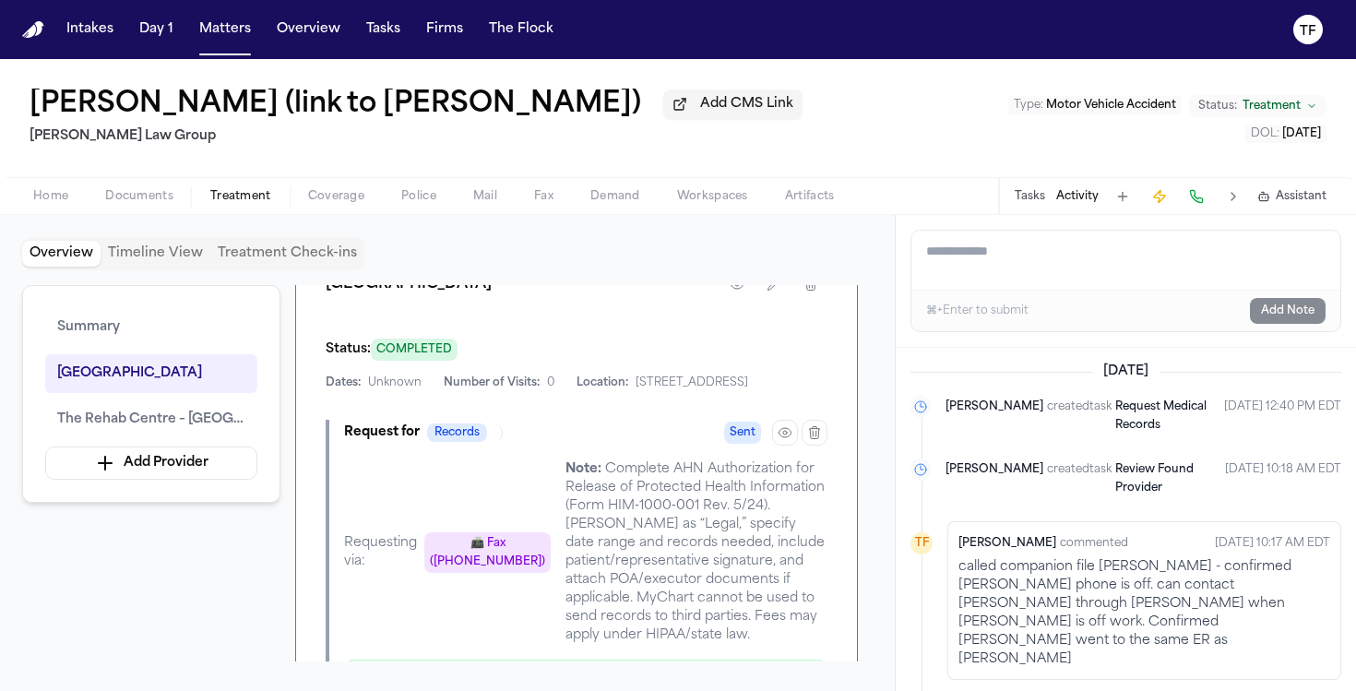
scroll to position [648, 0]
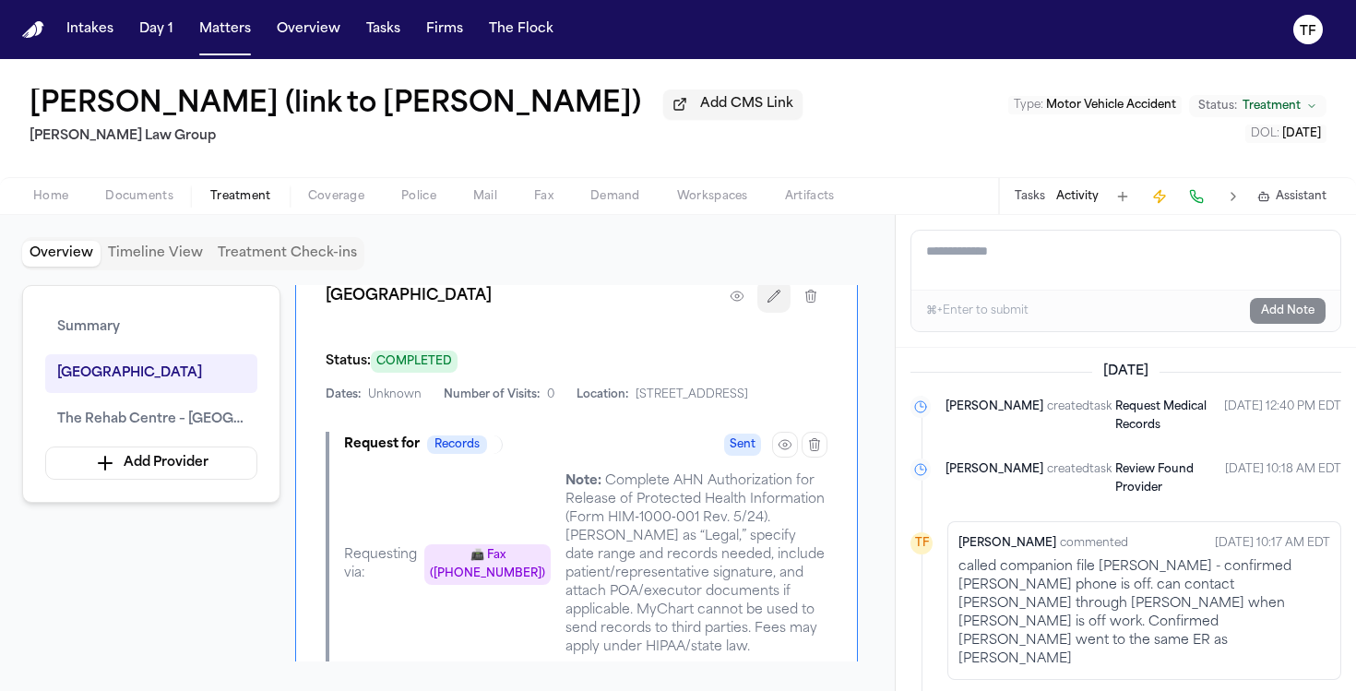
click at [764, 311] on button "button" at bounding box center [773, 295] width 33 height 33
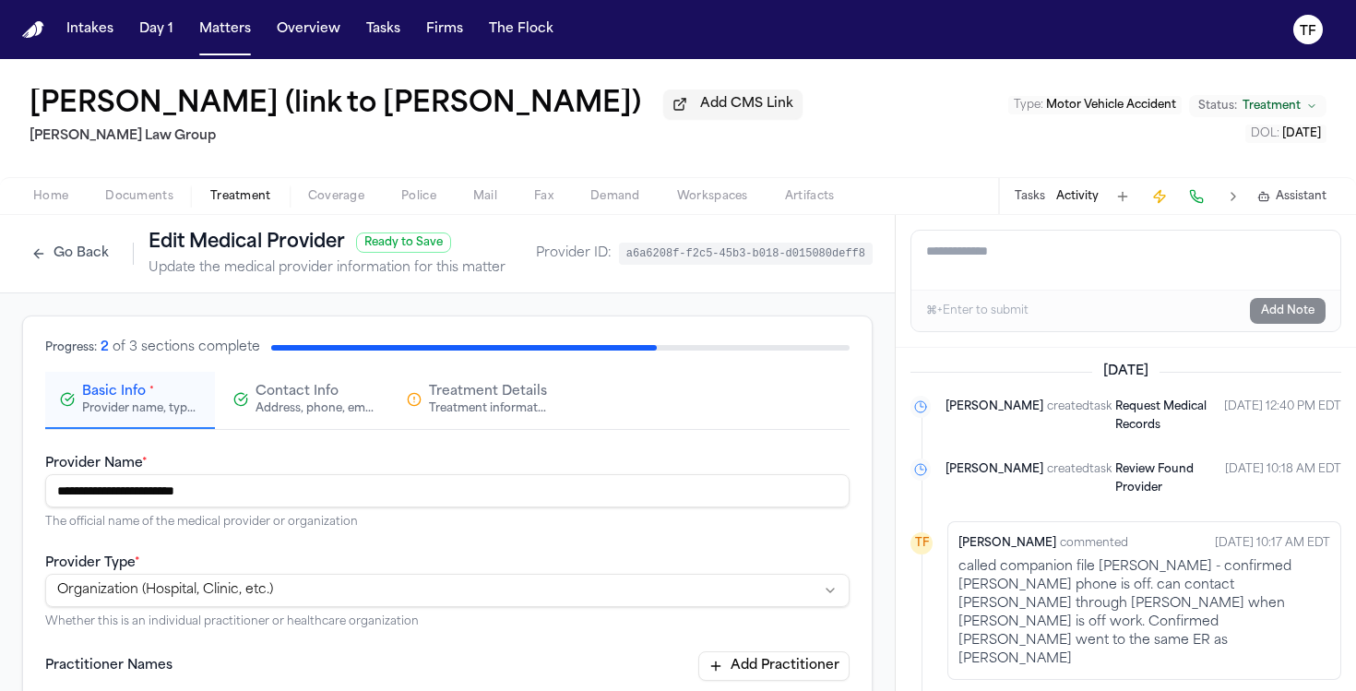
click at [441, 416] on div "Treatment information, practitioners, and dates" at bounding box center [488, 408] width 118 height 15
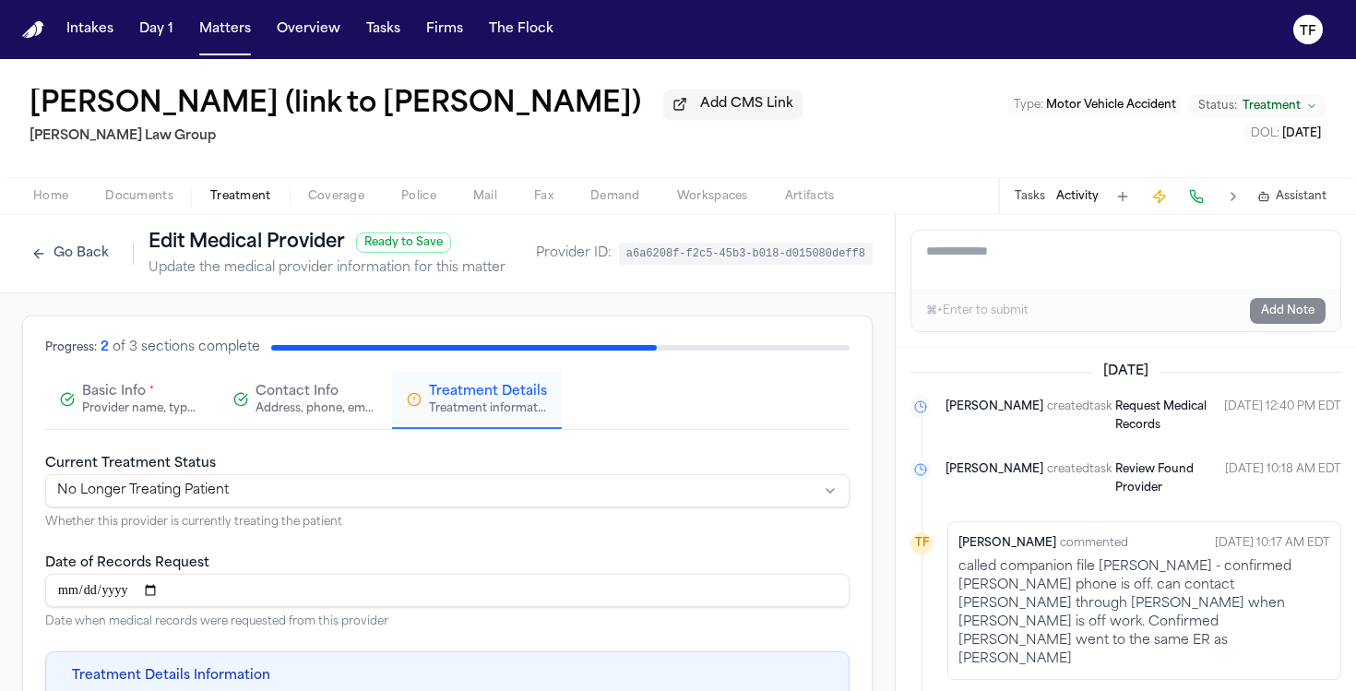
click at [76, 596] on input "Date of Records Request" at bounding box center [447, 590] width 804 height 33
click at [65, 605] on input "Date of Records Request" at bounding box center [447, 590] width 804 height 33
click at [61, 600] on input "Date of Records Request" at bounding box center [447, 590] width 804 height 33
type input "**********"
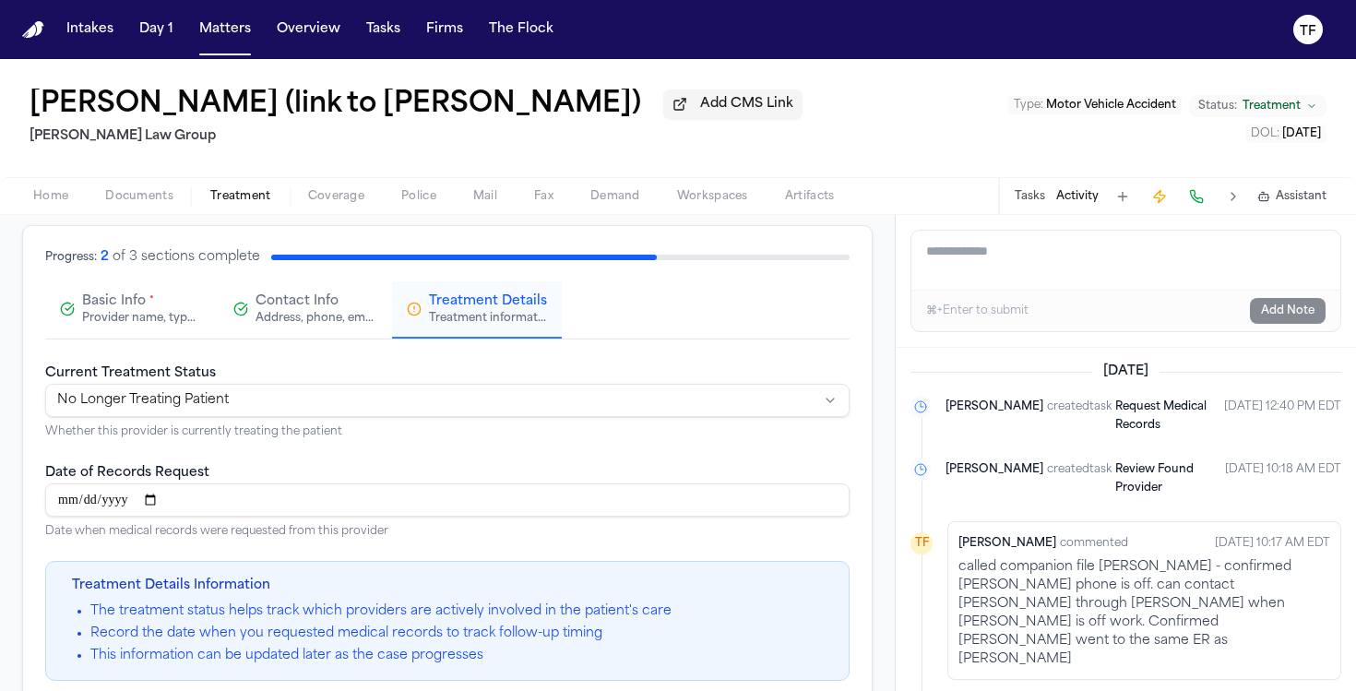
scroll to position [350, 0]
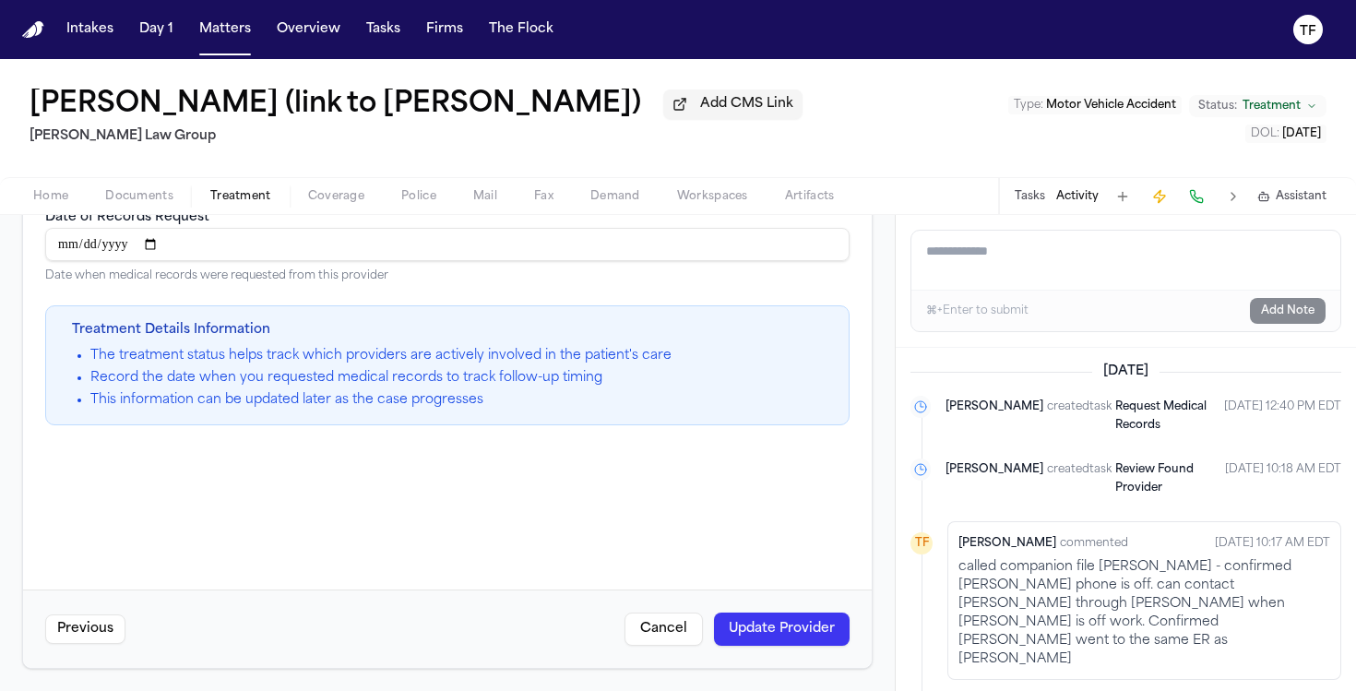
click at [764, 637] on button "Update Provider" at bounding box center [782, 628] width 136 height 33
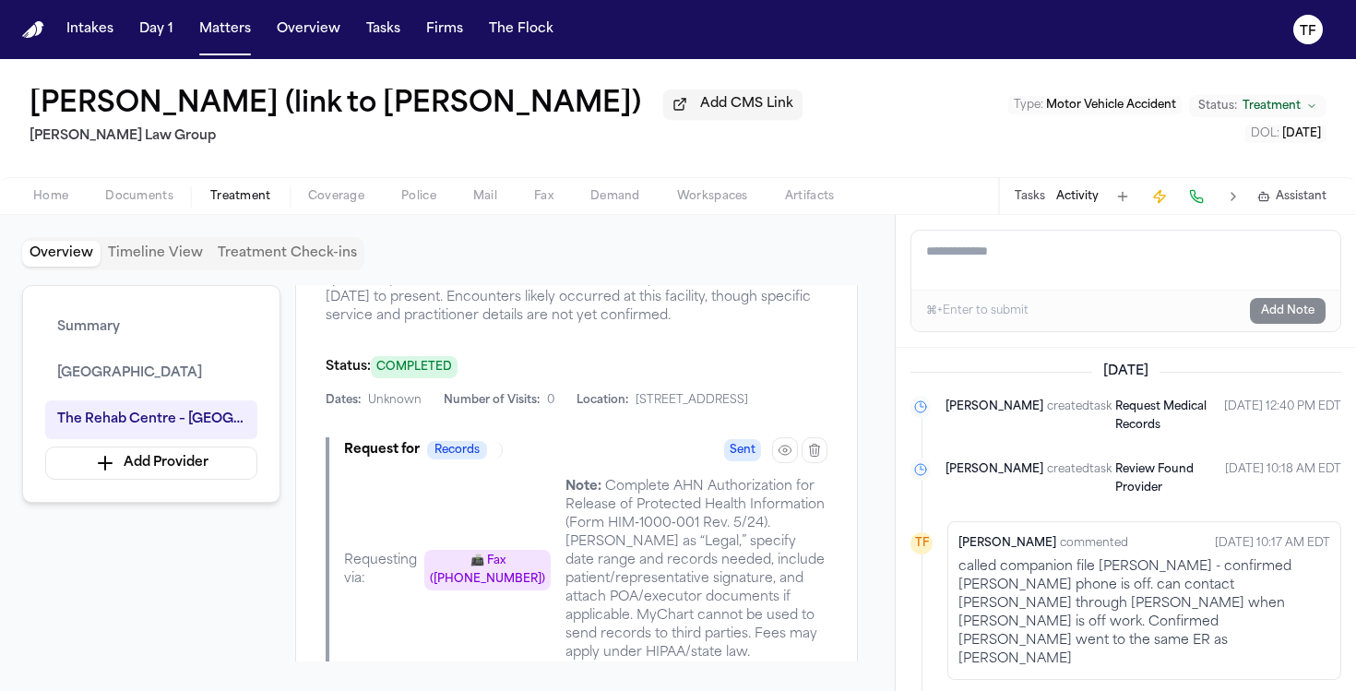
scroll to position [564, 0]
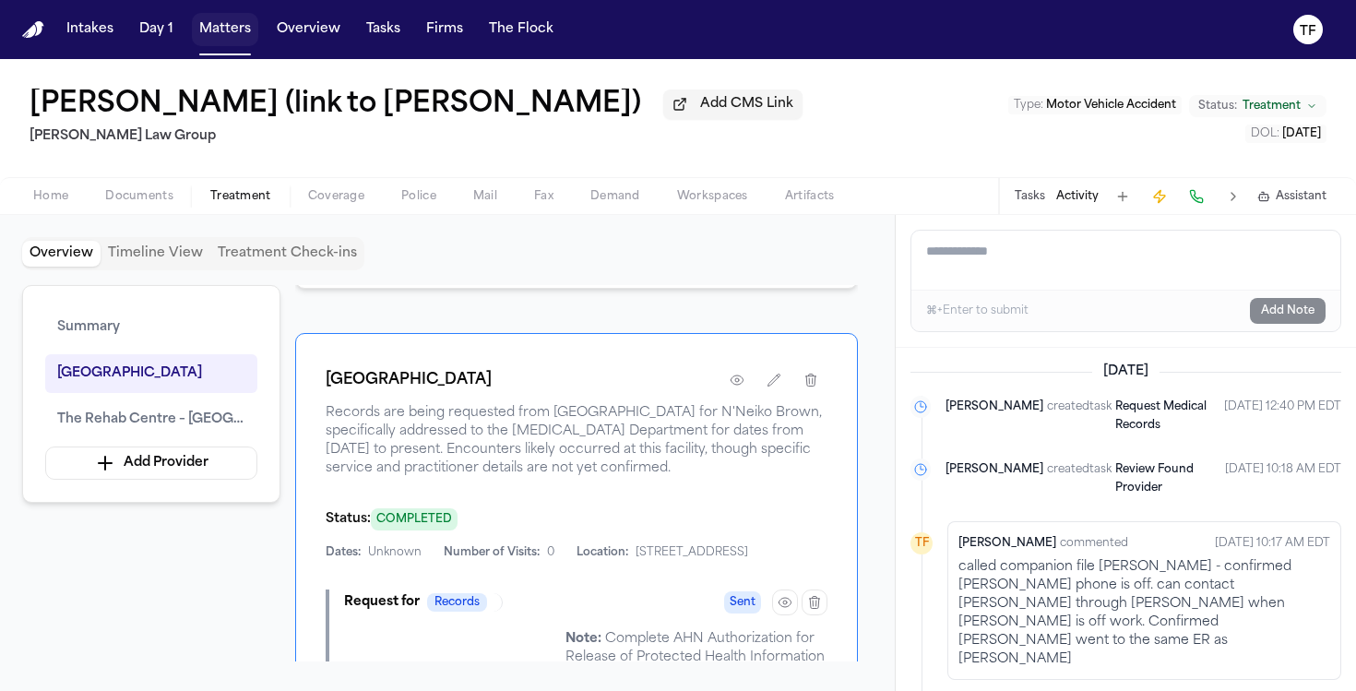
click at [241, 30] on button "Matters" at bounding box center [225, 29] width 66 height 33
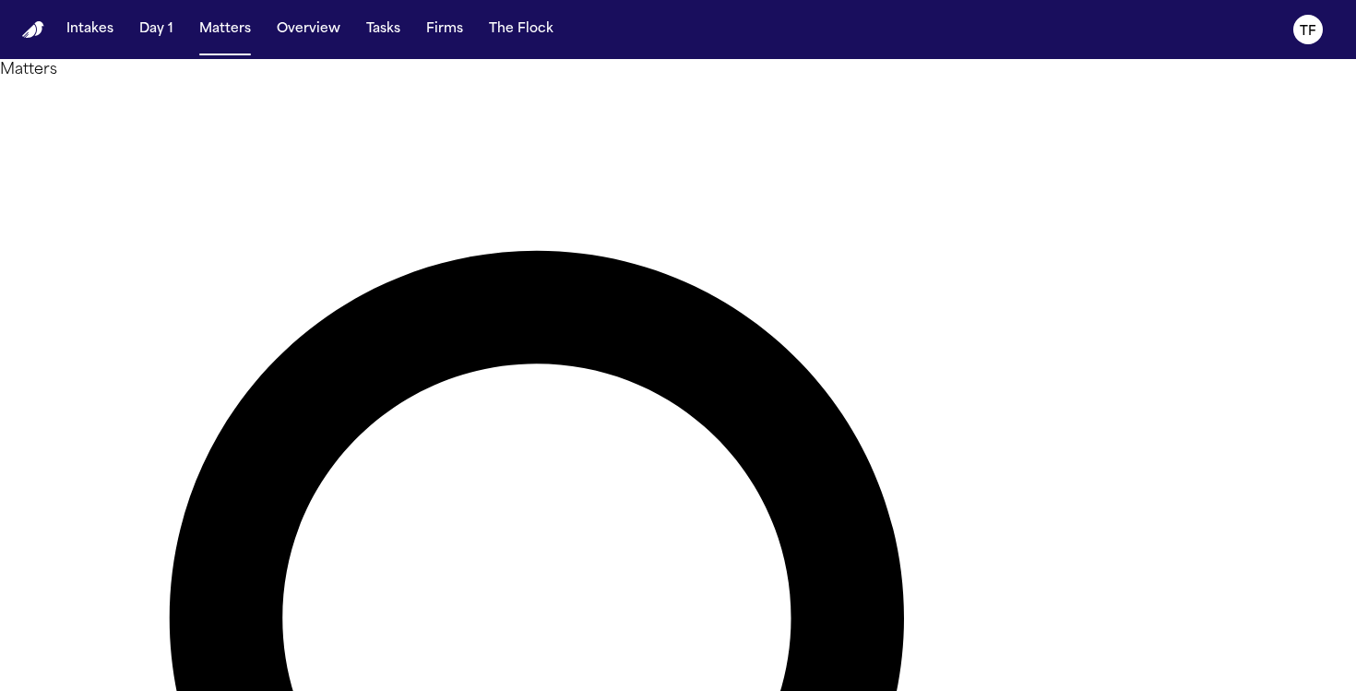
type input "*********"
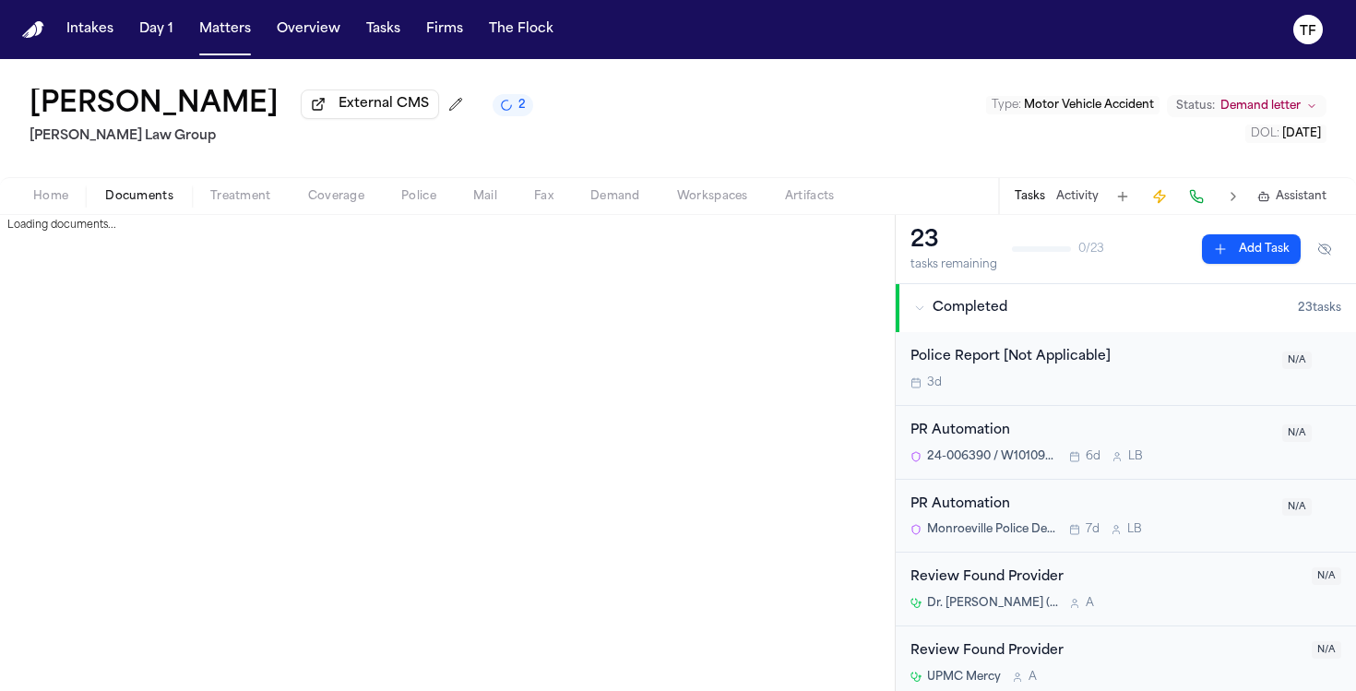
click at [149, 191] on span "Documents" at bounding box center [139, 196] width 68 height 15
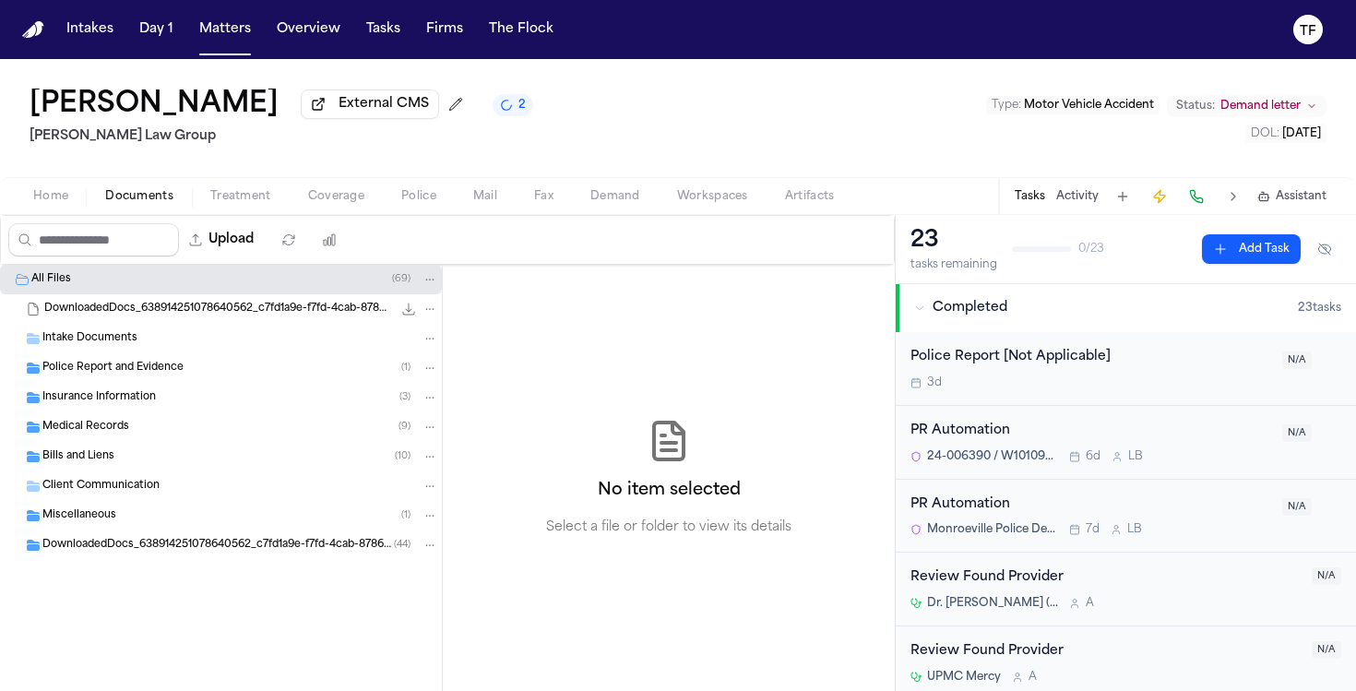
click at [89, 433] on span "Medical Records" at bounding box center [85, 428] width 87 height 16
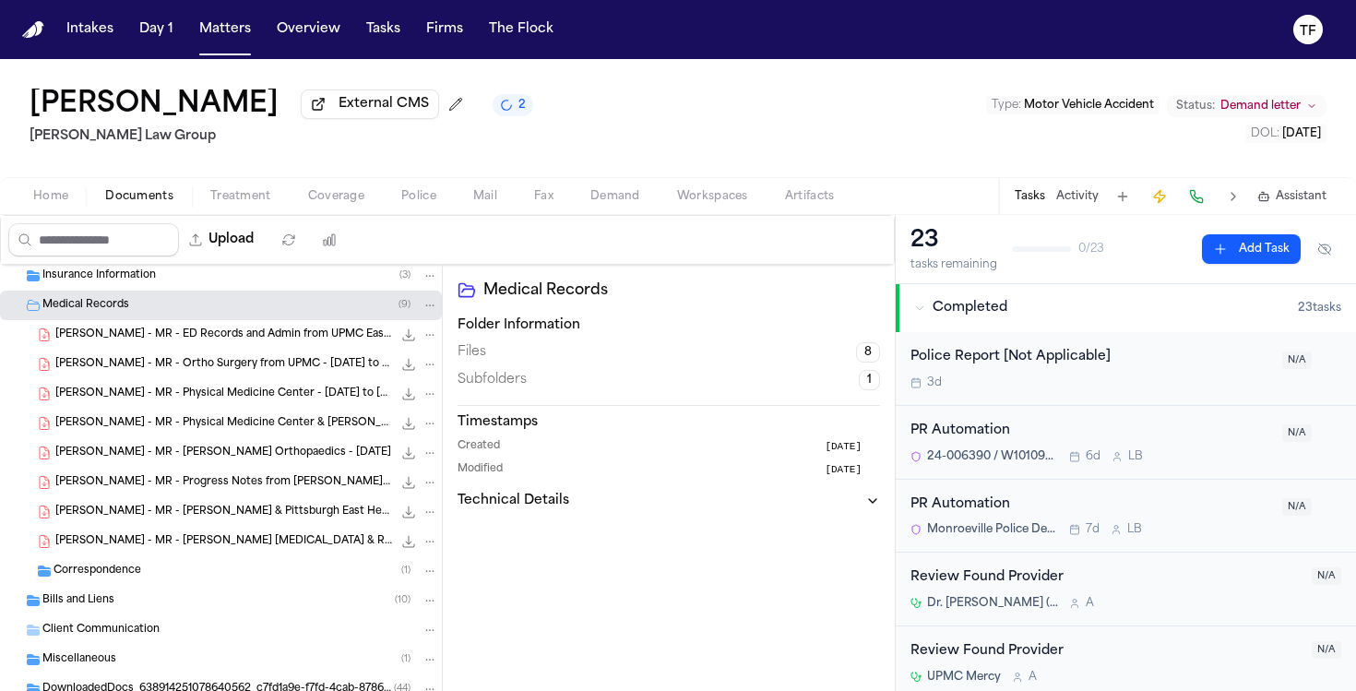
scroll to position [181, 0]
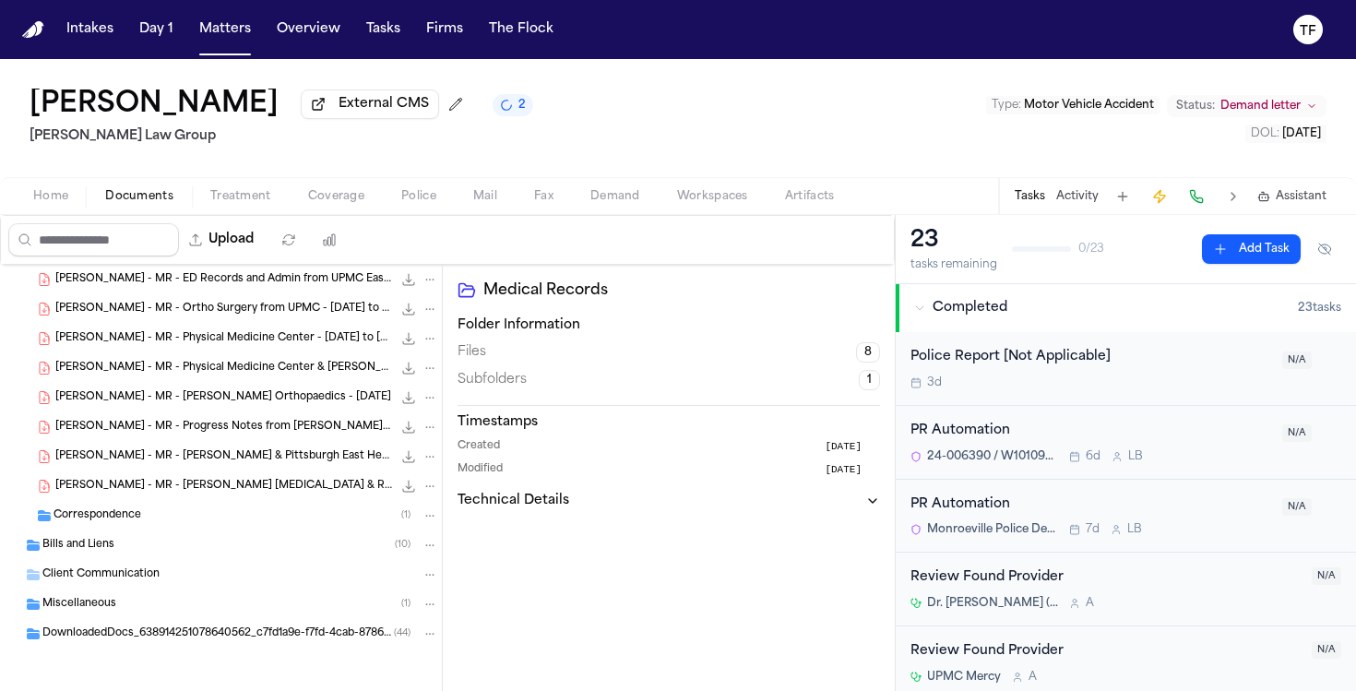
click at [113, 512] on span "Correspondence" at bounding box center [97, 516] width 88 height 16
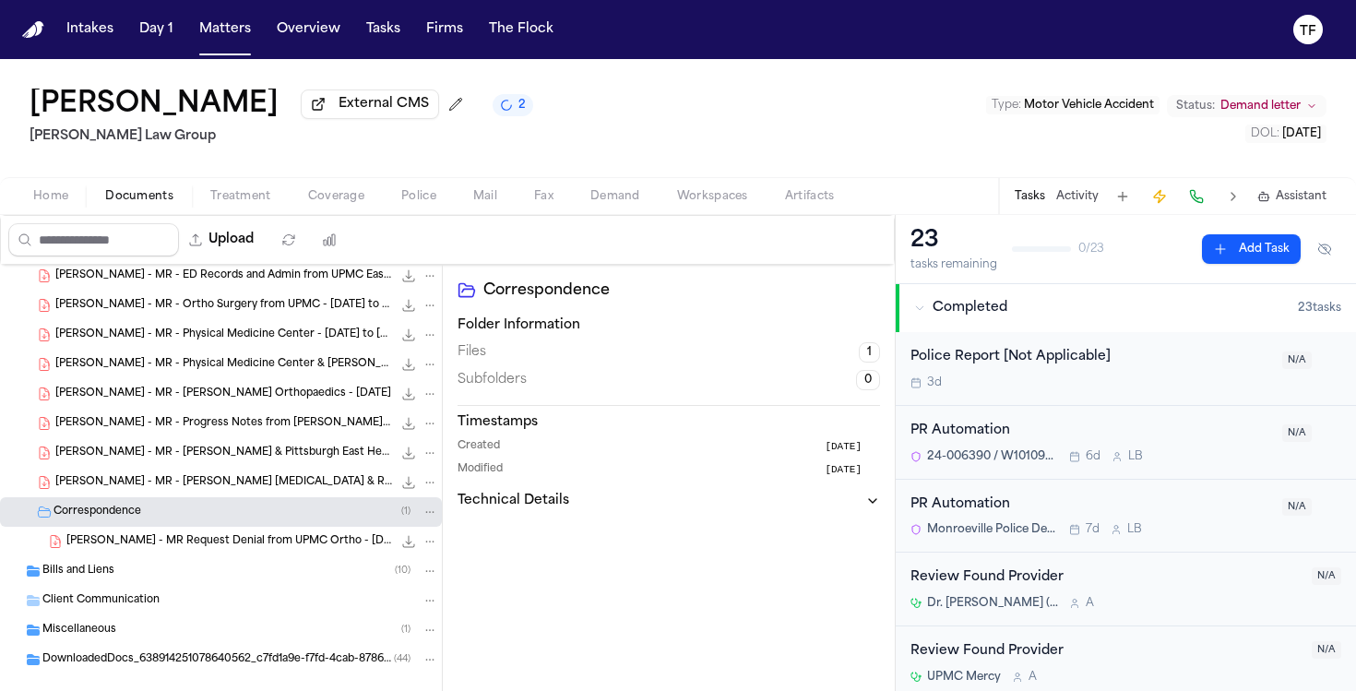
click at [99, 585] on div "Bills and Liens ( 10 )" at bounding box center [221, 571] width 442 height 30
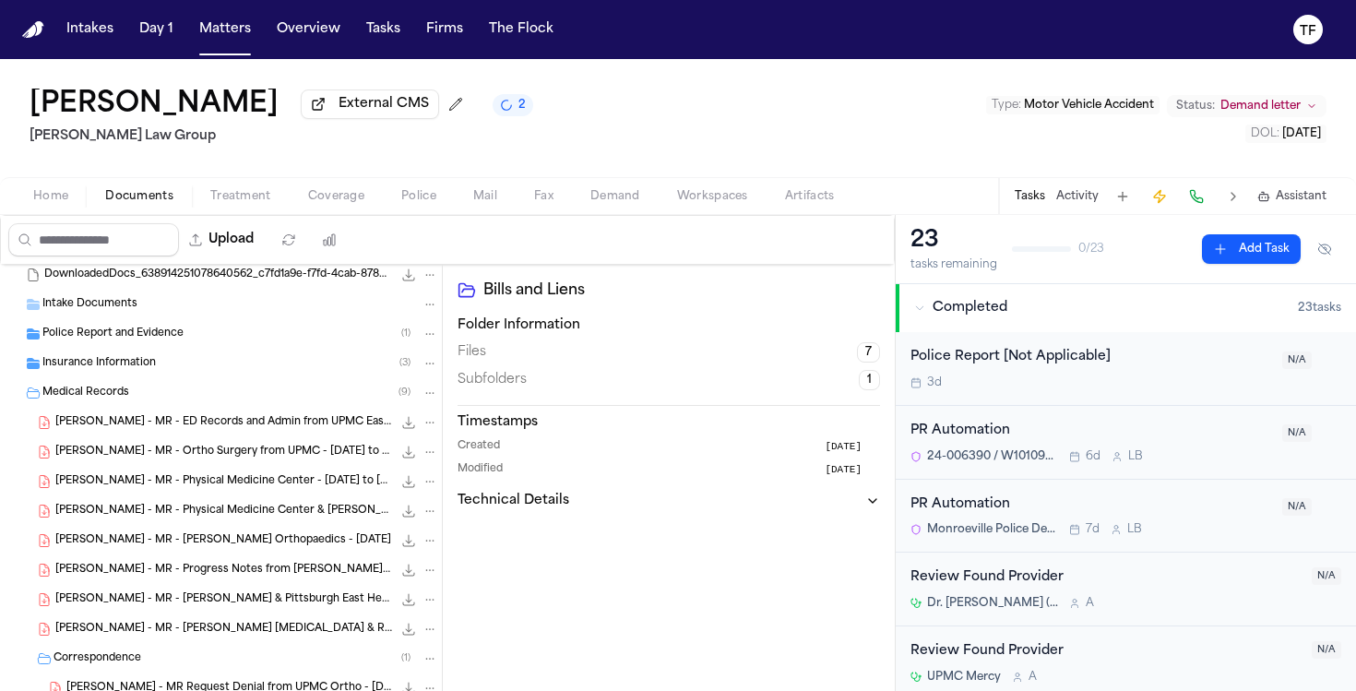
scroll to position [0, 0]
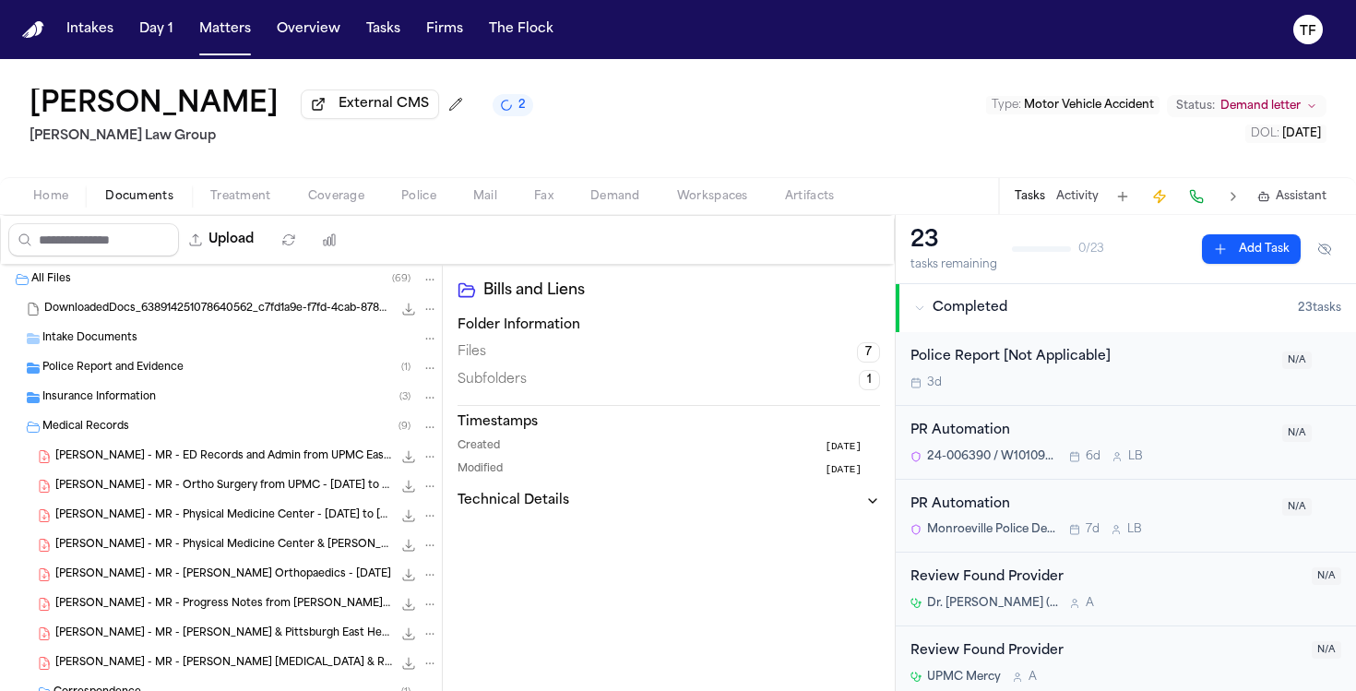
click at [513, 112] on icon "2 active tasks" at bounding box center [506, 105] width 13 height 13
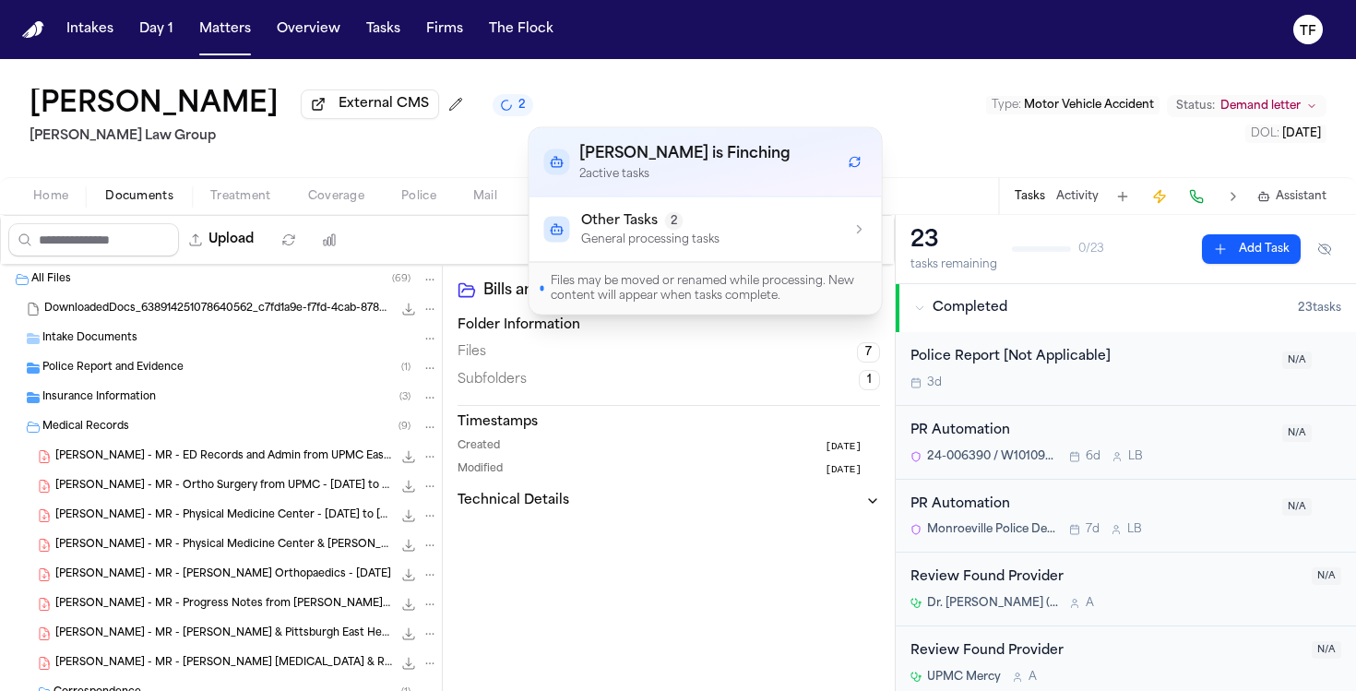
click at [844, 240] on div "Other Tasks 2 General processing tasks" at bounding box center [705, 229] width 323 height 35
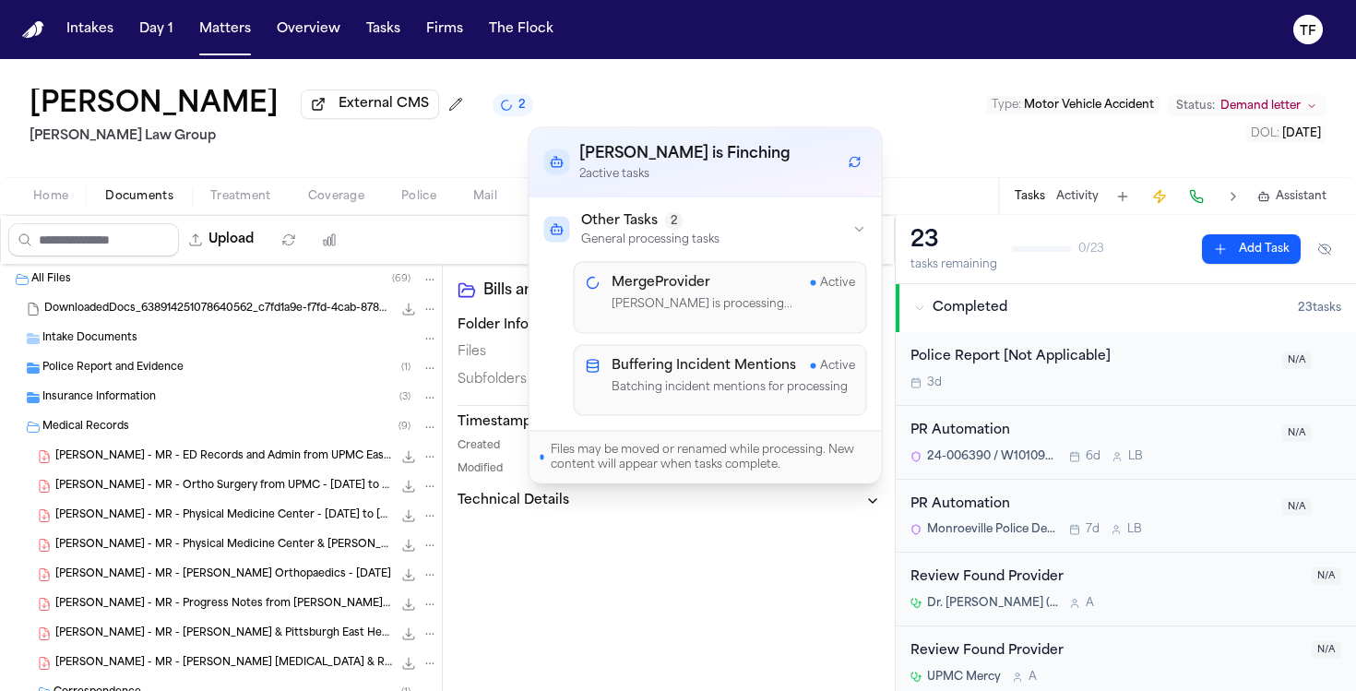
click at [785, 226] on div "Other Tasks 2 General processing tasks" at bounding box center [705, 229] width 323 height 35
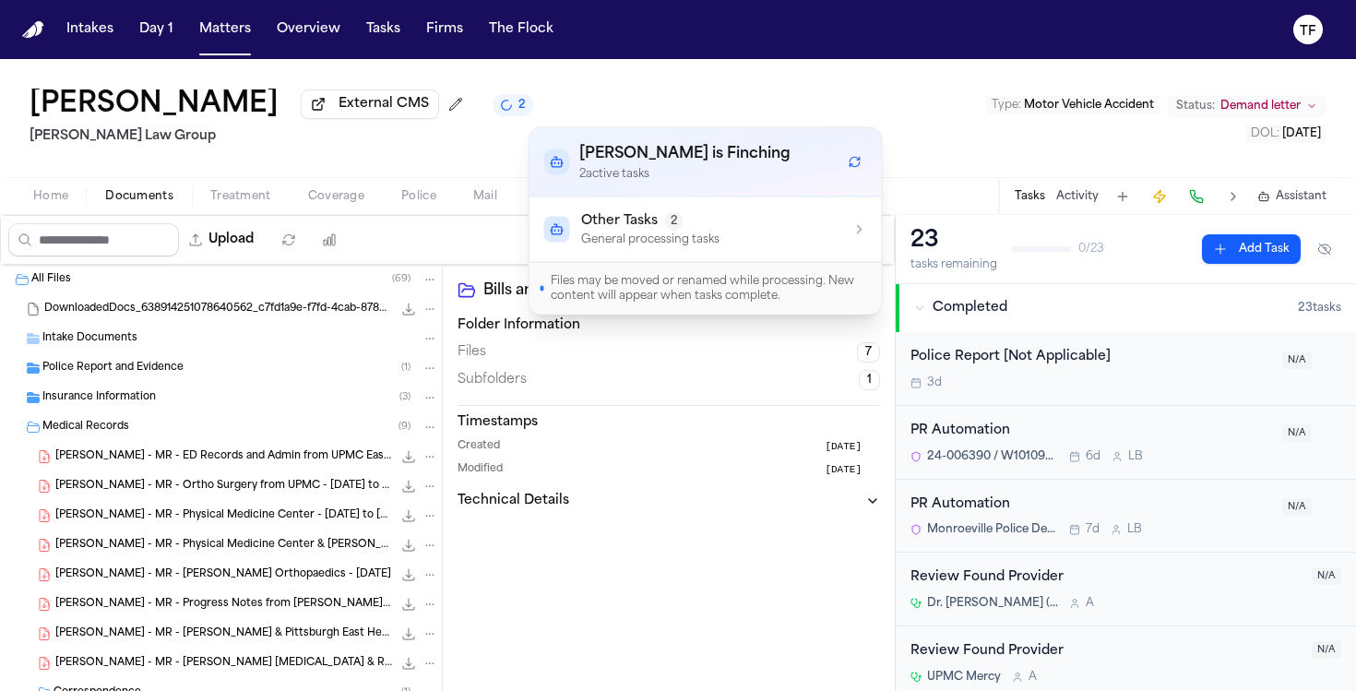
click at [790, 114] on div "[PERSON_NAME] External CMS 2 [PERSON_NAME] Law Group Type : Motor Vehicle Accid…" at bounding box center [678, 118] width 1356 height 118
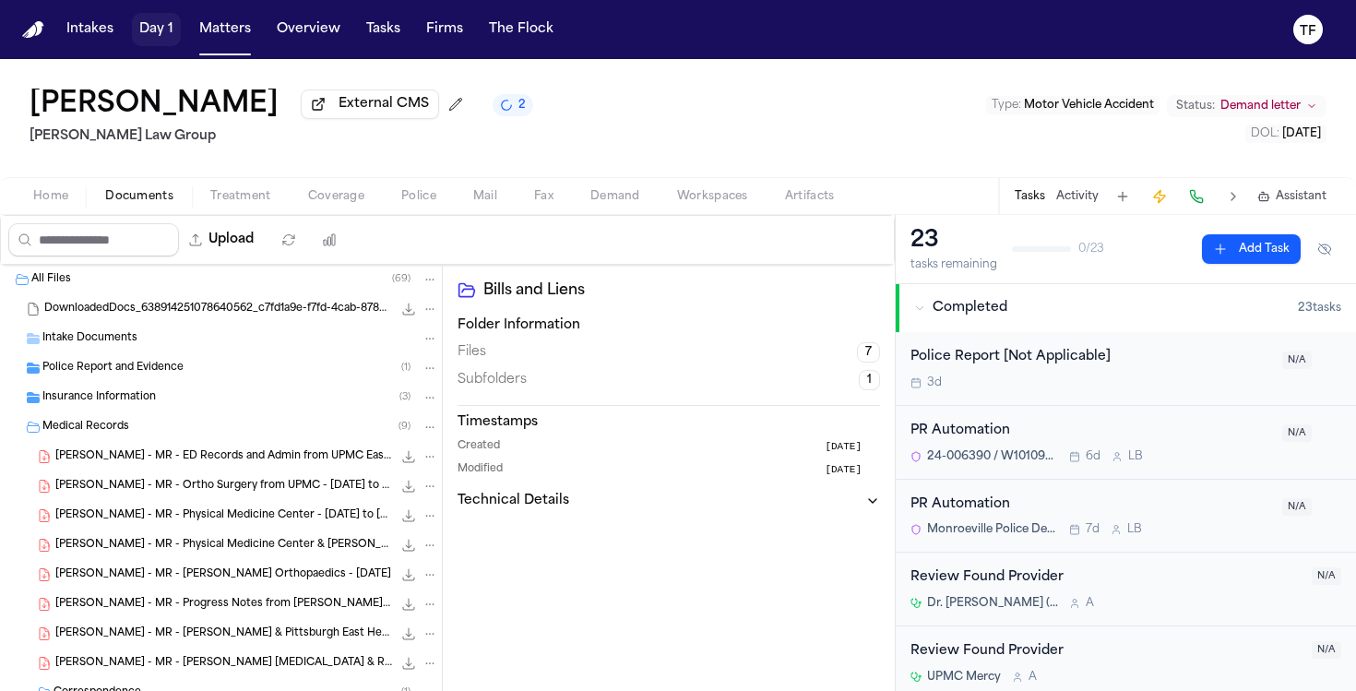
click at [143, 33] on button "Day 1" at bounding box center [156, 29] width 49 height 33
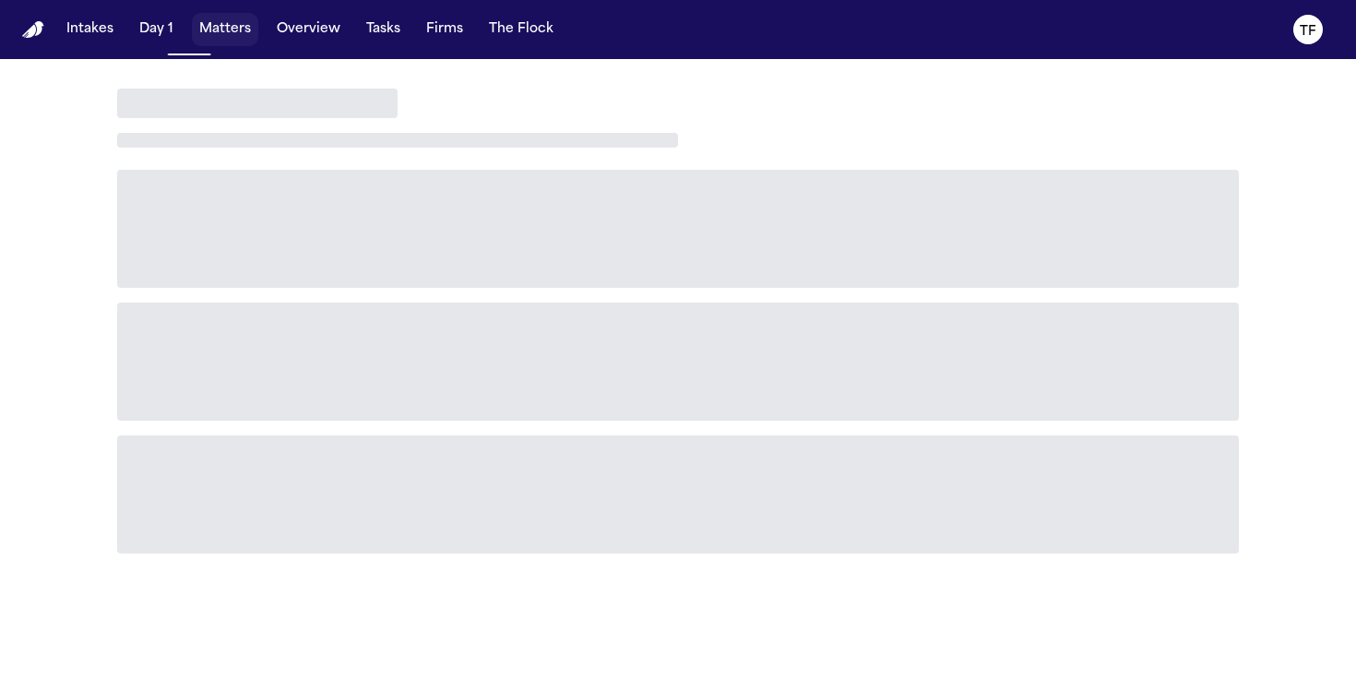
click at [220, 19] on button "Matters" at bounding box center [225, 29] width 66 height 33
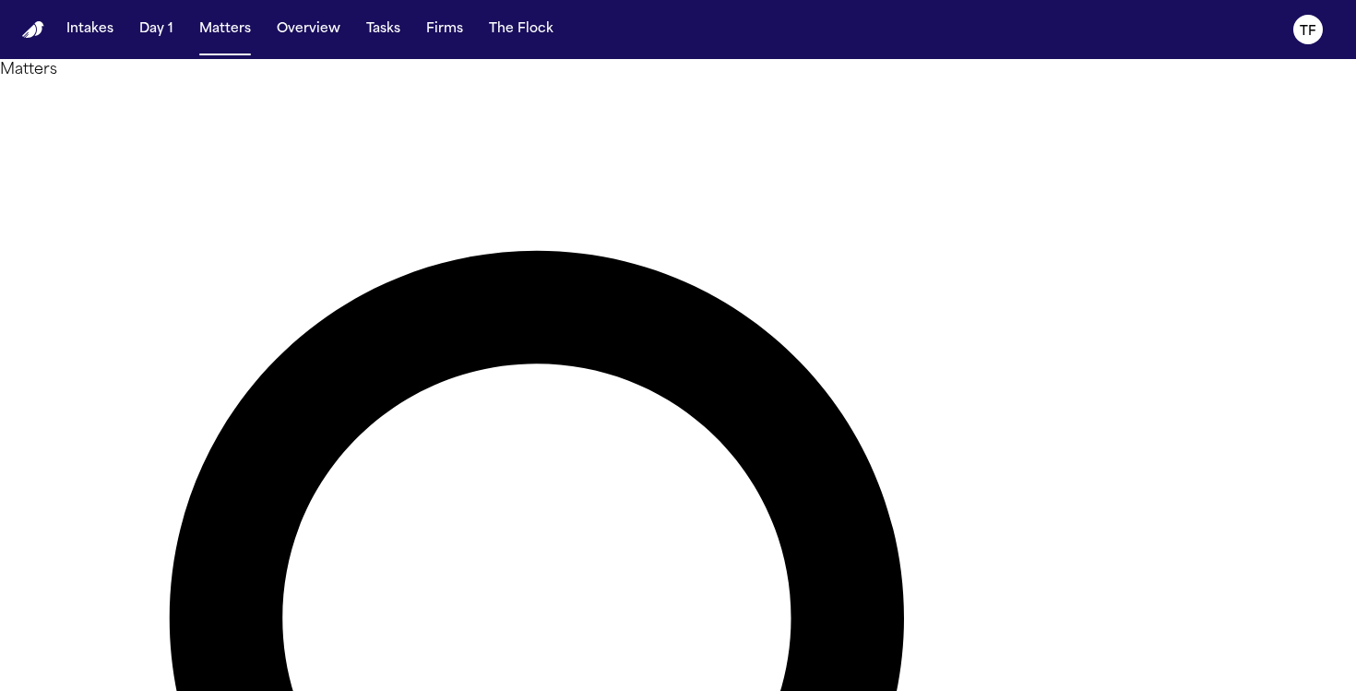
type input "**********"
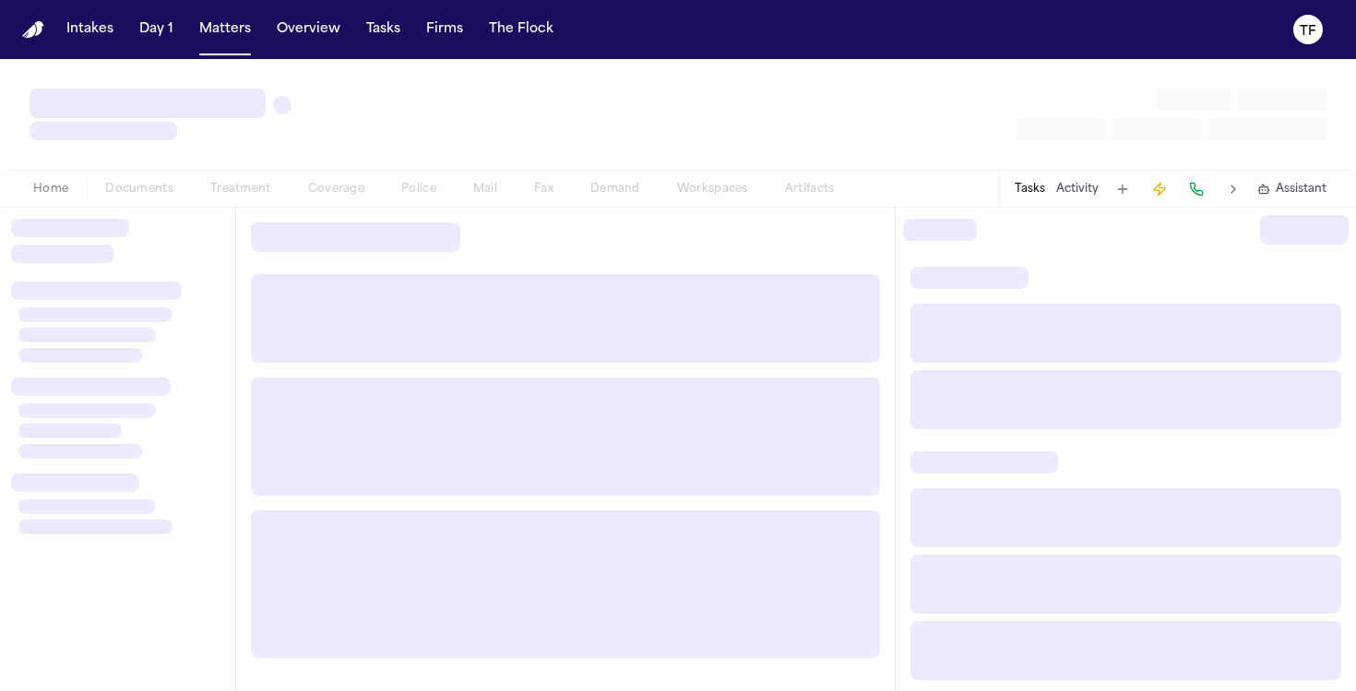
click at [101, 202] on div "Home Documents Treatment Coverage Police Mail Fax Demand Workspaces Artifacts T…" at bounding box center [678, 188] width 1356 height 37
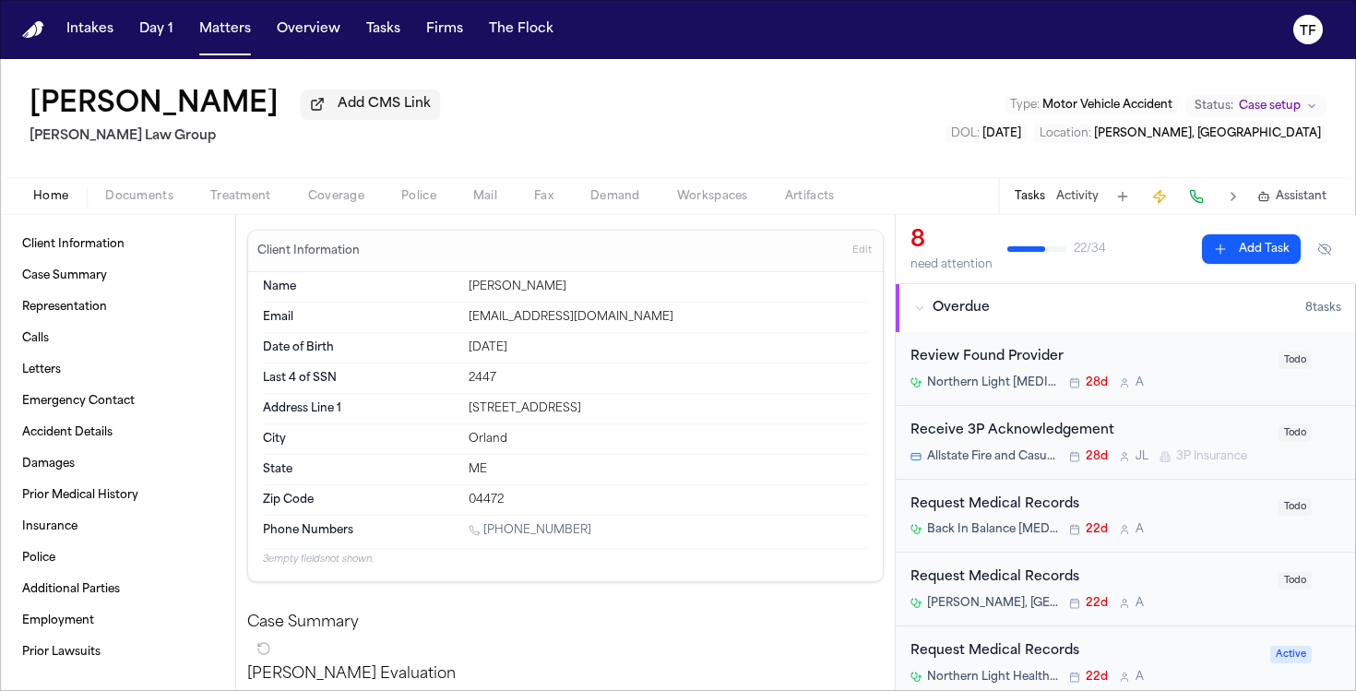
click at [1090, 197] on button "Activity" at bounding box center [1077, 196] width 42 height 15
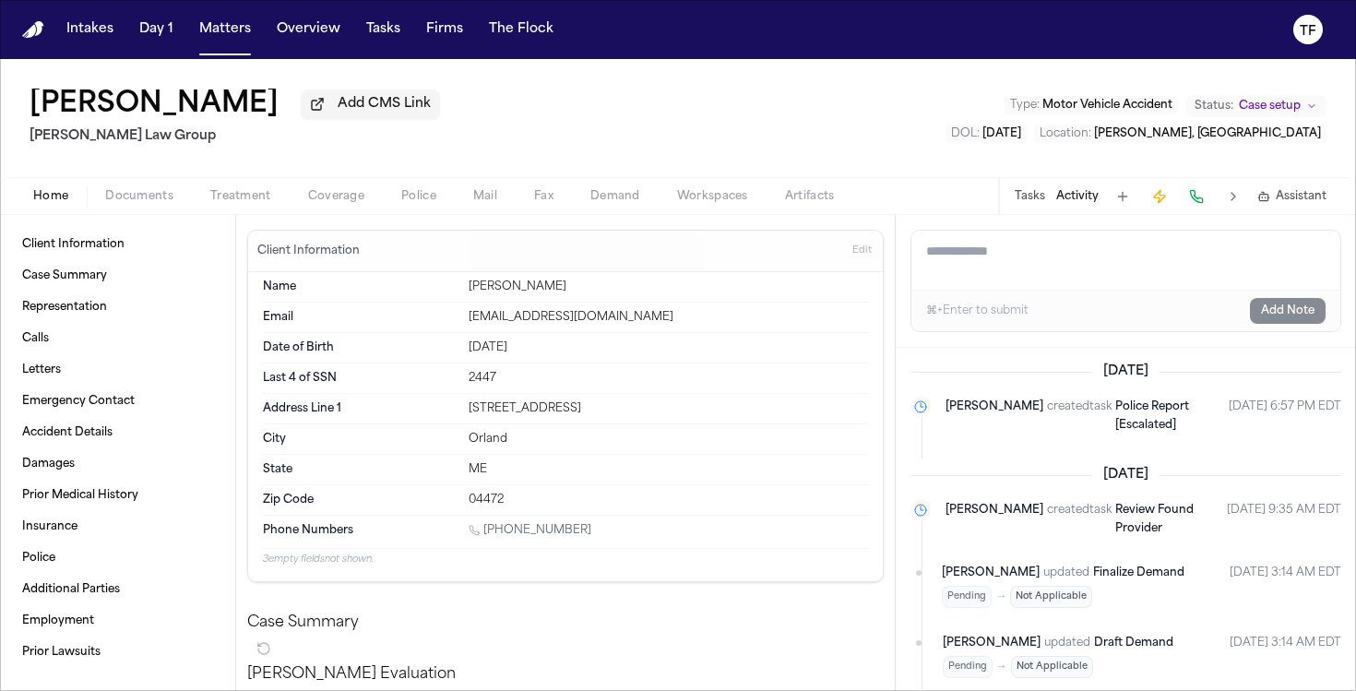
click at [241, 201] on span "Treatment" at bounding box center [240, 196] width 61 height 15
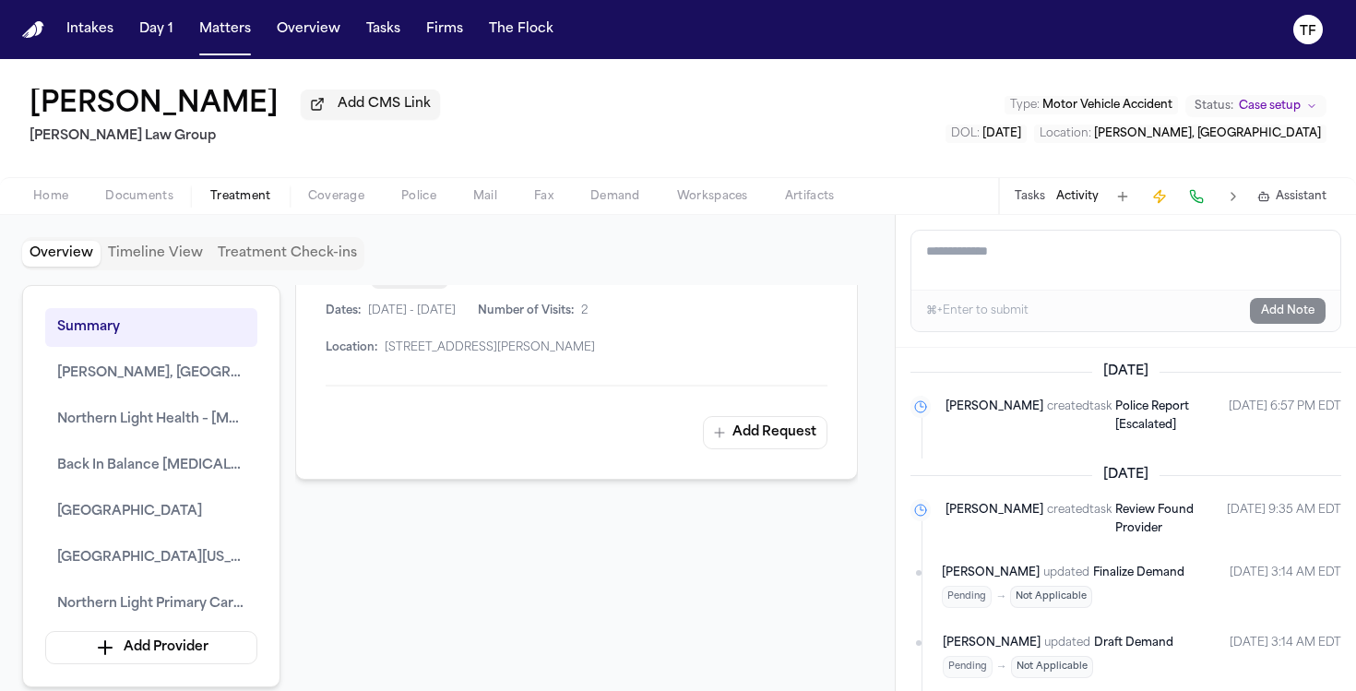
scroll to position [3813, 0]
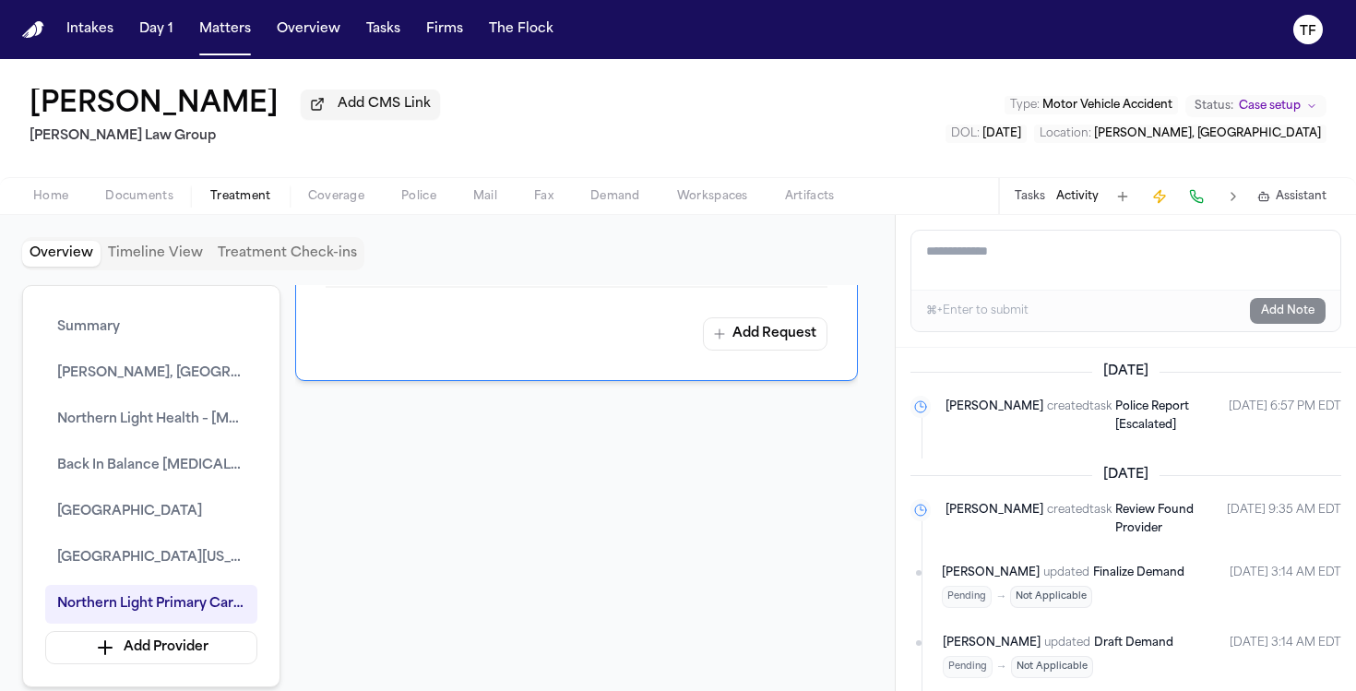
click at [243, 204] on span "Treatment" at bounding box center [240, 196] width 61 height 15
click at [132, 417] on span "Northern Light Health – [MEDICAL_DATA]" at bounding box center [151, 420] width 188 height 22
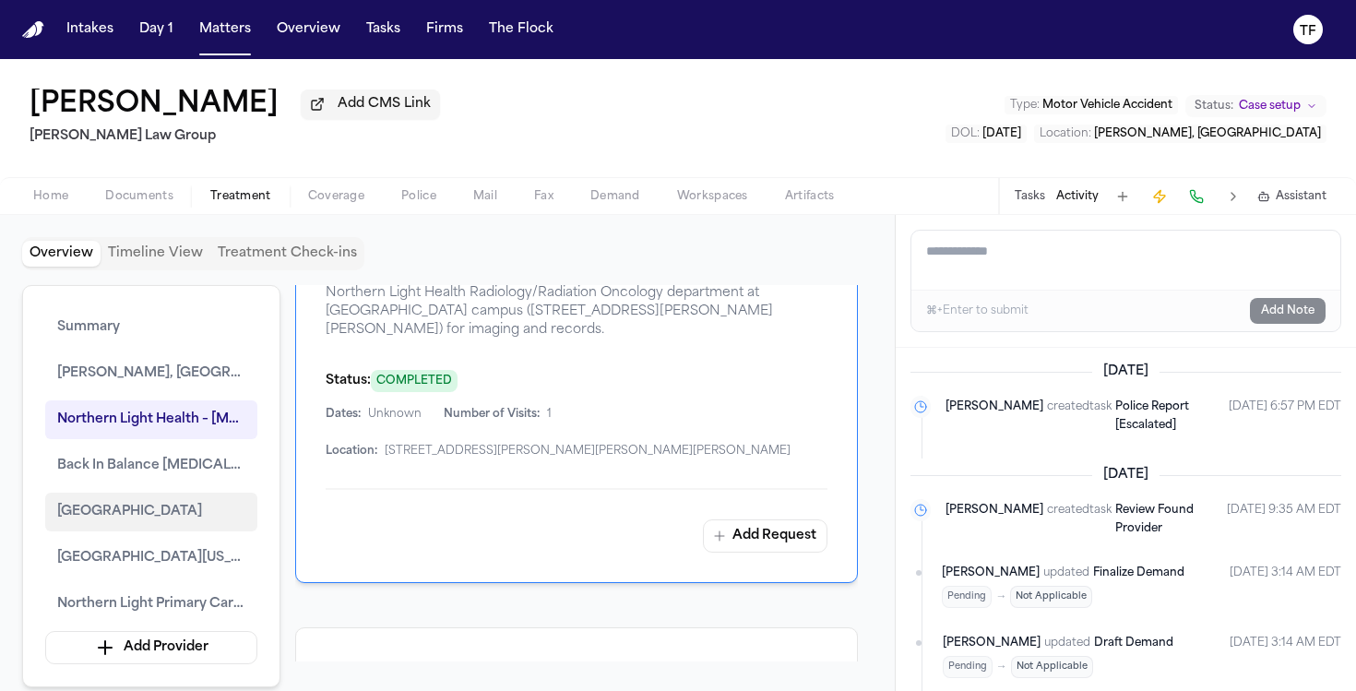
click at [141, 523] on span "[GEOGRAPHIC_DATA]" at bounding box center [129, 512] width 145 height 22
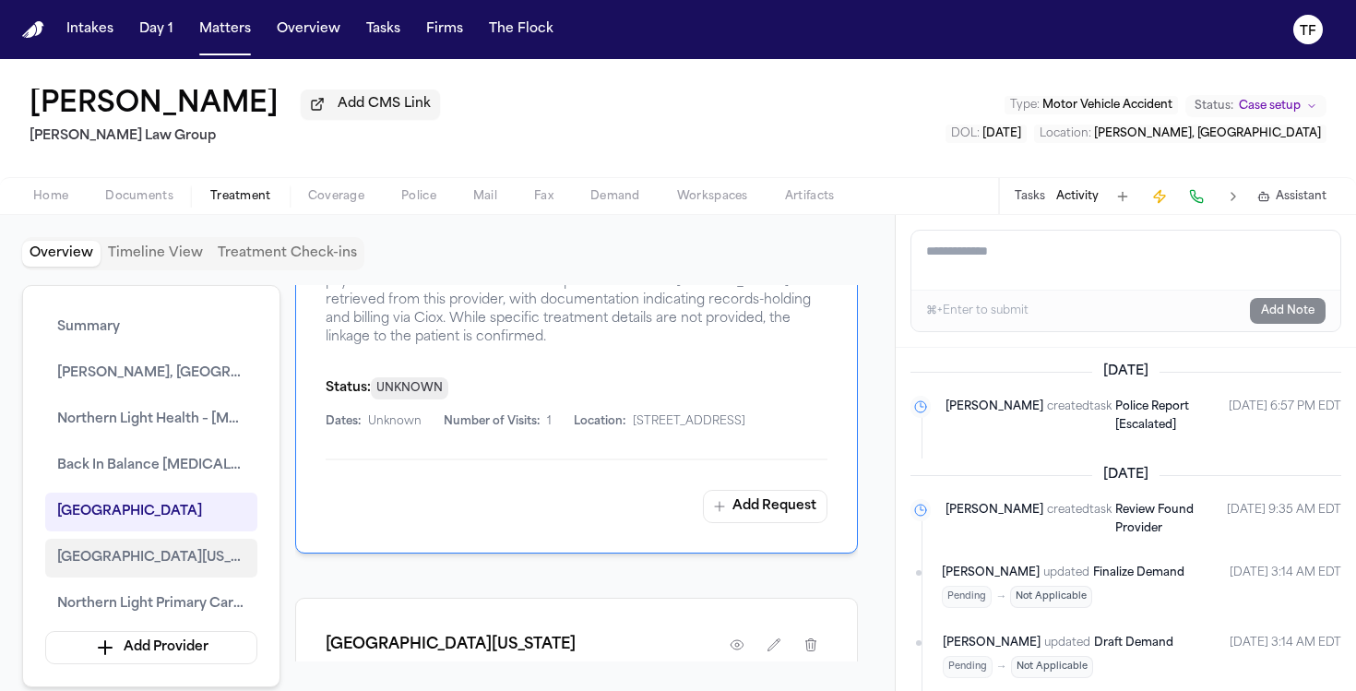
click at [144, 558] on span "[GEOGRAPHIC_DATA][US_STATE]" at bounding box center [151, 558] width 188 height 22
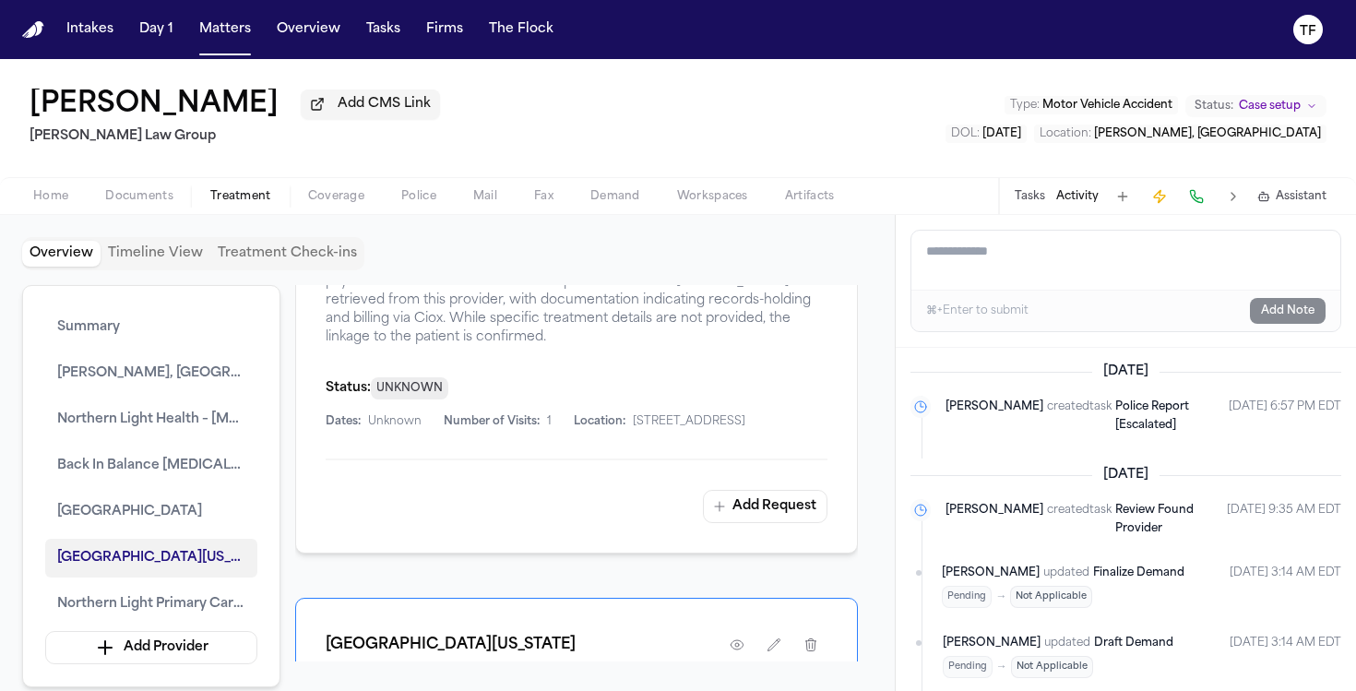
scroll to position [3017, 0]
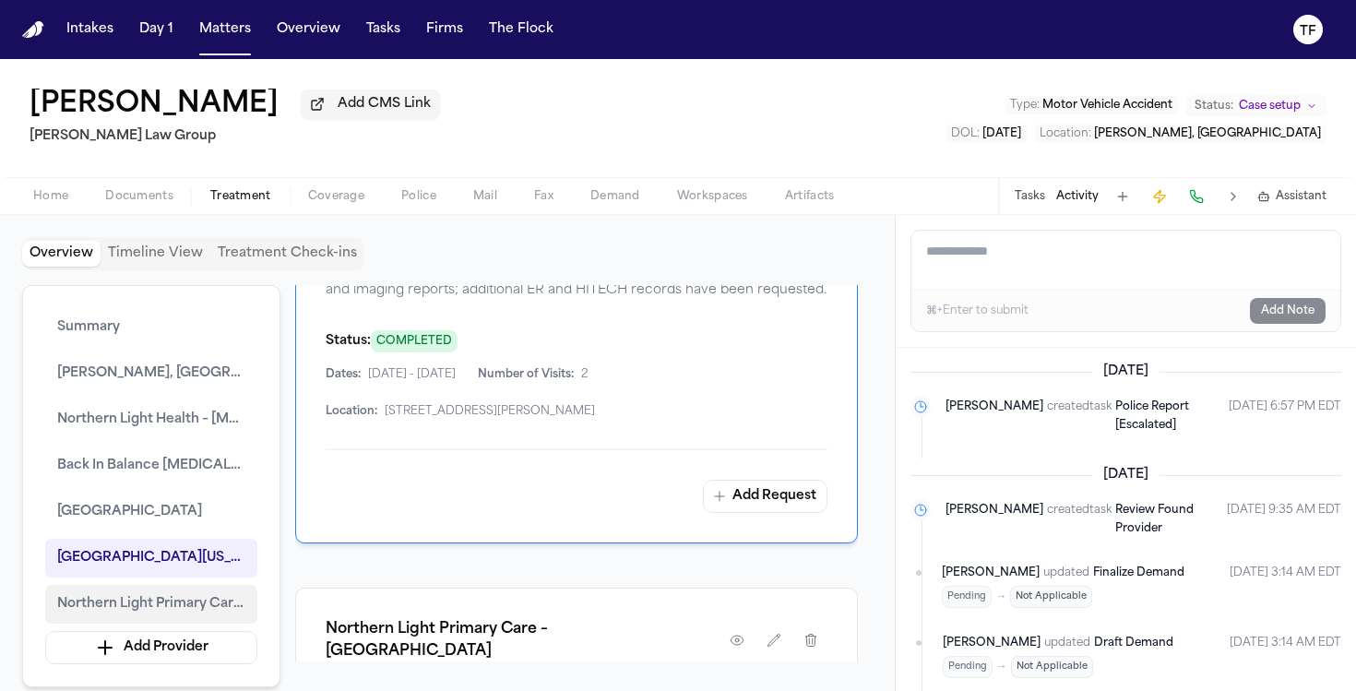
click at [141, 596] on span "Northern Light Primary Care – [GEOGRAPHIC_DATA]" at bounding box center [151, 604] width 188 height 22
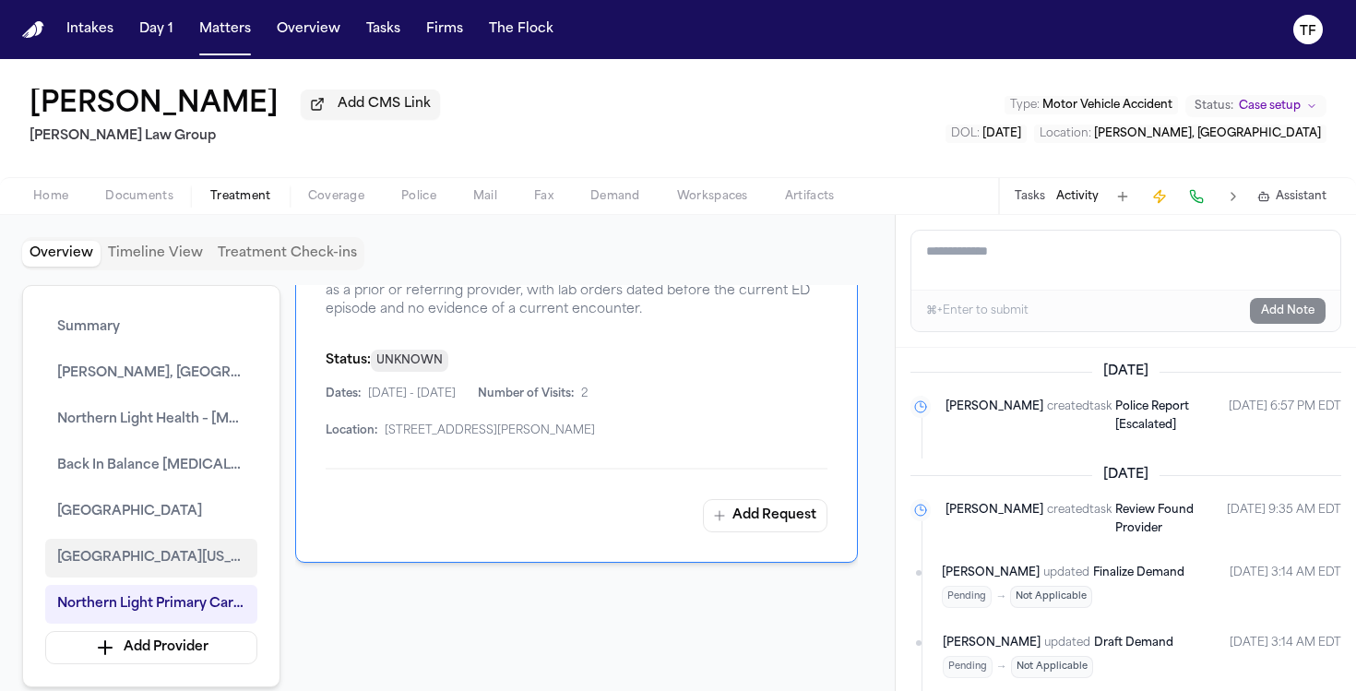
click at [143, 568] on span "[GEOGRAPHIC_DATA][US_STATE]" at bounding box center [151, 558] width 188 height 22
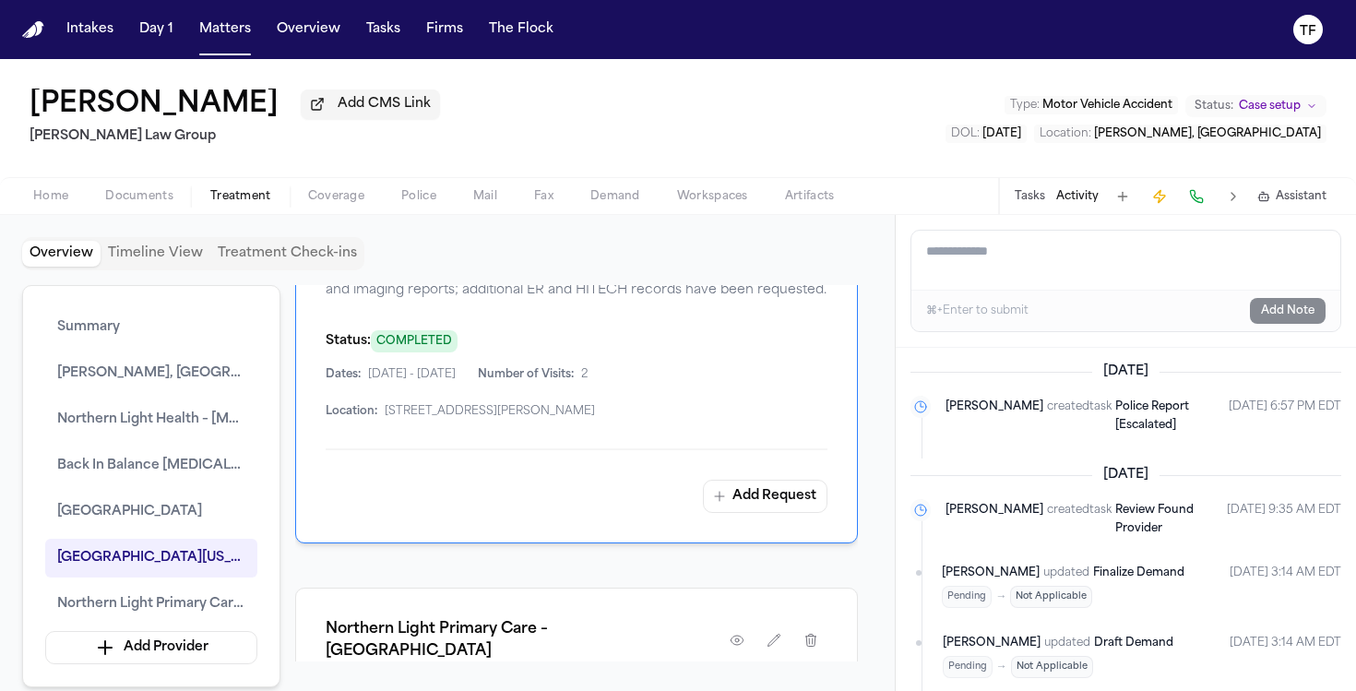
click at [210, 38] on button "Matters" at bounding box center [225, 29] width 66 height 33
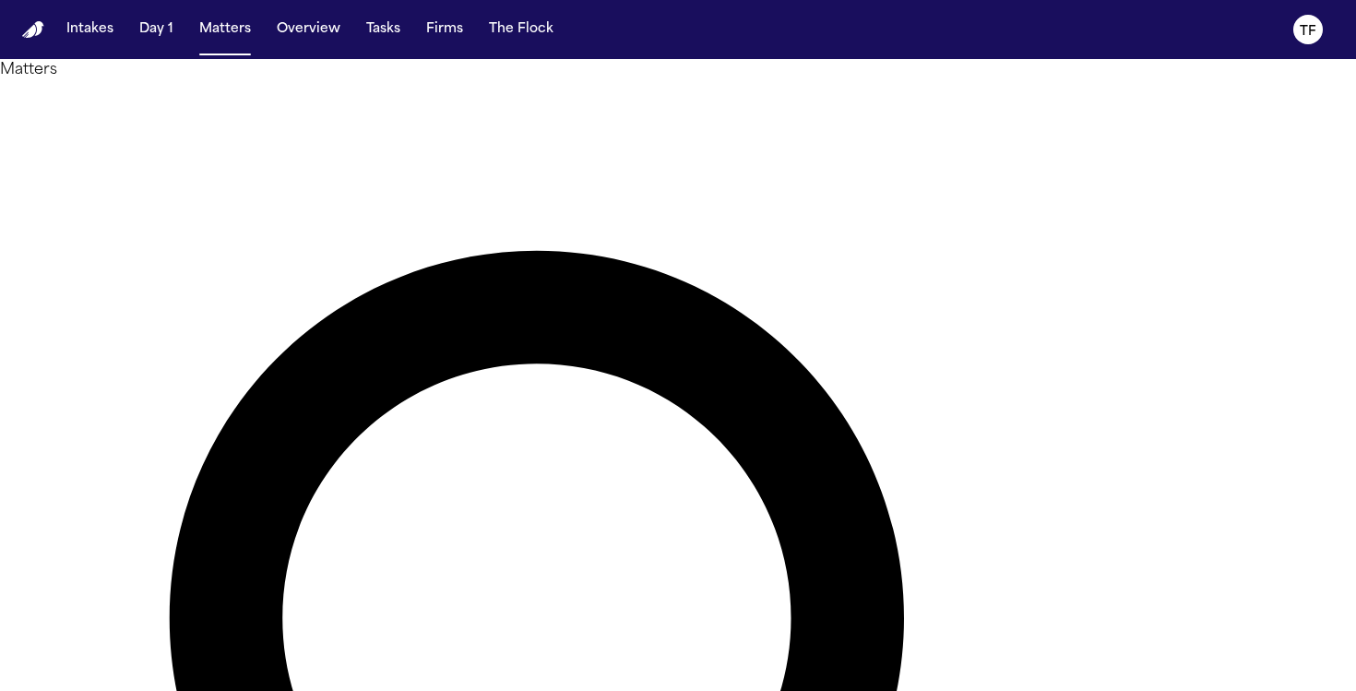
type input "*******"
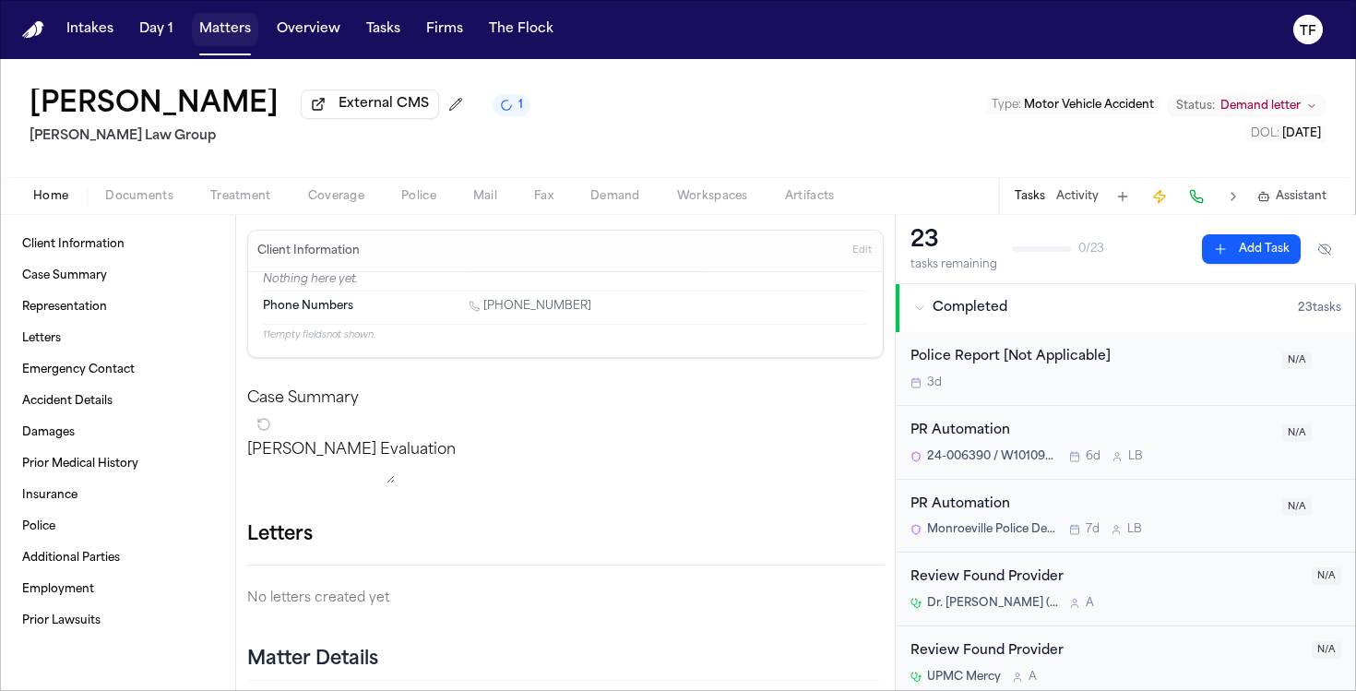
click at [243, 15] on button "Matters" at bounding box center [225, 29] width 66 height 33
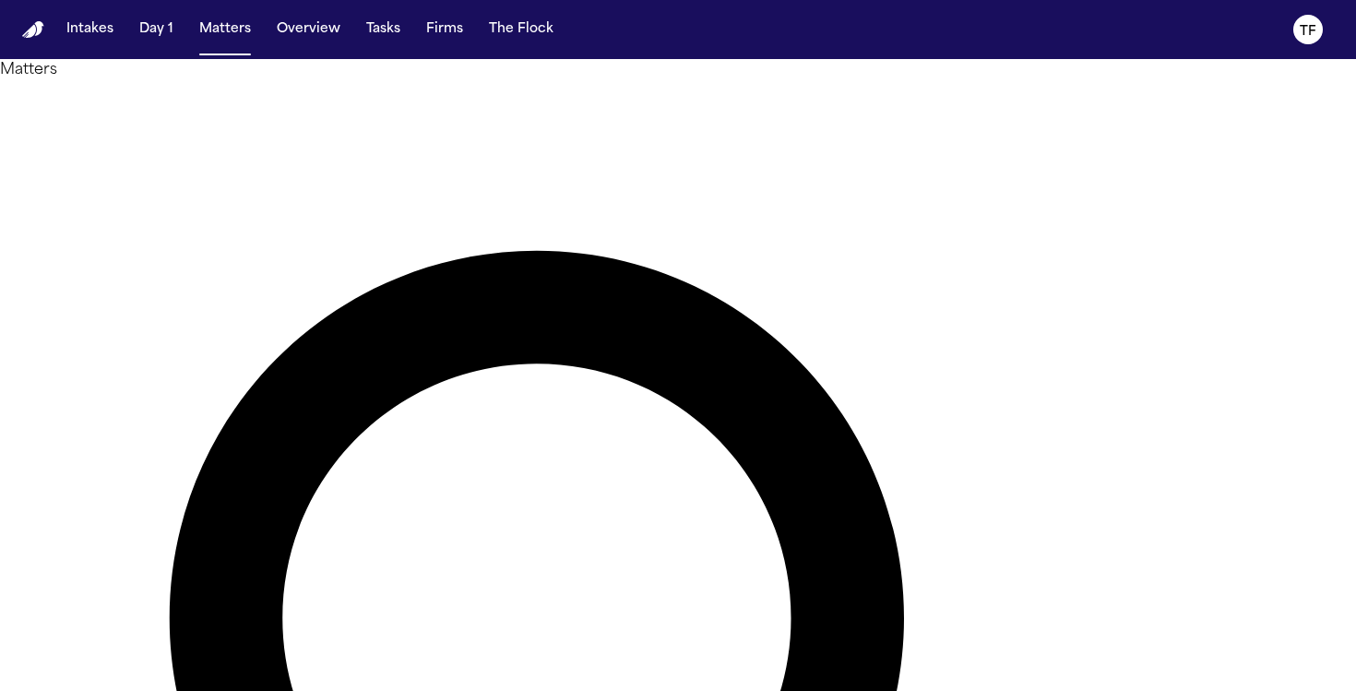
type input "*******"
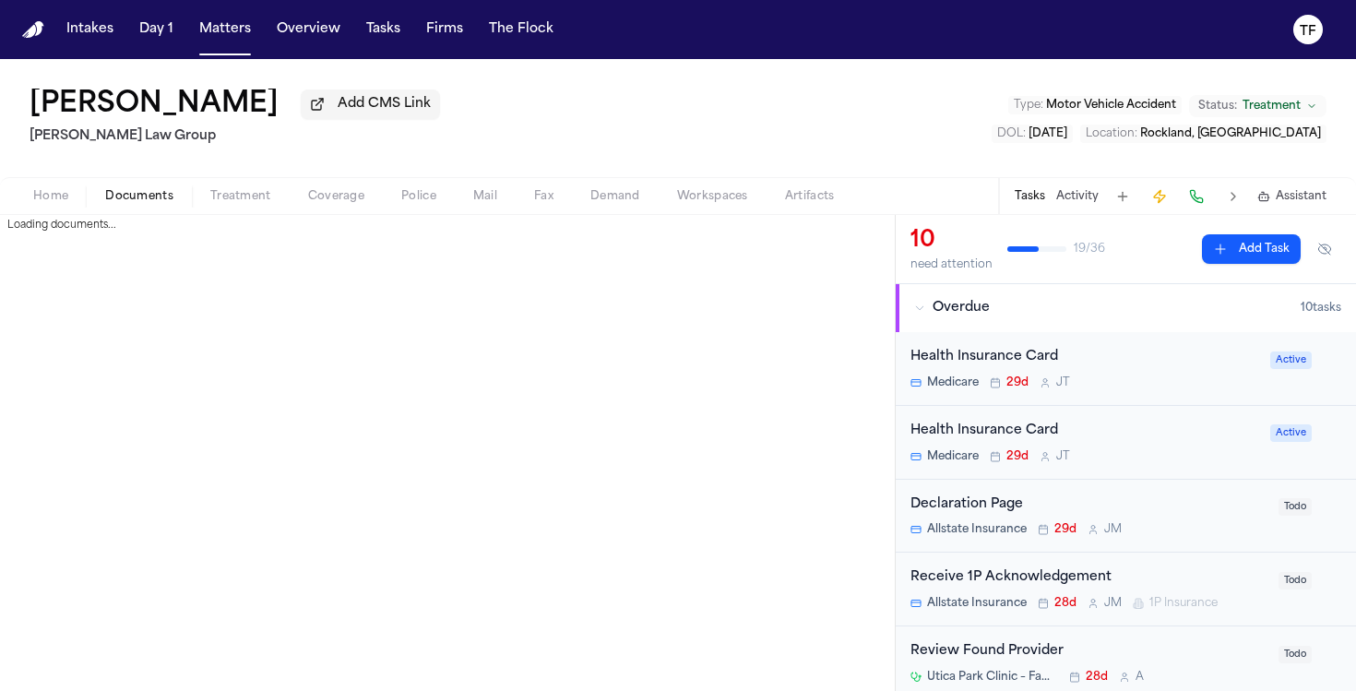
drag, startPoint x: 125, startPoint y: 191, endPoint x: 150, endPoint y: 196, distance: 26.4
click at [125, 191] on span "Documents" at bounding box center [139, 196] width 68 height 15
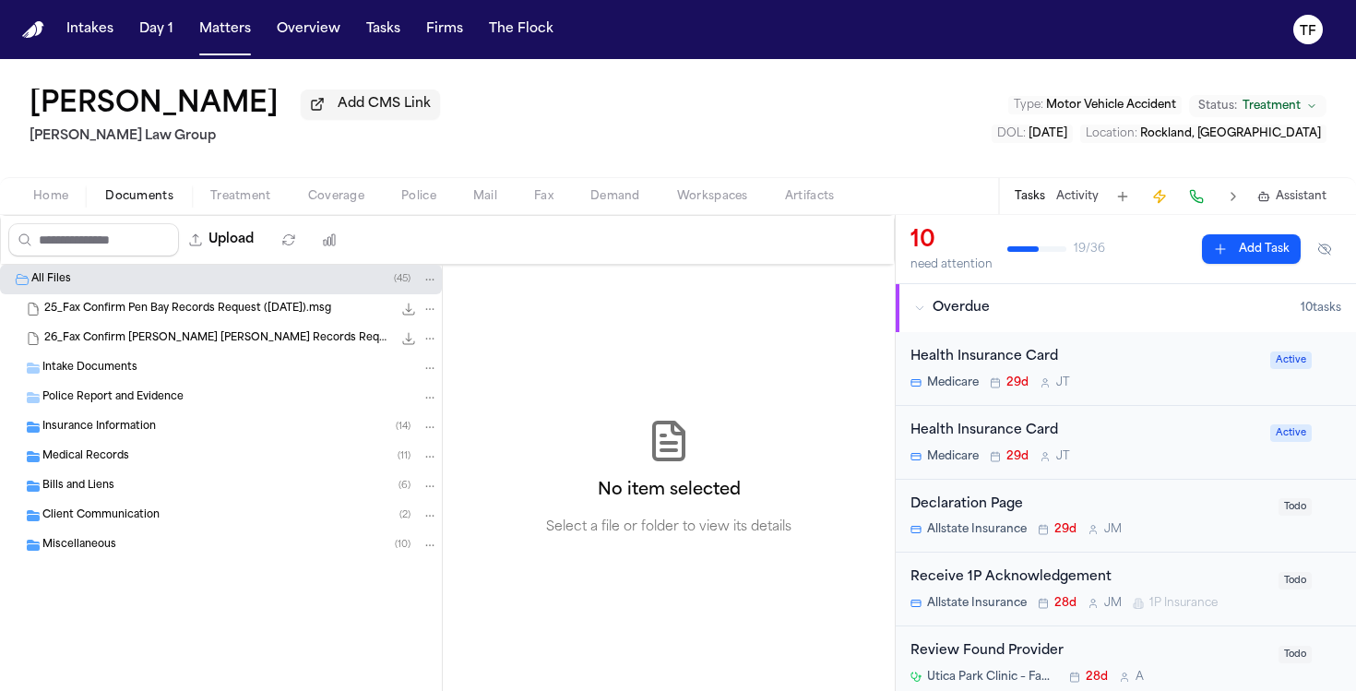
click at [130, 420] on div "Insurance Information ( 14 )" at bounding box center [221, 427] width 442 height 30
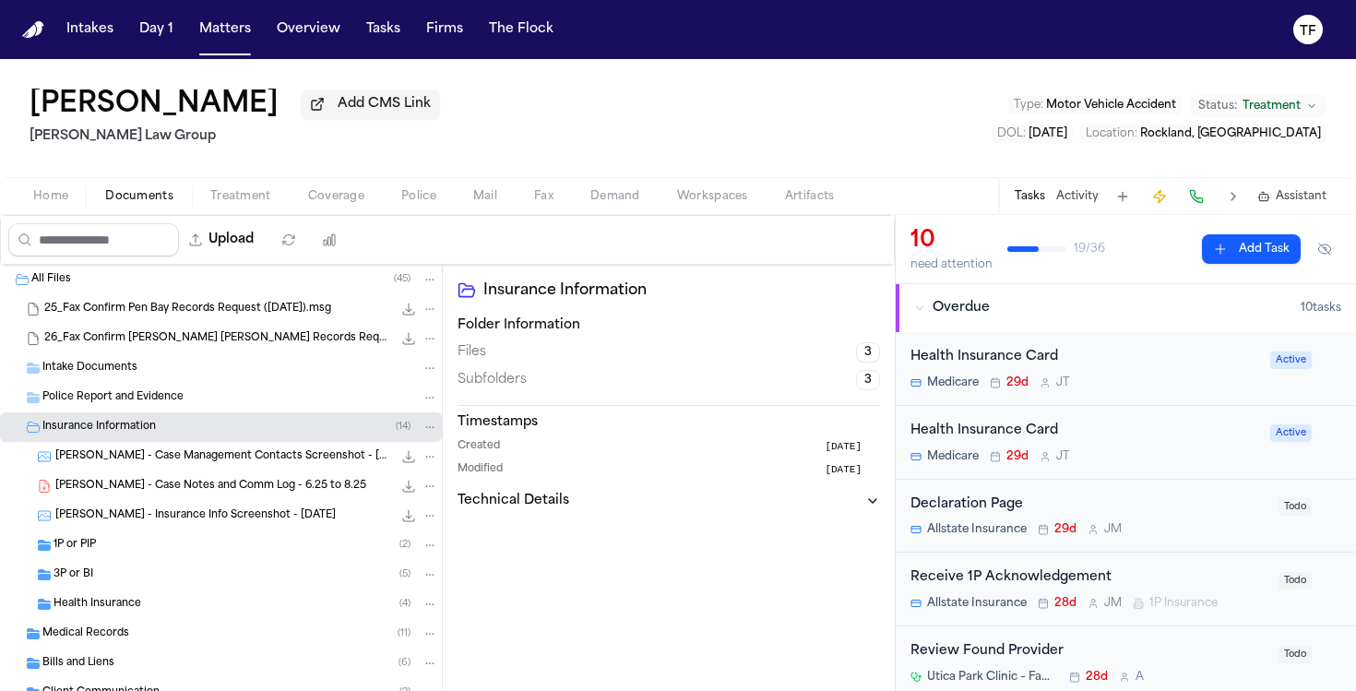
click at [130, 420] on div "Insurance Information ( 14 )" at bounding box center [221, 427] width 442 height 30
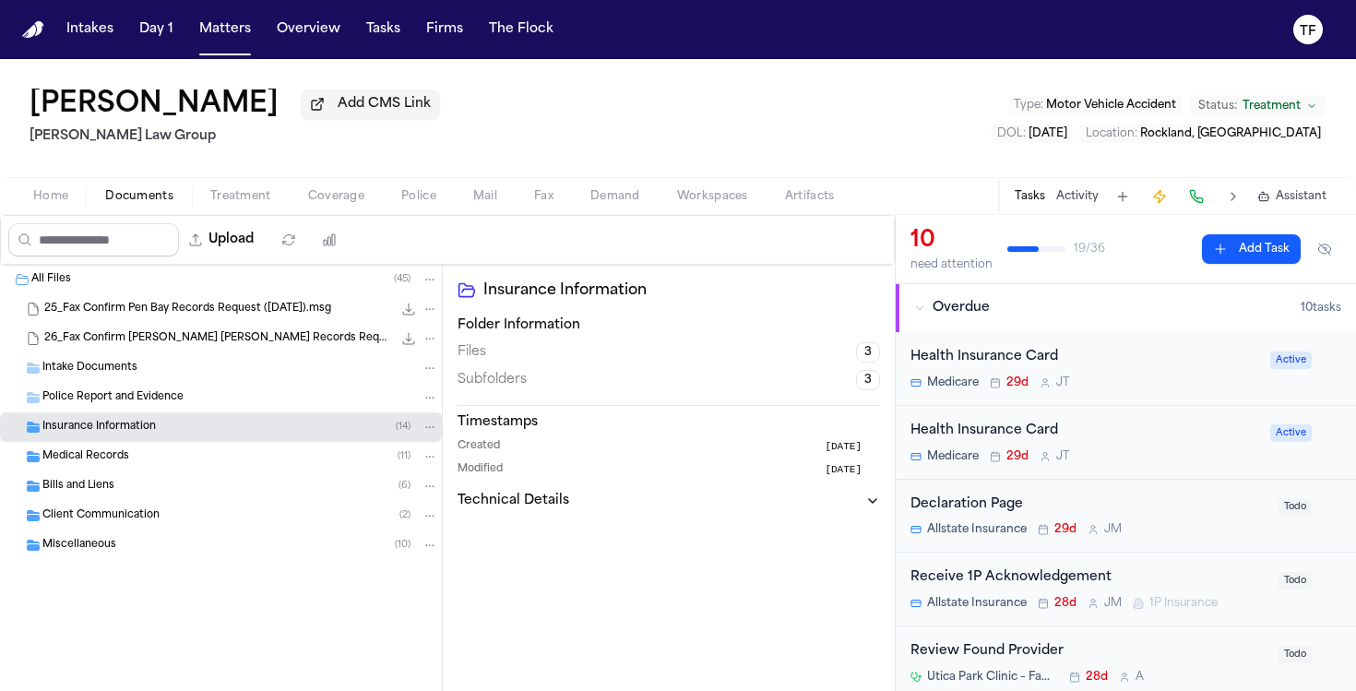
click at [110, 462] on span "Medical Records" at bounding box center [85, 457] width 87 height 16
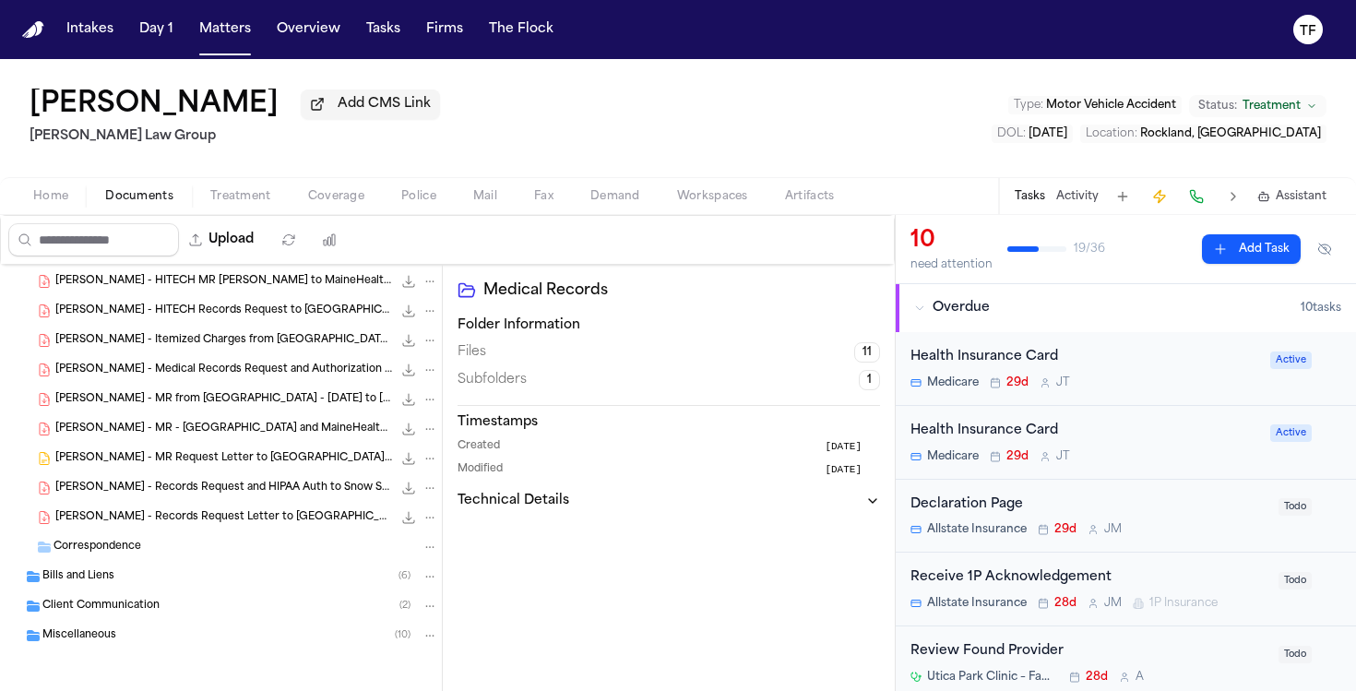
scroll to position [262, 0]
click at [134, 601] on div "Client Communication ( 2 )" at bounding box center [221, 608] width 442 height 30
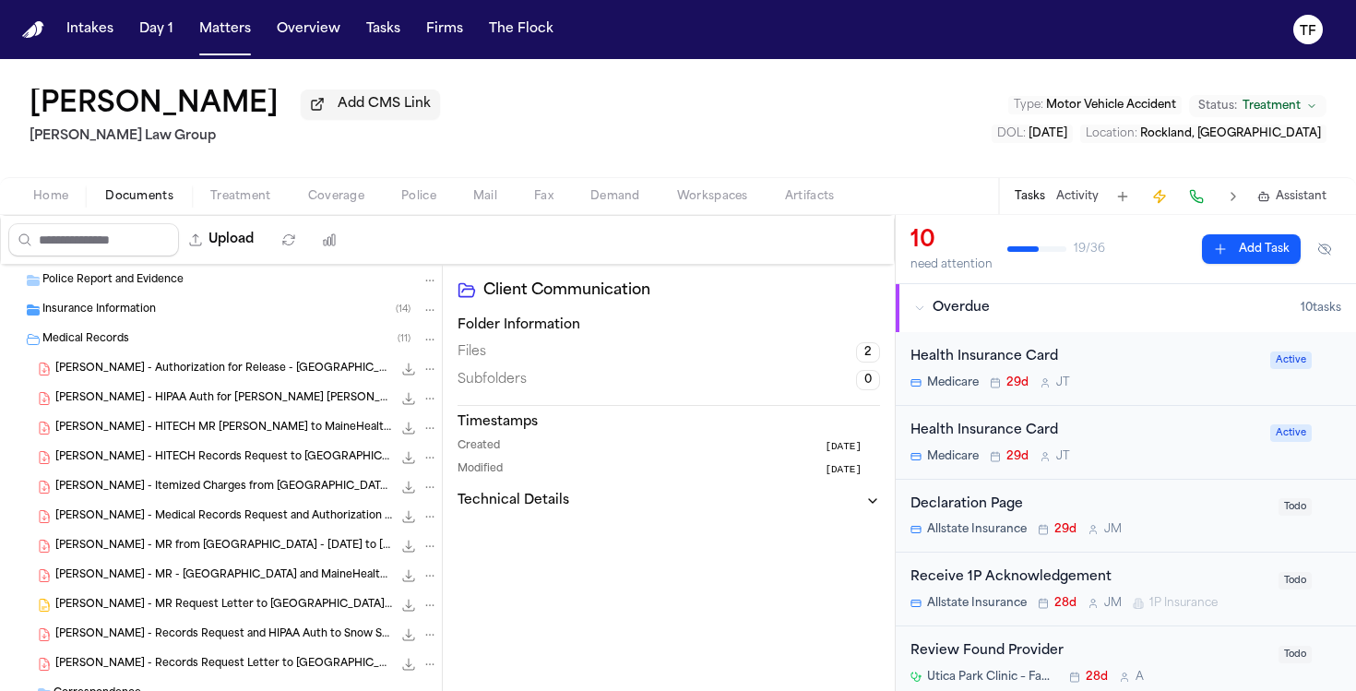
scroll to position [328, 0]
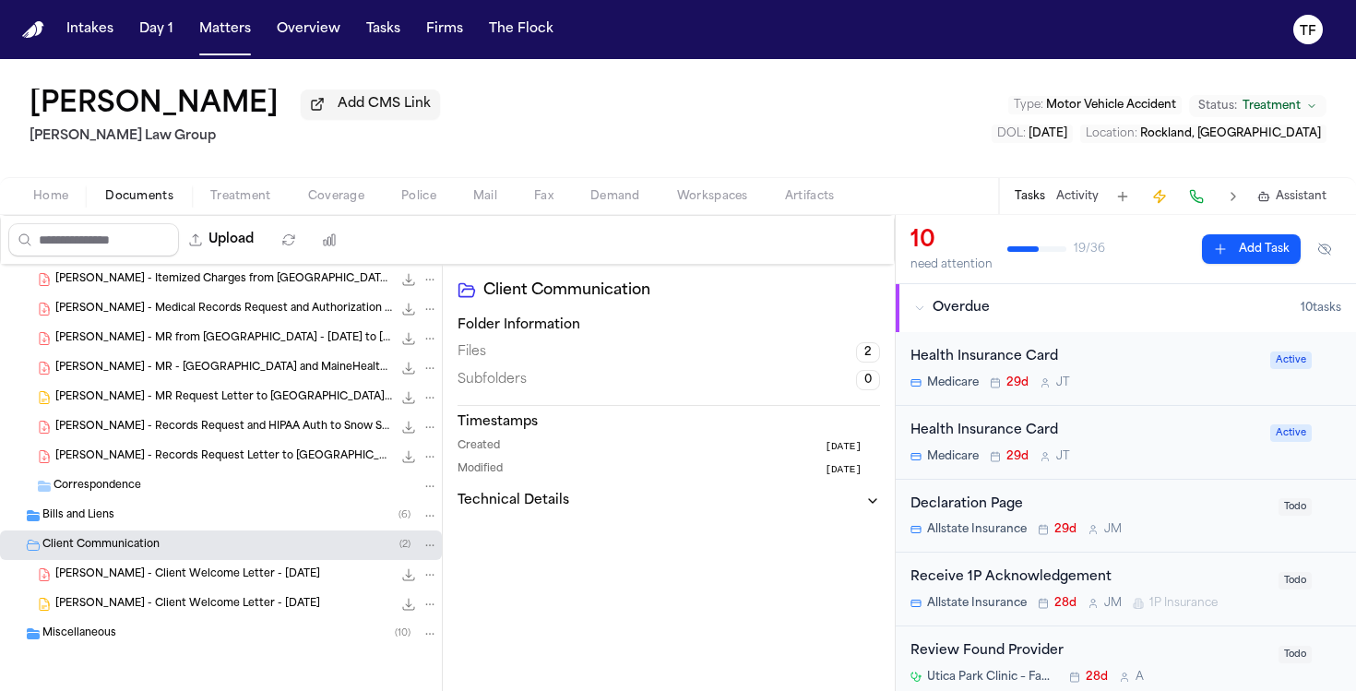
click at [113, 515] on span "Bills and Liens" at bounding box center [78, 516] width 72 height 16
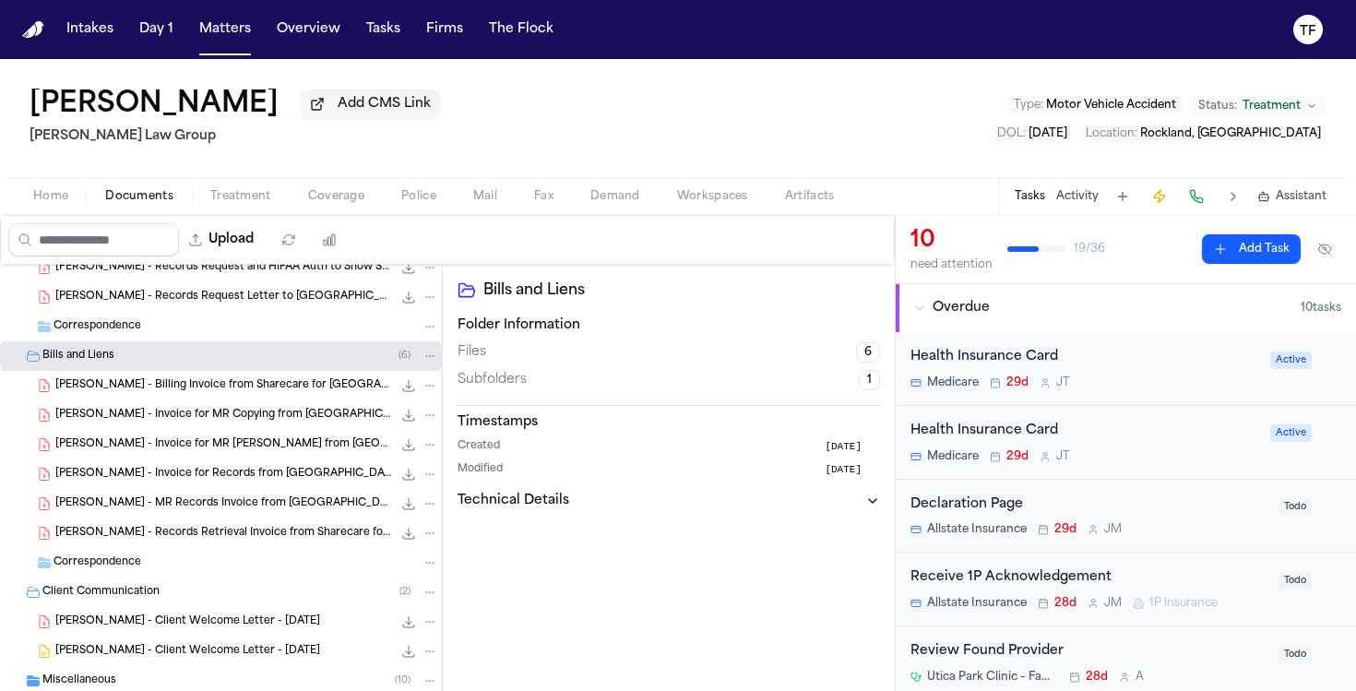
scroll to position [509, 0]
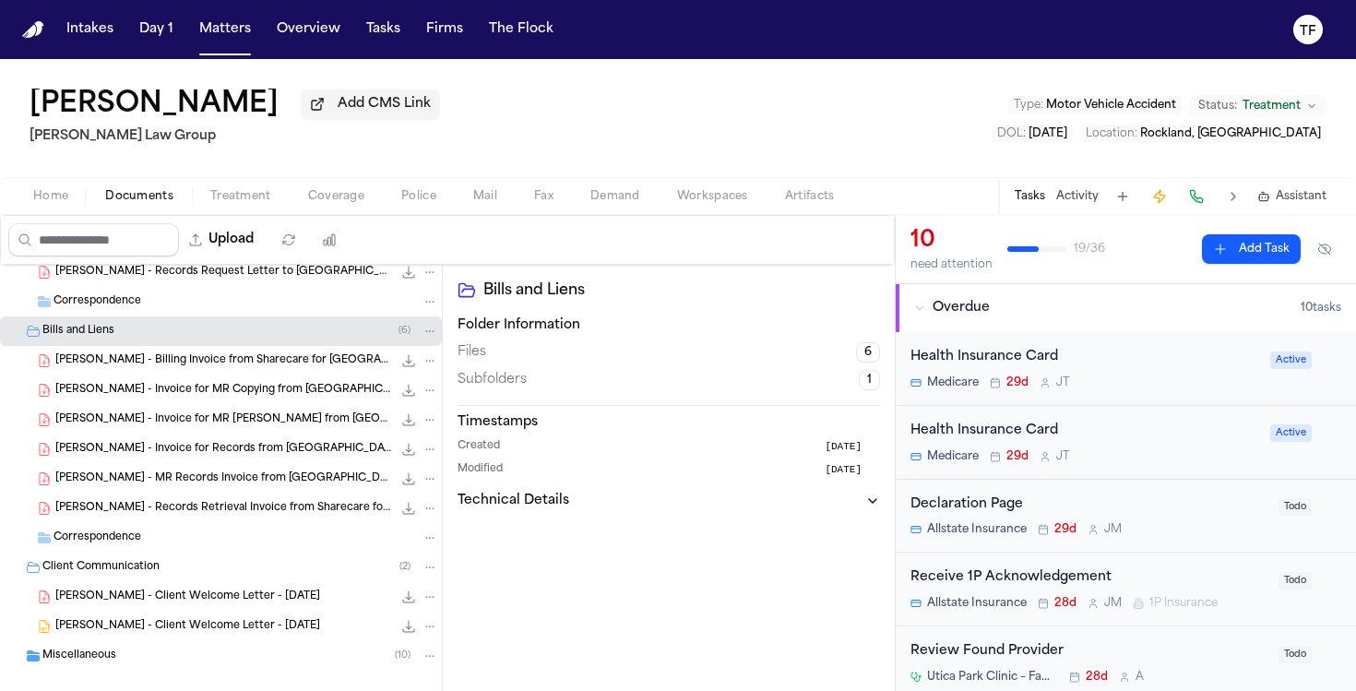
click at [111, 647] on div "Miscellaneous ( 10 )" at bounding box center [221, 656] width 442 height 30
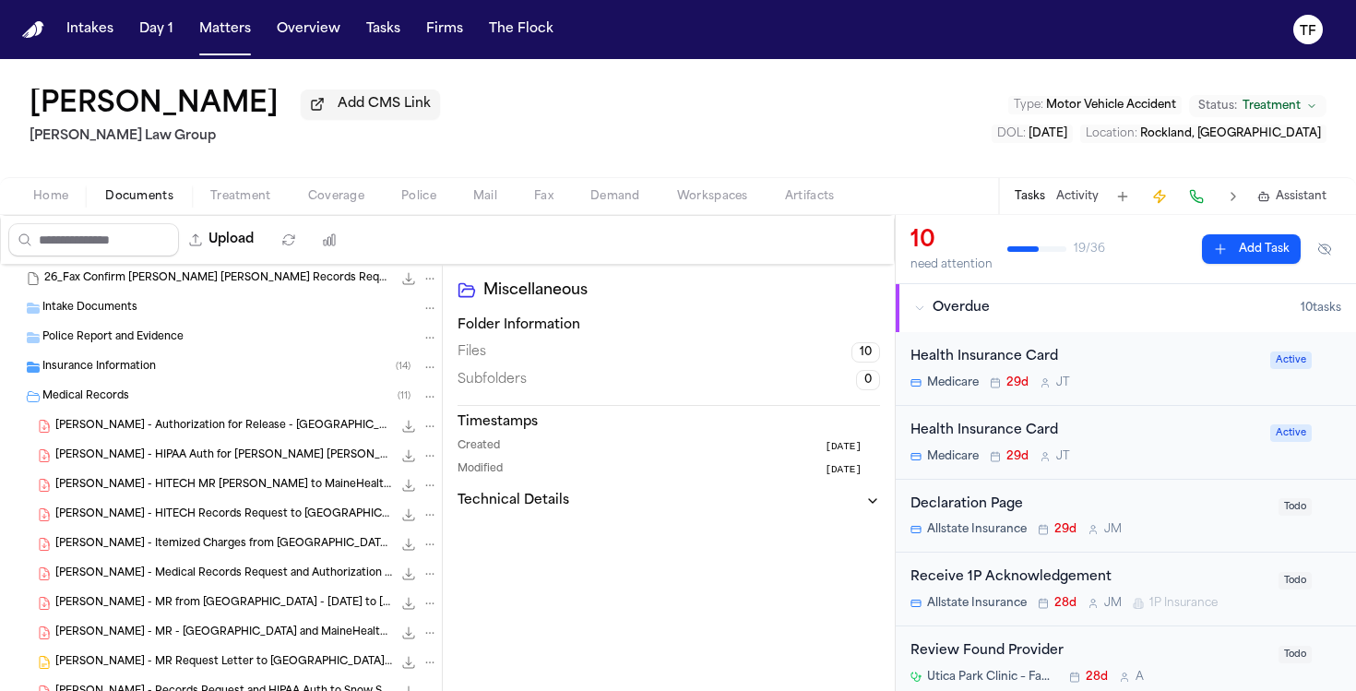
scroll to position [60, 0]
click at [141, 415] on div "[PERSON_NAME] - Authorization for Release - [GEOGRAPHIC_DATA] - [DATE] 186.2 KB…" at bounding box center [221, 426] width 442 height 30
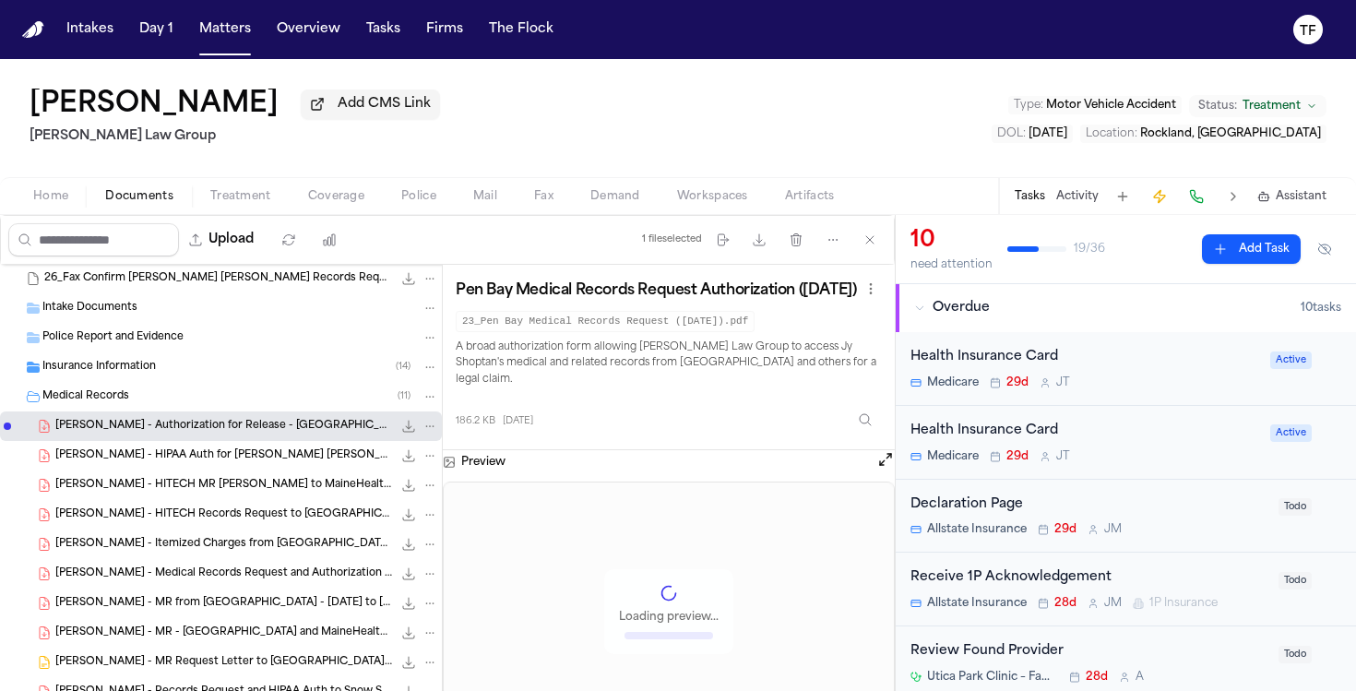
click at [141, 410] on div "Medical Records ( 11 )" at bounding box center [221, 397] width 442 height 30
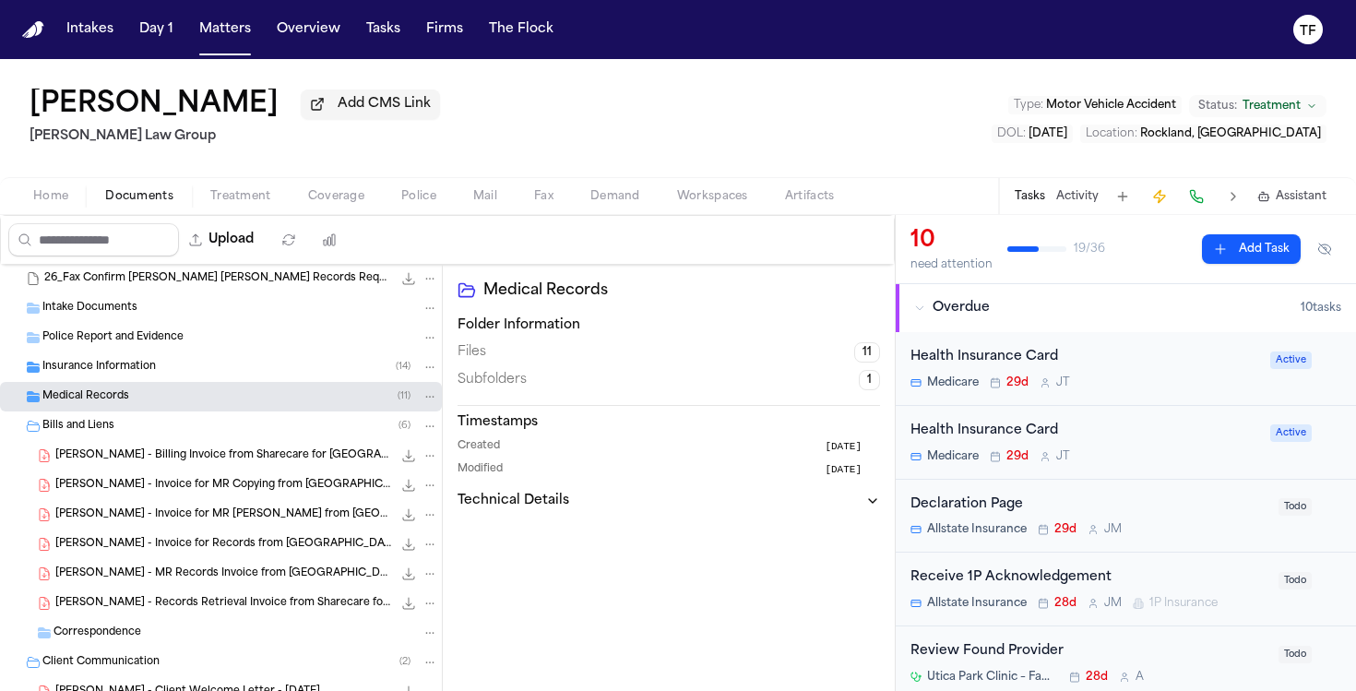
click at [177, 434] on div "Bills and Liens ( 6 )" at bounding box center [240, 426] width 396 height 17
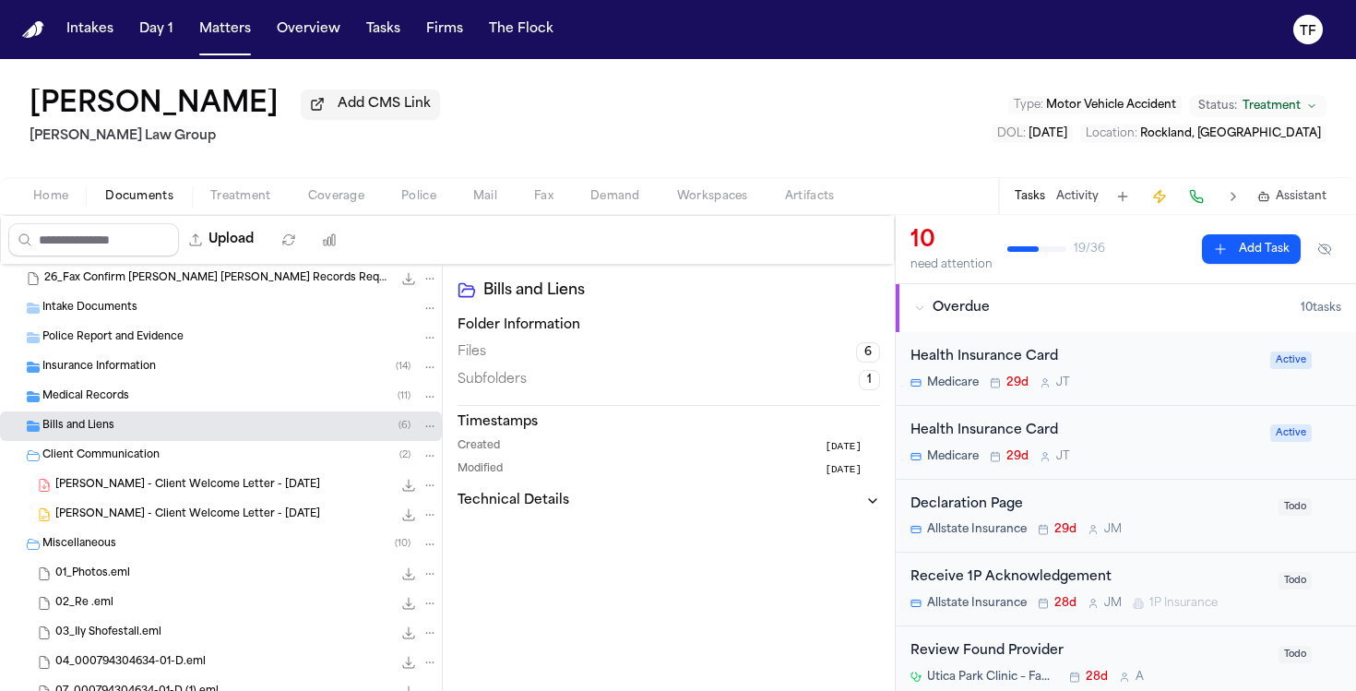
click at [176, 464] on div "Client Communication ( 2 )" at bounding box center [240, 455] width 396 height 17
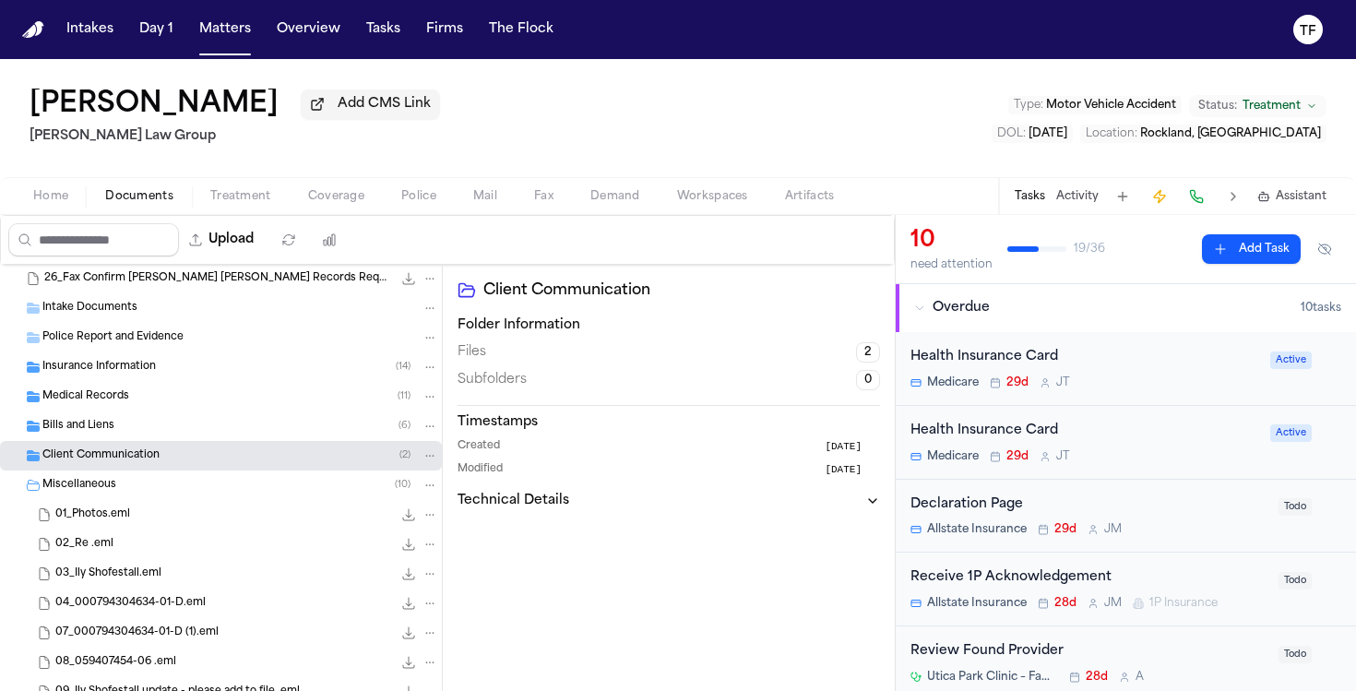
click at [144, 505] on div "01_Photos.eml 25.6 KB • EML" at bounding box center [221, 515] width 442 height 30
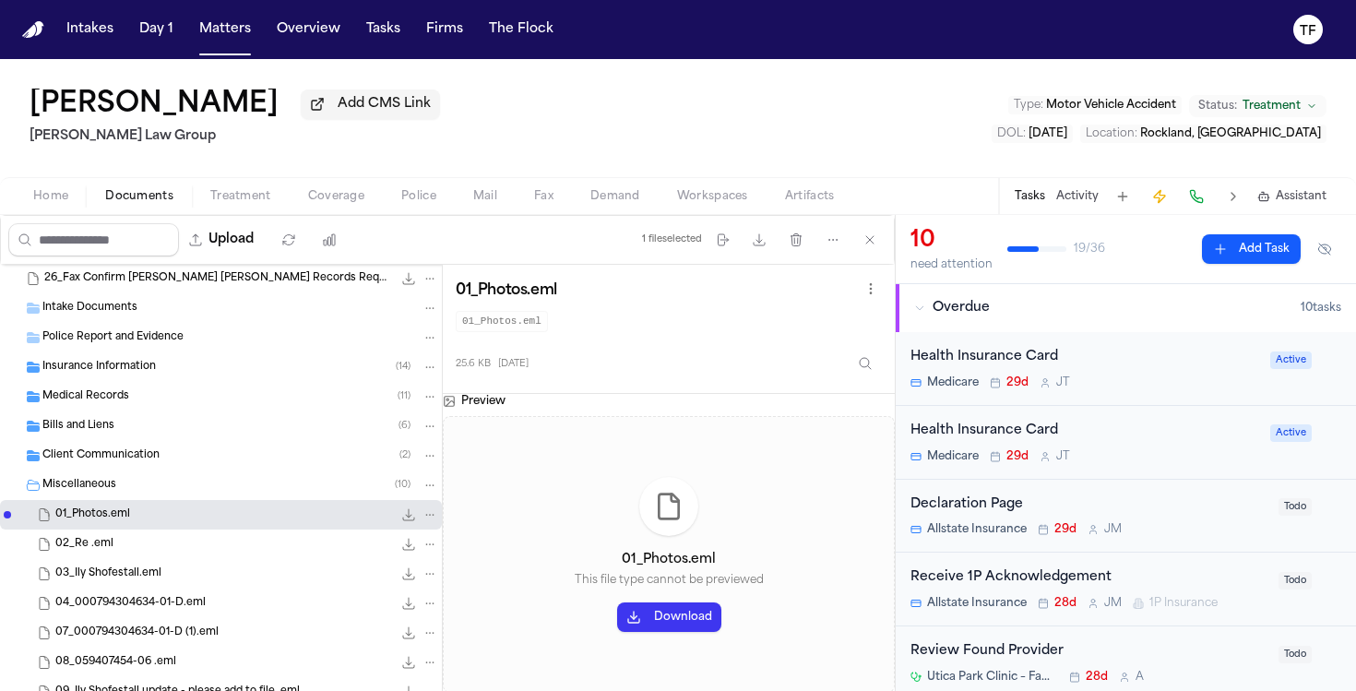
click at [147, 498] on div "Miscellaneous ( 10 )" at bounding box center [221, 485] width 442 height 30
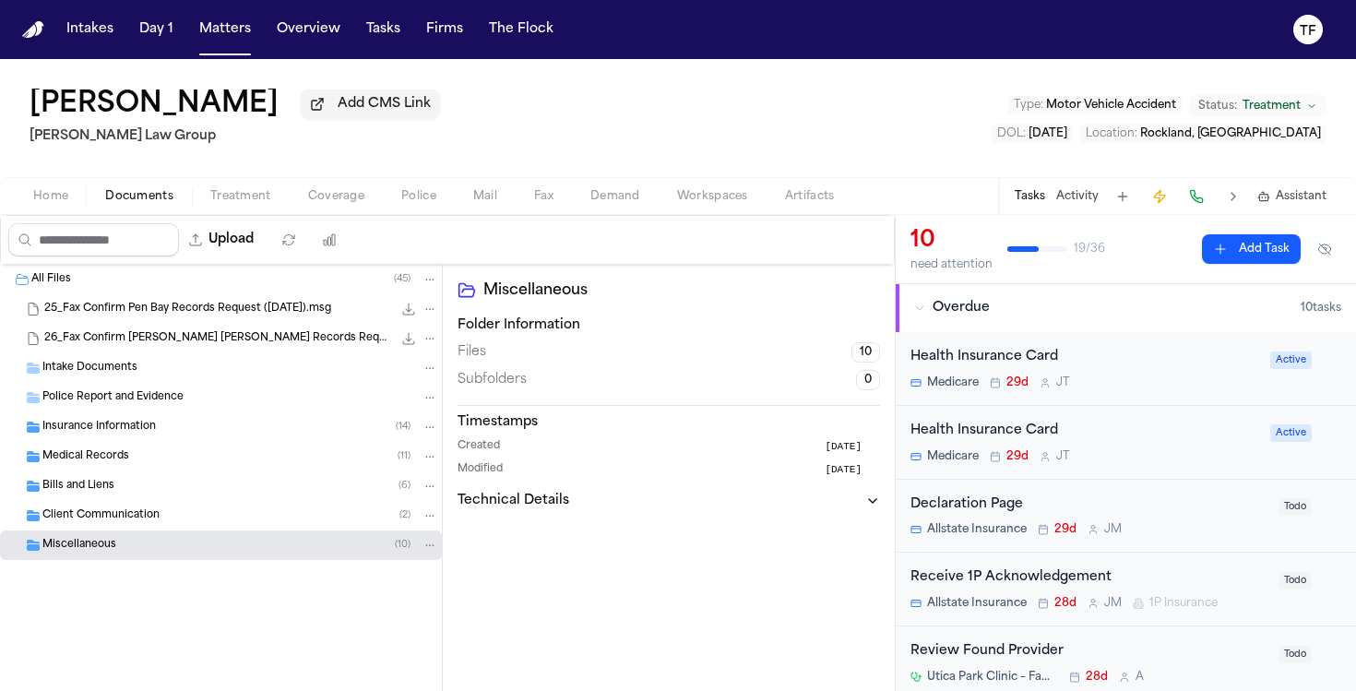
click at [131, 369] on span "Intake Documents" at bounding box center [89, 369] width 95 height 16
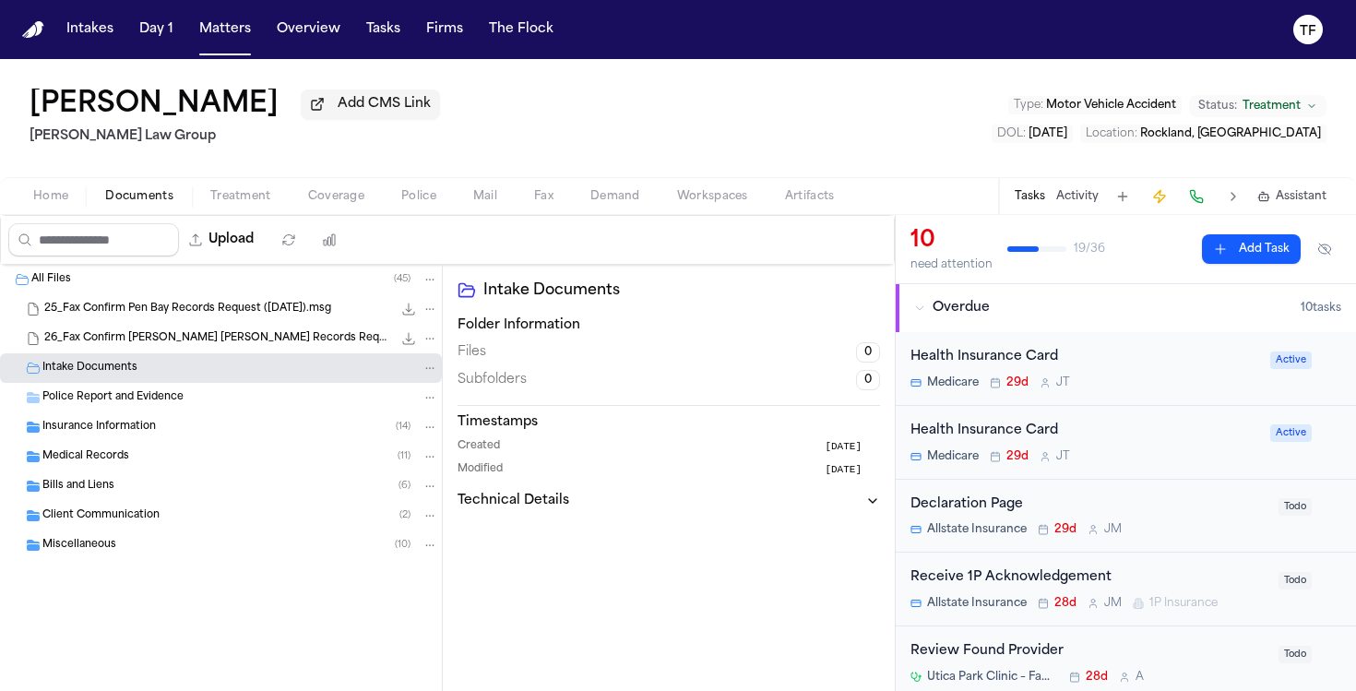
click at [628, 201] on span "Demand" at bounding box center [615, 196] width 50 height 15
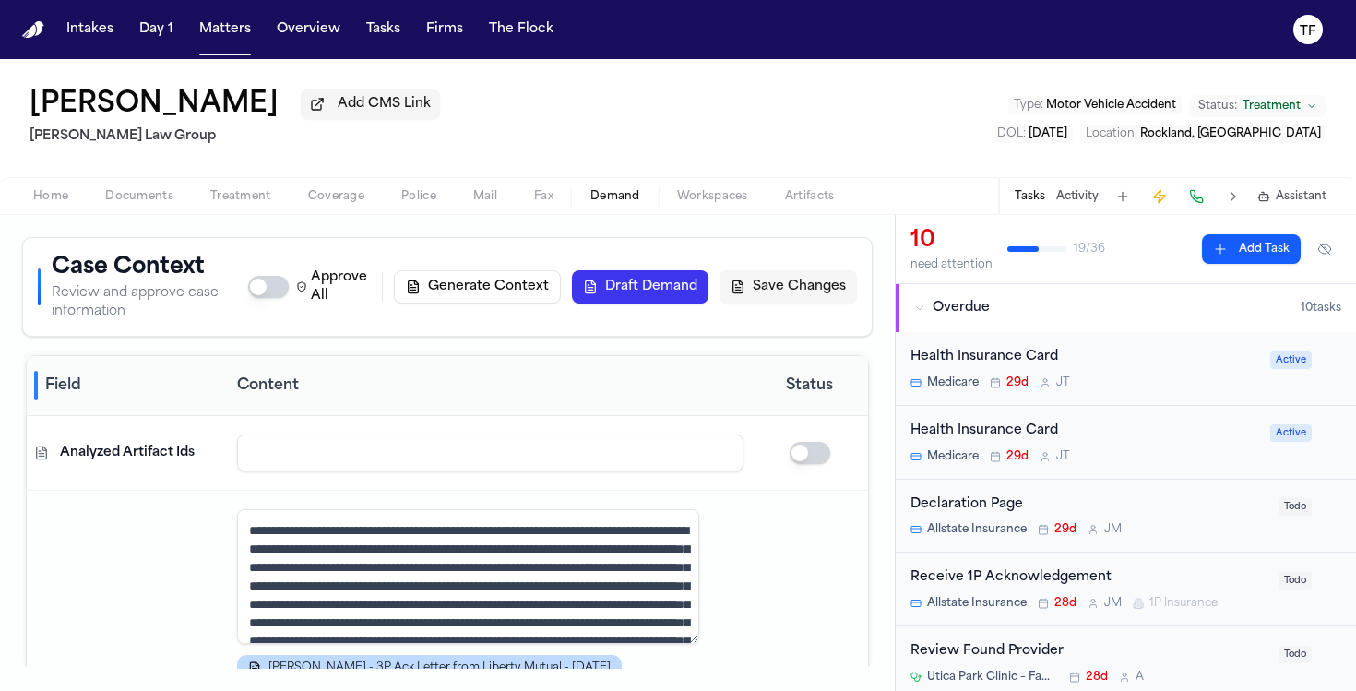
click at [540, 204] on span "Fax" at bounding box center [543, 196] width 19 height 15
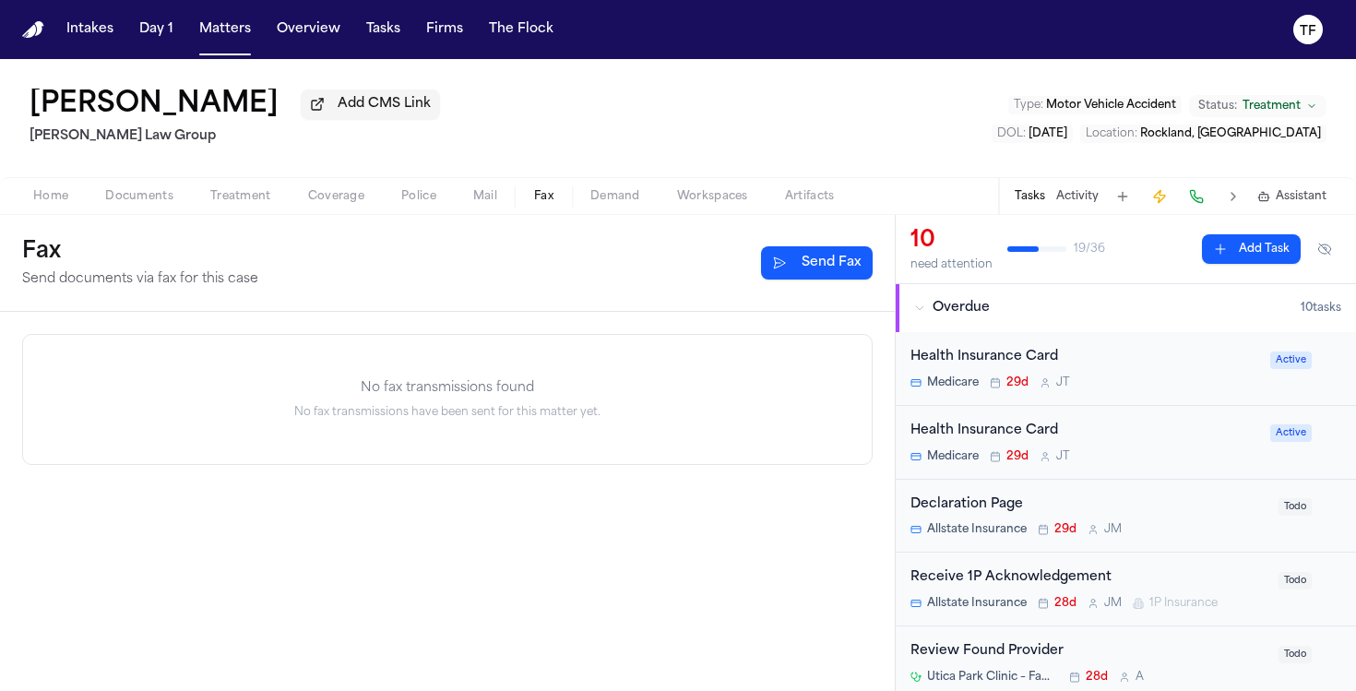
click at [768, 274] on button "Send Fax" at bounding box center [817, 262] width 112 height 33
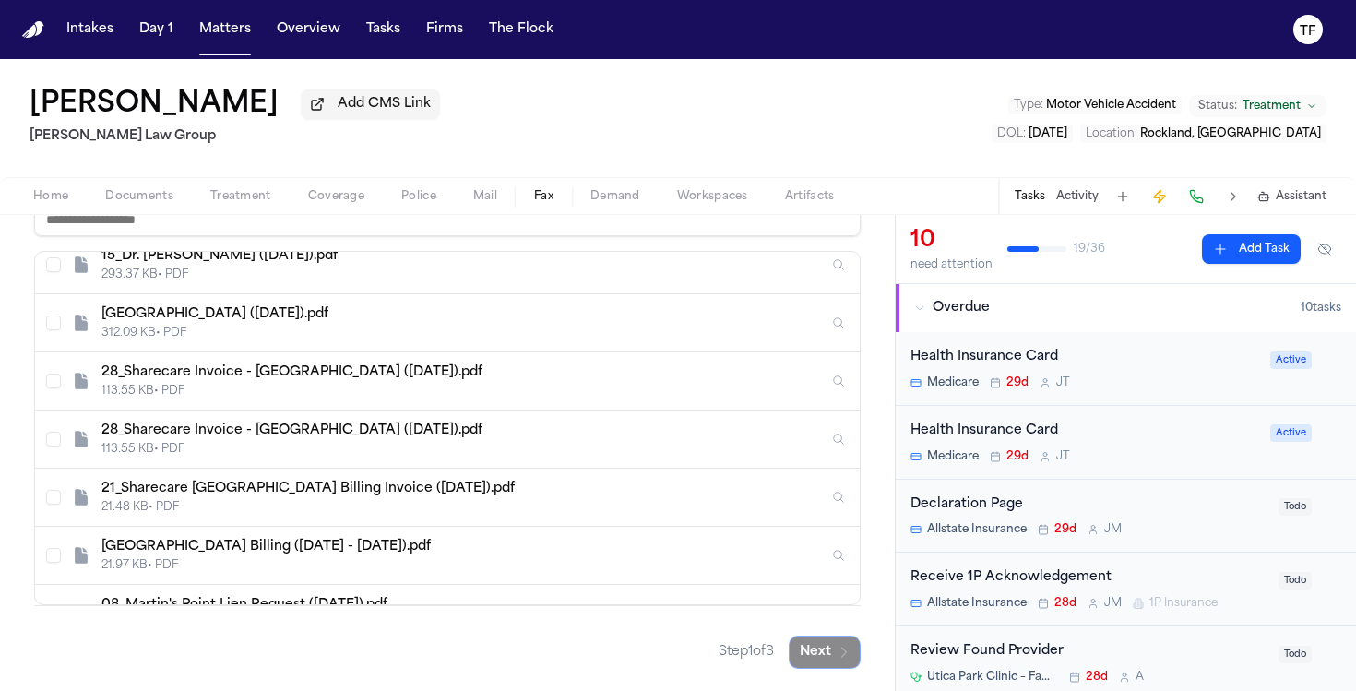
scroll to position [292, 0]
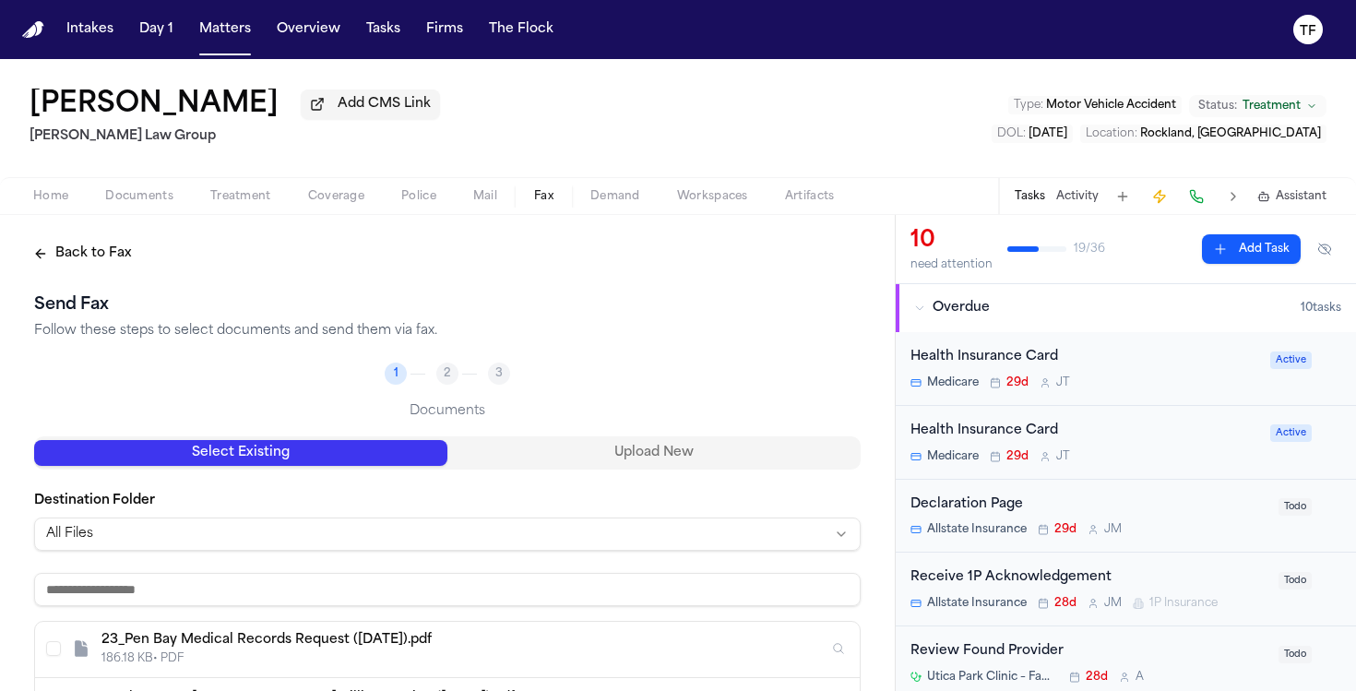
click at [176, 202] on button "Documents" at bounding box center [139, 196] width 105 height 22
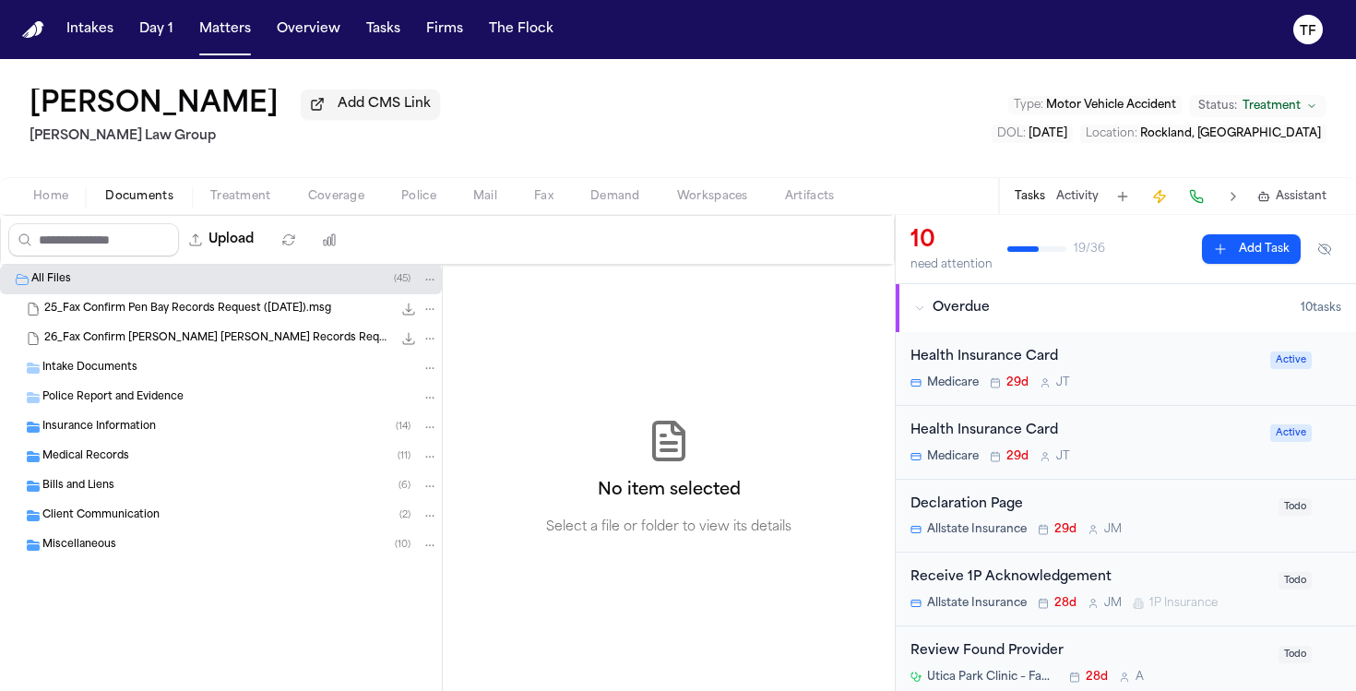
click at [49, 494] on span "Bills and Liens" at bounding box center [78, 487] width 72 height 16
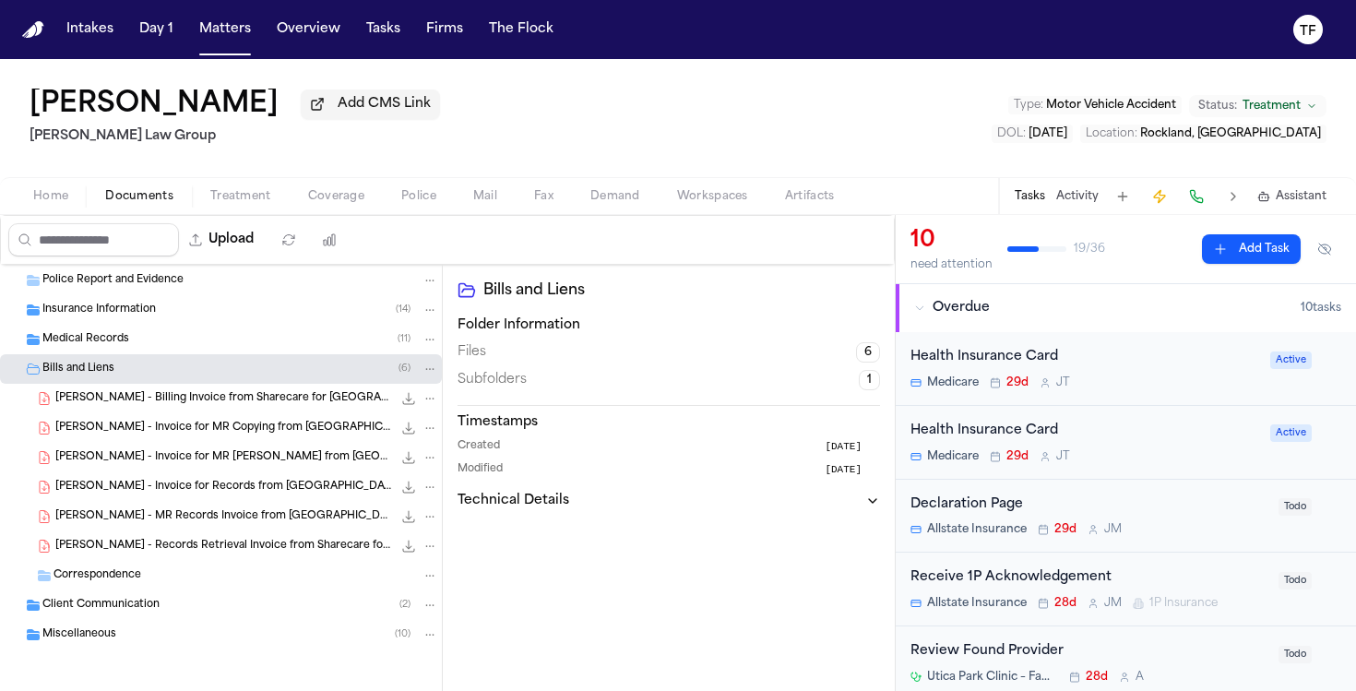
scroll to position [122, 0]
click at [137, 576] on span "Correspondence" at bounding box center [97, 575] width 88 height 16
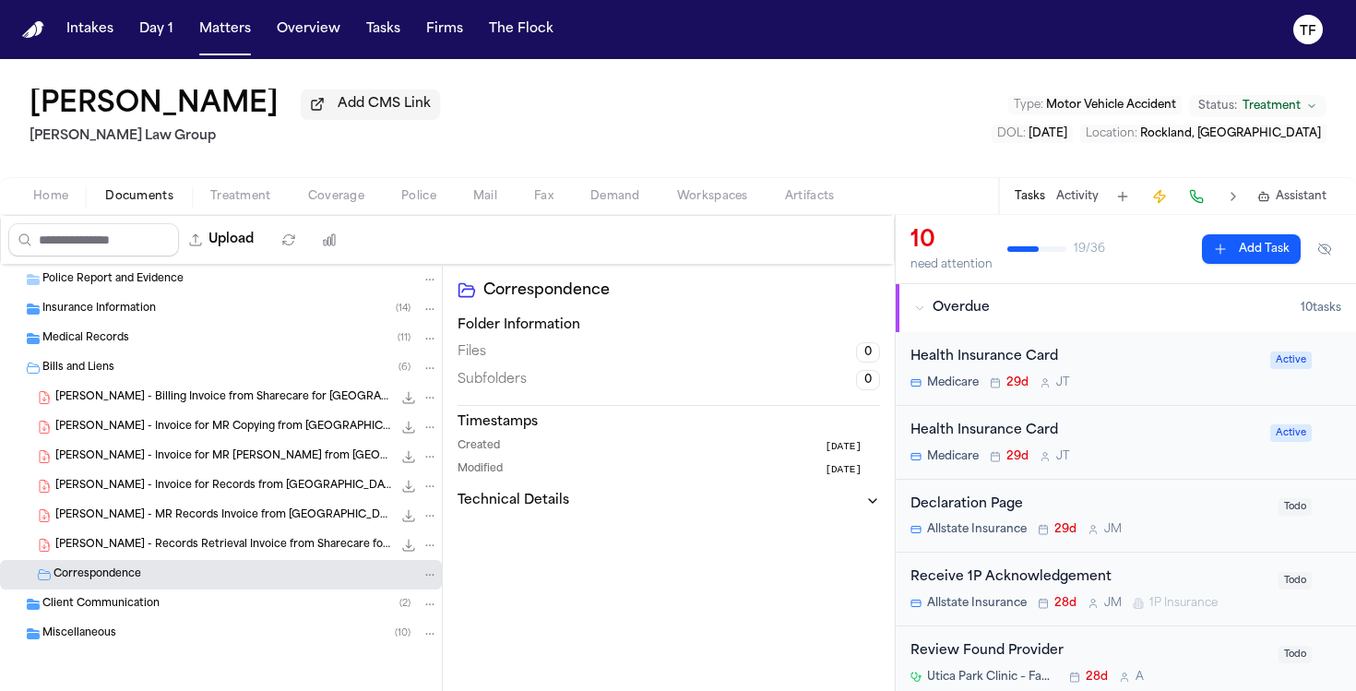
click at [113, 376] on div "Bills and Liens ( 6 )" at bounding box center [221, 368] width 442 height 30
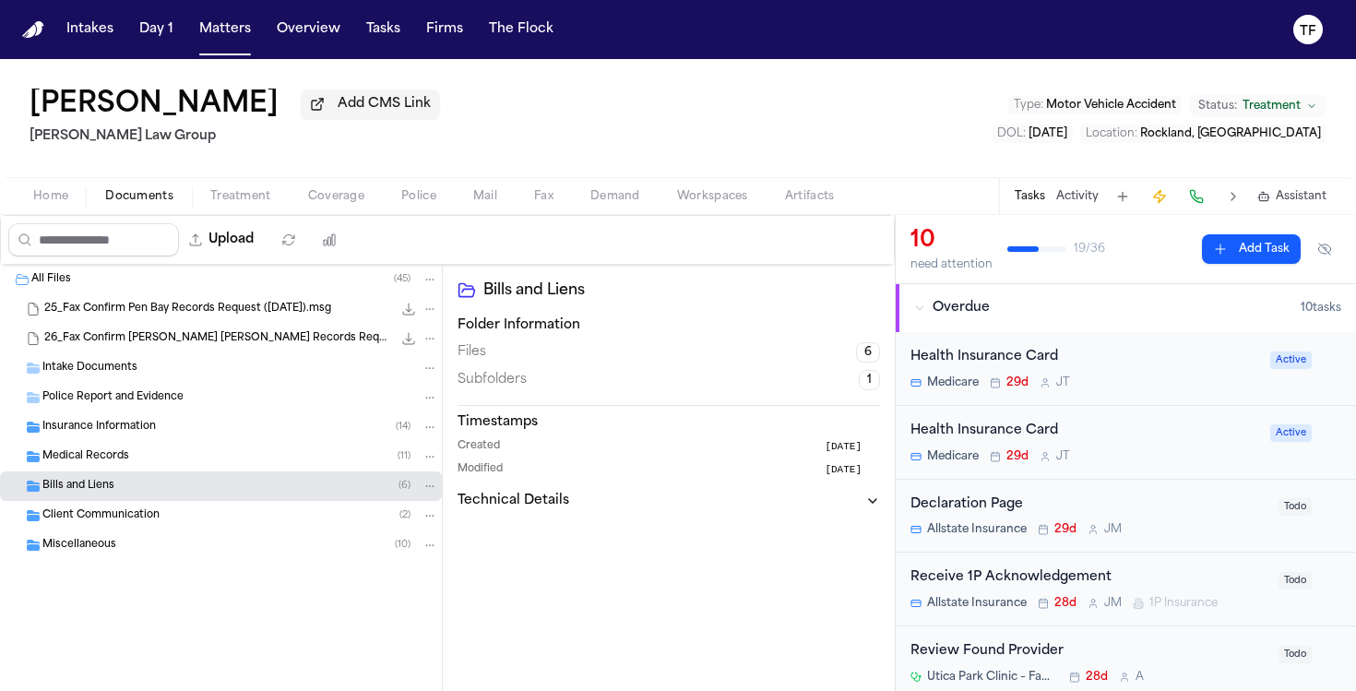
scroll to position [0, 0]
click at [125, 445] on div "Medical Records ( 11 )" at bounding box center [221, 457] width 442 height 30
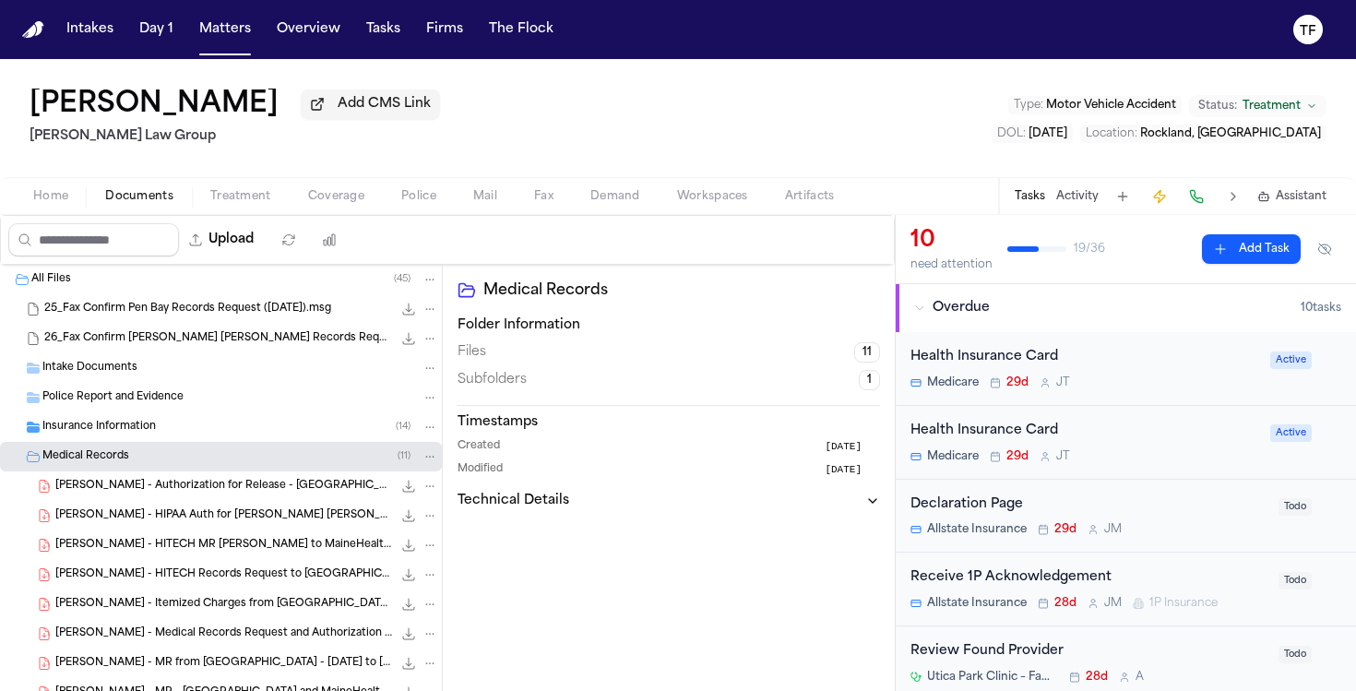
click at [130, 423] on div "Insurance Information ( 14 )" at bounding box center [240, 427] width 396 height 17
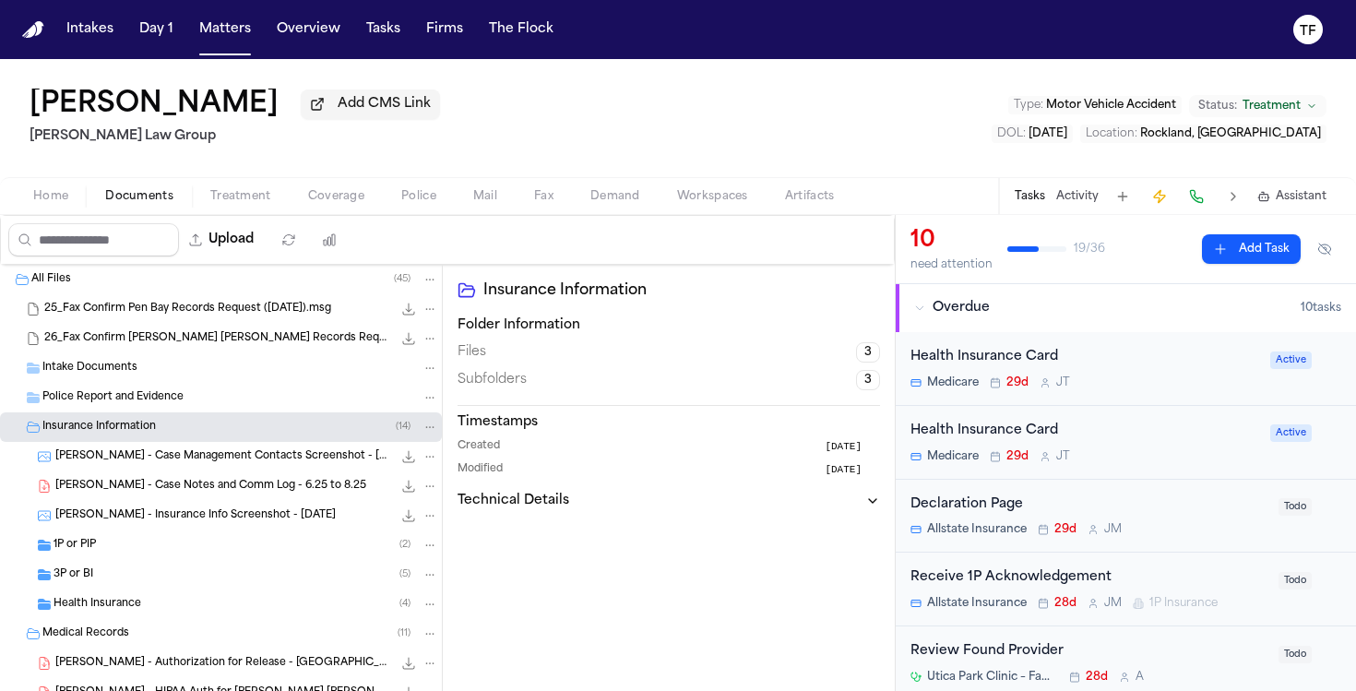
click at [130, 423] on span "Insurance Information" at bounding box center [98, 428] width 113 height 16
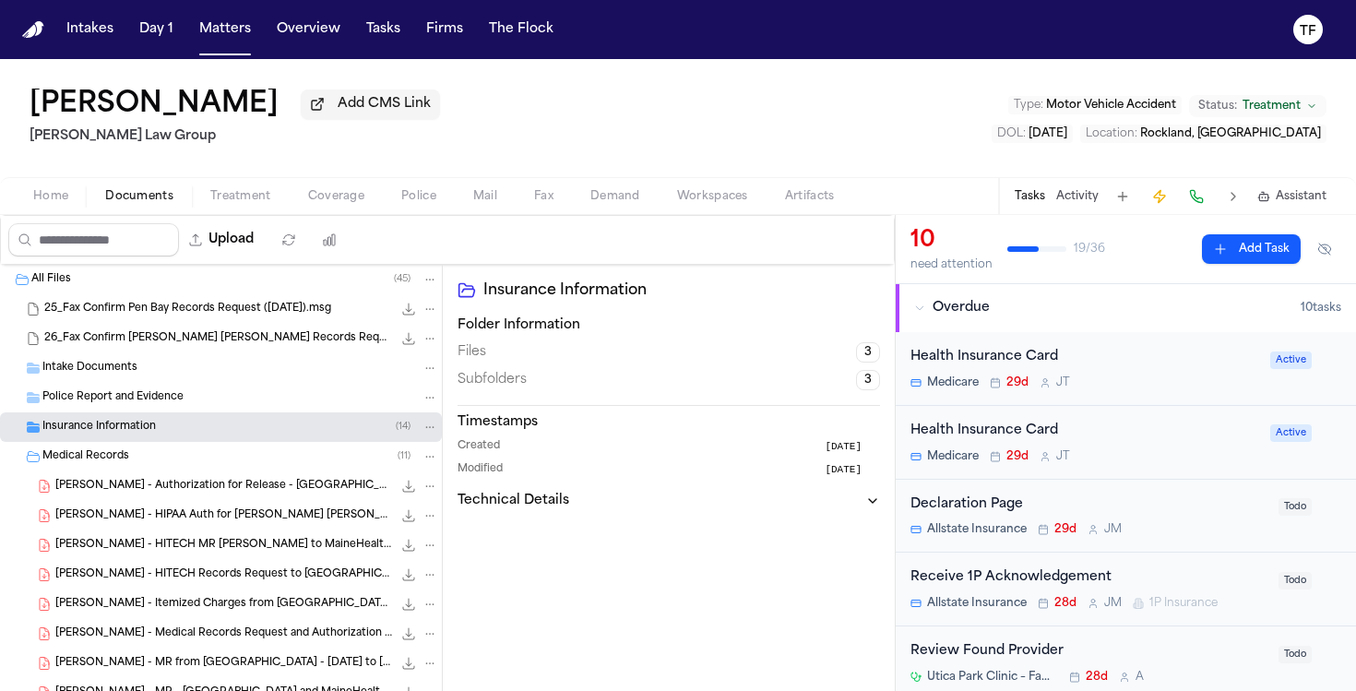
click at [130, 423] on span "Insurance Information" at bounding box center [98, 428] width 113 height 16
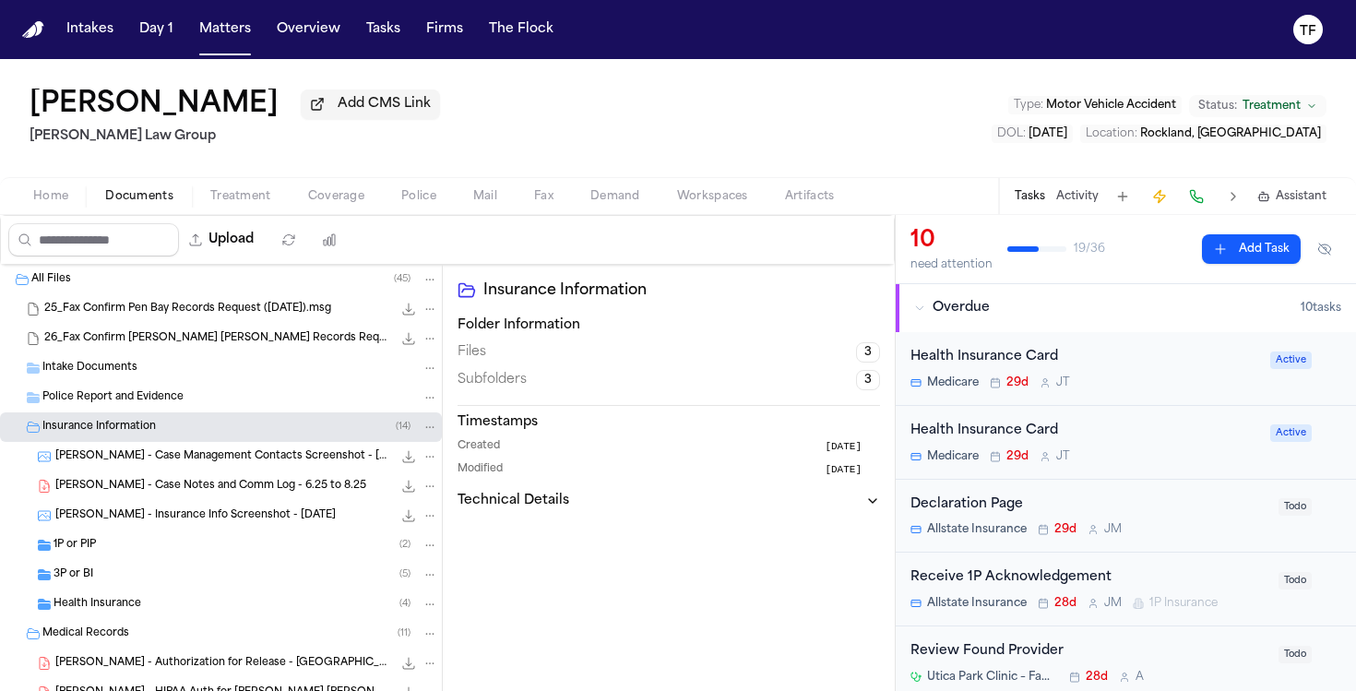
click at [94, 598] on div "Health Insurance ( 4 )" at bounding box center [221, 604] width 442 height 30
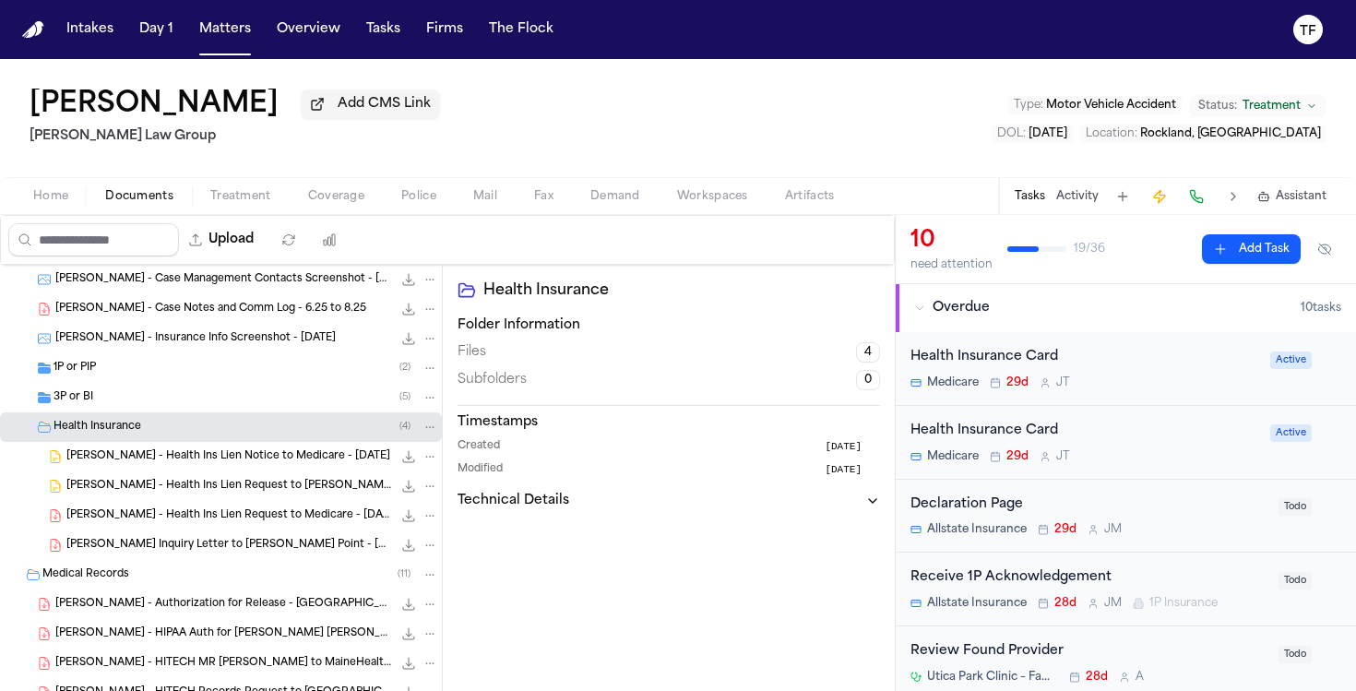
scroll to position [178, 0]
click at [132, 529] on div "[PERSON_NAME] - Health Ins Lien Request to Medicare - [DATE] 146.9 KB • PDF" at bounding box center [221, 515] width 442 height 30
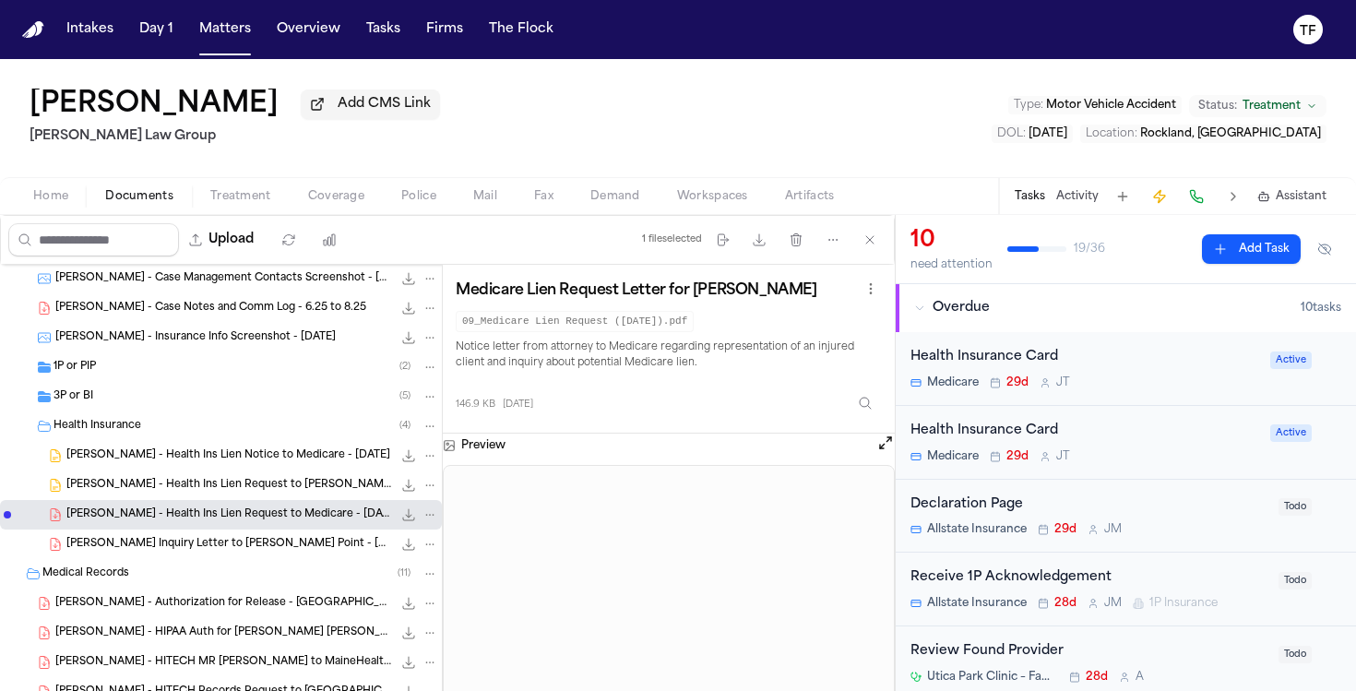
click at [172, 540] on span "[PERSON_NAME] Inquiry Letter to [PERSON_NAME] Point - [DATE]" at bounding box center [229, 545] width 326 height 16
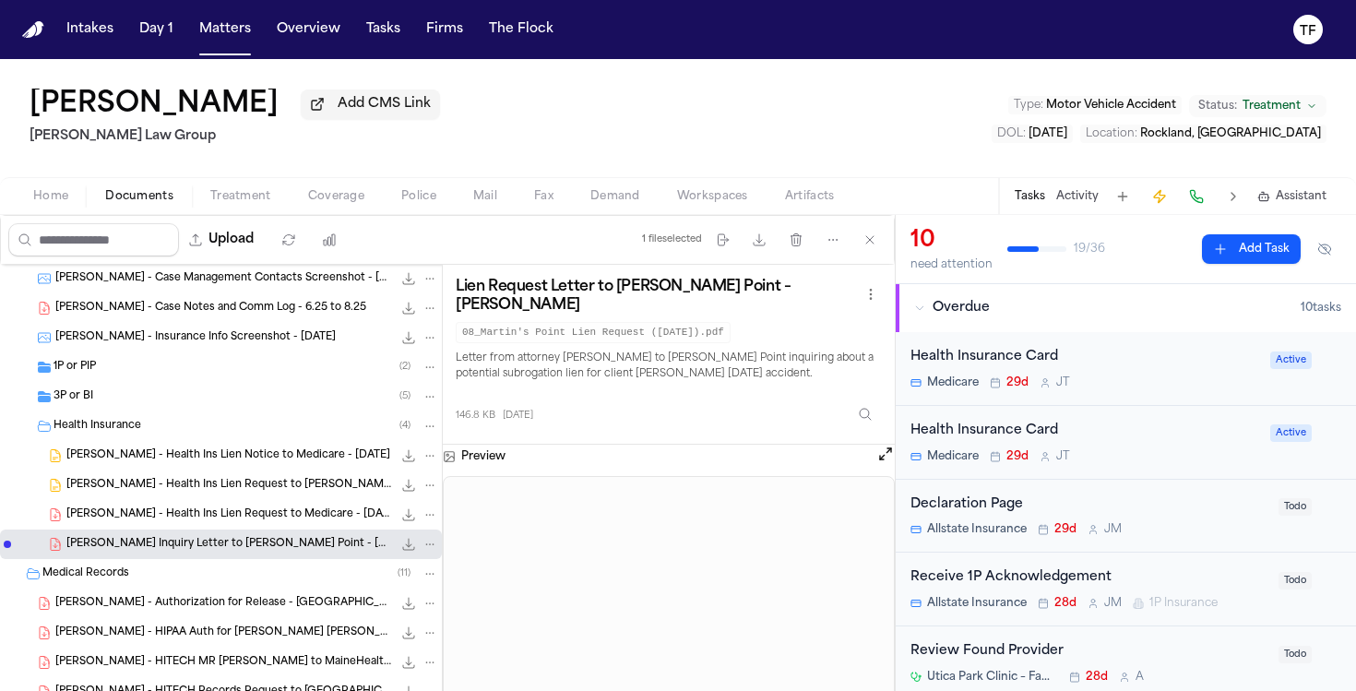
drag, startPoint x: 903, startPoint y: 306, endPoint x: 904, endPoint y: 427, distance: 120.8
click at [904, 427] on div "Overdue 10 task s Health Insurance Card Medicare 29d [PERSON_NAME] Active Healt…" at bounding box center [1126, 676] width 460 height 784
click at [246, 38] on button "Matters" at bounding box center [225, 29] width 66 height 33
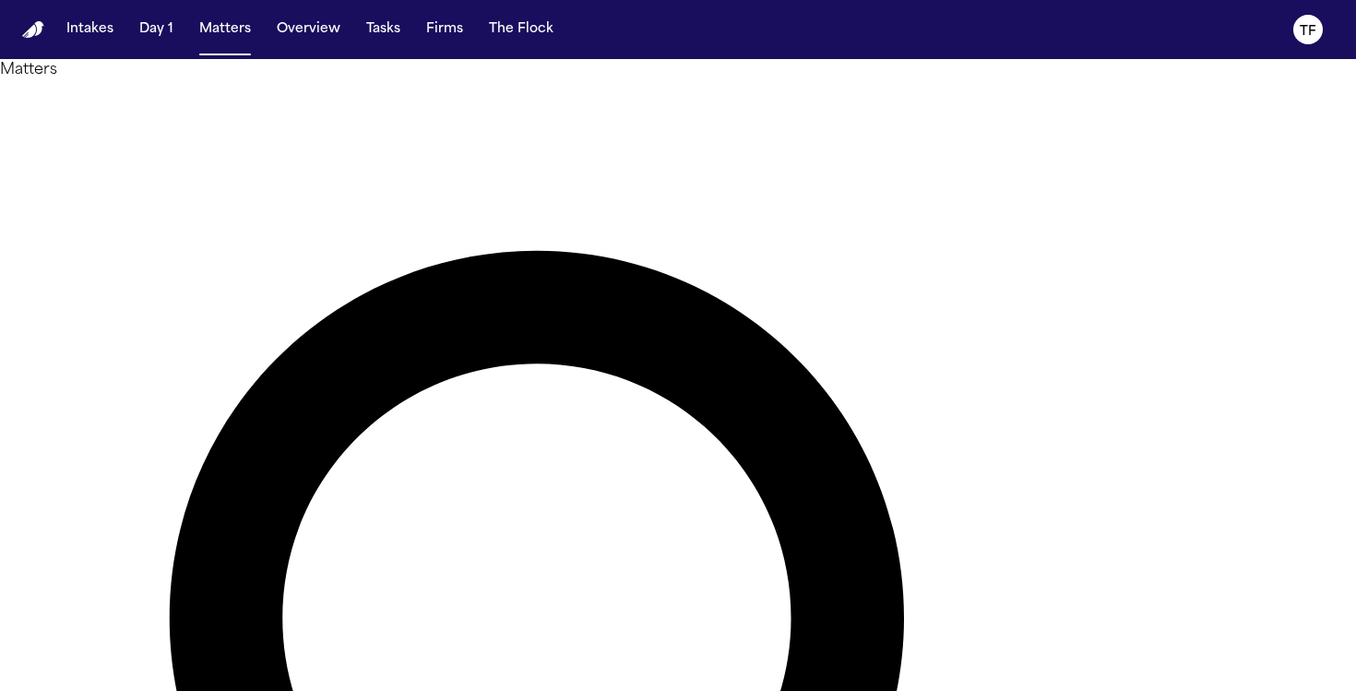
type input "******"
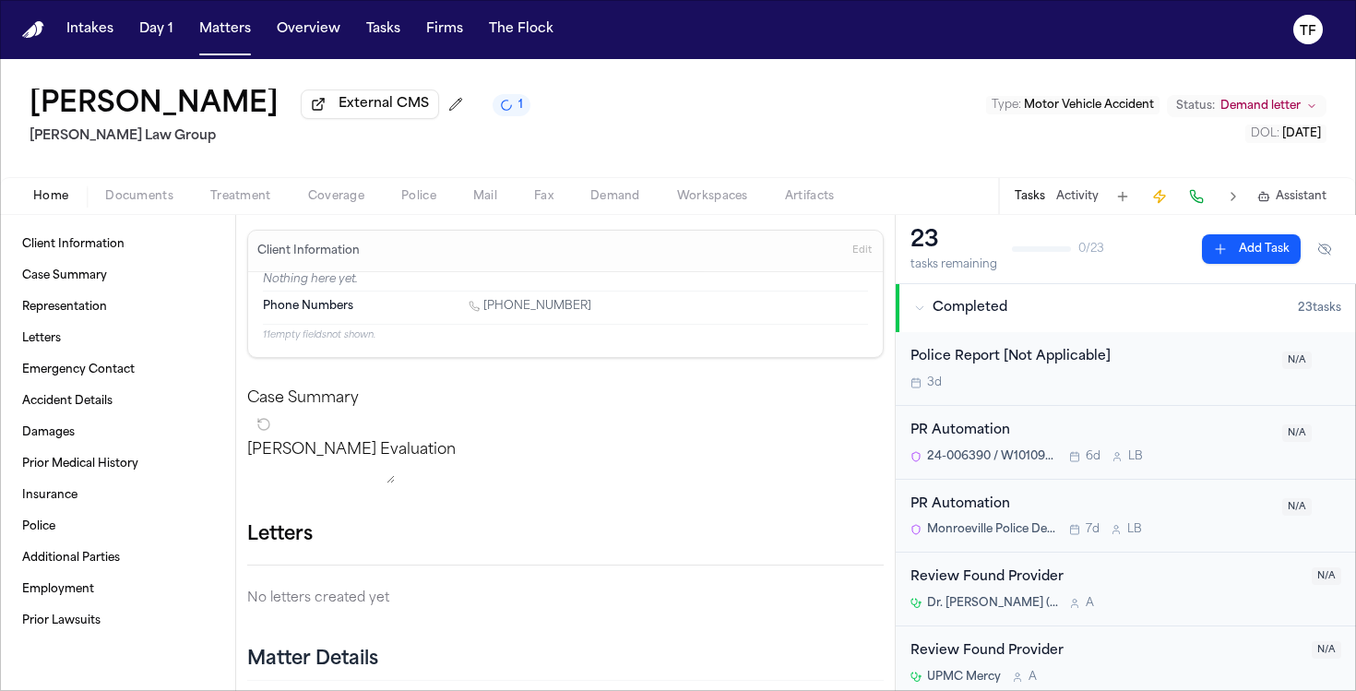
click at [530, 100] on div "[PERSON_NAME] External CMS 1" at bounding box center [280, 105] width 501 height 33
click at [512, 108] on icon "1 active task" at bounding box center [507, 106] width 10 height 10
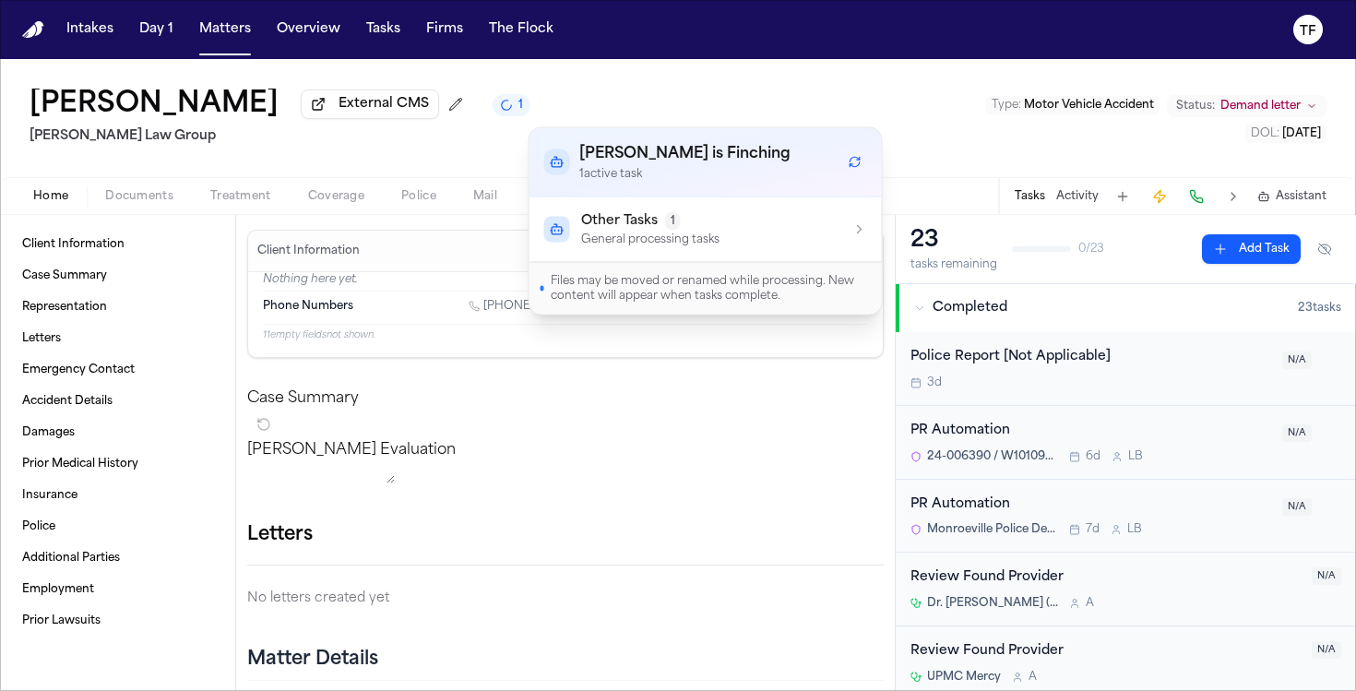
click at [644, 240] on p "General processing tasks" at bounding box center [650, 239] width 138 height 15
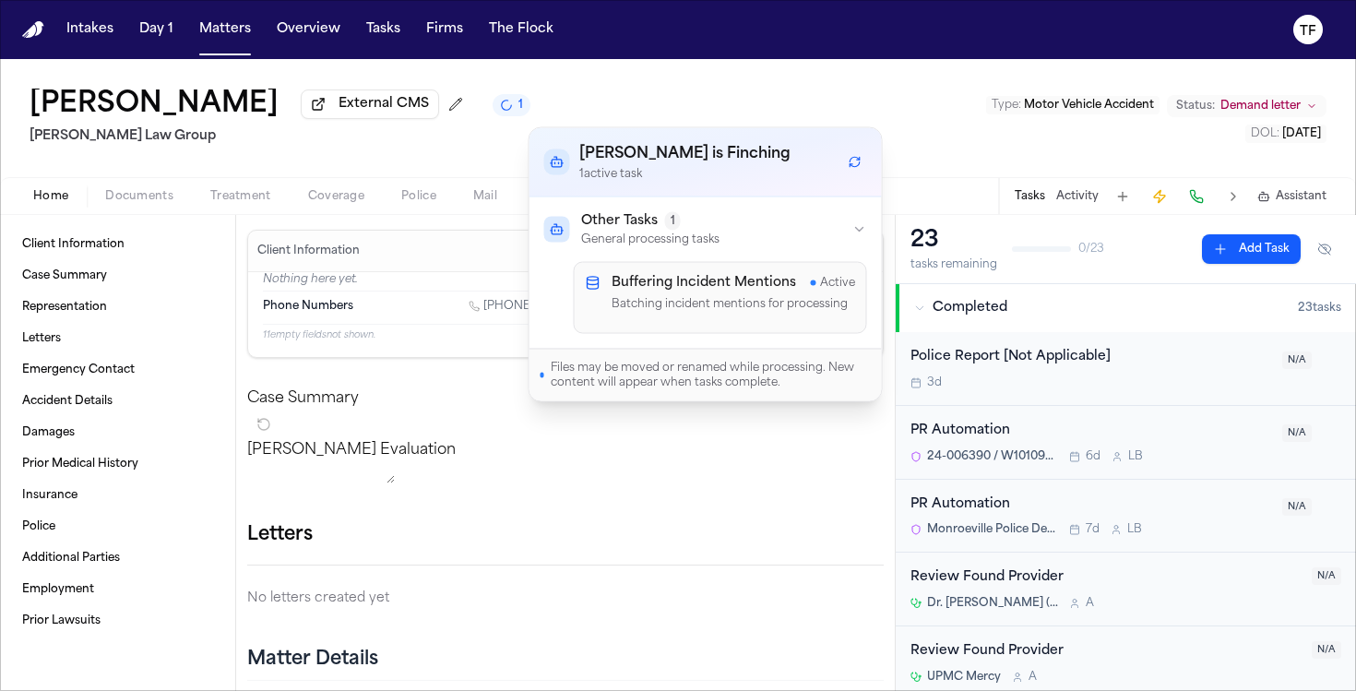
click at [694, 310] on p "Batching incident mentions for processing" at bounding box center [733, 305] width 243 height 18
click at [692, 441] on div "[PERSON_NAME] Evaluation * ​" at bounding box center [565, 465] width 636 height 52
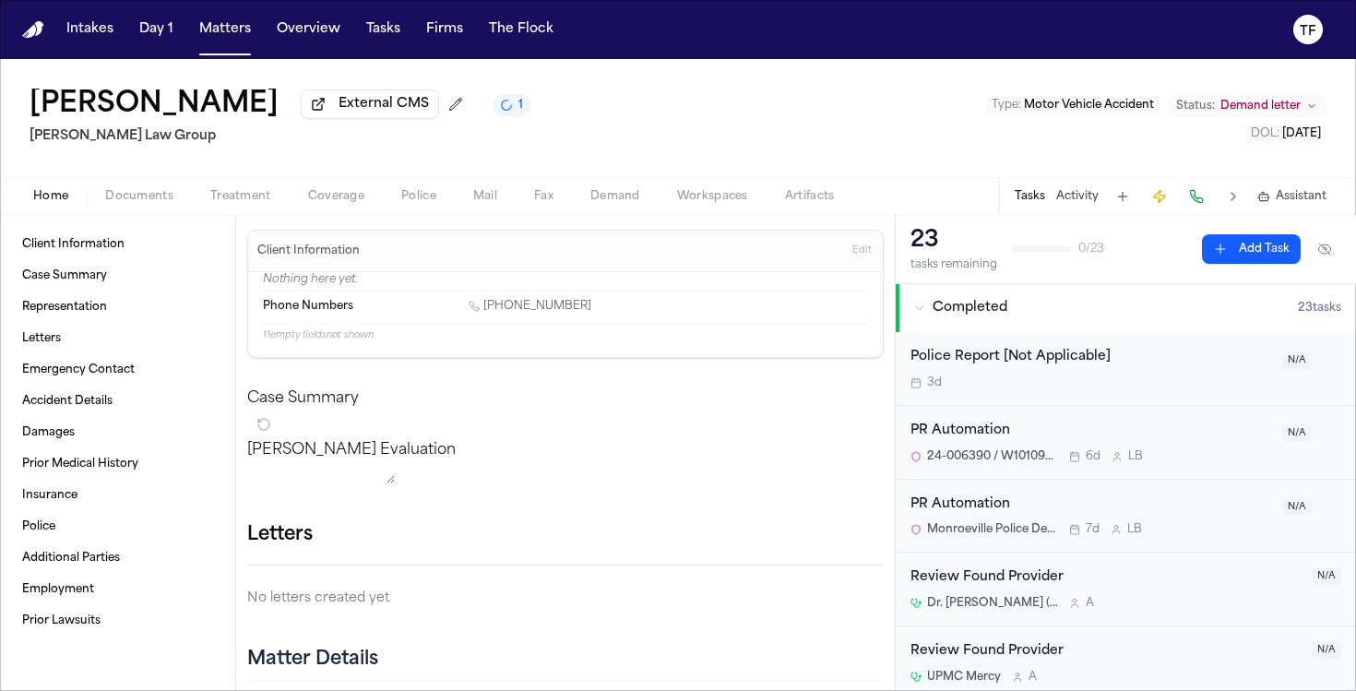
click at [623, 201] on span "Demand" at bounding box center [615, 196] width 50 height 15
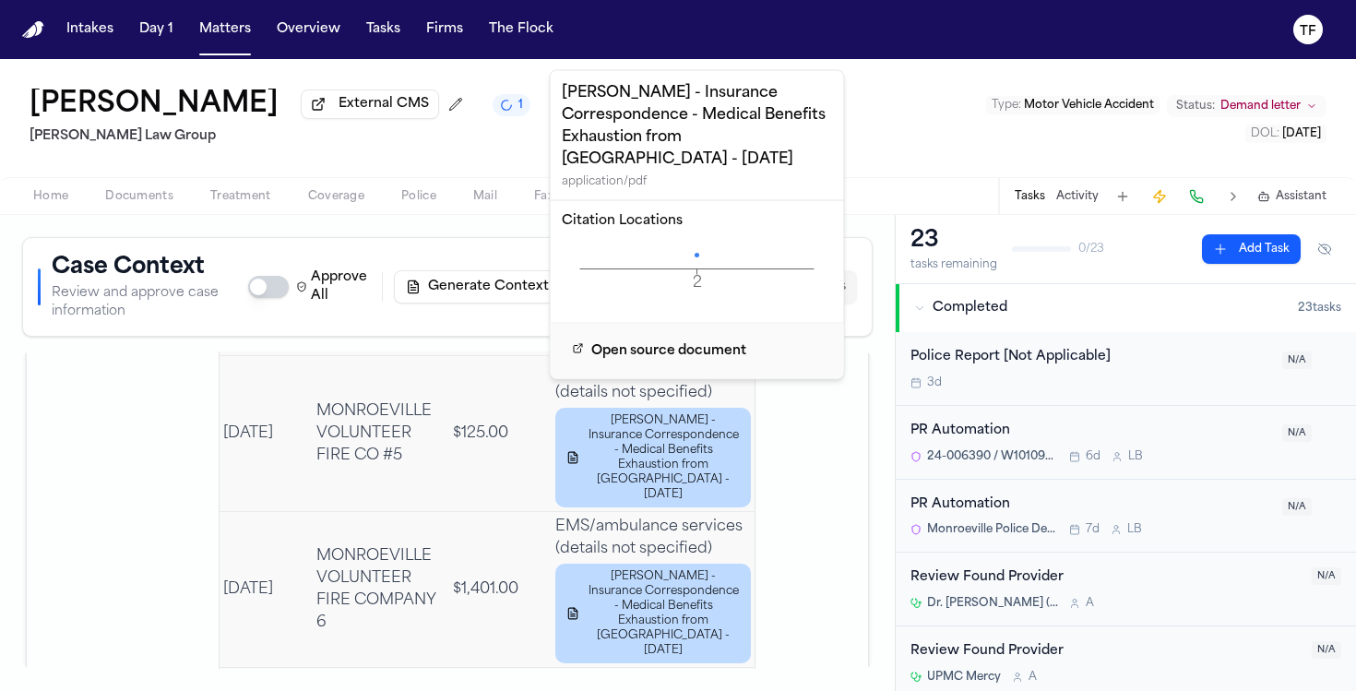
scroll to position [4021, 0]
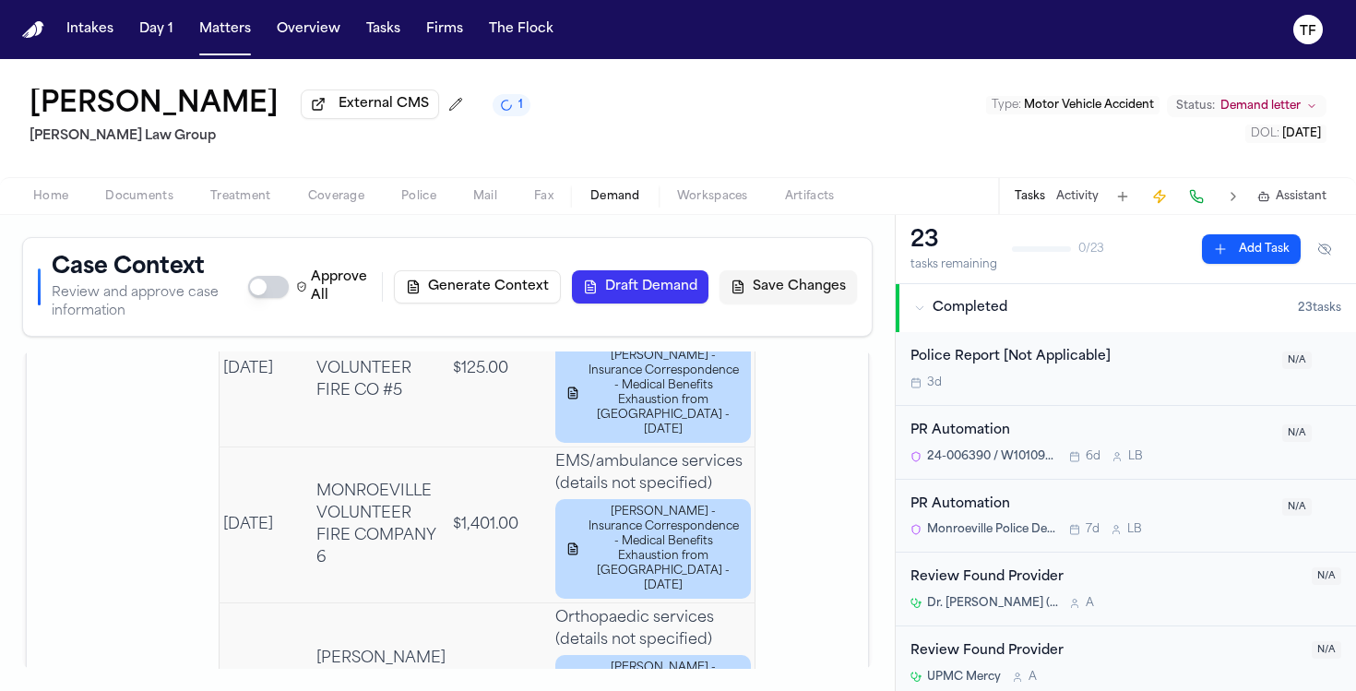
click at [518, 297] on button "Generate Context" at bounding box center [477, 286] width 167 height 33
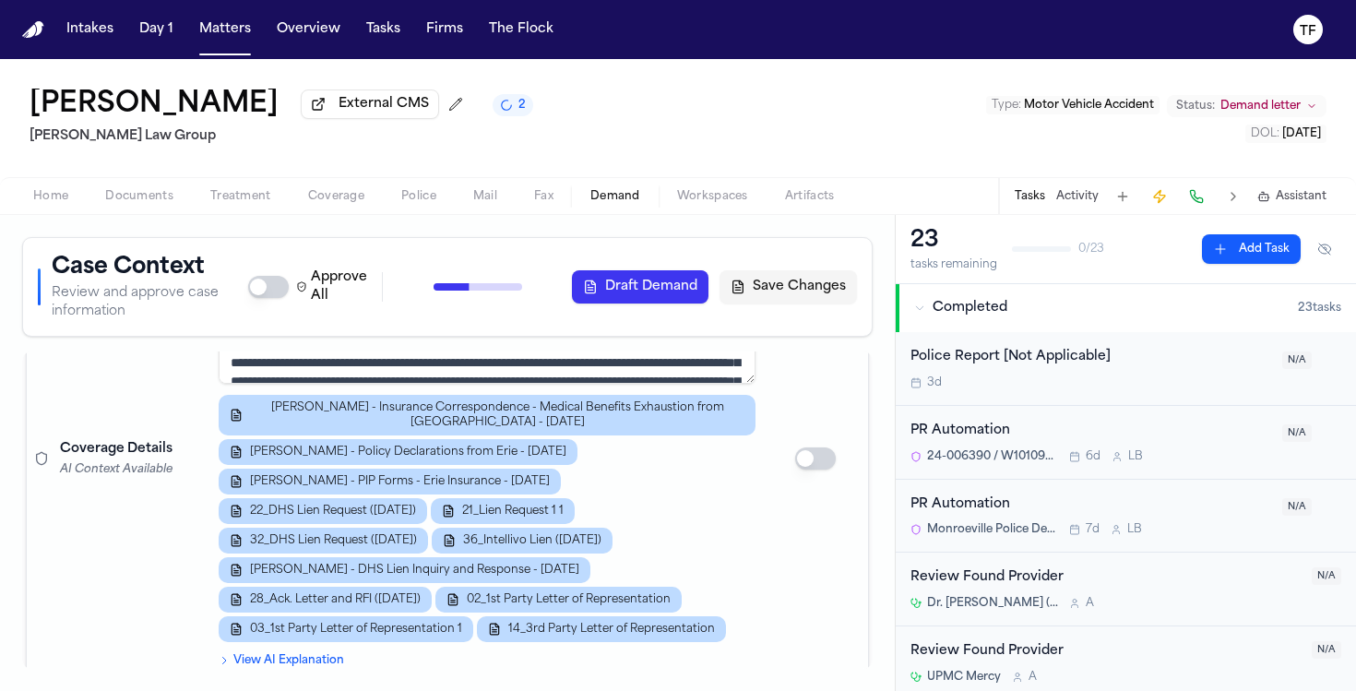
scroll to position [1287, 0]
click at [533, 112] on button "2" at bounding box center [513, 105] width 41 height 22
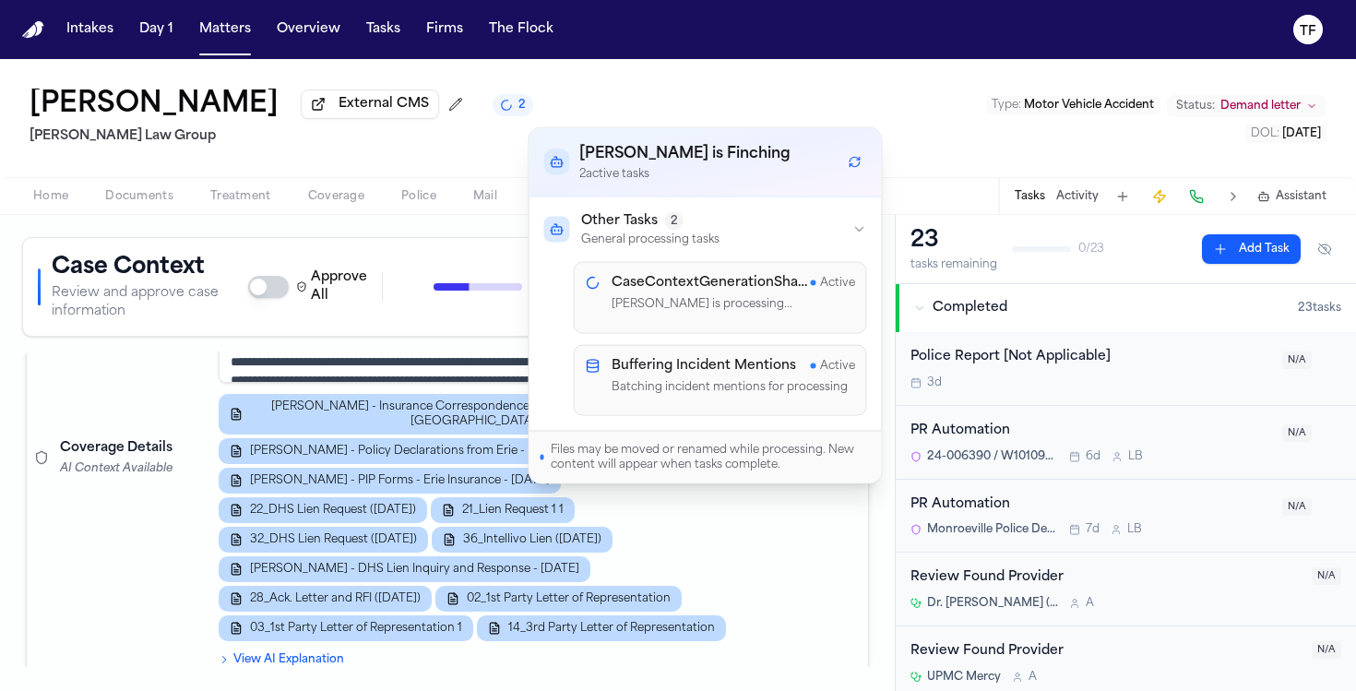
click at [110, 592] on td "Coverage Details AI Context Available" at bounding box center [119, 458] width 184 height 457
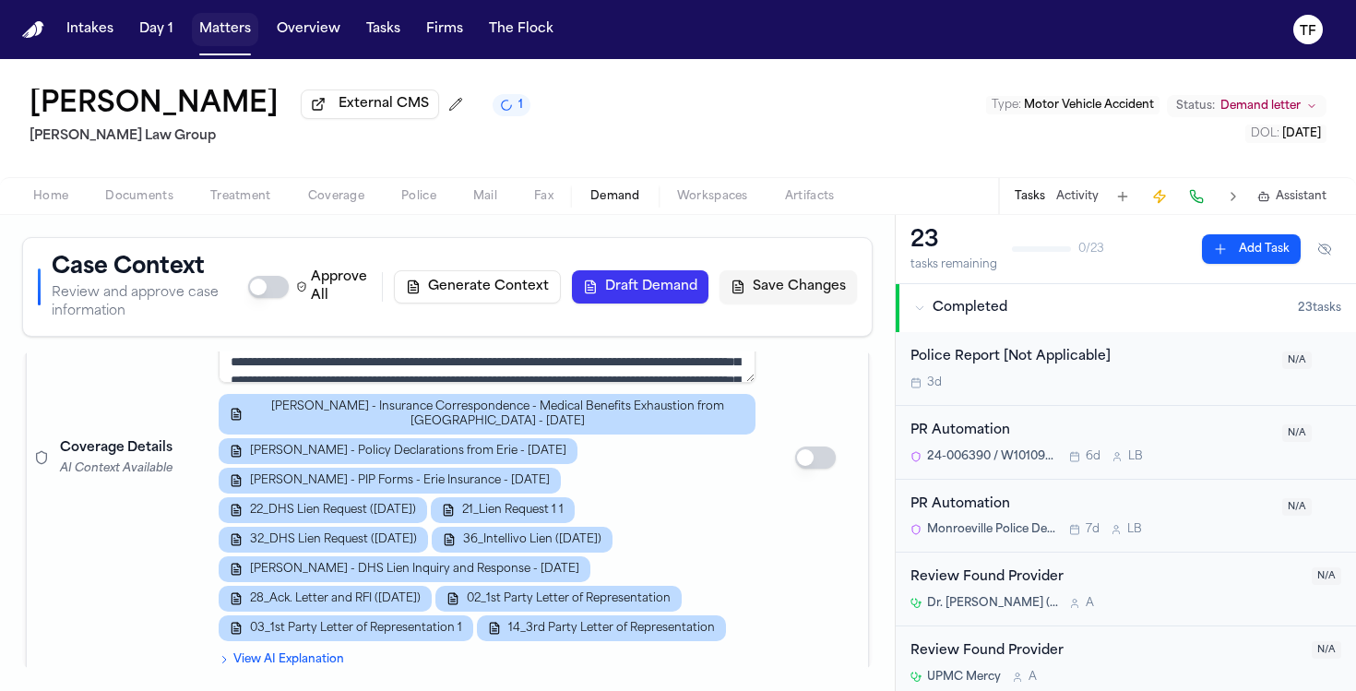
click at [223, 21] on button "Matters" at bounding box center [225, 29] width 66 height 33
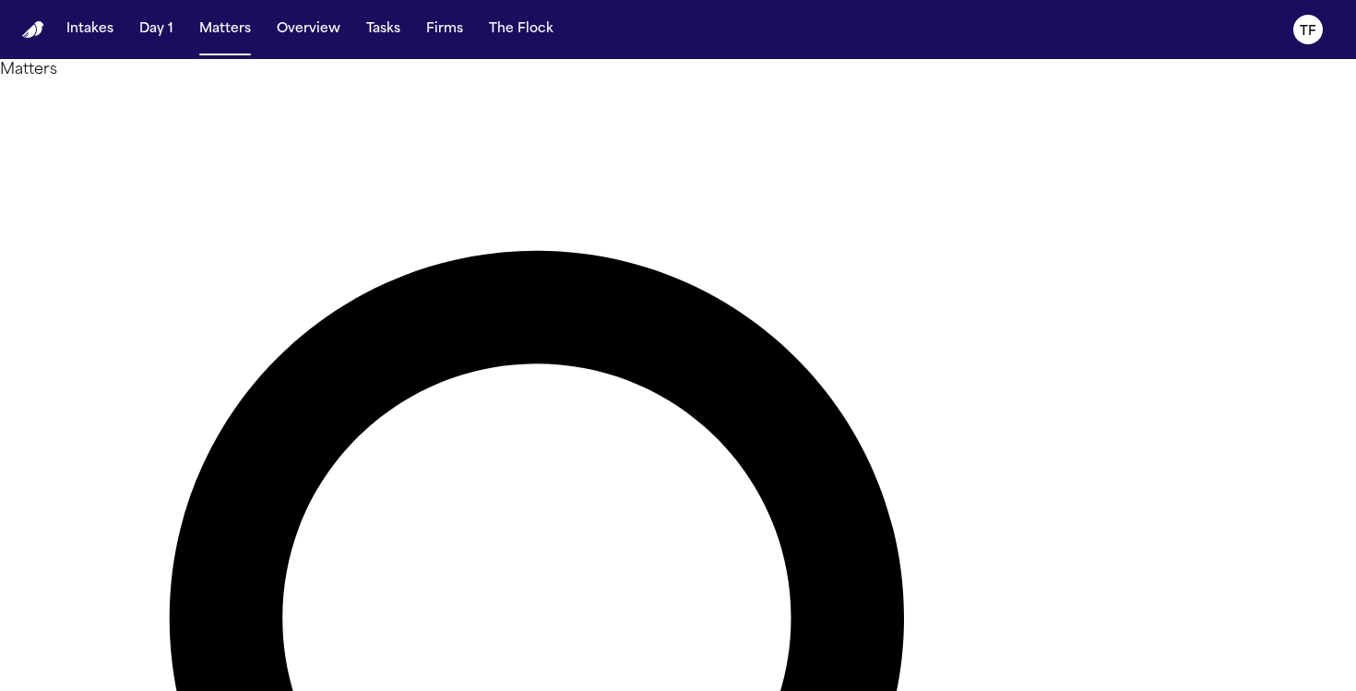
type input "********"
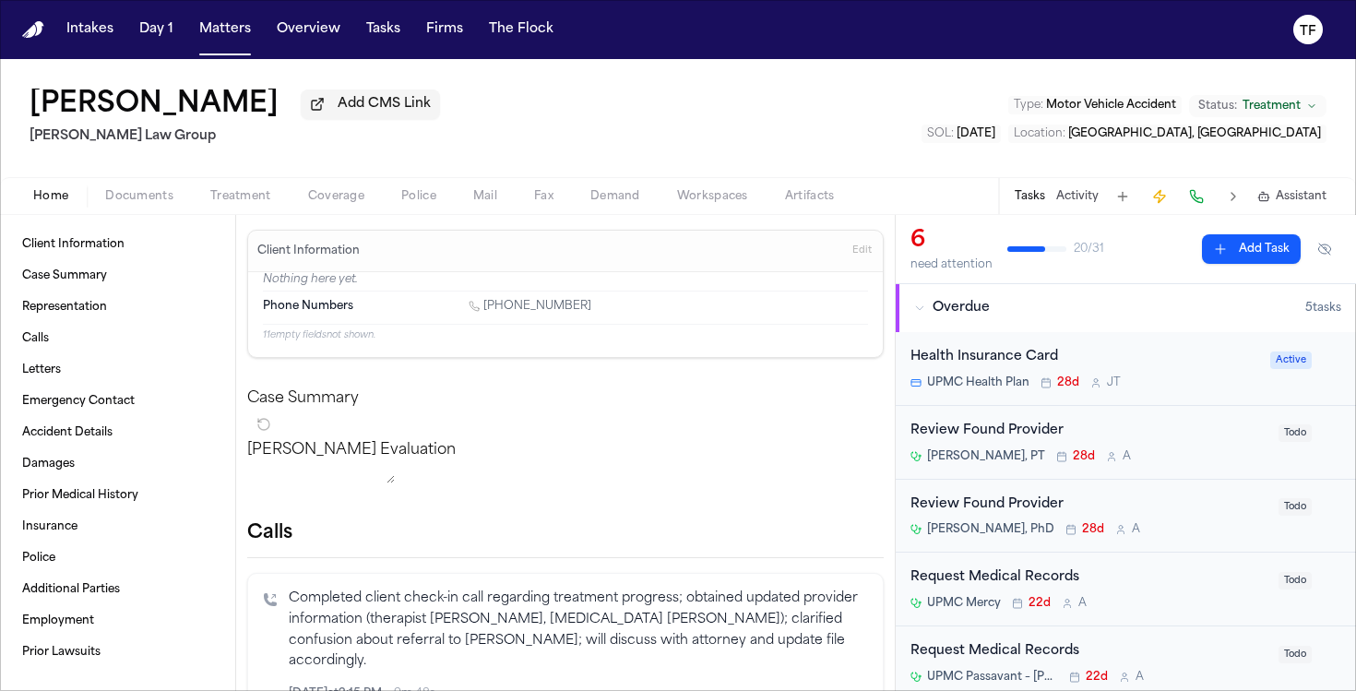
click at [161, 204] on span "Documents" at bounding box center [139, 196] width 68 height 15
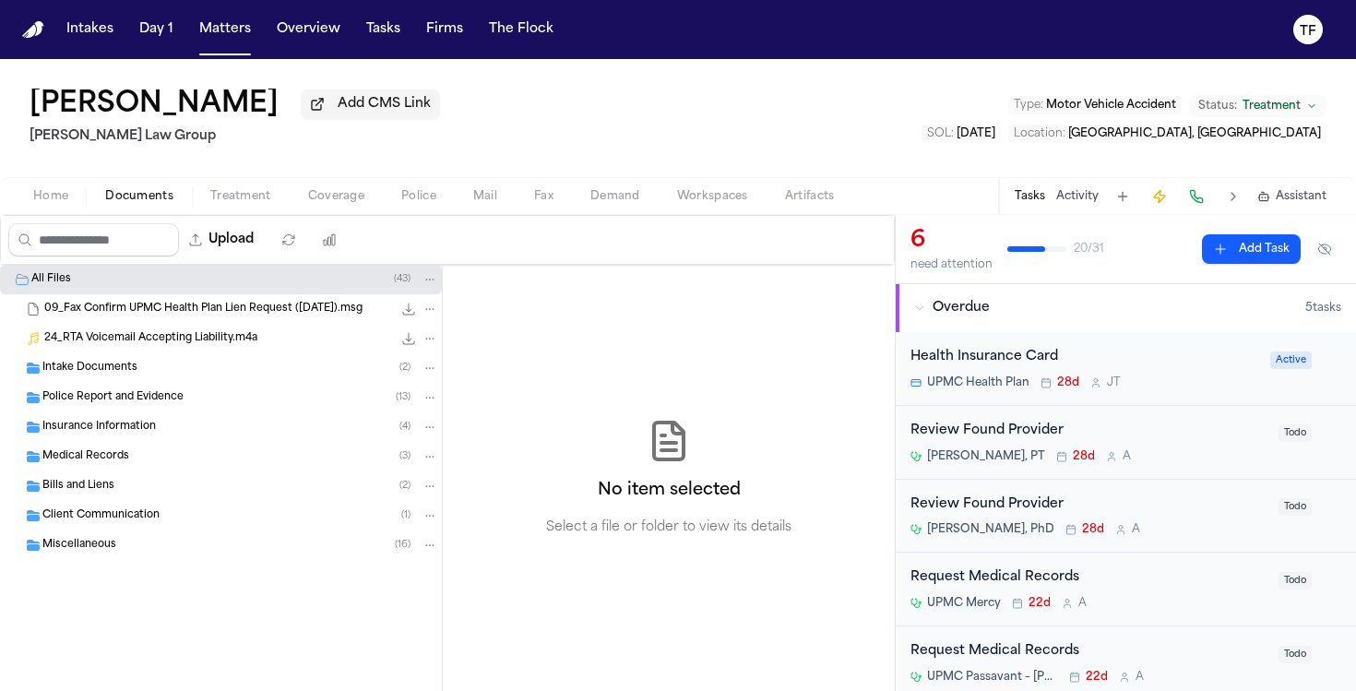
click at [105, 493] on span "Bills and Liens" at bounding box center [78, 487] width 72 height 16
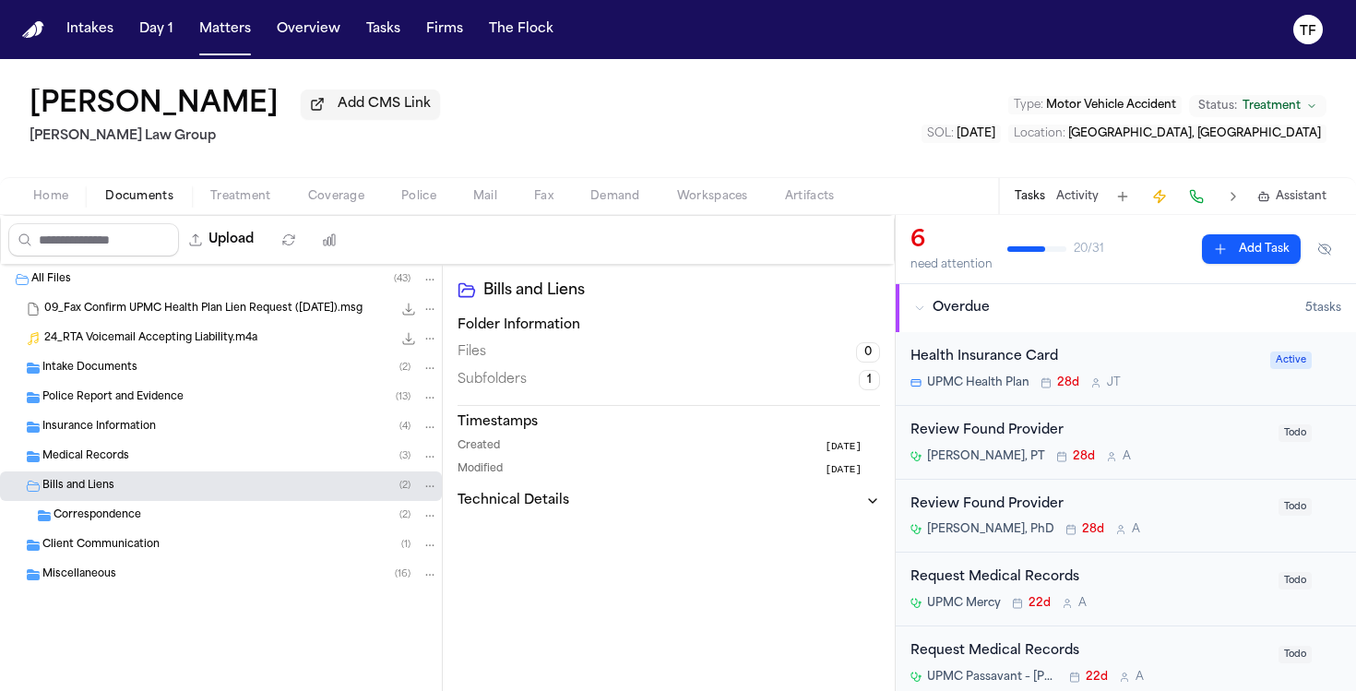
click at [106, 517] on span "Correspondence" at bounding box center [97, 516] width 88 height 16
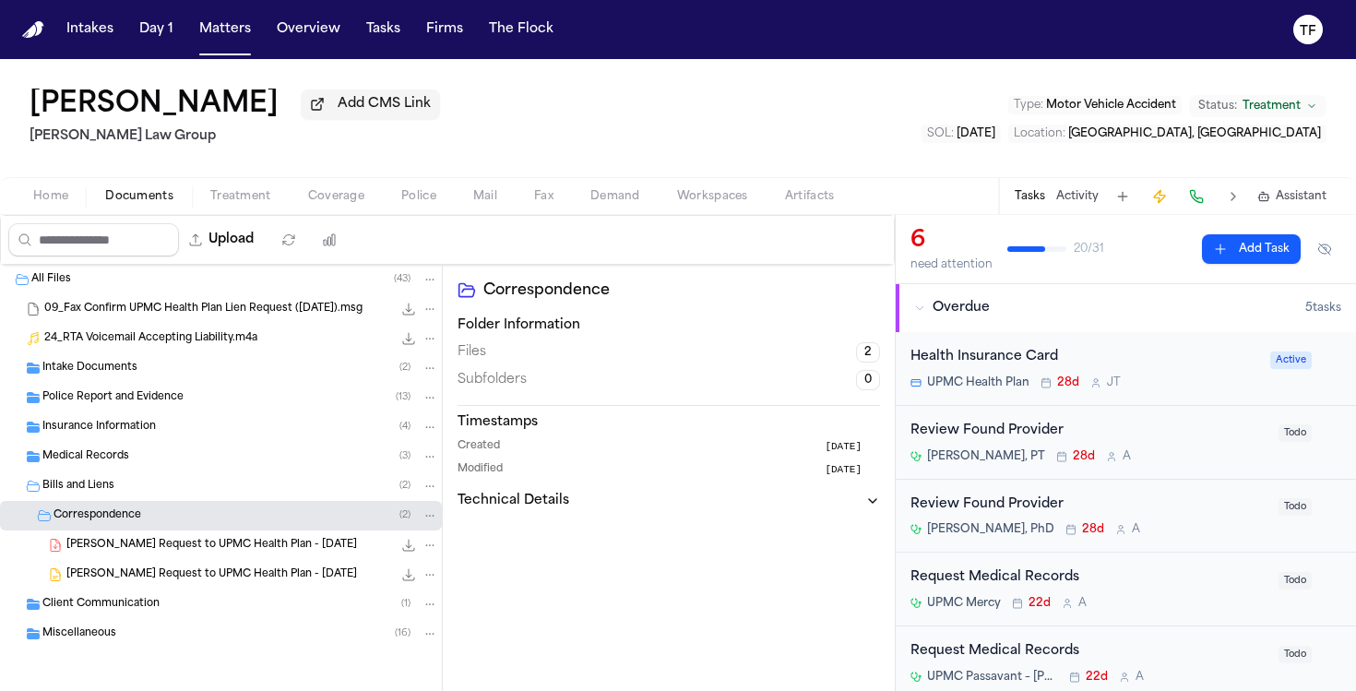
click at [134, 554] on div "[PERSON_NAME] Request to UPMC Health Plan - [DATE] 147.0 KB • PDF" at bounding box center [252, 545] width 372 height 18
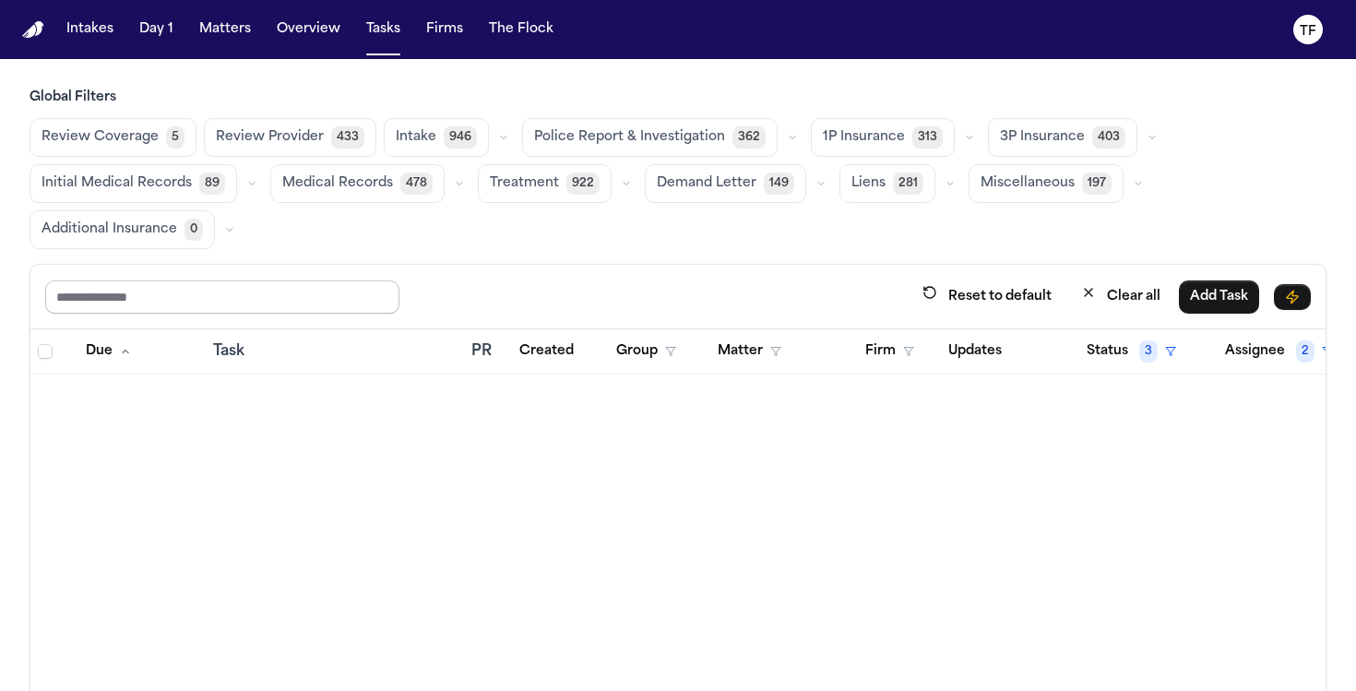
click at [269, 303] on input "text" at bounding box center [222, 296] width 354 height 33
type input "*"
click at [326, 29] on button "Overview" at bounding box center [308, 29] width 78 height 33
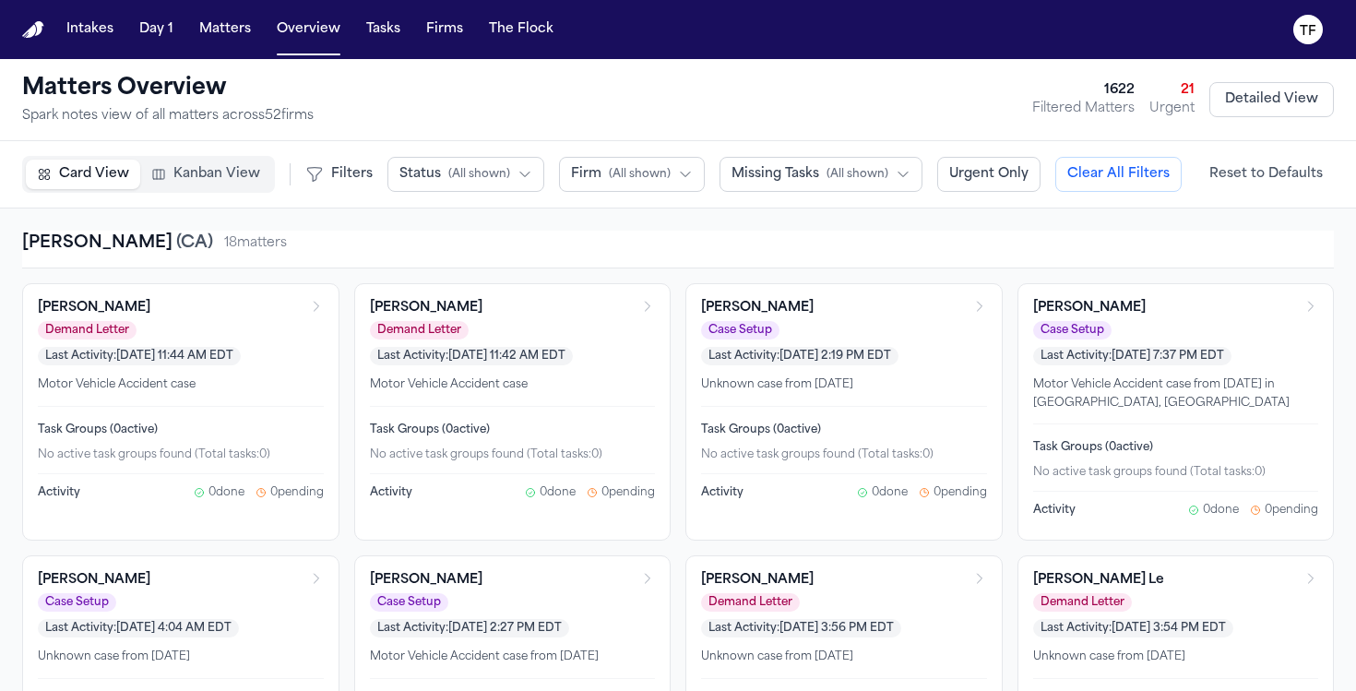
click at [238, 41] on button "Matters" at bounding box center [225, 29] width 66 height 33
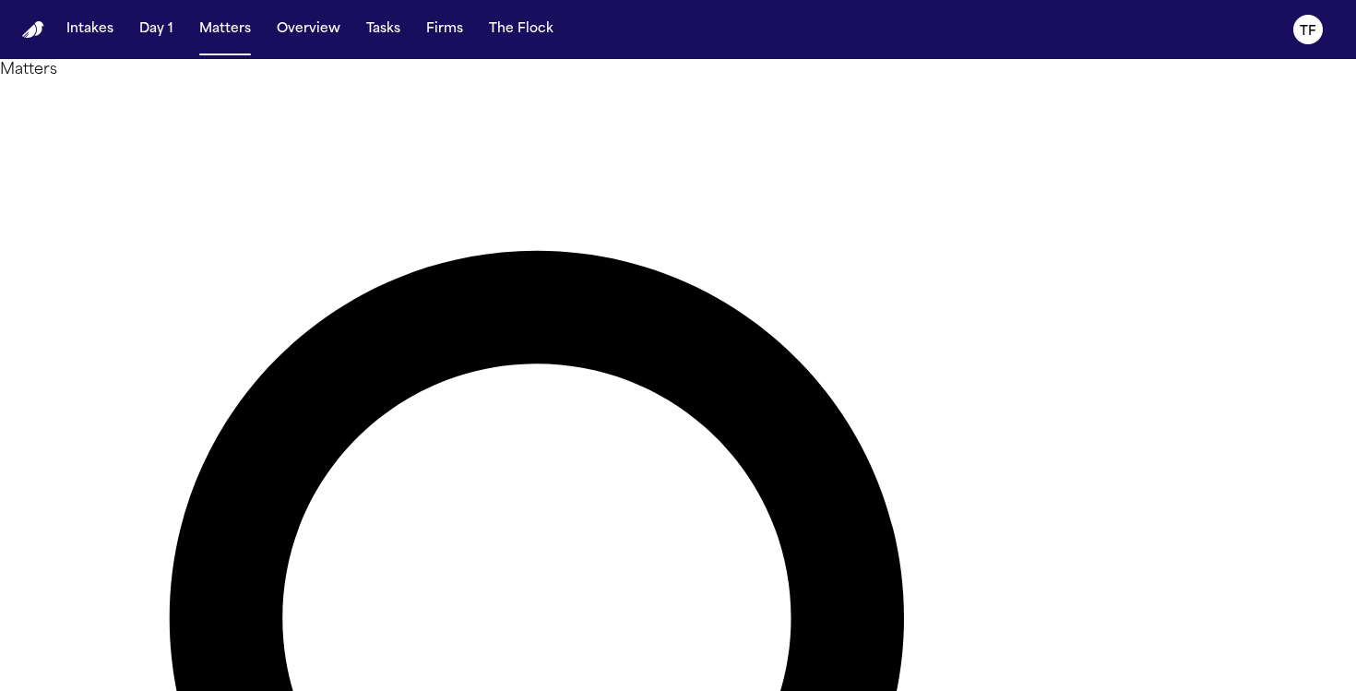
type input "**********"
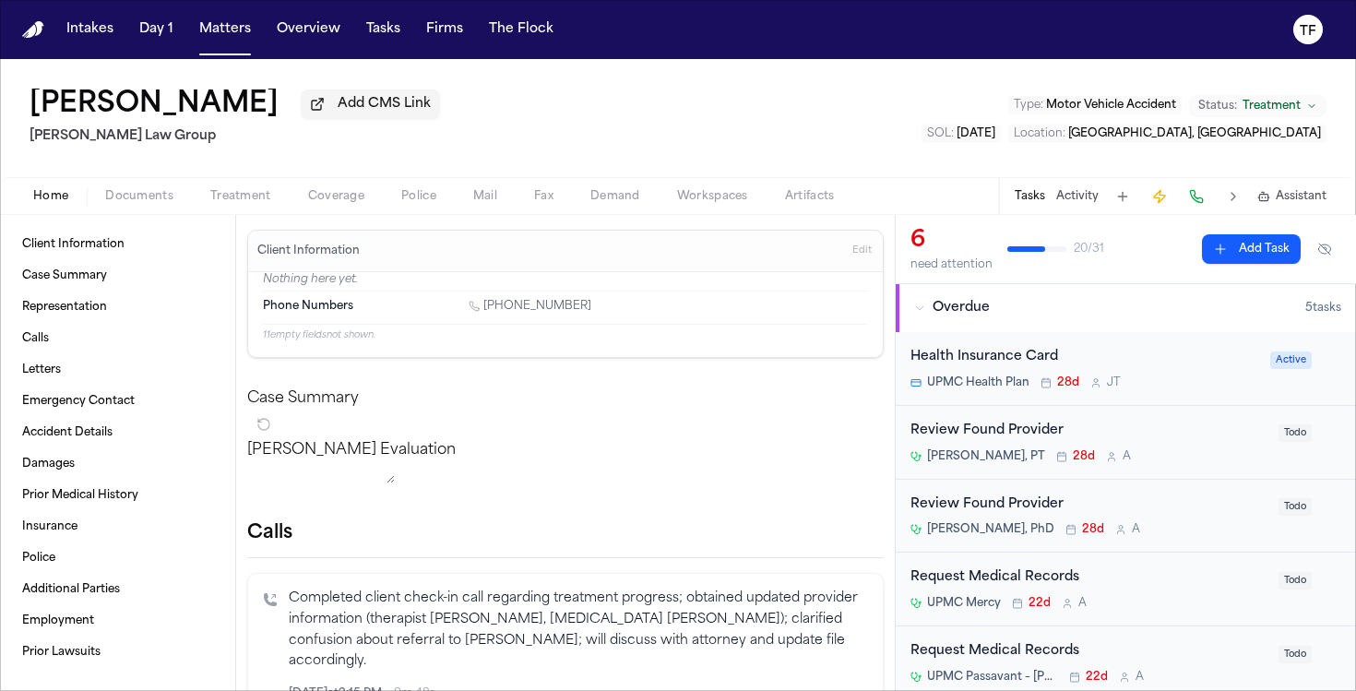
click at [130, 204] on span "Documents" at bounding box center [139, 196] width 68 height 15
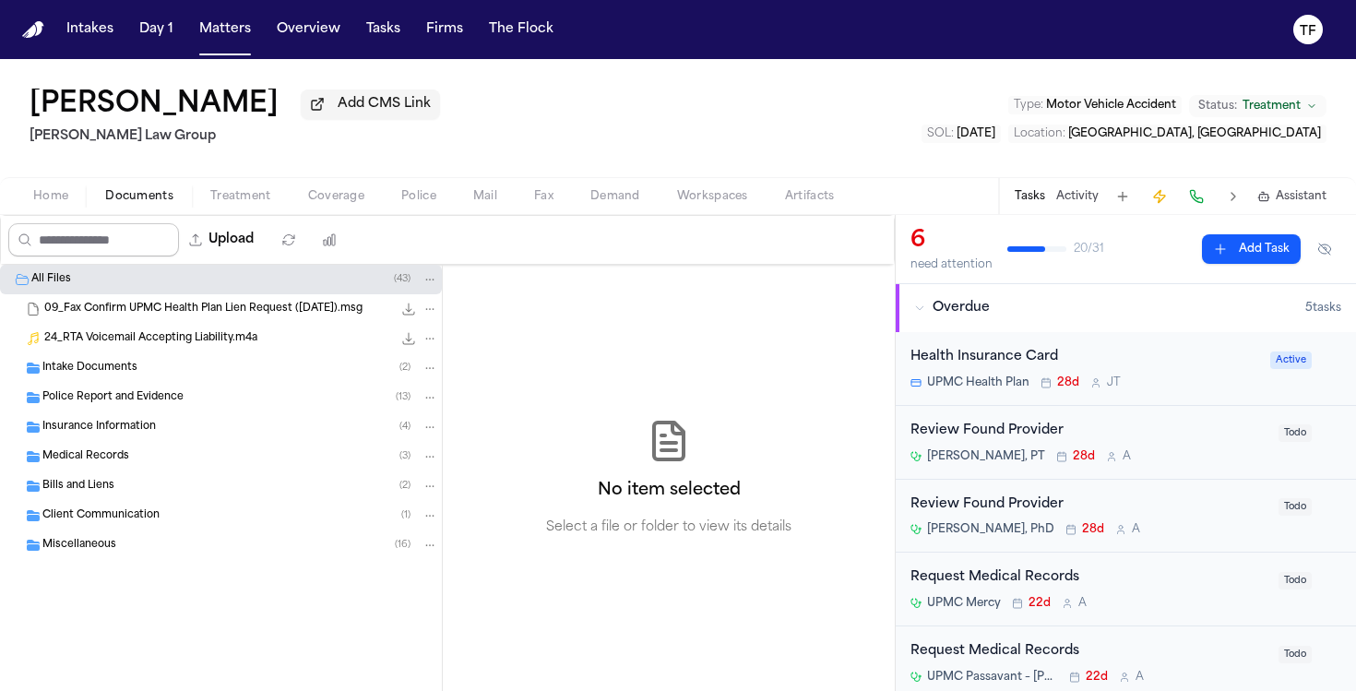
click at [93, 248] on input "Search files" at bounding box center [93, 239] width 171 height 33
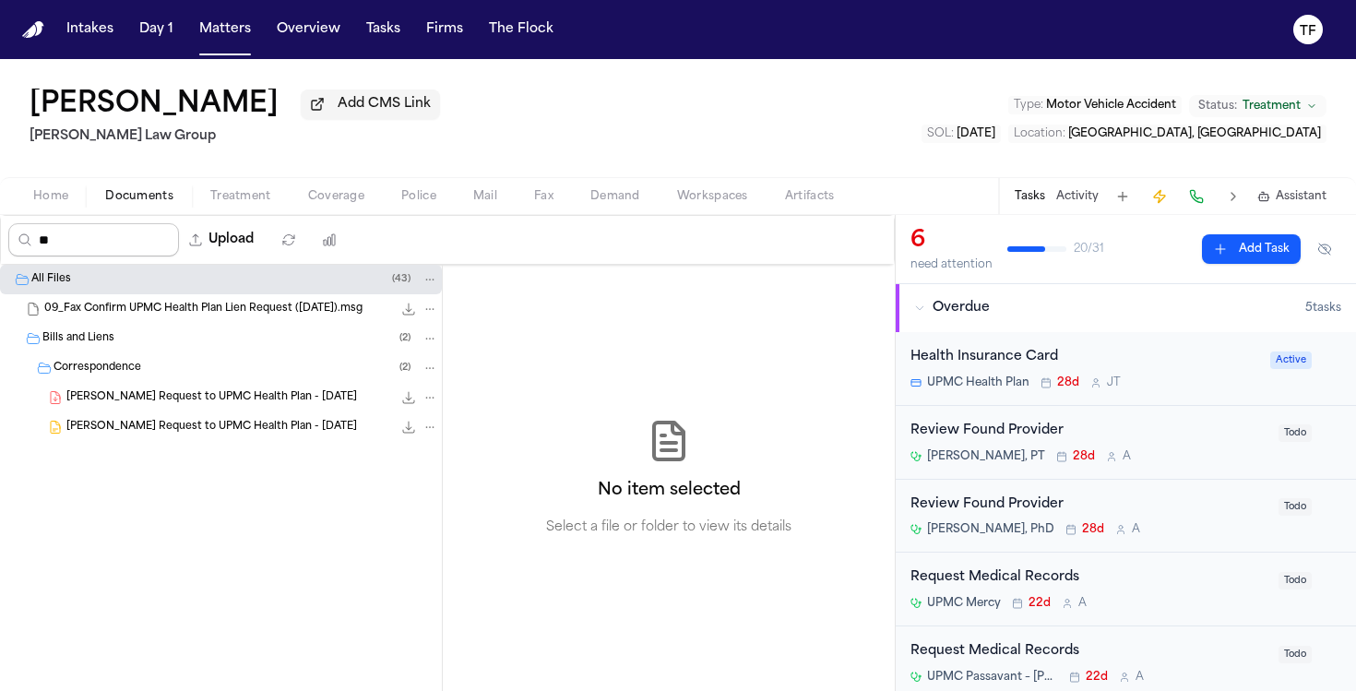
type input "*"
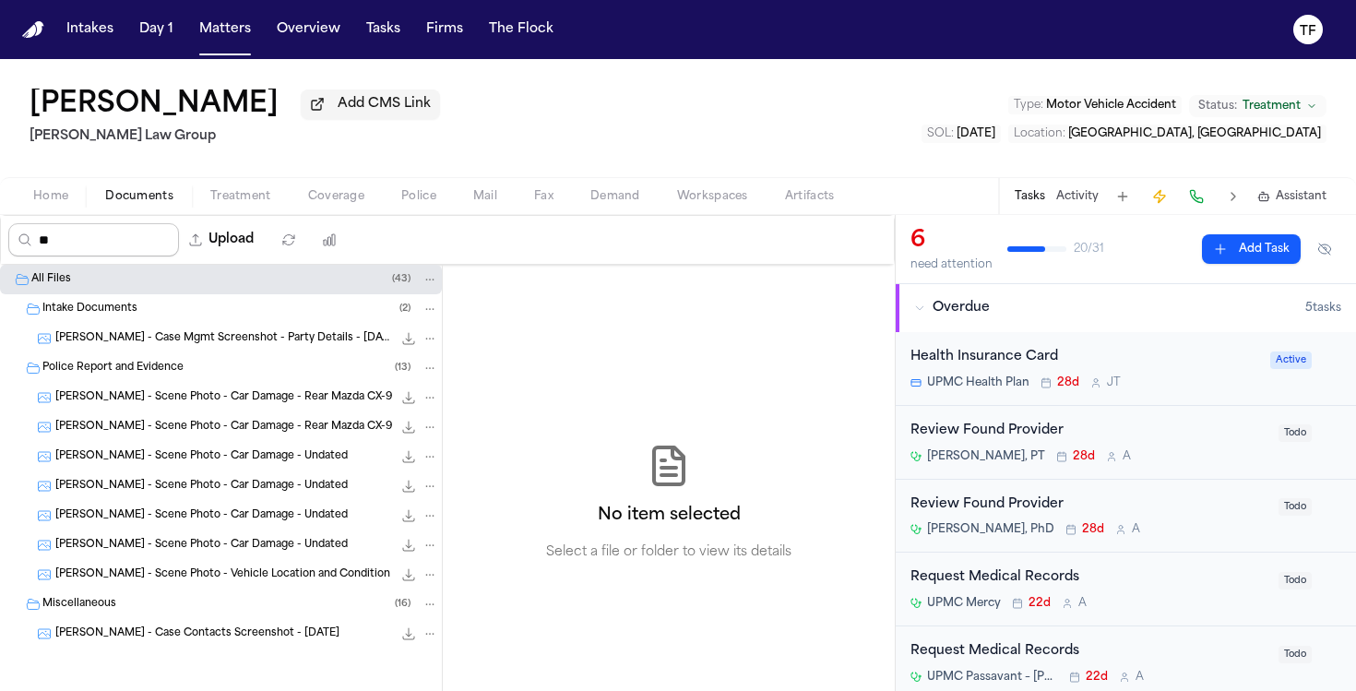
type input "*"
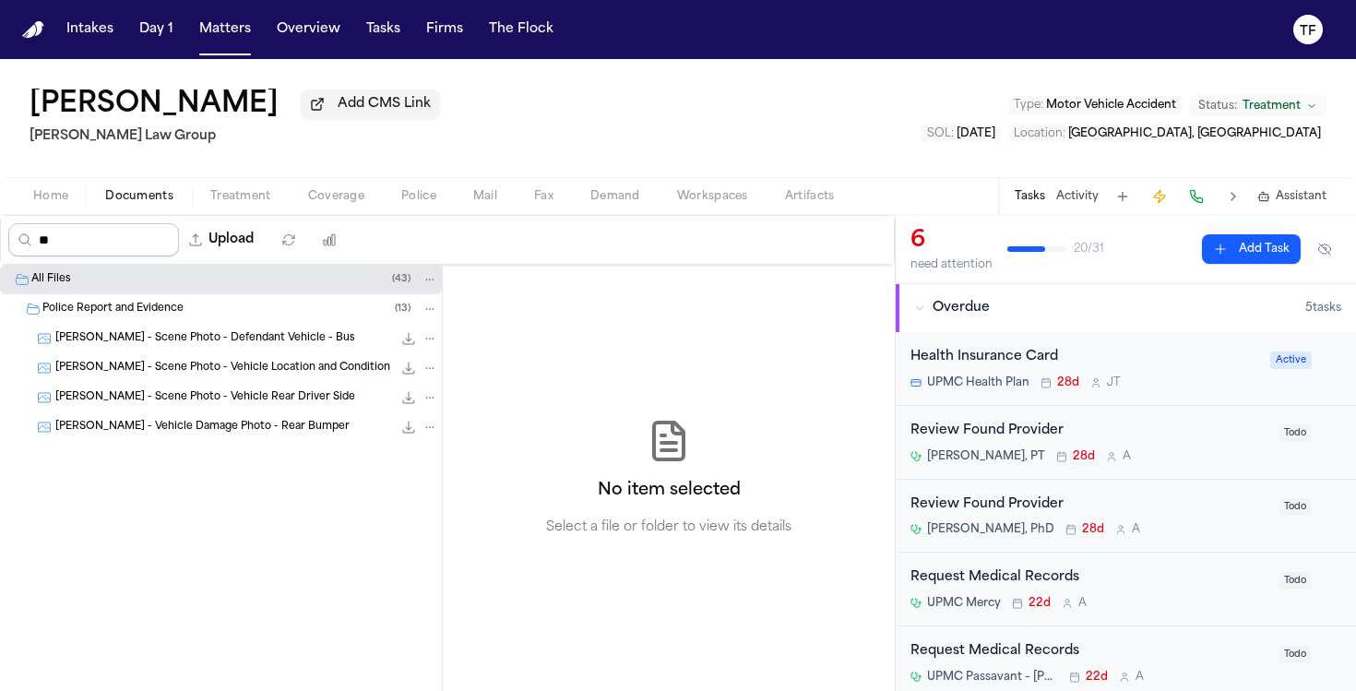
type input "*"
